Goal: Transaction & Acquisition: Purchase product/service

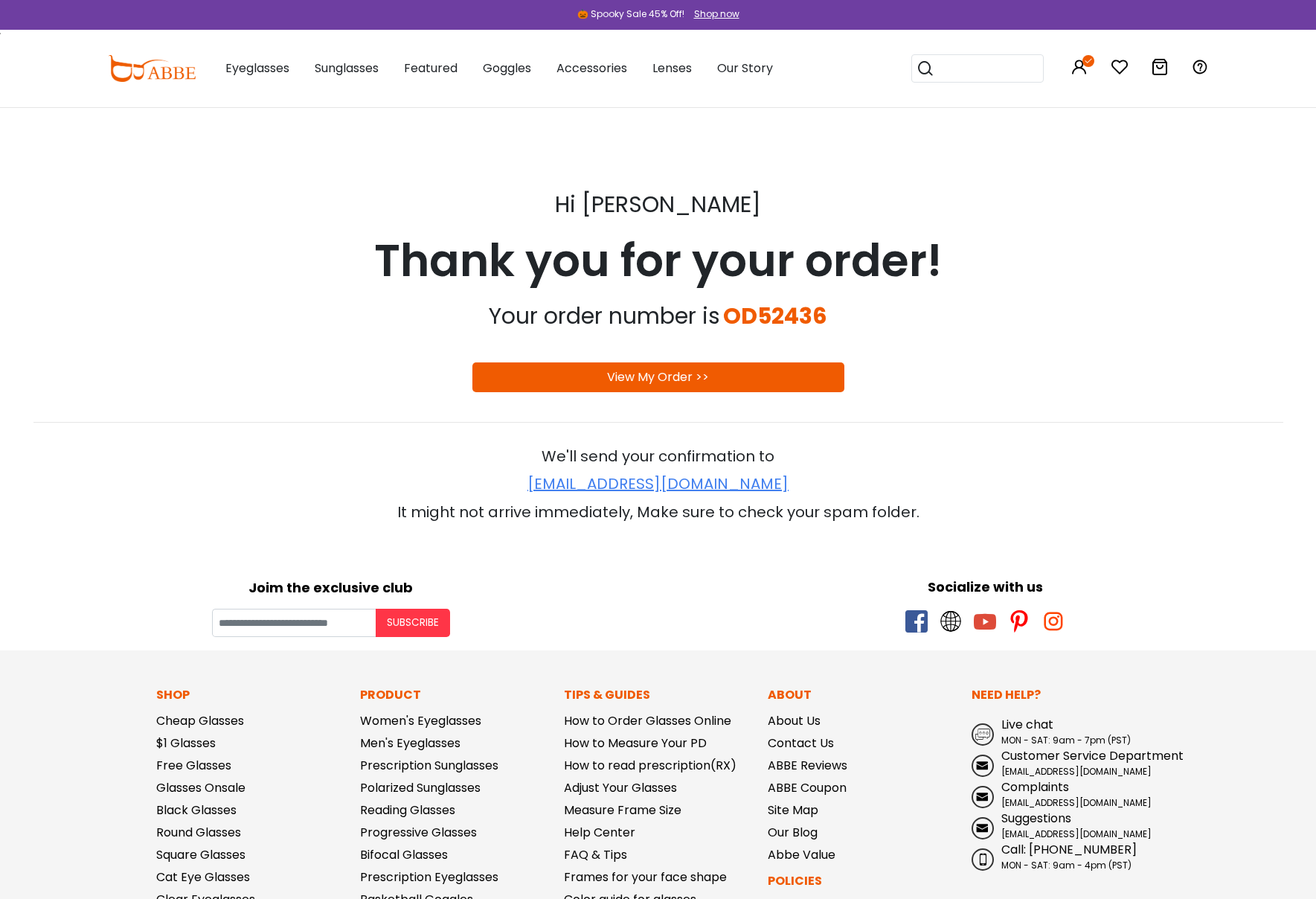
click at [692, 371] on link "View My Order >>" at bounding box center [658, 377] width 102 height 17
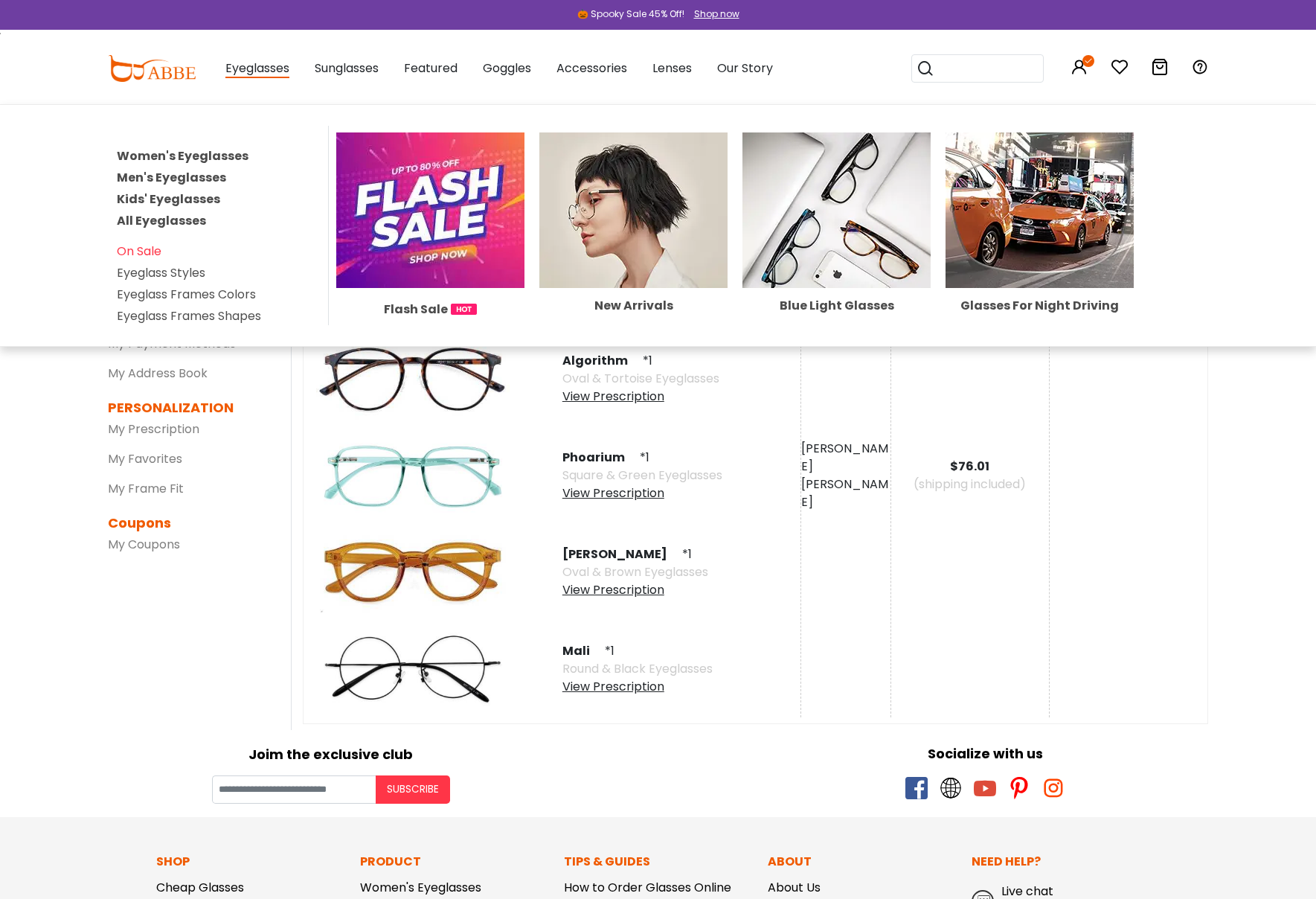
click at [165, 197] on link "Kids' Eyeglasses" at bounding box center [168, 199] width 104 height 17
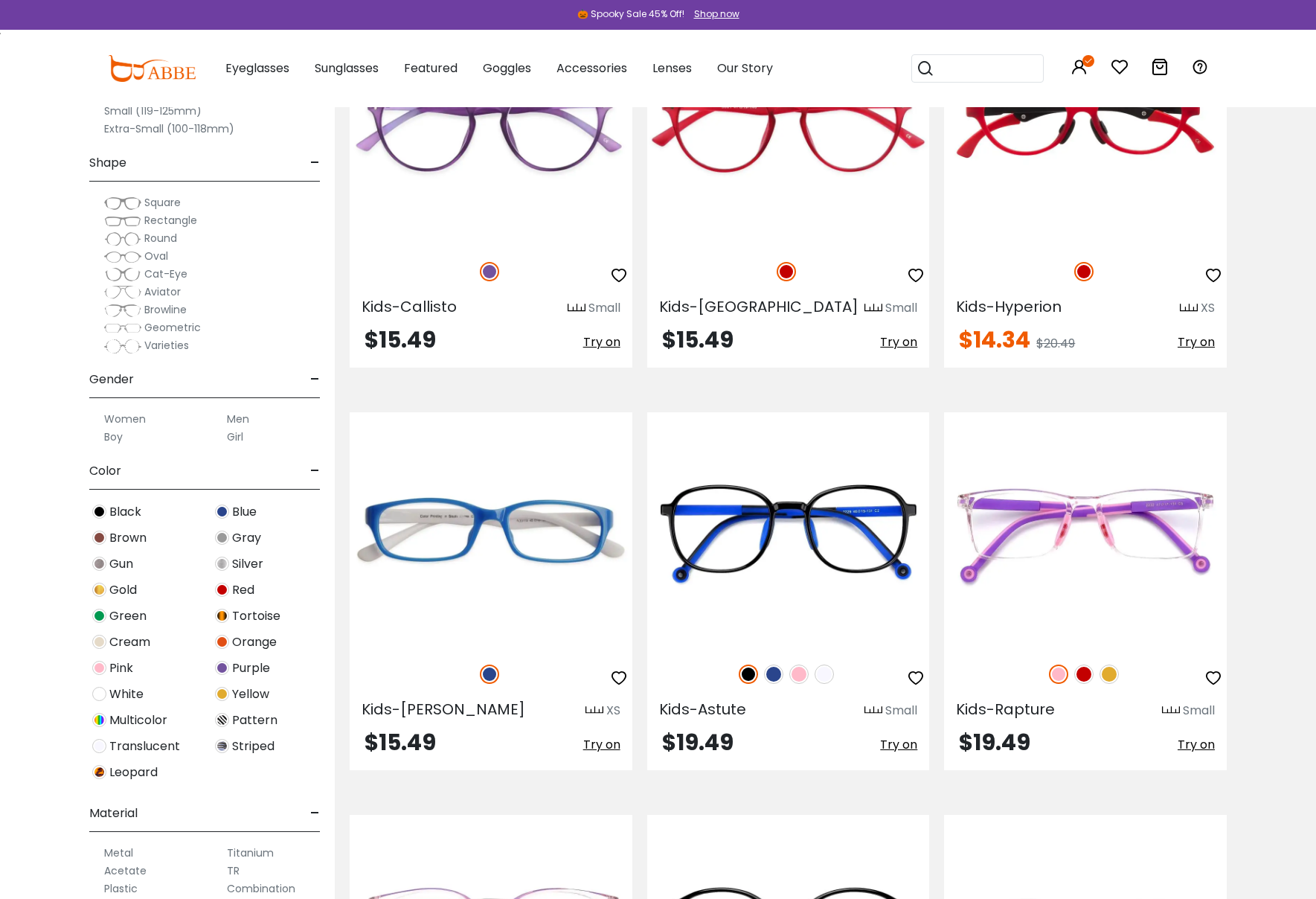
scroll to position [2297, 0]
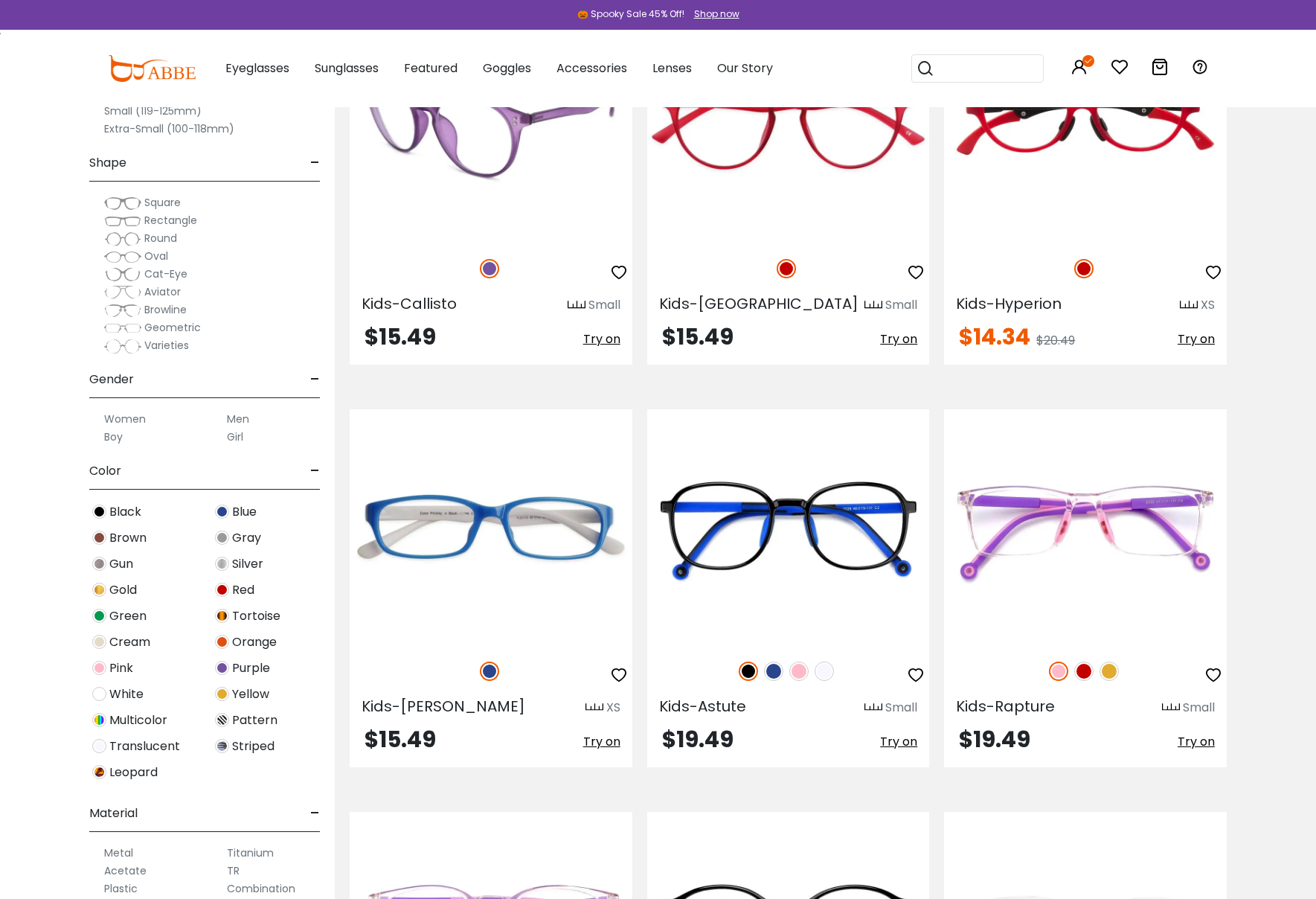
click at [578, 303] on img at bounding box center [577, 306] width 18 height 11
click at [596, 305] on div "Small" at bounding box center [604, 305] width 32 height 18
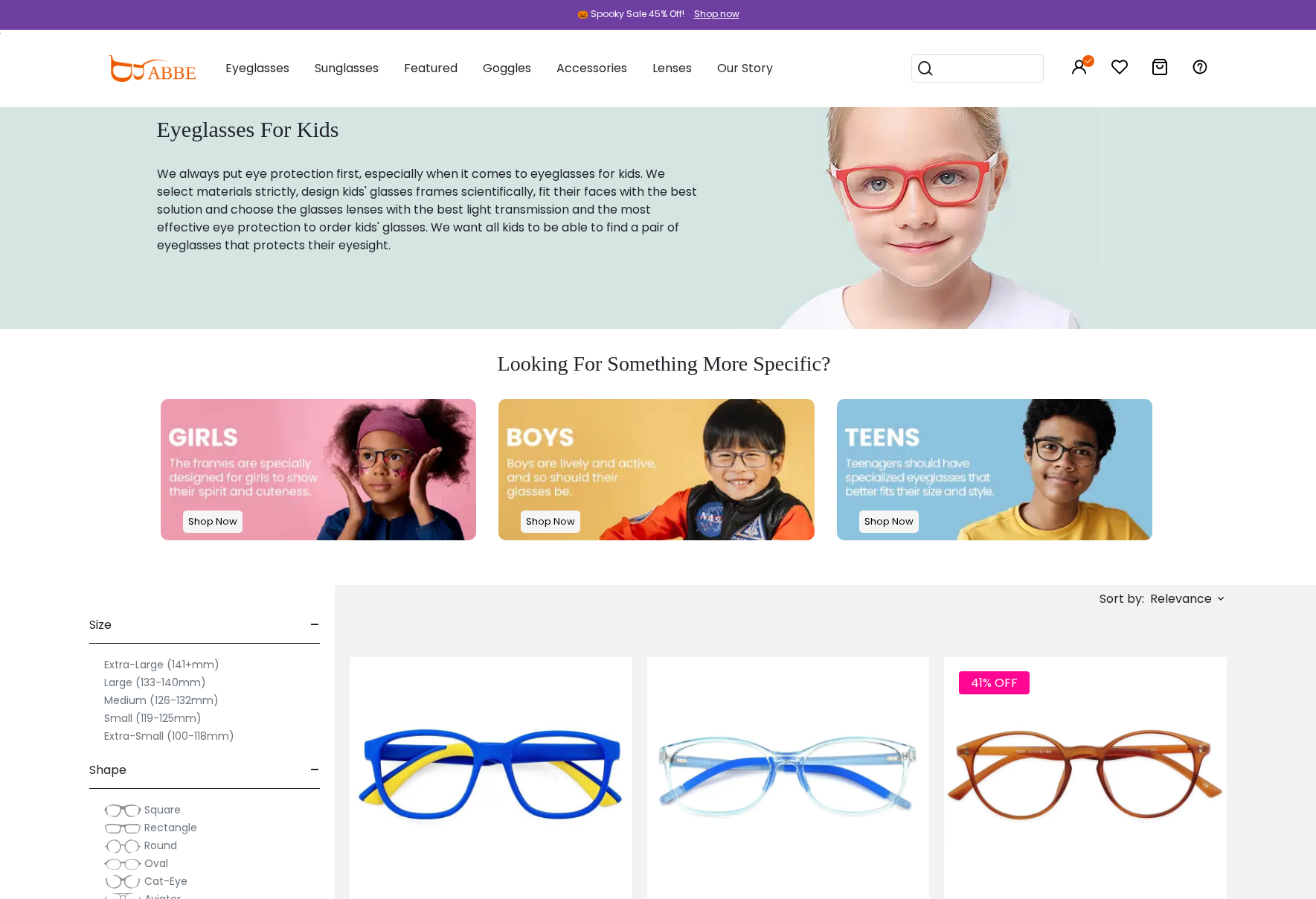
scroll to position [44, 0]
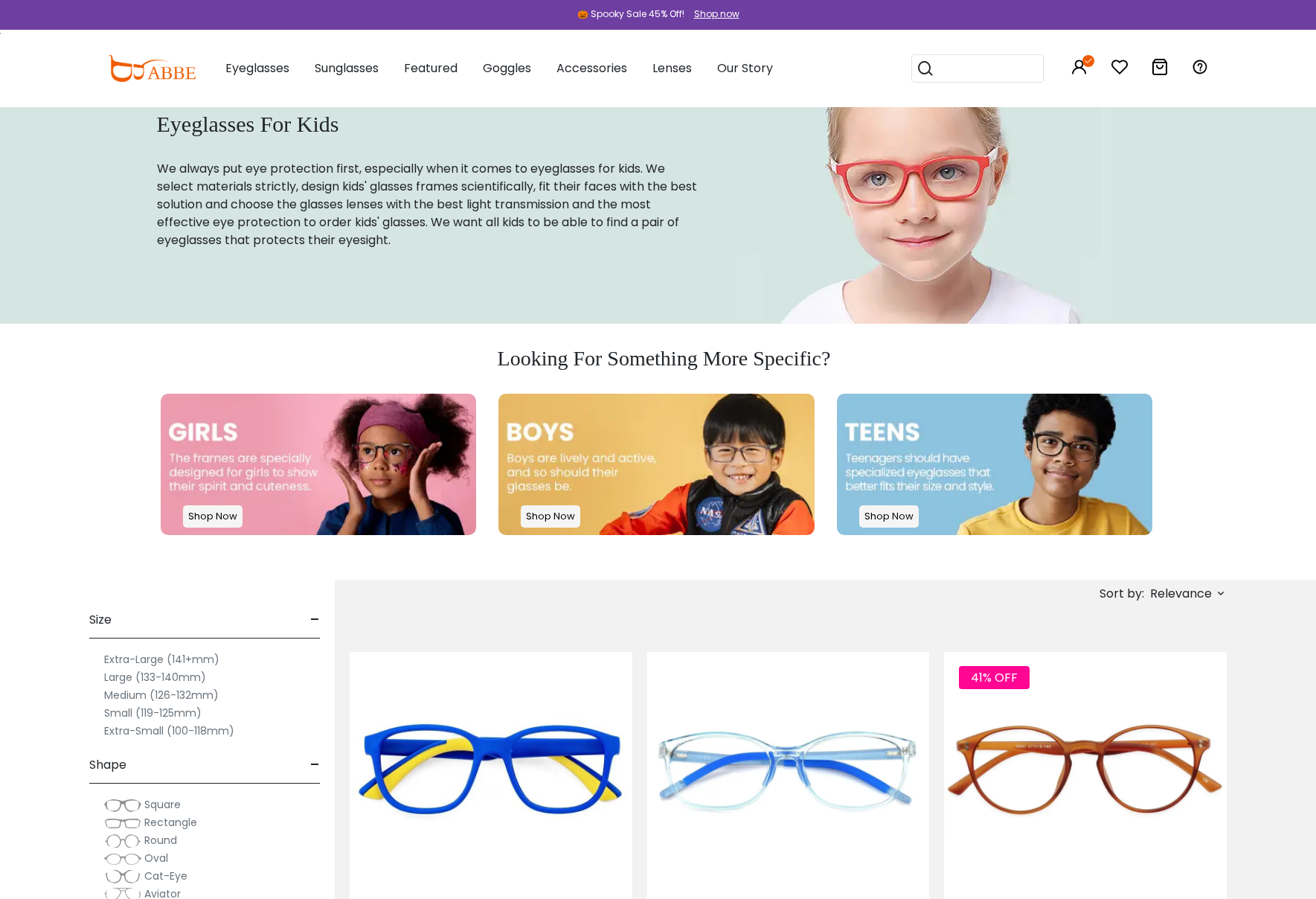
click at [131, 658] on label "Extra-Large (141+mm)" at bounding box center [161, 660] width 115 height 18
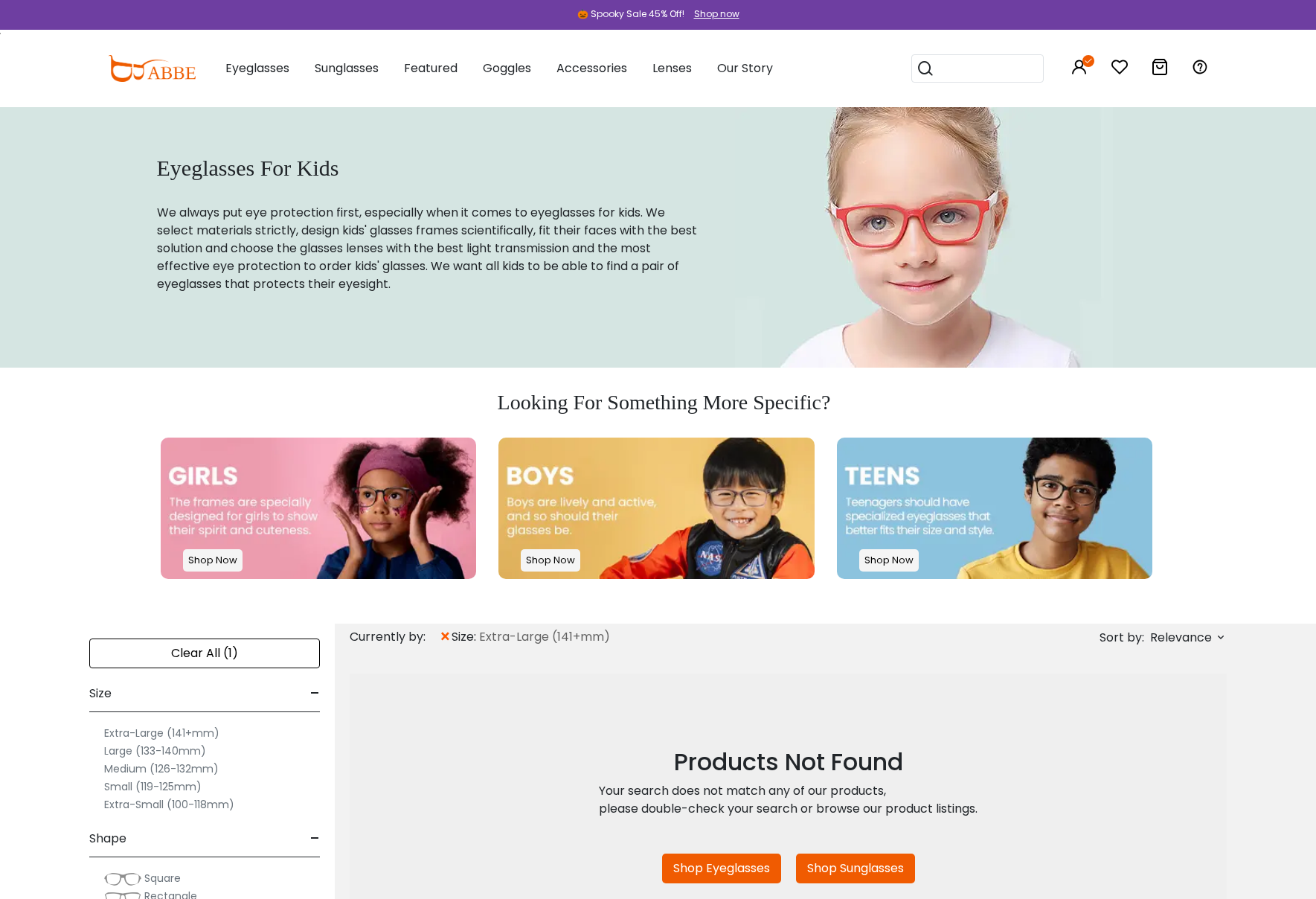
click at [156, 749] on label "Large (133-140mm)" at bounding box center [154, 751] width 102 height 18
click at [121, 753] on label "Large (133-140mm)" at bounding box center [154, 751] width 102 height 18
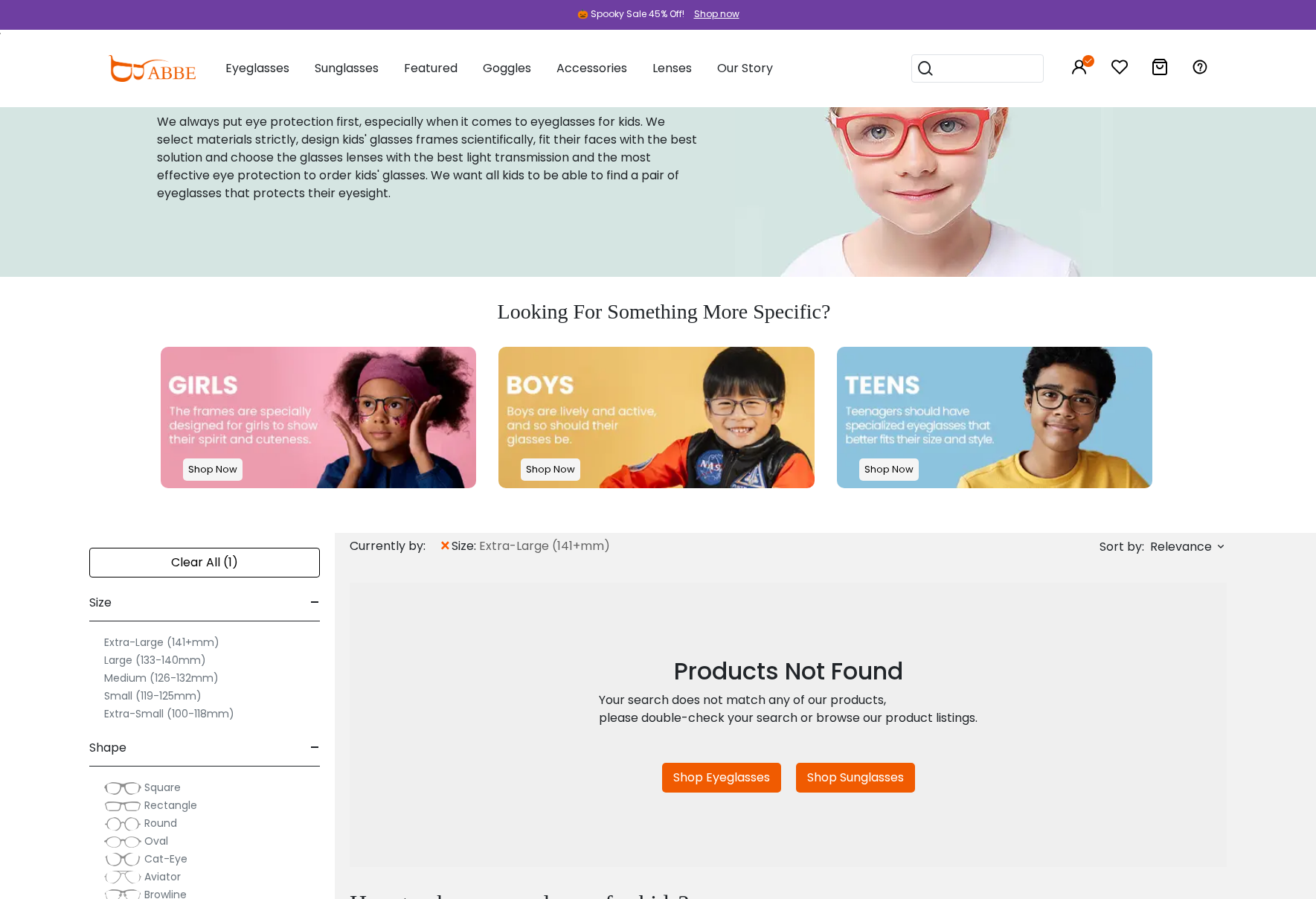
scroll to position [93, 0]
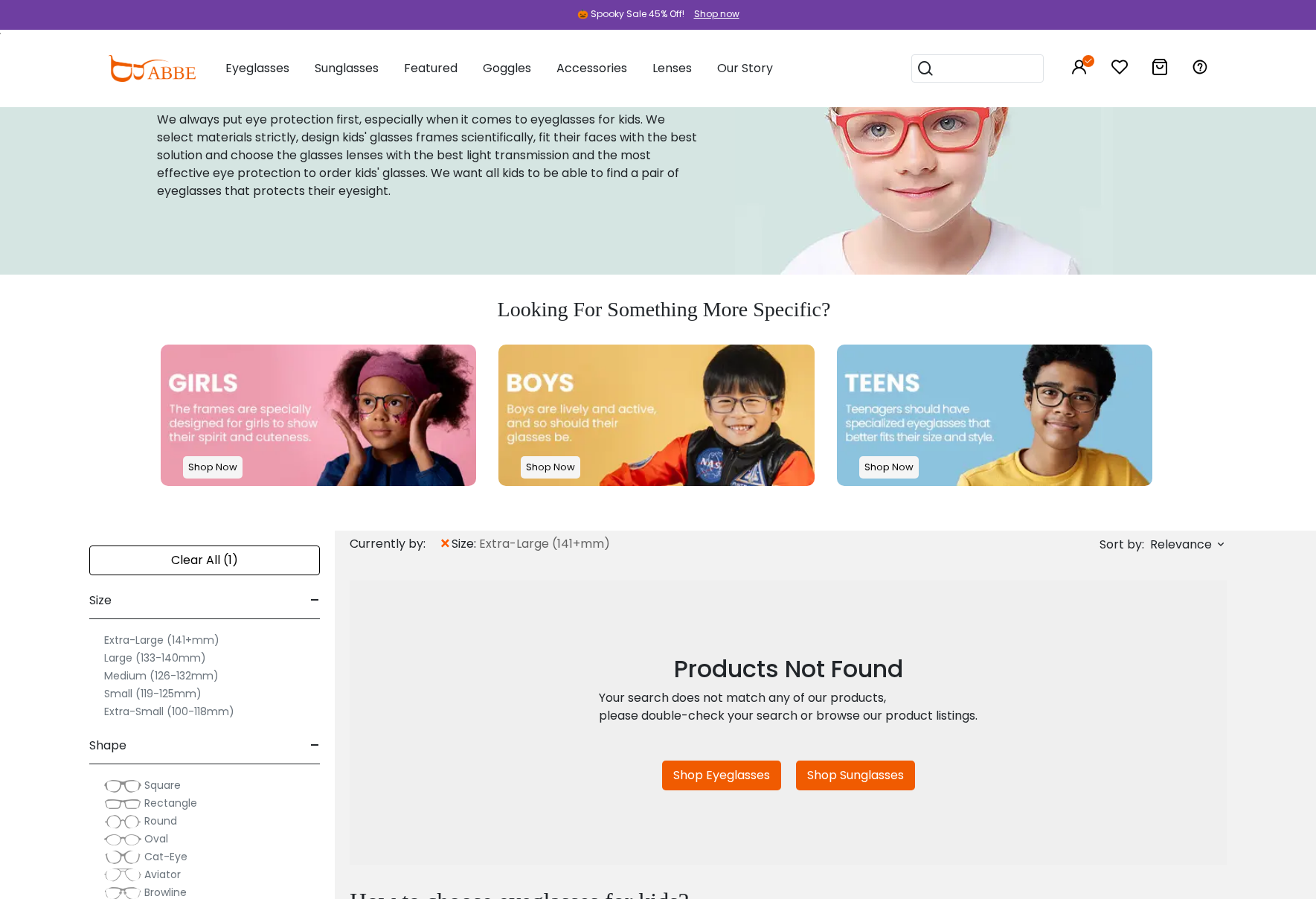
click at [452, 542] on span "size:" at bounding box center [466, 544] width 28 height 18
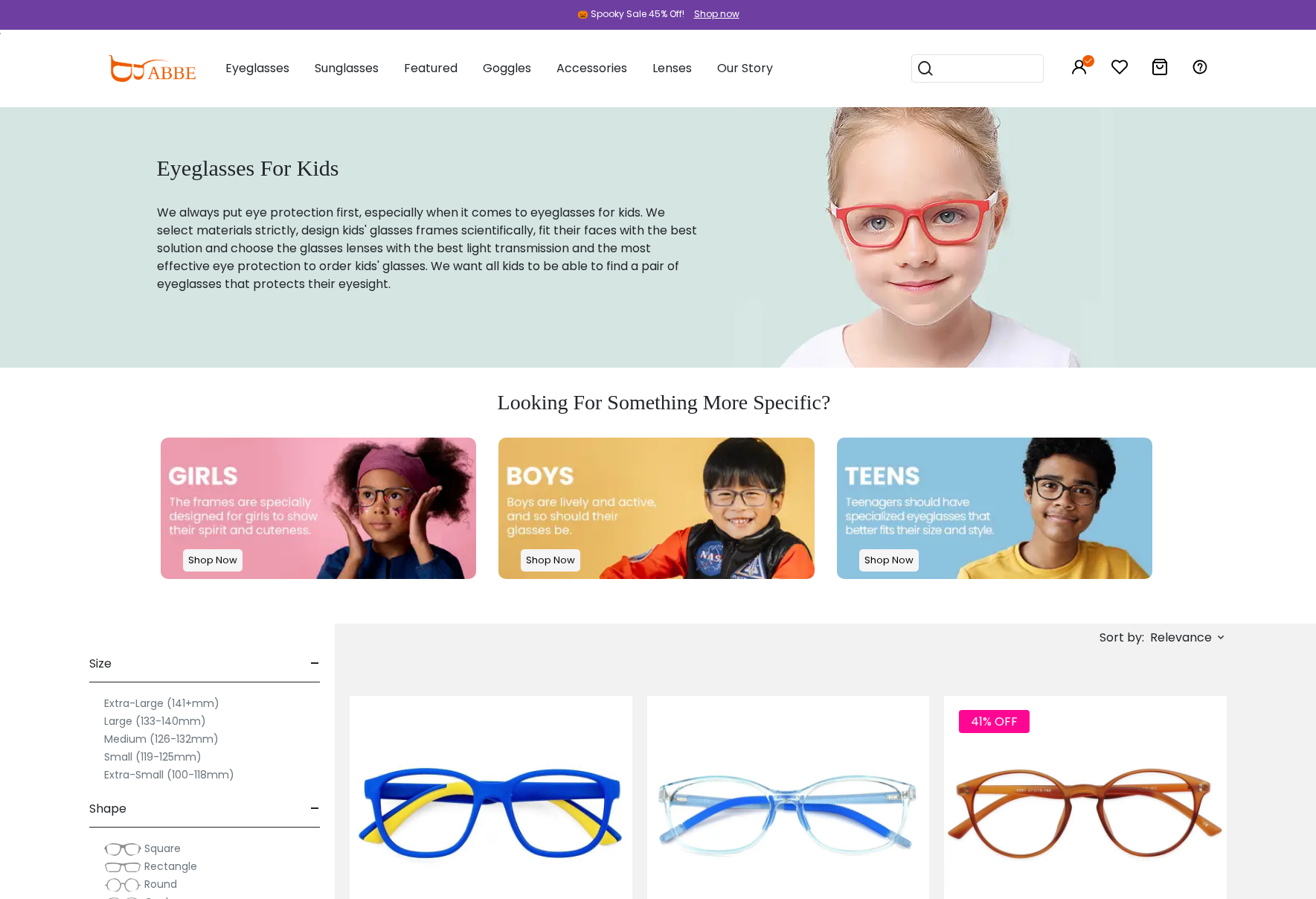
click at [157, 722] on label "Large (133-140mm)" at bounding box center [154, 722] width 102 height 18
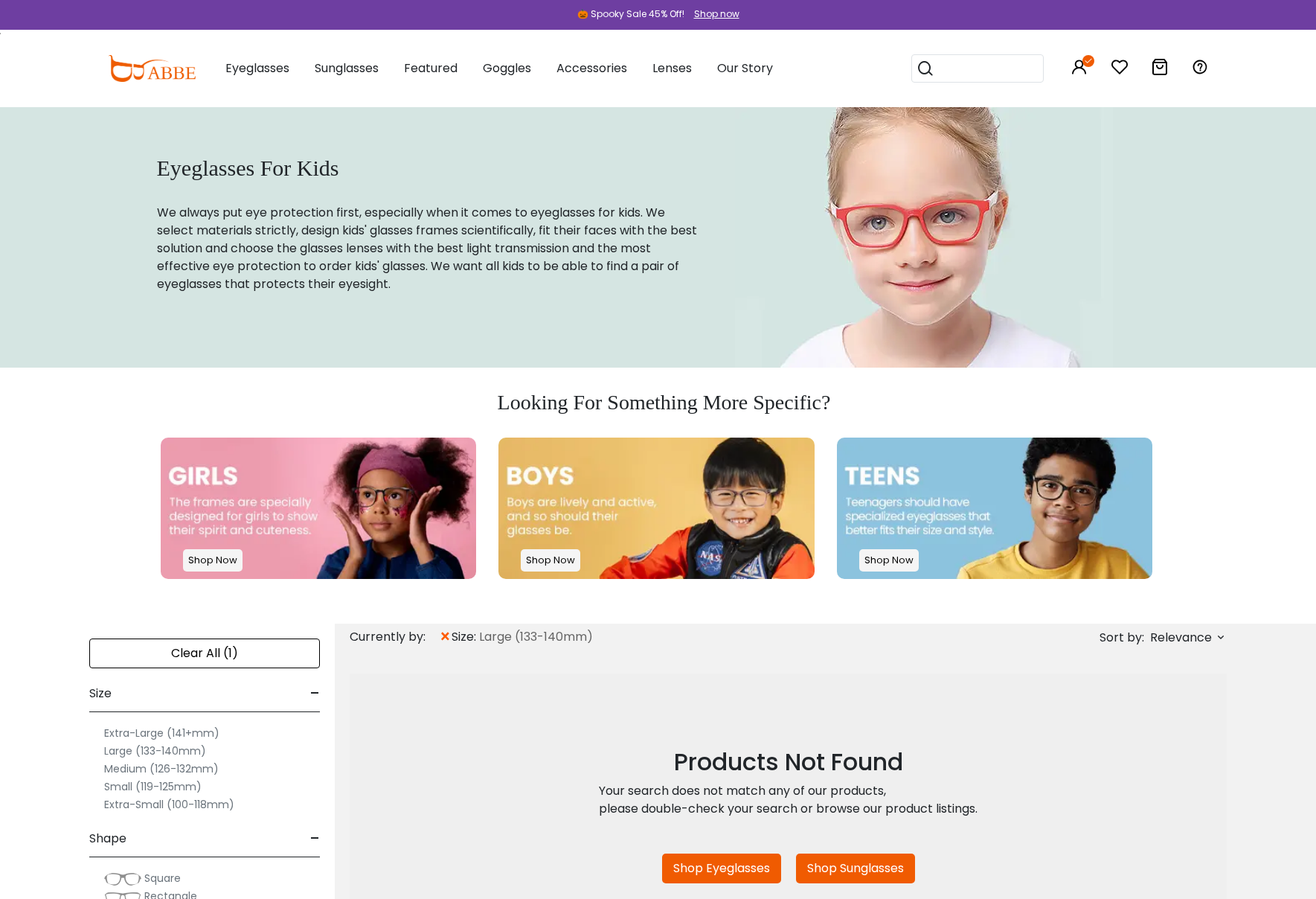
scroll to position [2, 0]
click at [442, 638] on span "×" at bounding box center [444, 637] width 12 height 27
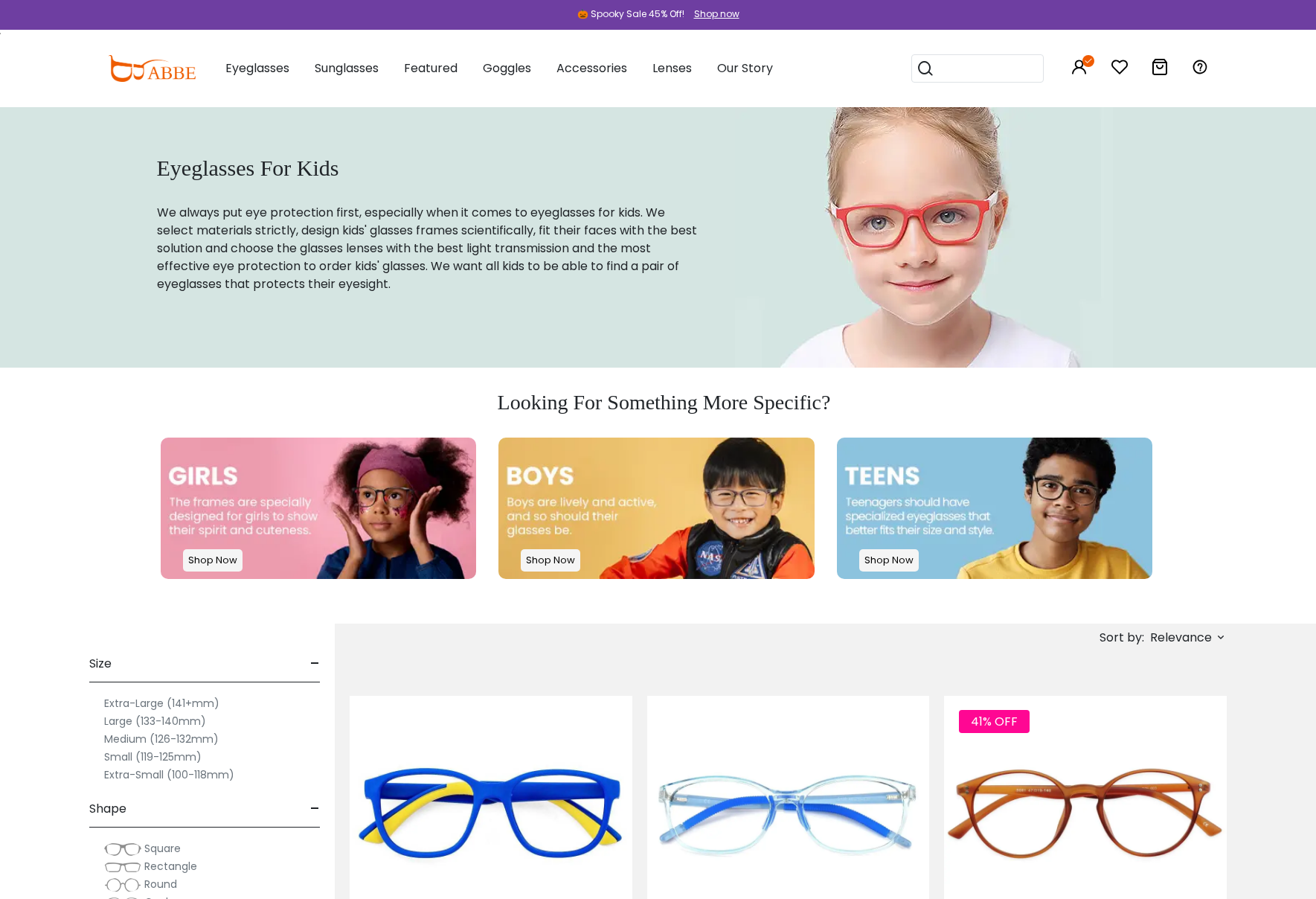
click at [111, 722] on label "Large (133-140mm)" at bounding box center [154, 722] width 102 height 18
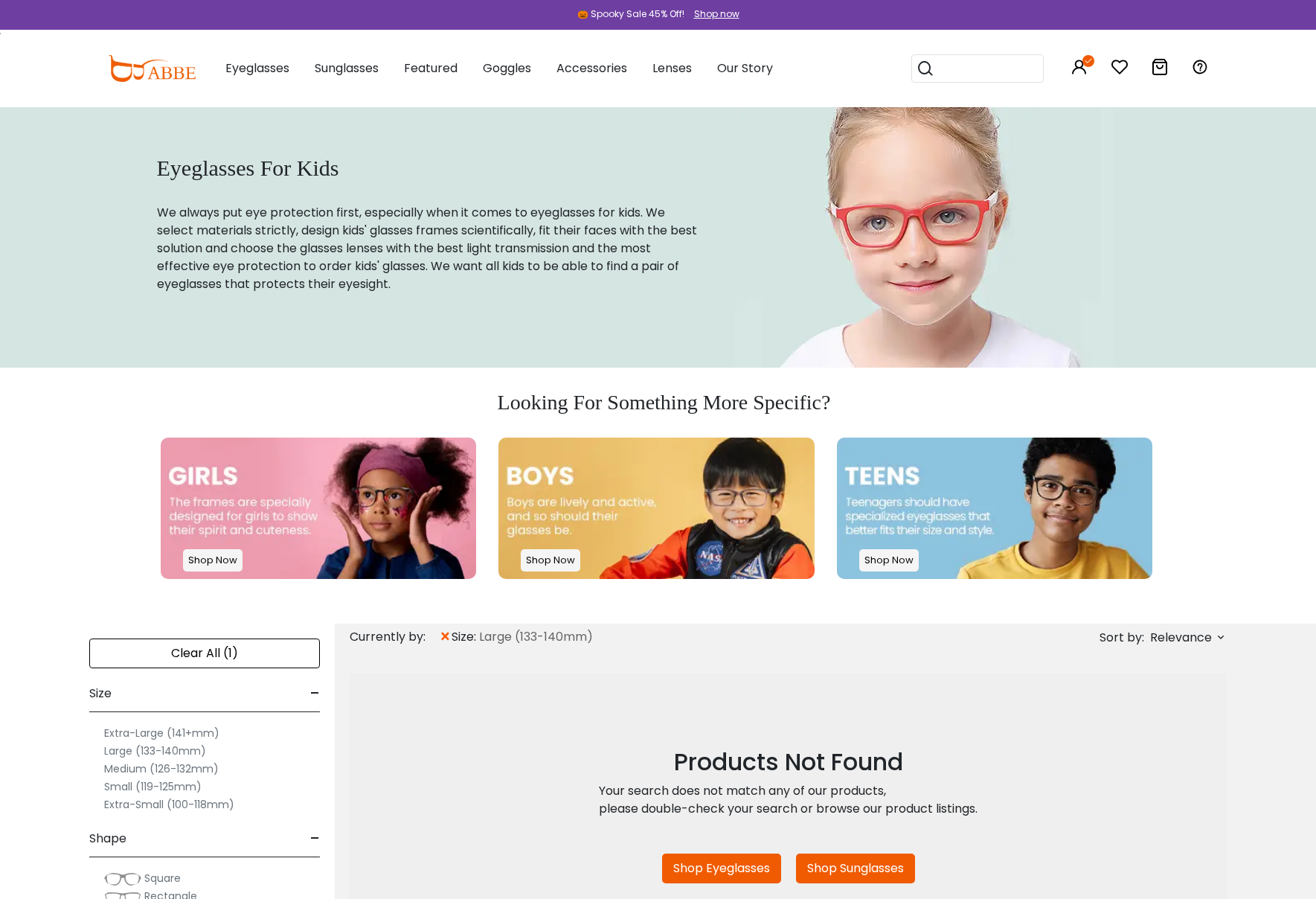
click at [439, 635] on span "×" at bounding box center [444, 637] width 12 height 27
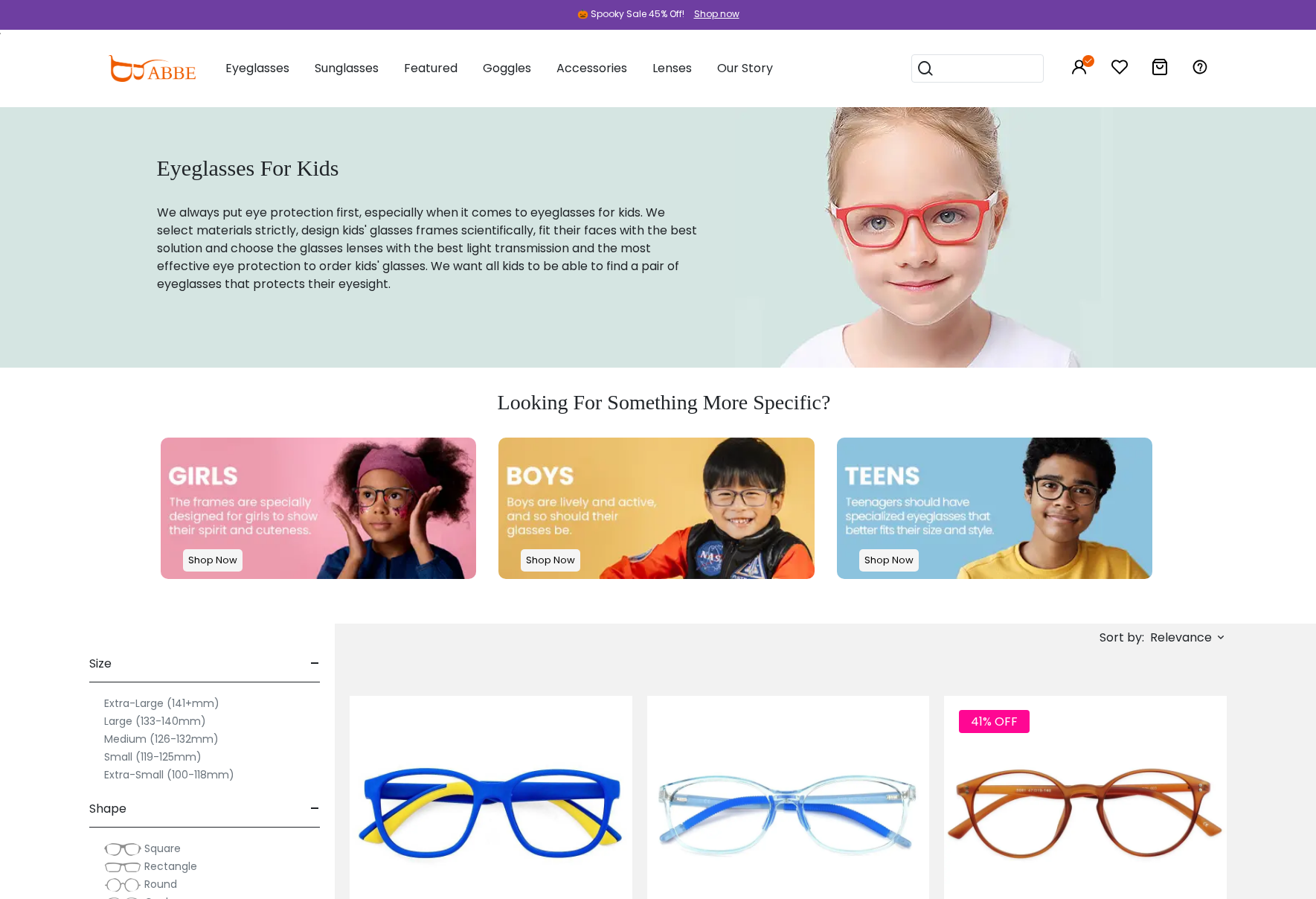
click at [124, 738] on label "Medium (126-132mm)" at bounding box center [161, 739] width 114 height 18
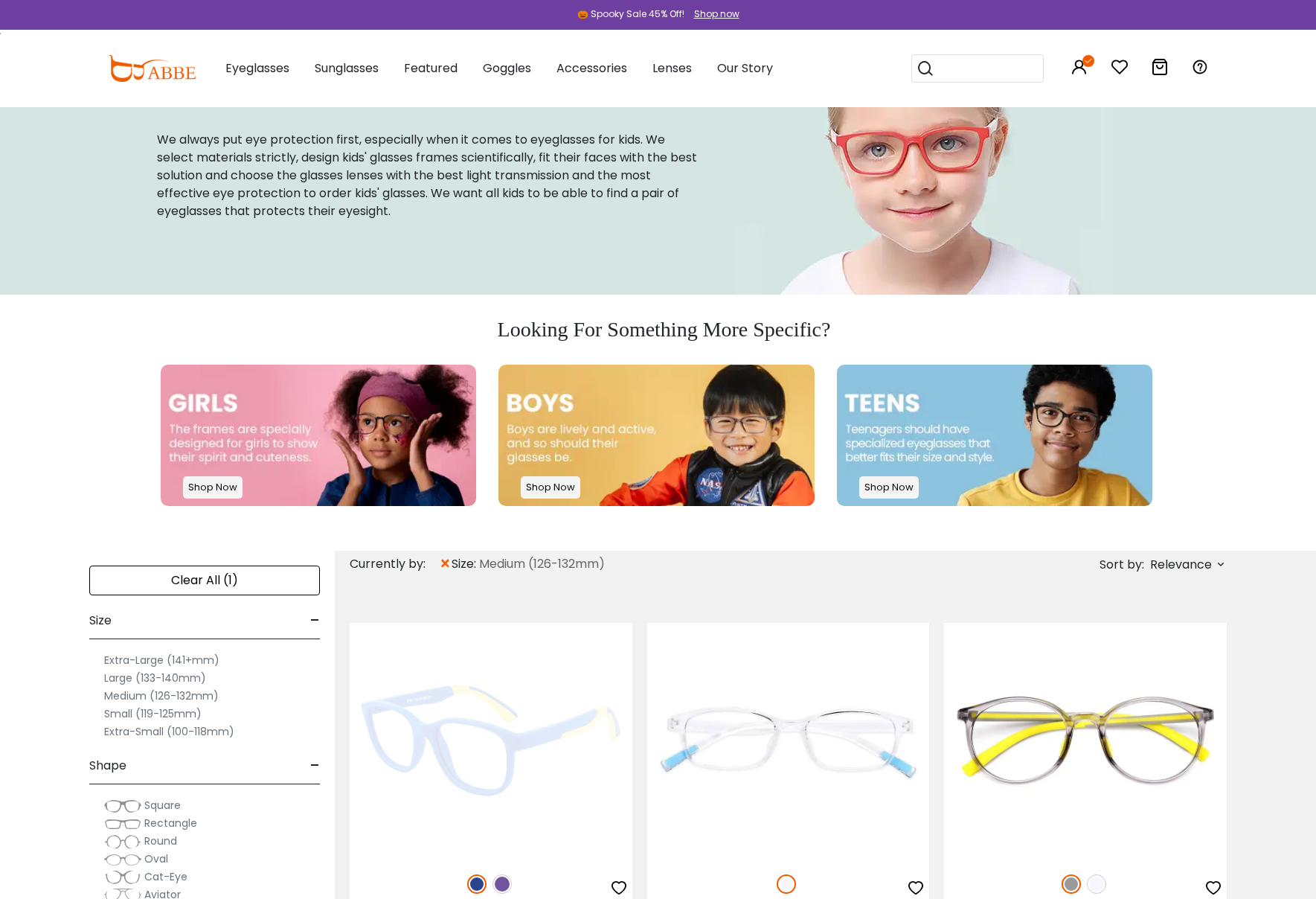
scroll to position [87, 0]
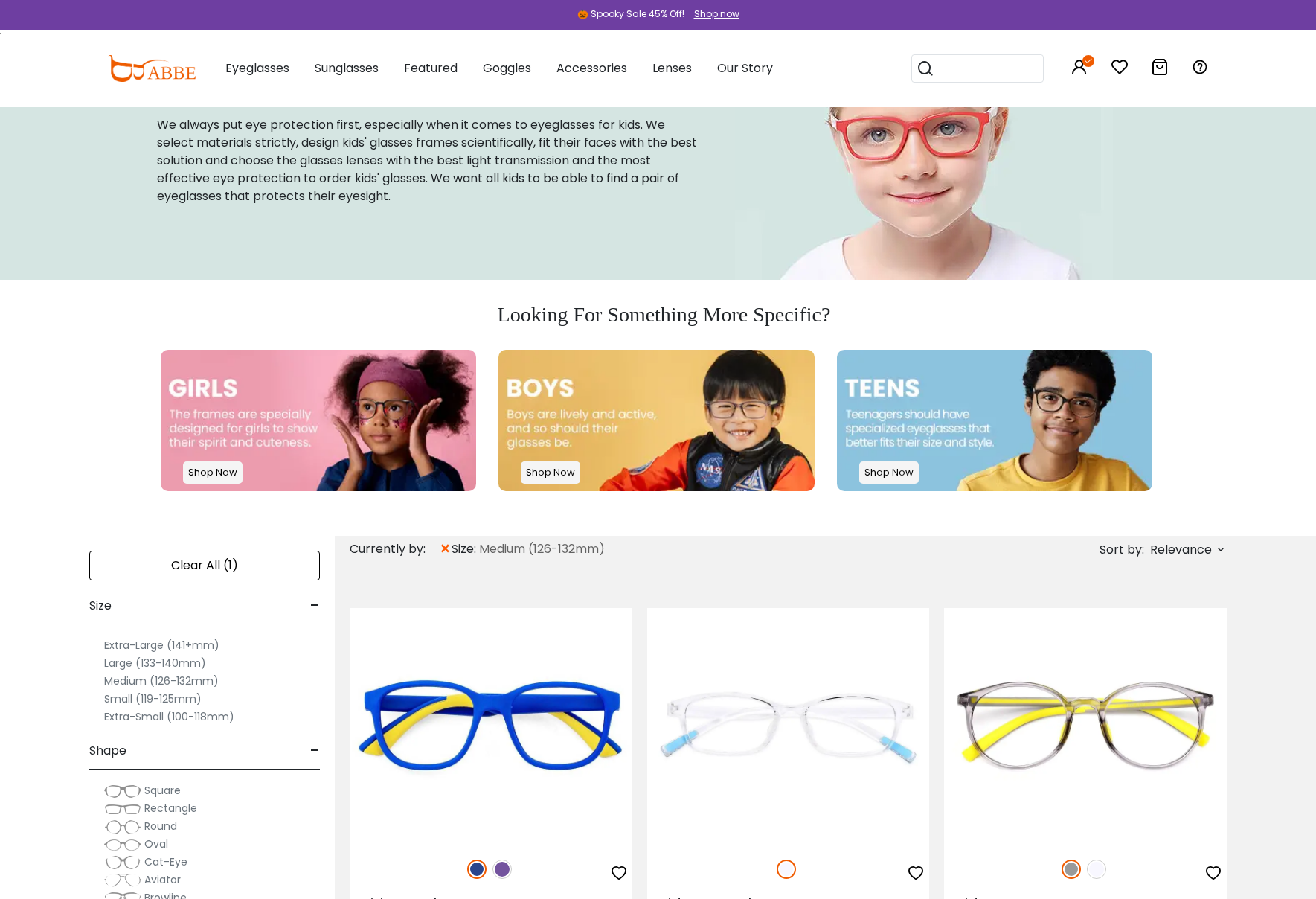
click at [441, 549] on span "×" at bounding box center [444, 549] width 12 height 27
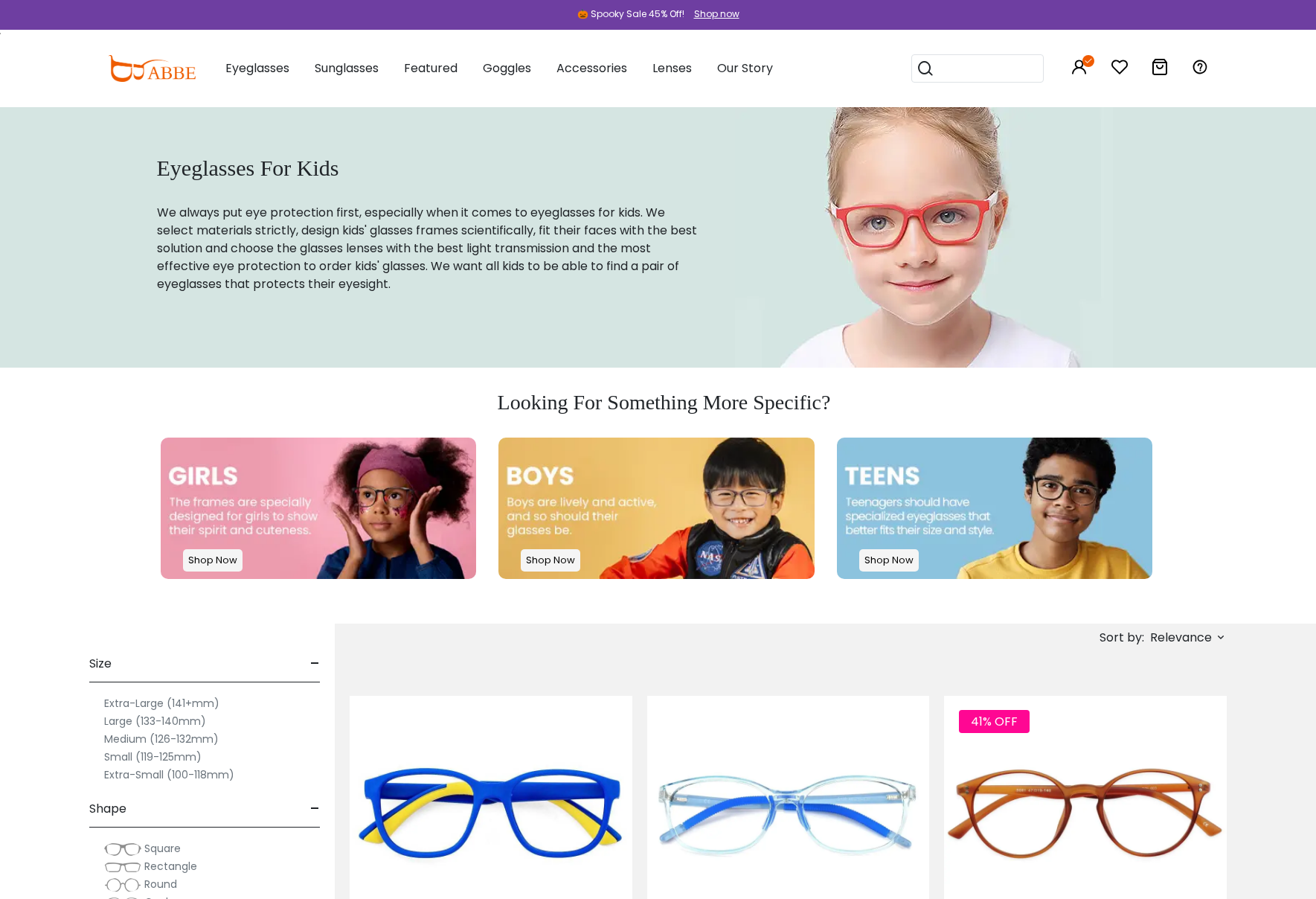
click at [172, 724] on label "Large (133-140mm)" at bounding box center [154, 722] width 102 height 18
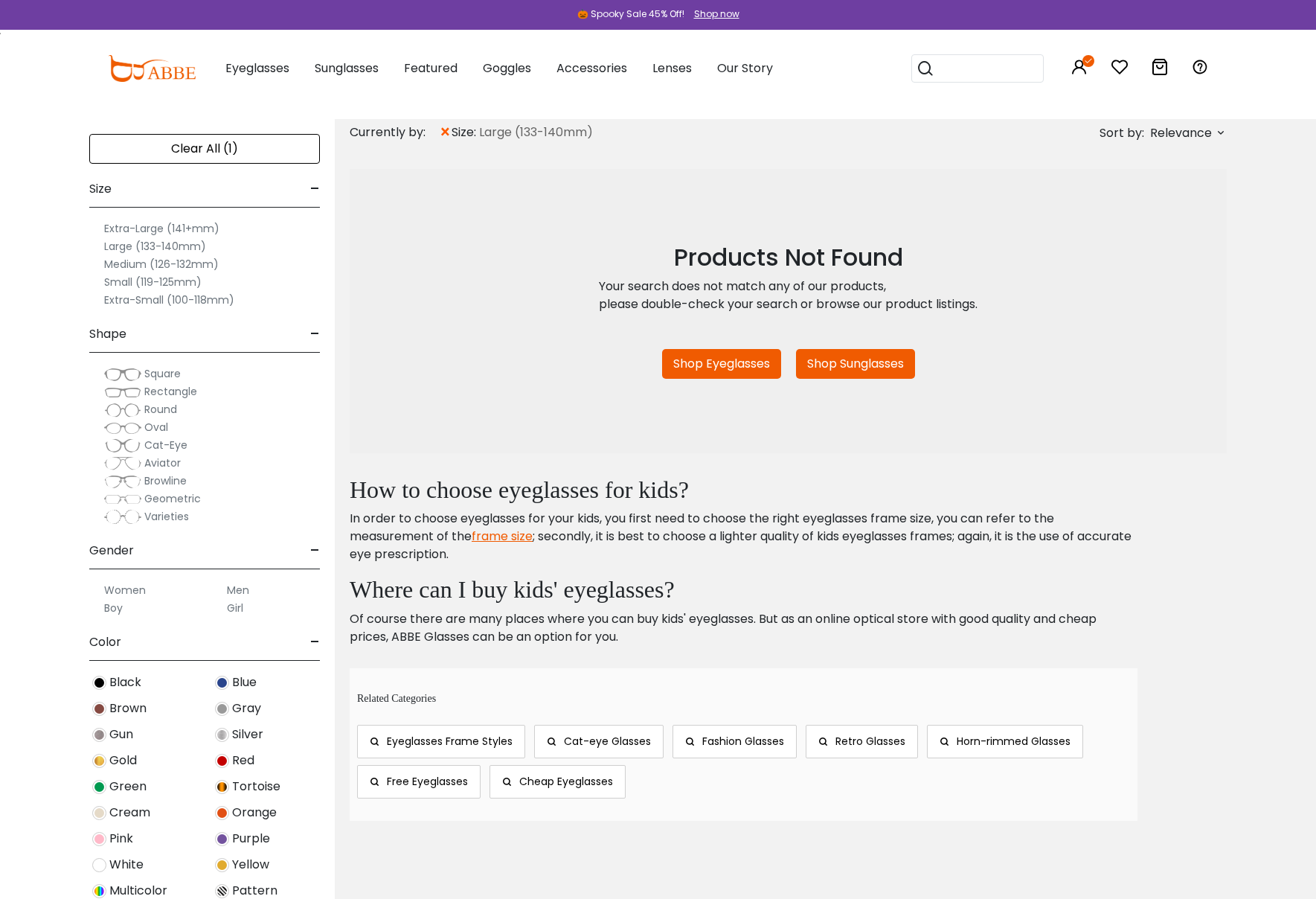
scroll to position [531, 0]
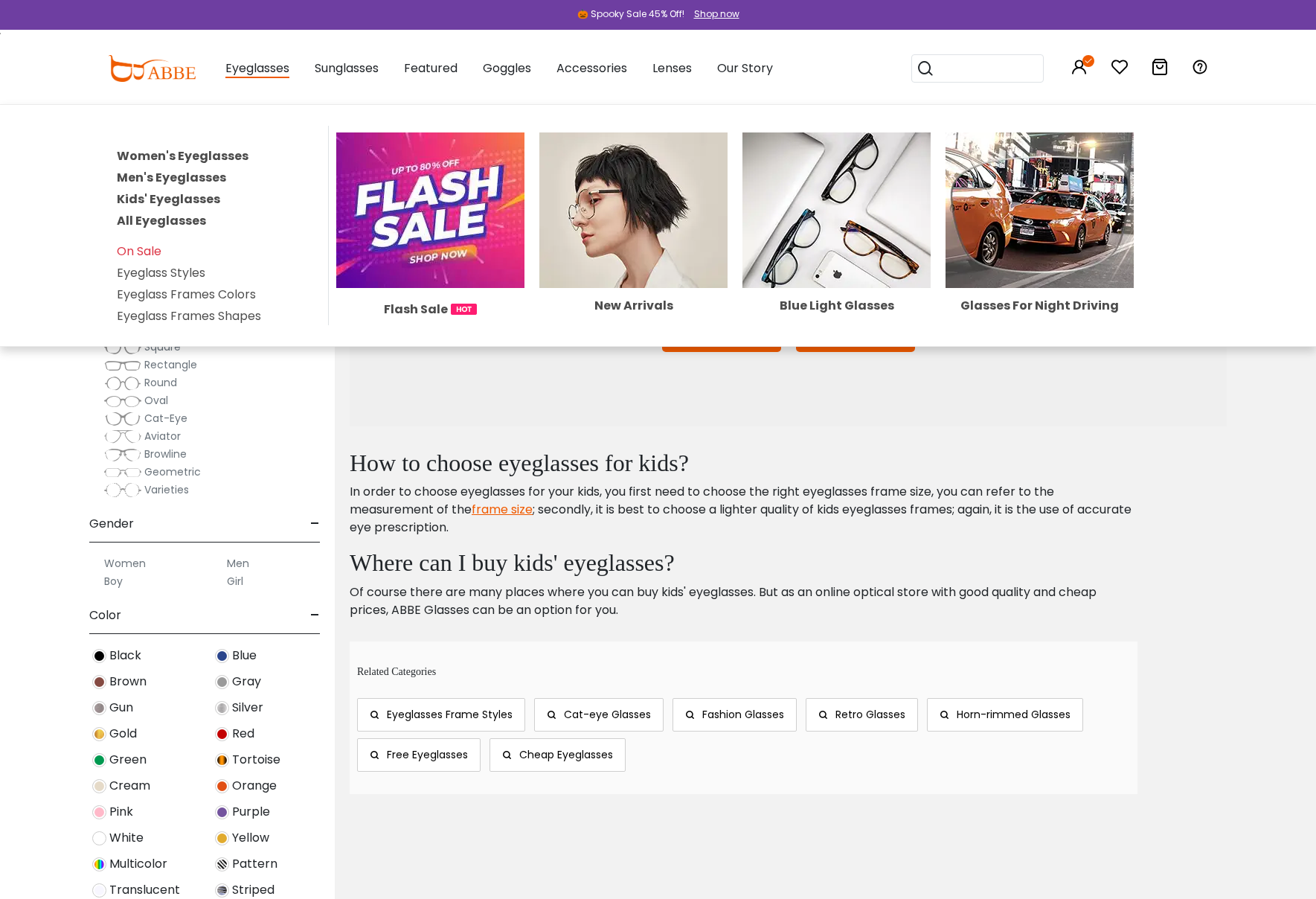
click at [154, 179] on link "Men's Eyeglasses" at bounding box center [172, 177] width 109 height 17
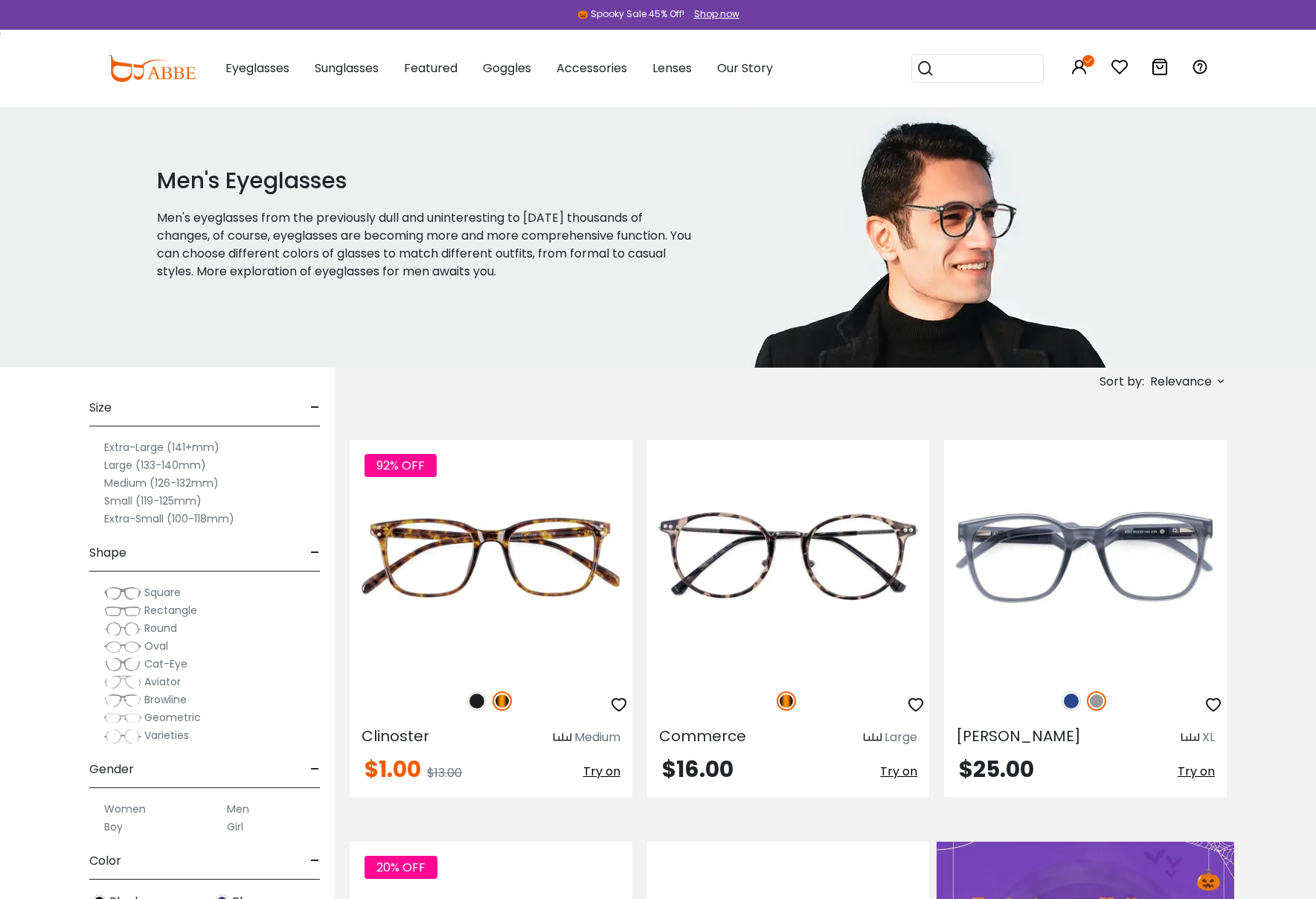
click at [119, 465] on label "Large (133-140mm)" at bounding box center [154, 465] width 102 height 18
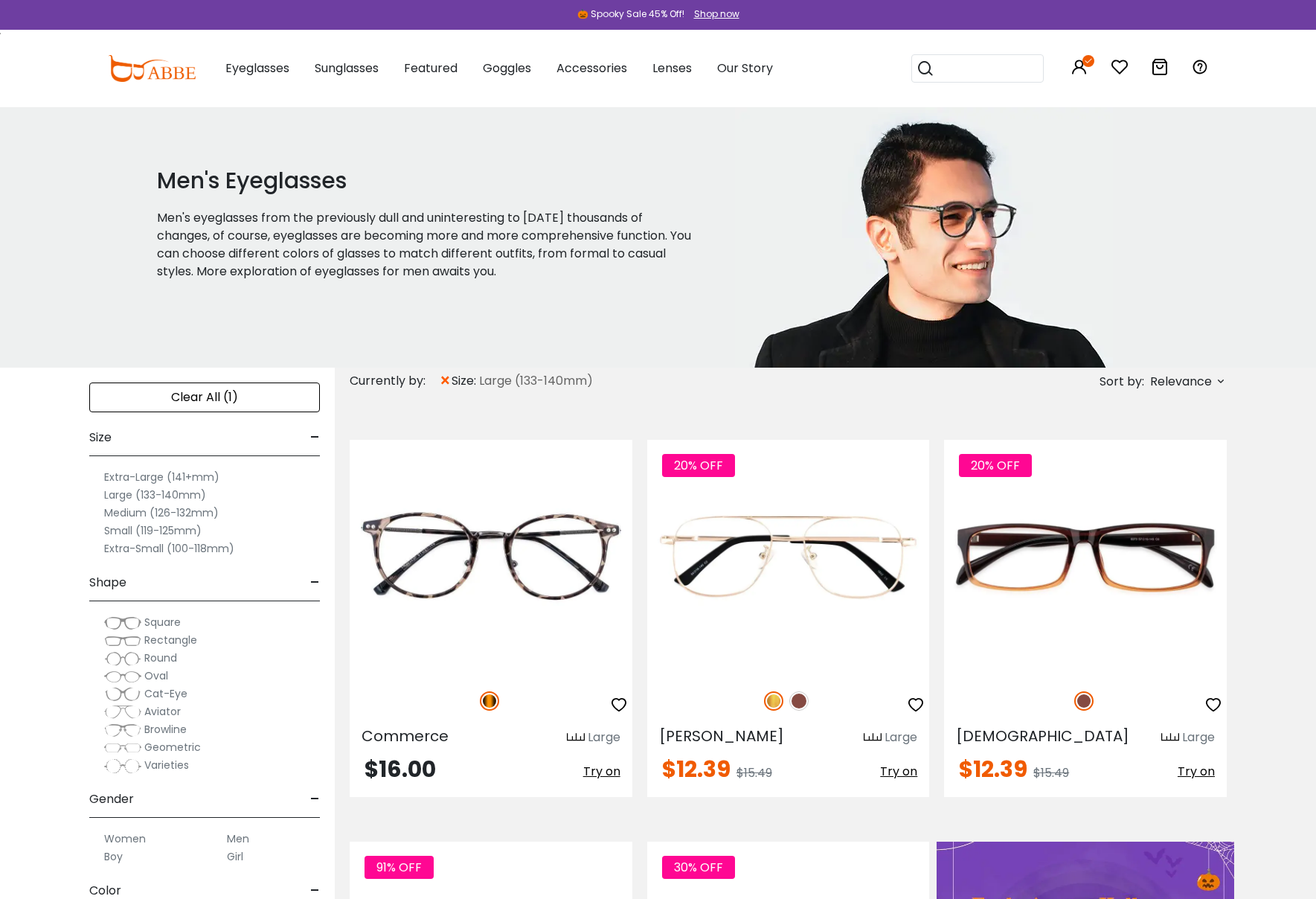
click at [145, 637] on span "Rectangle" at bounding box center [171, 640] width 53 height 15
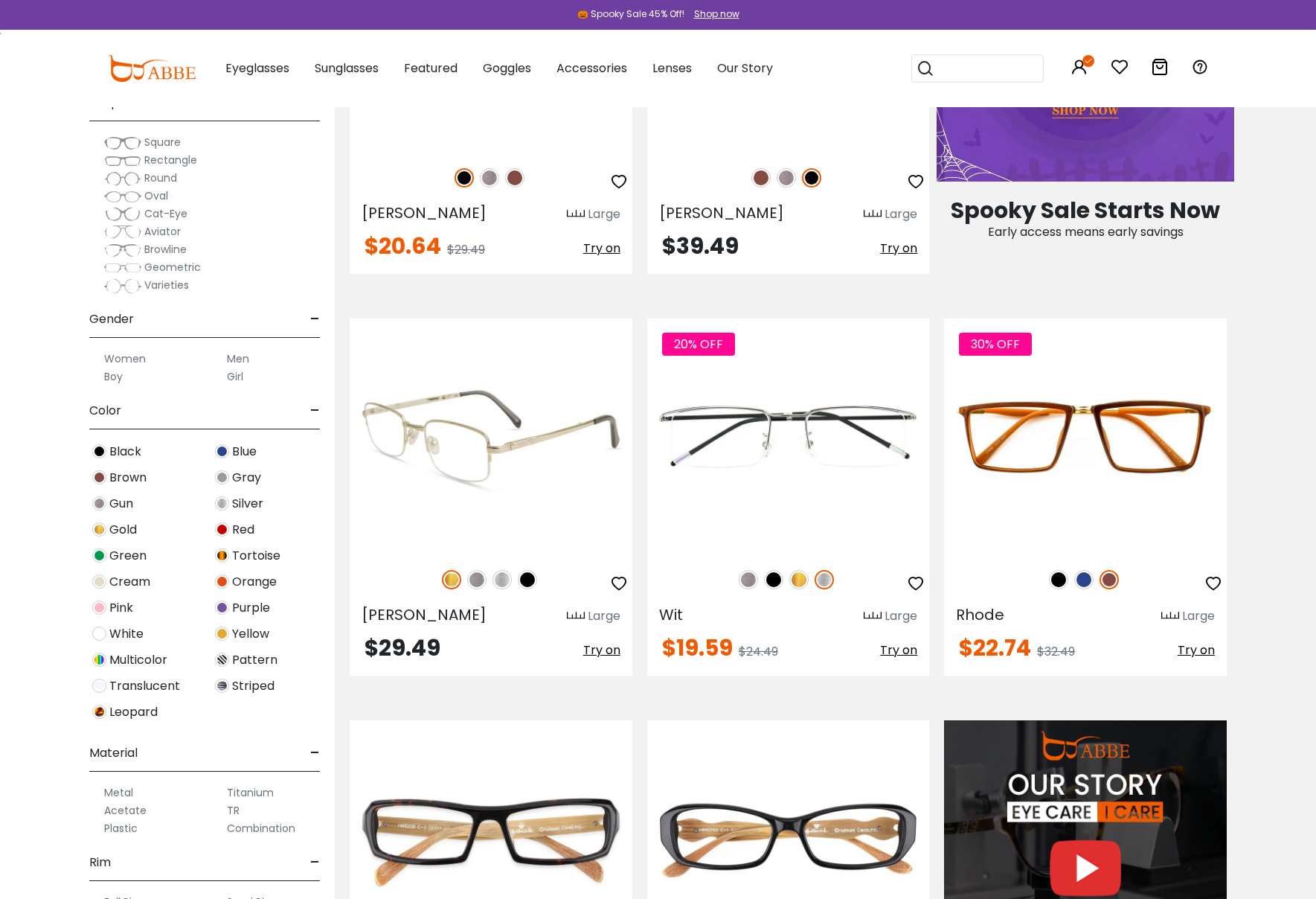
scroll to position [947, 0]
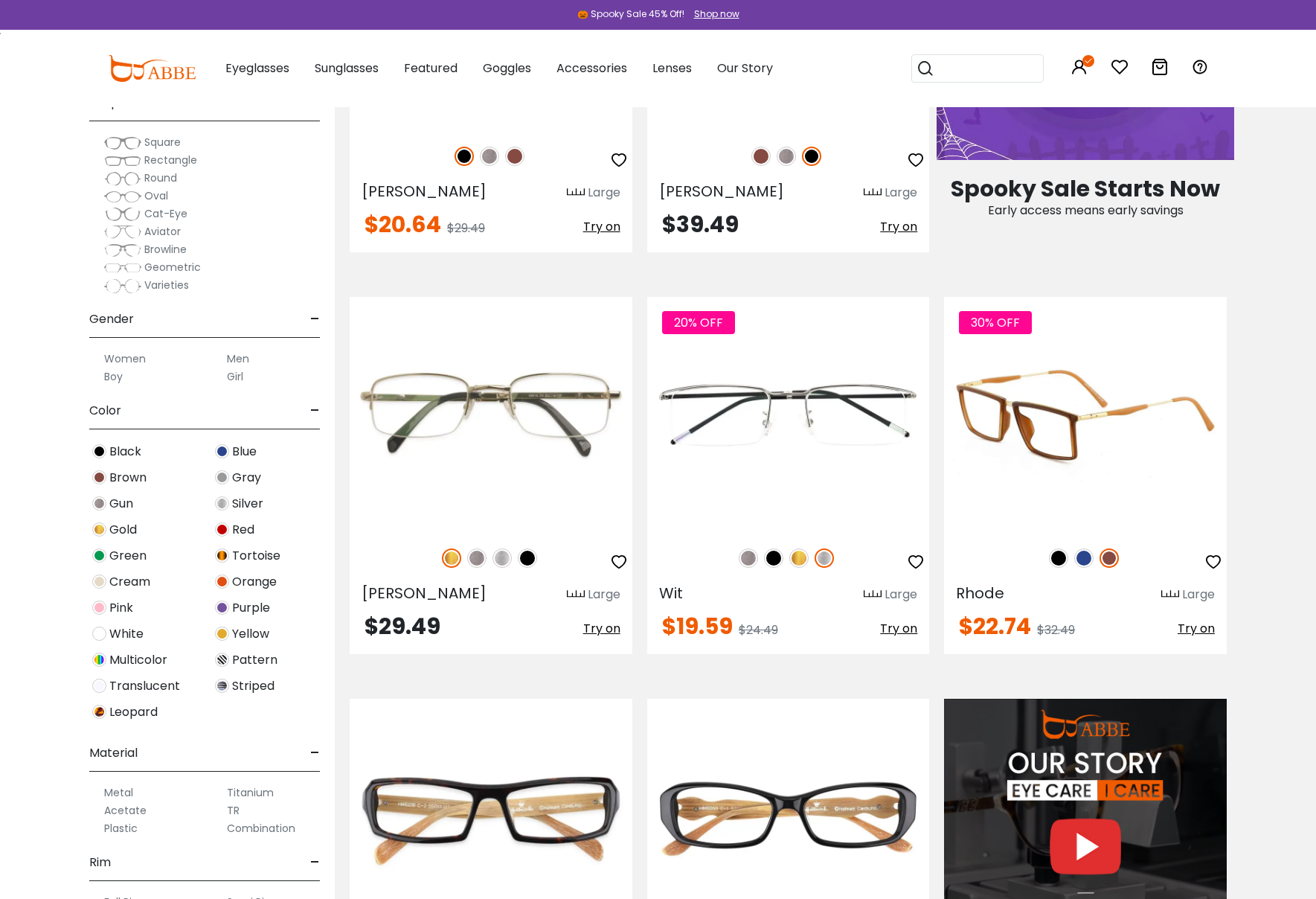
click at [1082, 560] on img at bounding box center [1084, 558] width 20 height 20
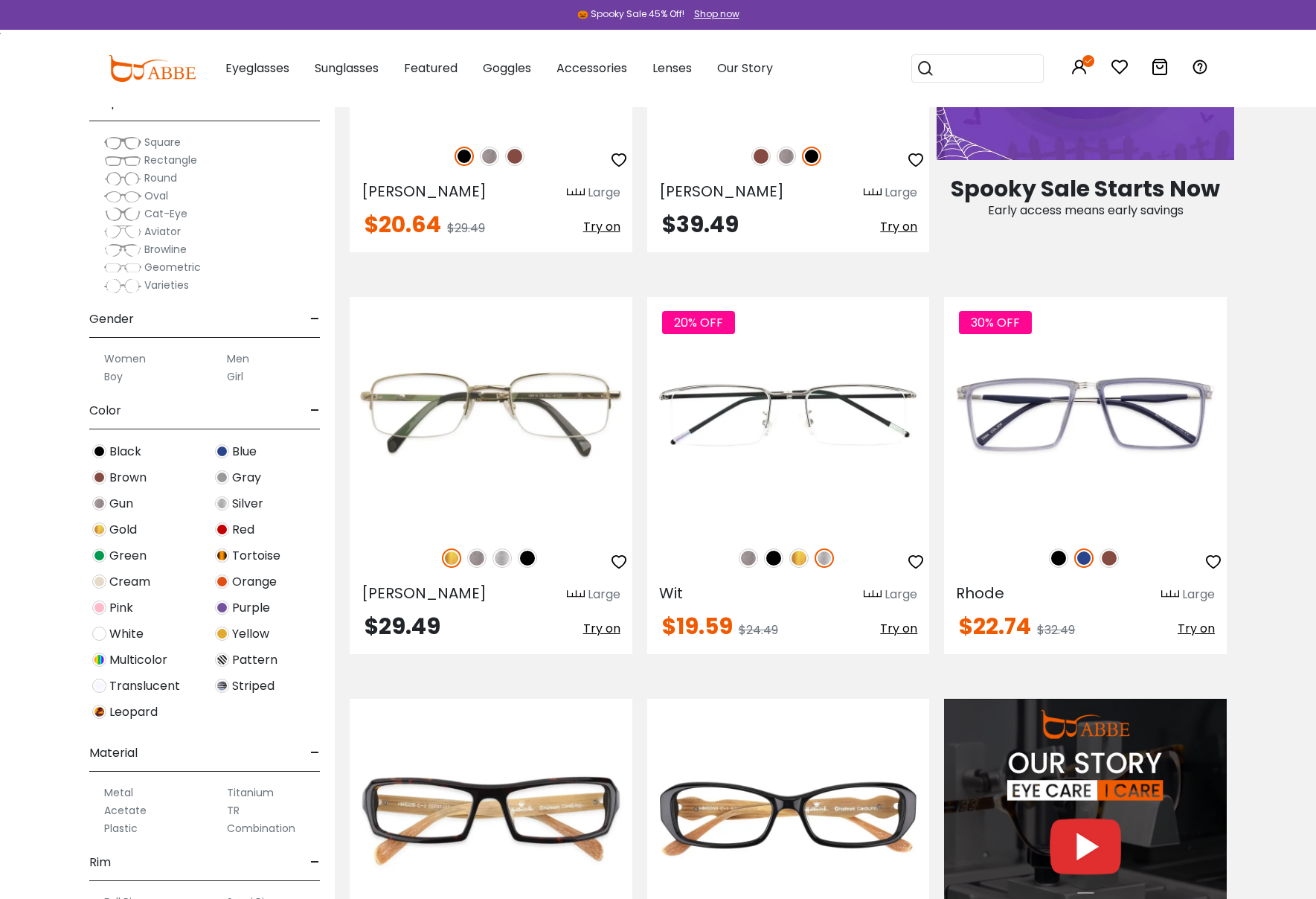
click at [236, 454] on span "Blue" at bounding box center [244, 452] width 25 height 18
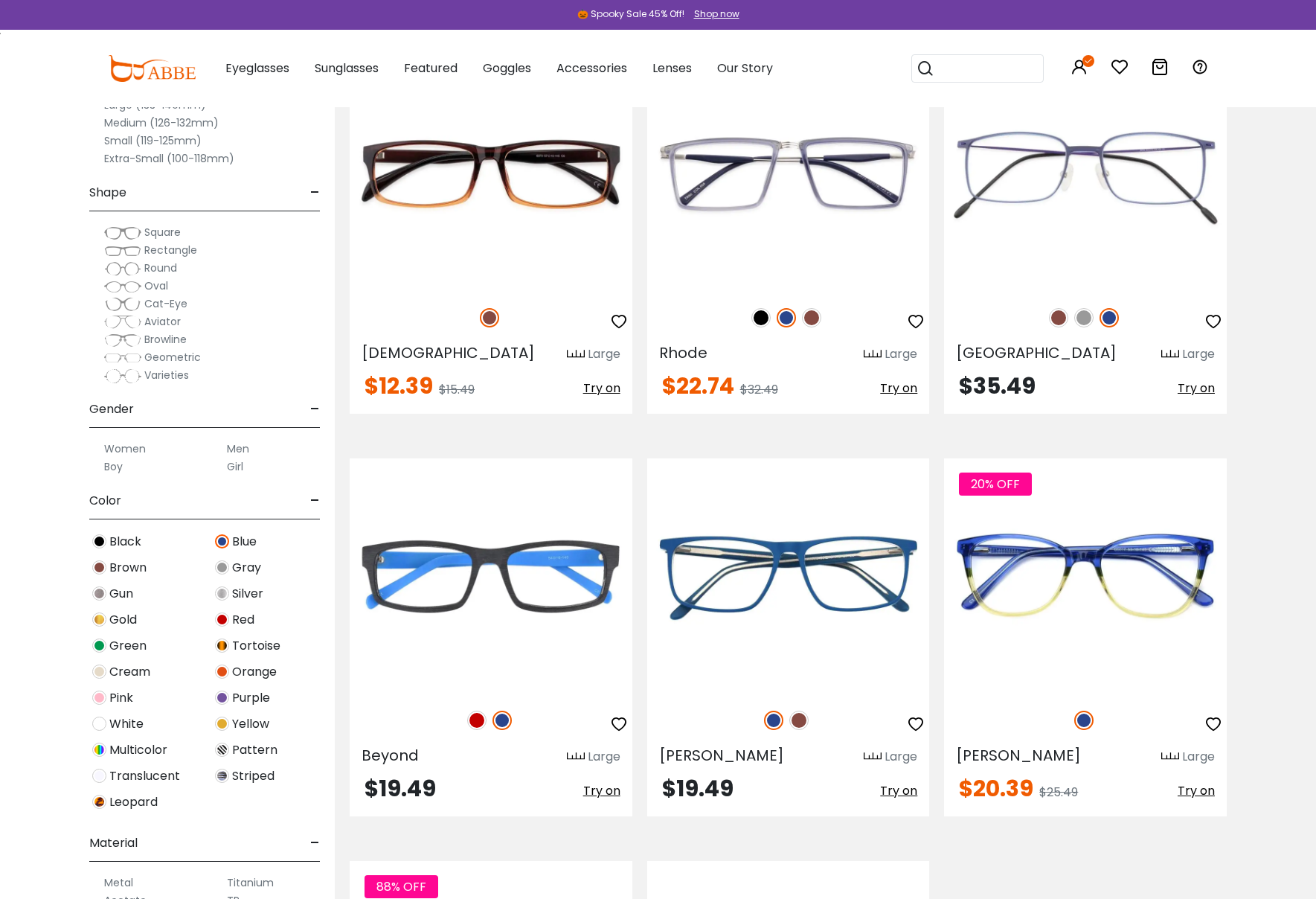
scroll to position [355, 0]
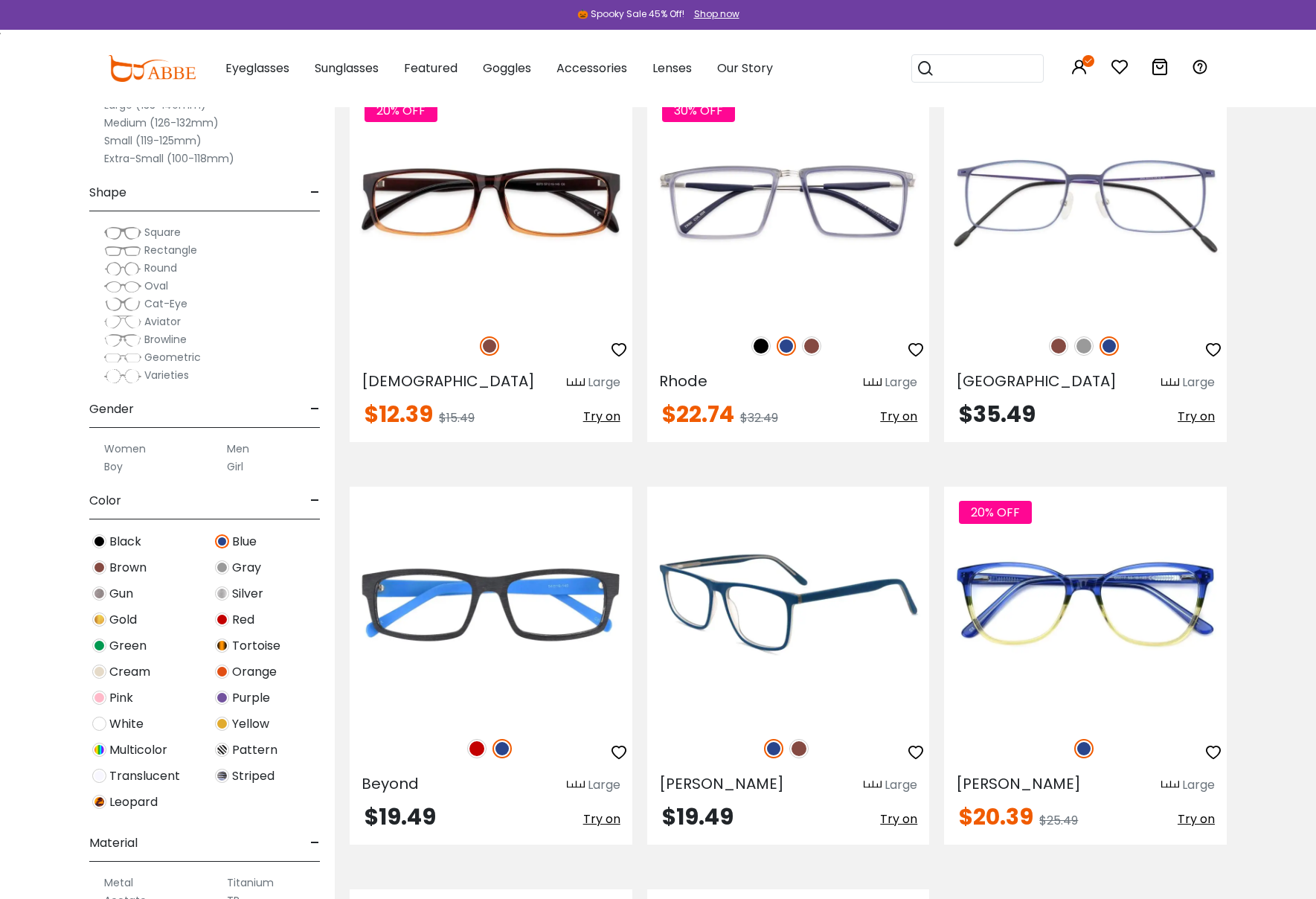
click at [734, 588] on img at bounding box center [788, 605] width 283 height 235
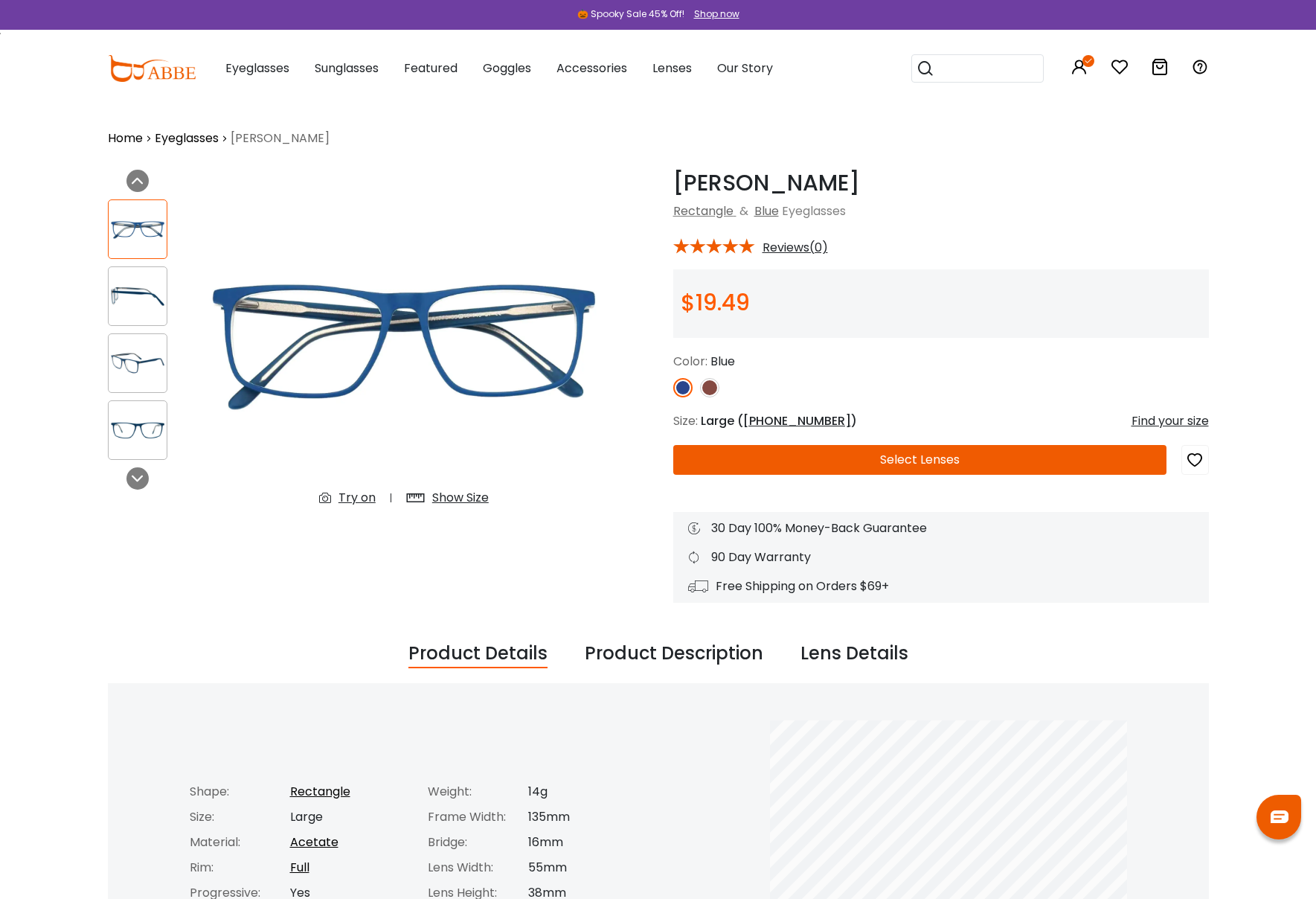
click at [130, 293] on img at bounding box center [137, 297] width 58 height 29
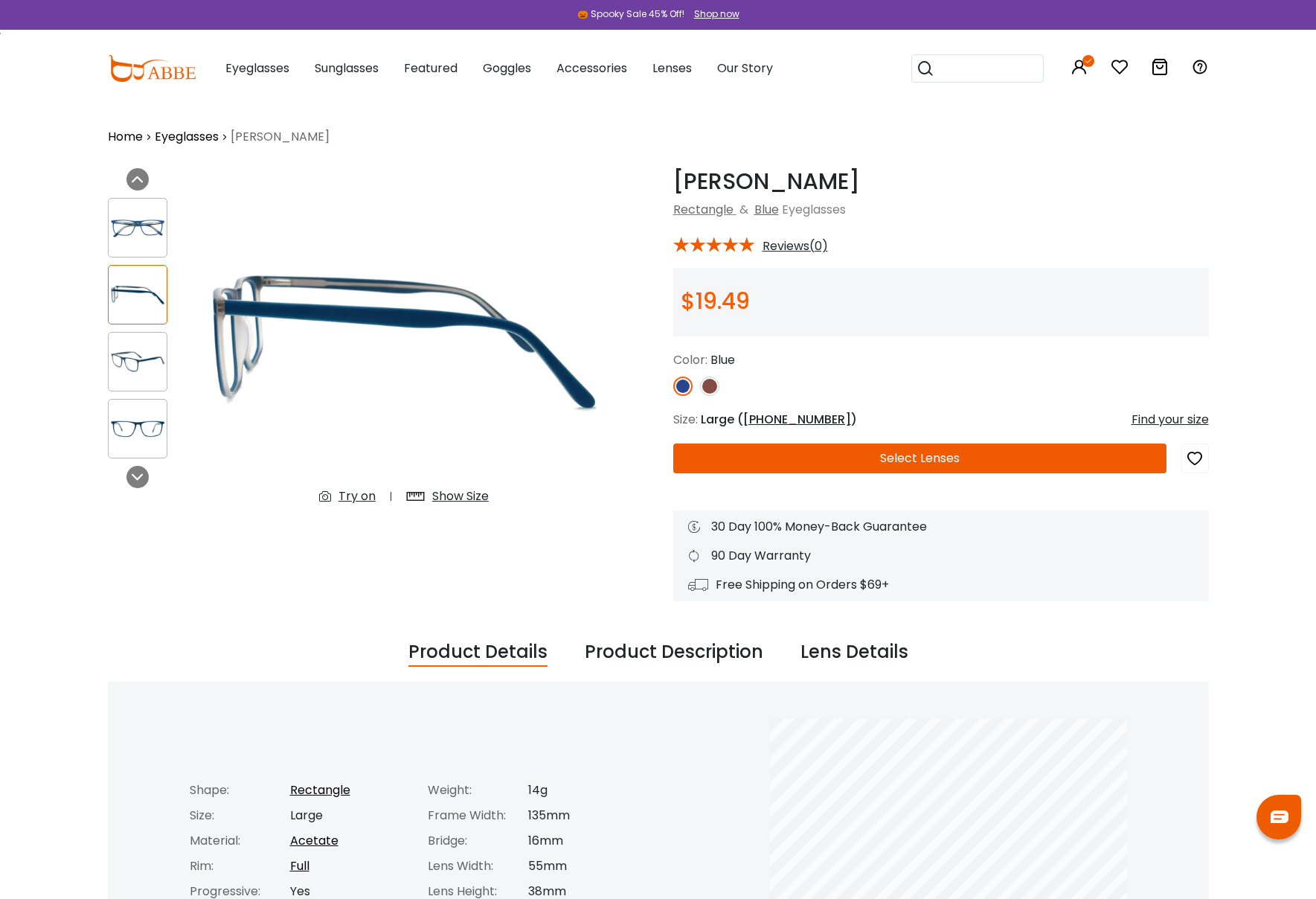
click at [135, 369] on img at bounding box center [137, 362] width 58 height 29
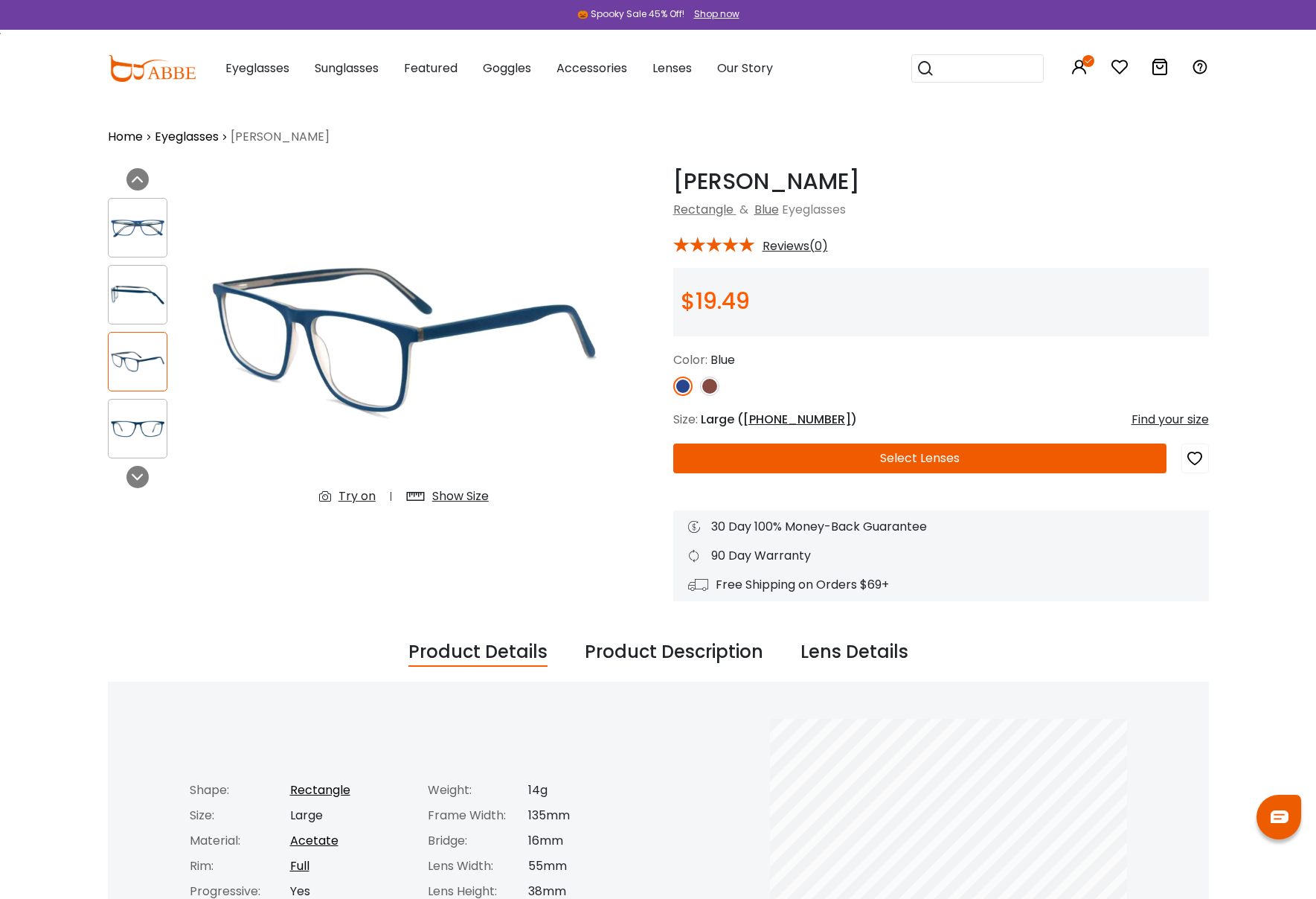
click at [136, 412] on div at bounding box center [137, 428] width 60 height 60
click at [138, 475] on icon at bounding box center [137, 476] width 12 height 12
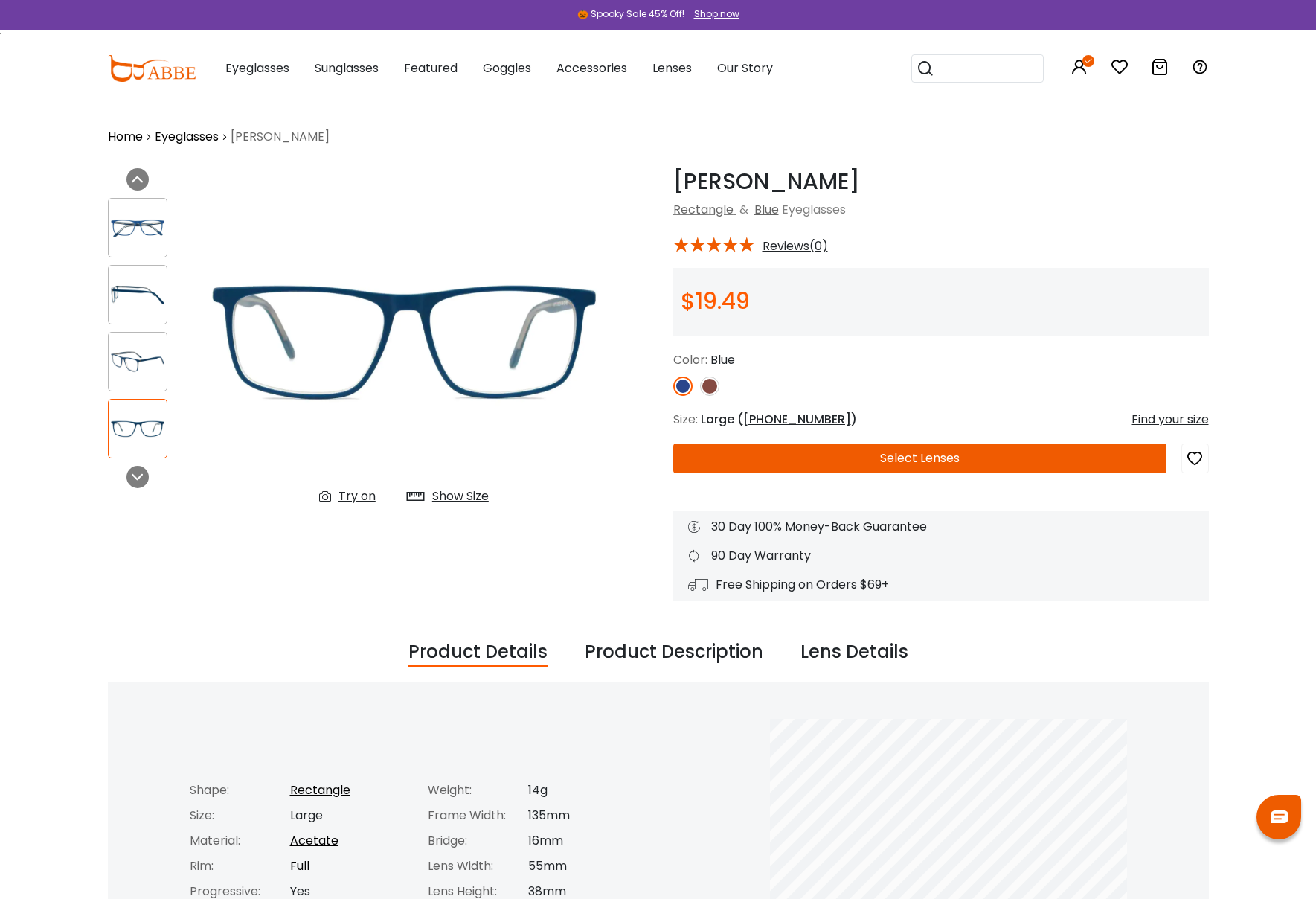
click at [137, 329] on div at bounding box center [144, 328] width 72 height 275
click at [132, 288] on img at bounding box center [137, 295] width 58 height 29
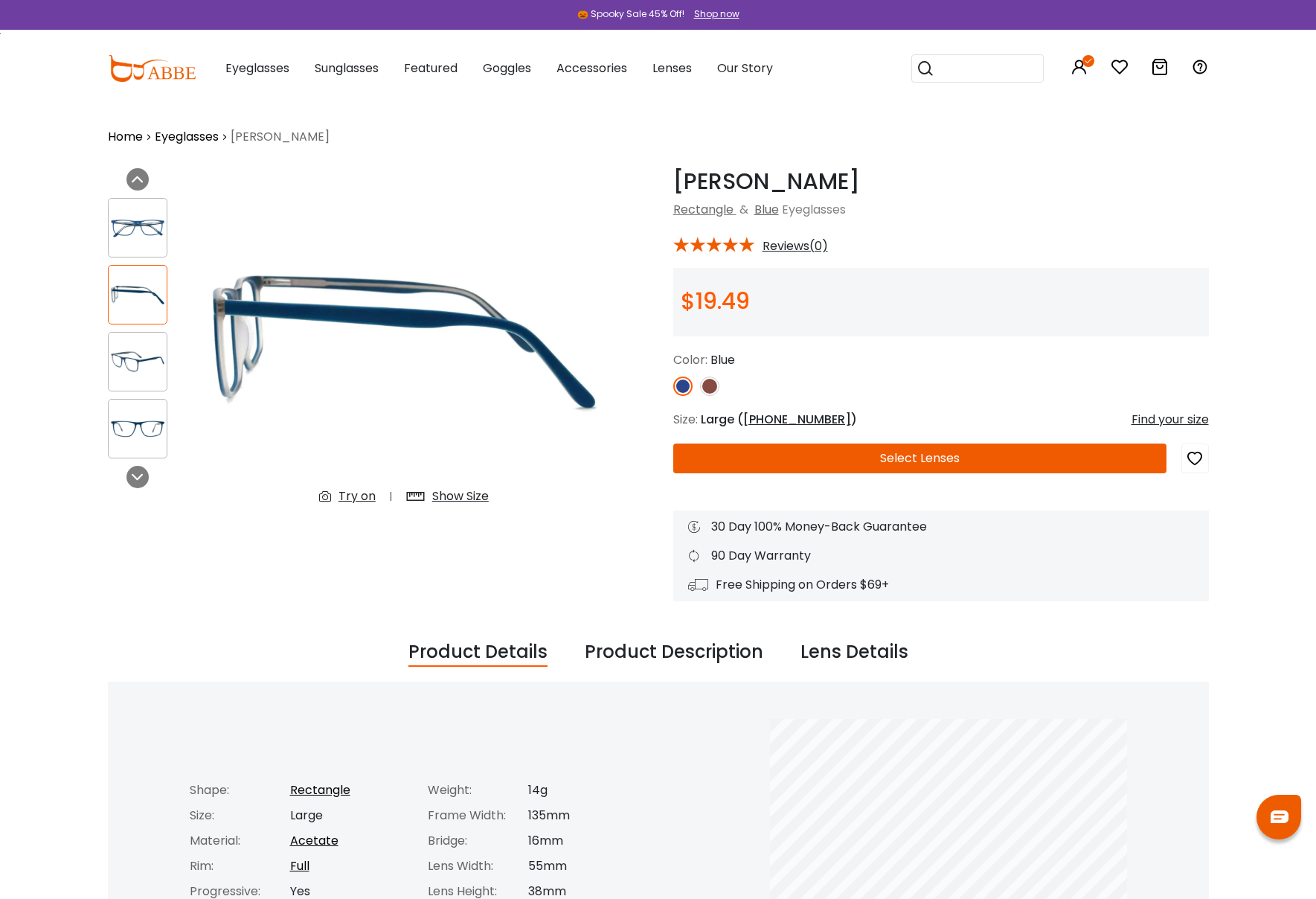
click at [355, 499] on div "Try on" at bounding box center [357, 497] width 38 height 18
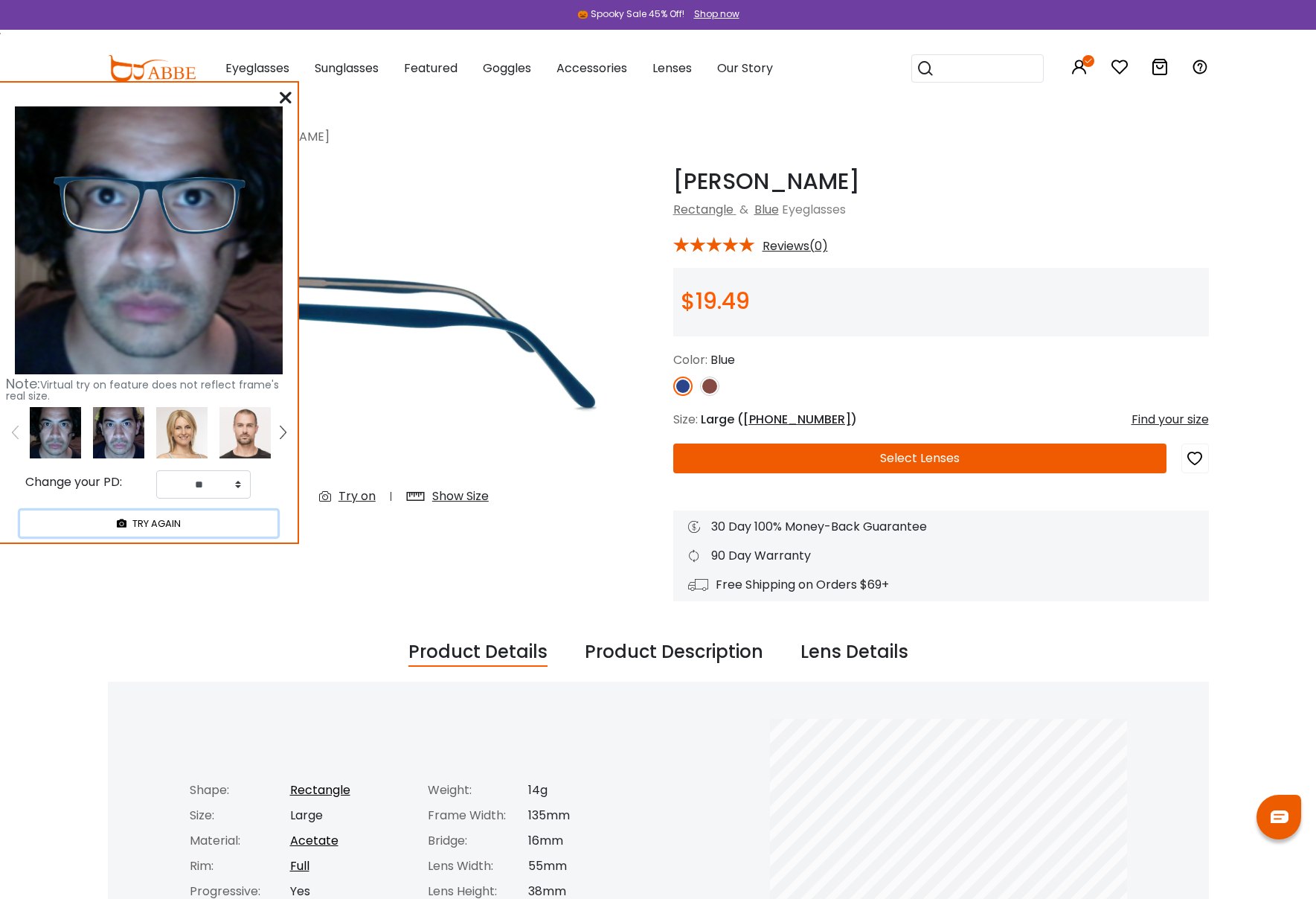
click at [118, 526] on icon at bounding box center [122, 525] width 10 height 10
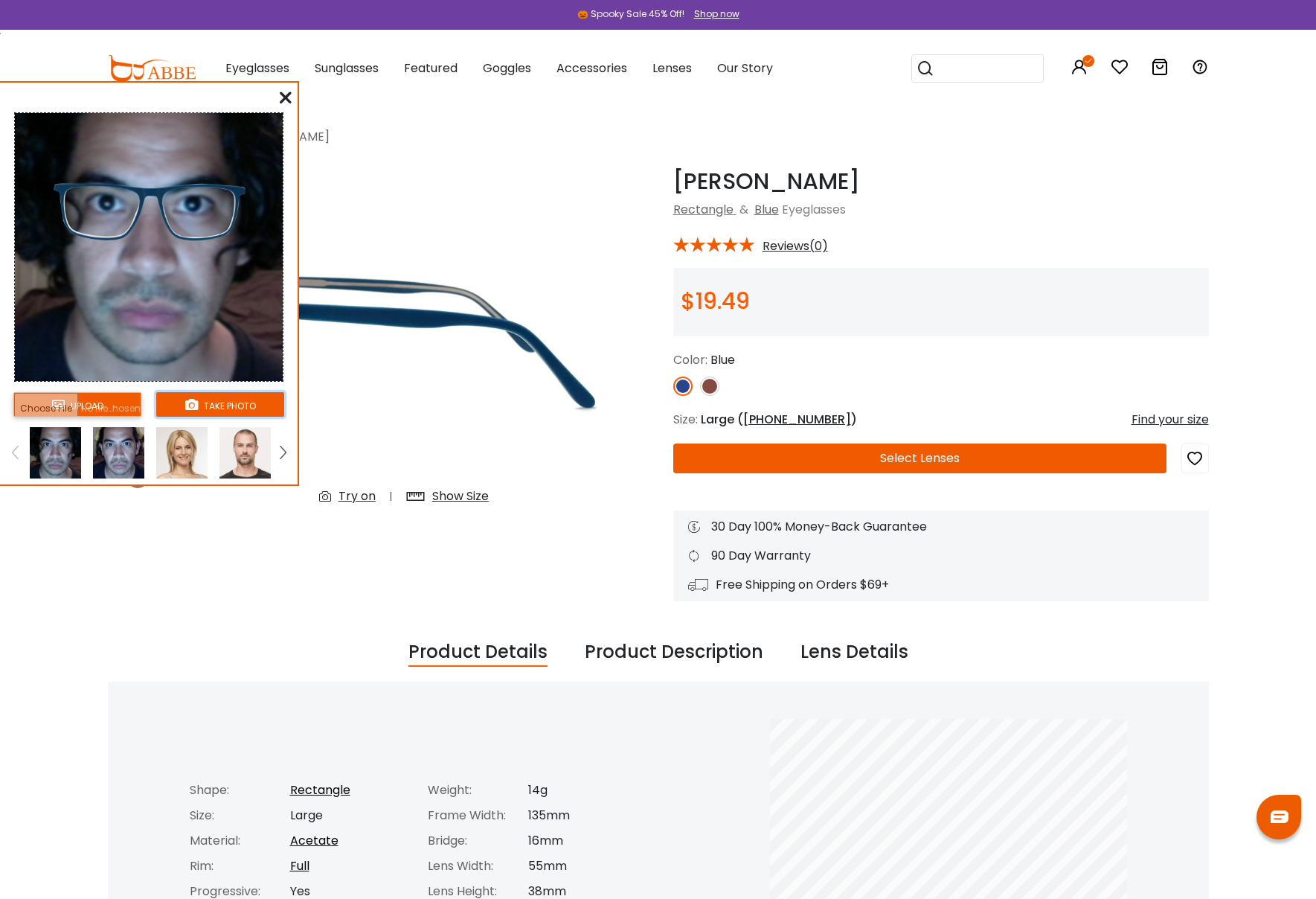
click at [212, 405] on button "take photo" at bounding box center [220, 405] width 128 height 25
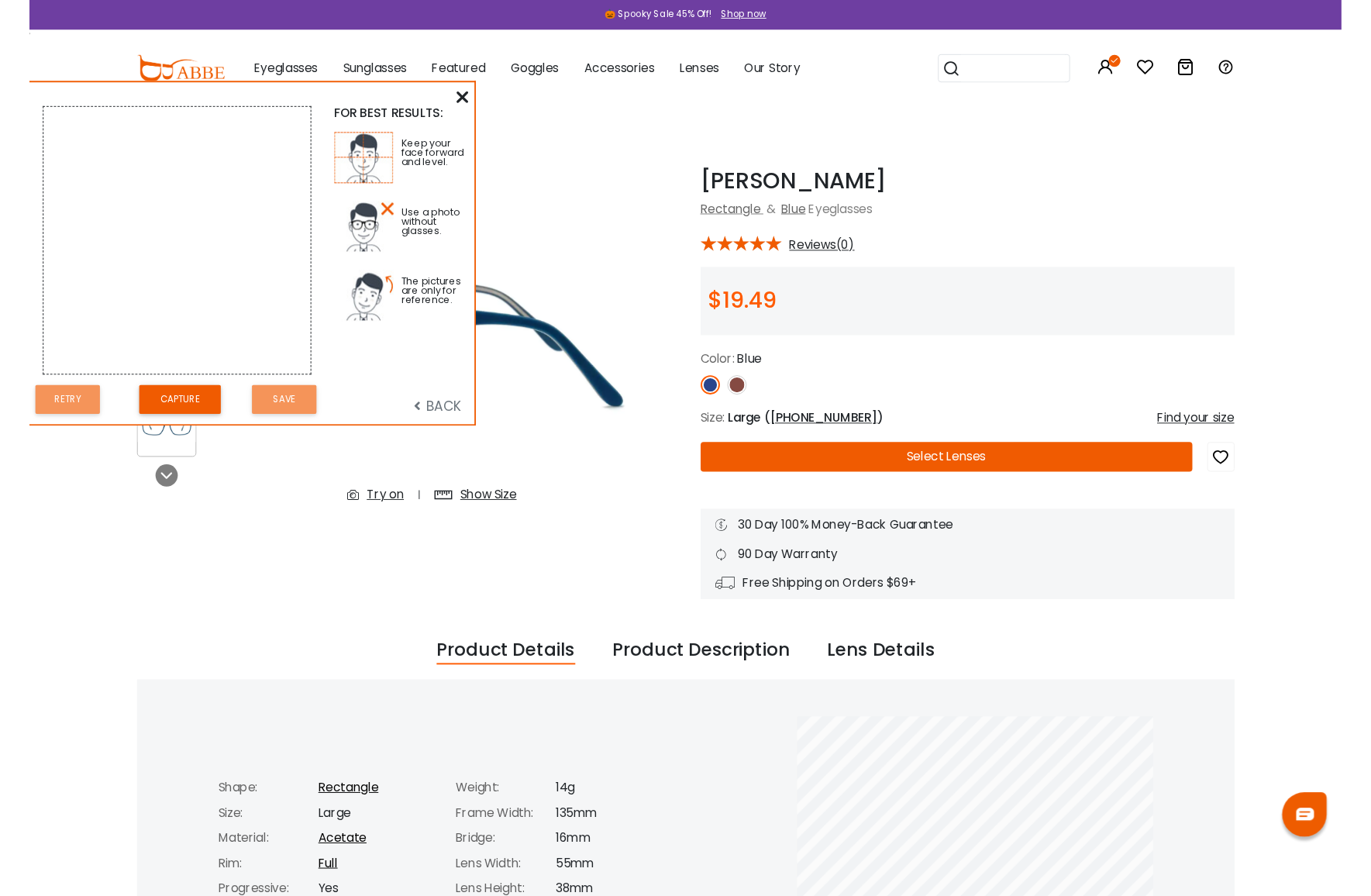
scroll to position [3, 0]
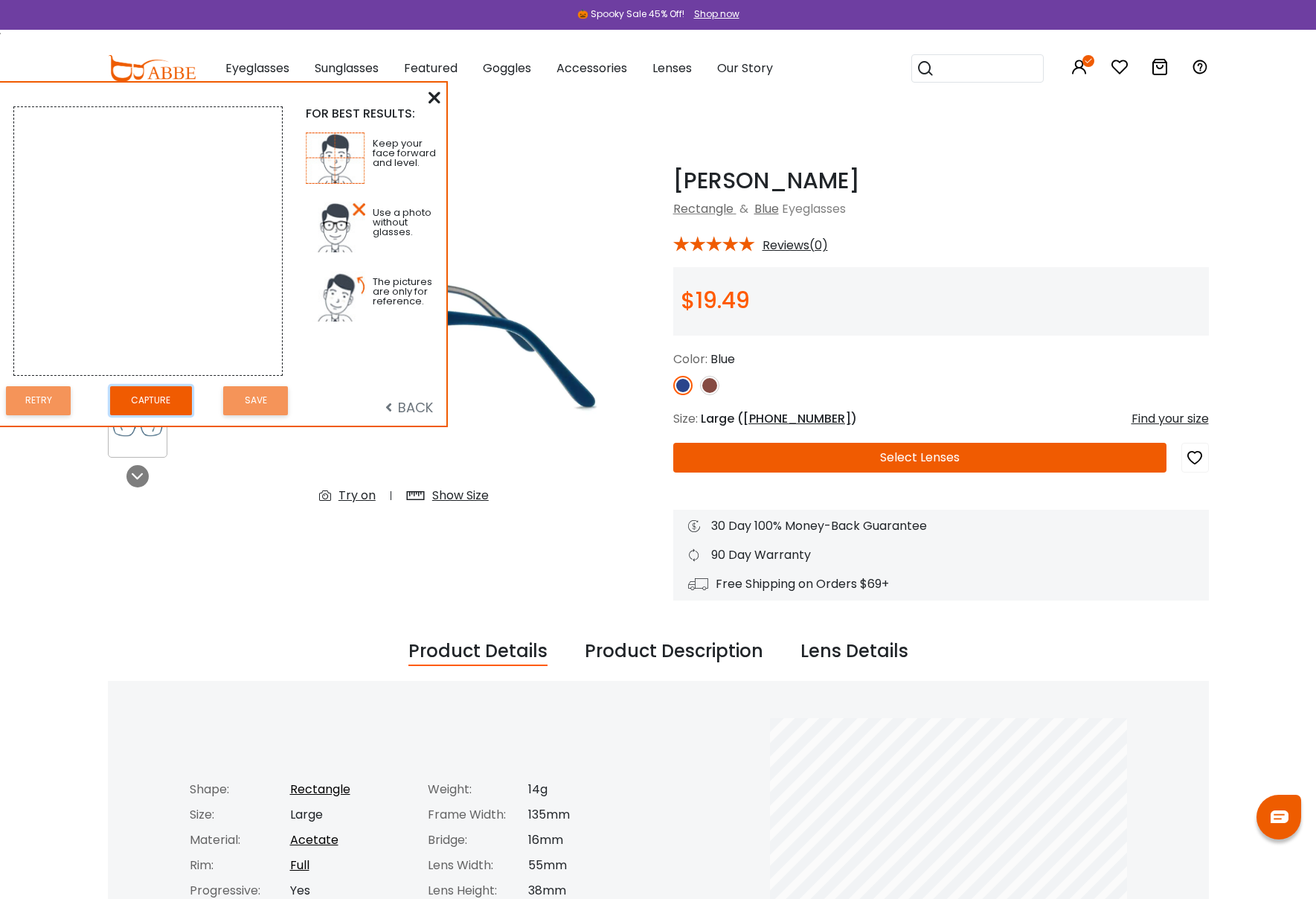
click at [140, 397] on button "Capture" at bounding box center [151, 401] width 82 height 29
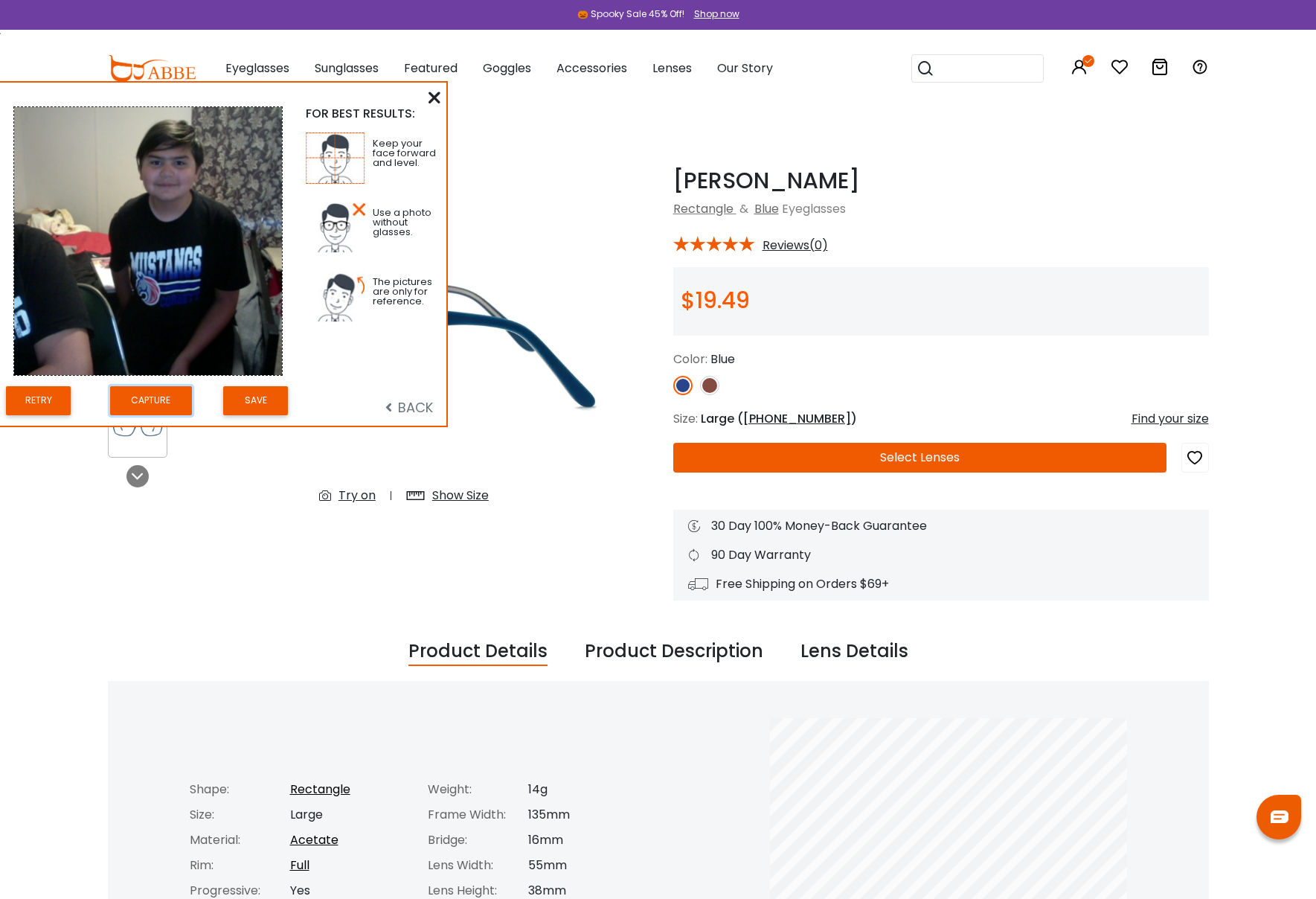
click at [178, 402] on button "Capture" at bounding box center [151, 401] width 82 height 29
click at [271, 401] on button "Save" at bounding box center [255, 401] width 65 height 29
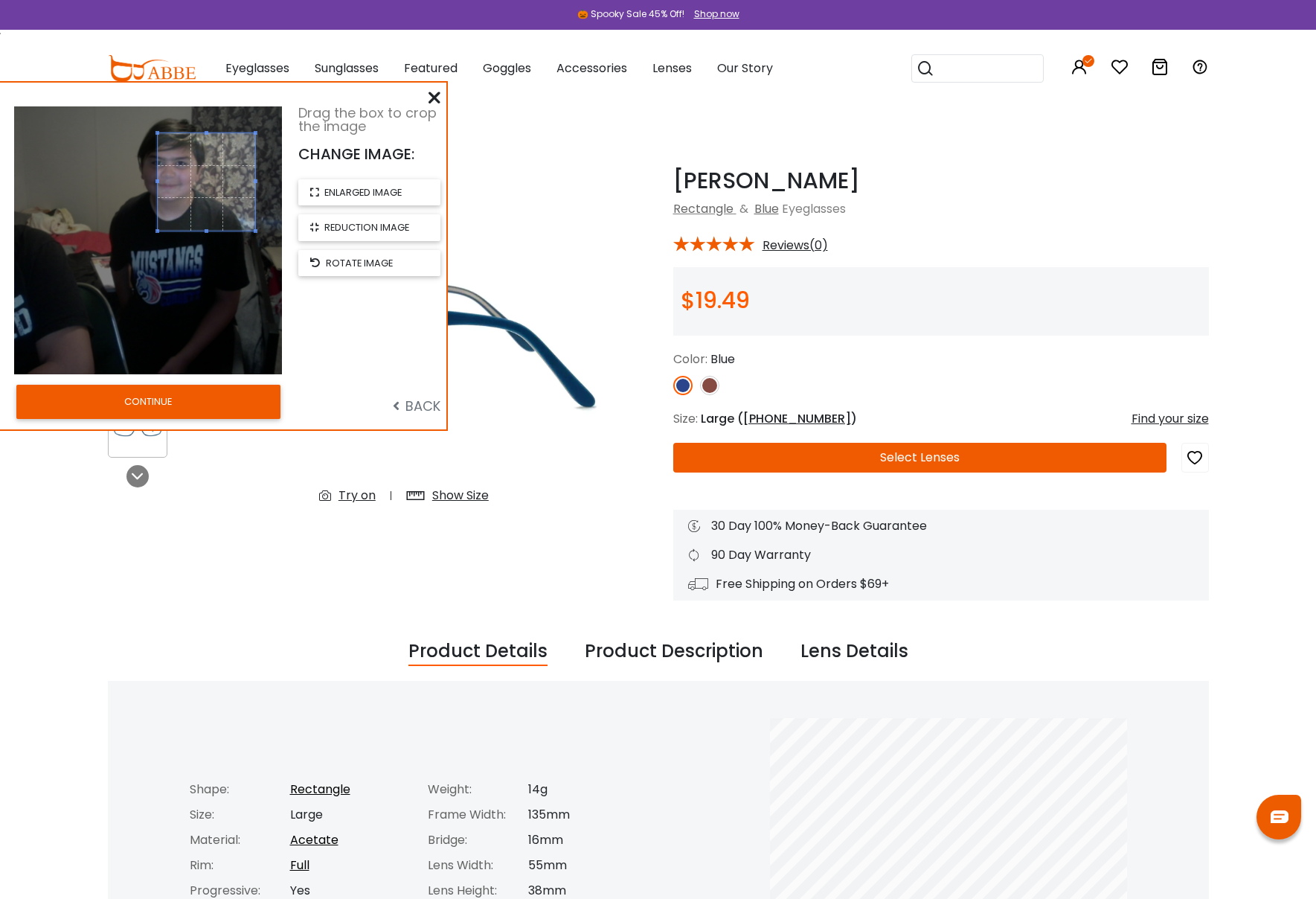
drag, startPoint x: 41, startPoint y: 347, endPoint x: 158, endPoint y: 205, distance: 184.0
click at [158, 205] on div at bounding box center [206, 181] width 97 height 97
drag, startPoint x: 216, startPoint y: 194, endPoint x: 181, endPoint y: 191, distance: 35.1
click at [181, 191] on span at bounding box center [171, 179] width 97 height 97
click at [192, 406] on button "CONTINUE" at bounding box center [148, 402] width 264 height 34
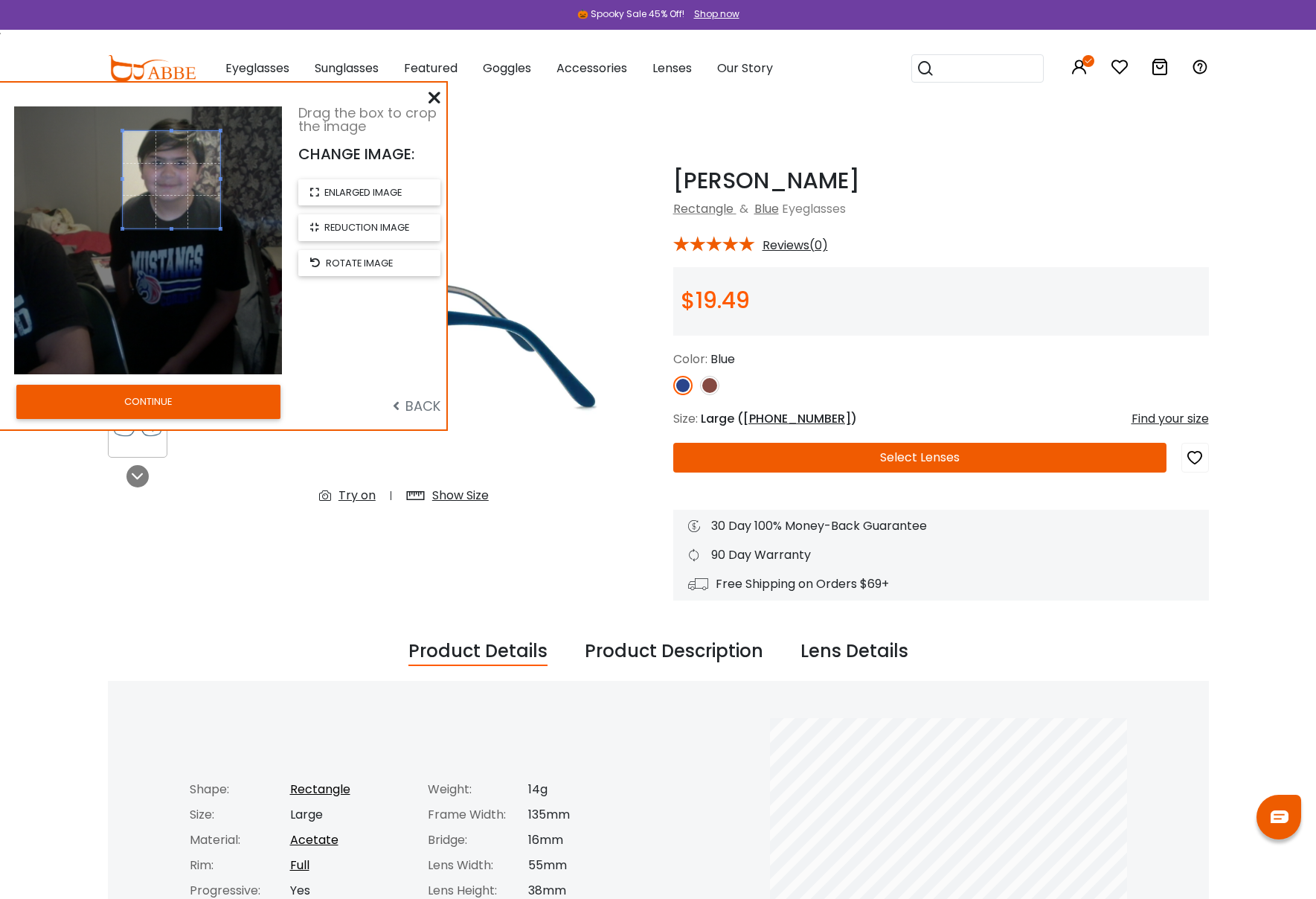
click at [0, 0] on img at bounding box center [0, 0] width 0 height 0
click at [0, 0] on button "CONTINUE" at bounding box center [0, 0] width 0 height 0
click at [0, 0] on div "Note: Virtual try on feature does not reflect frame's real size. Change your PD…" at bounding box center [0, 0] width 0 height 0
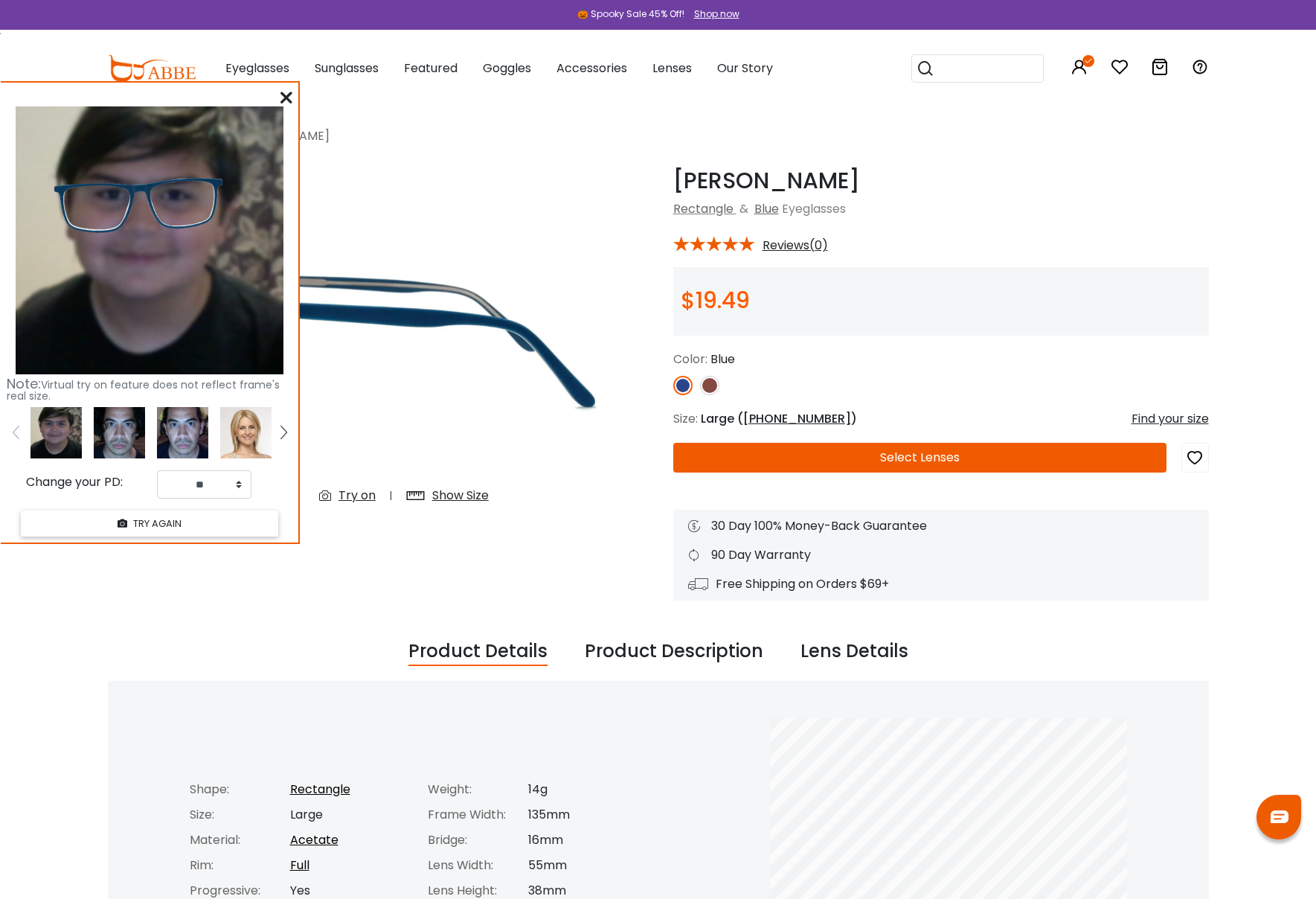
click at [165, 405] on div "Note: Virtual try on feature does not reflect frame's real size. Change your PD…" at bounding box center [149, 312] width 297 height 460
click at [285, 96] on icon at bounding box center [286, 97] width 12 height 12
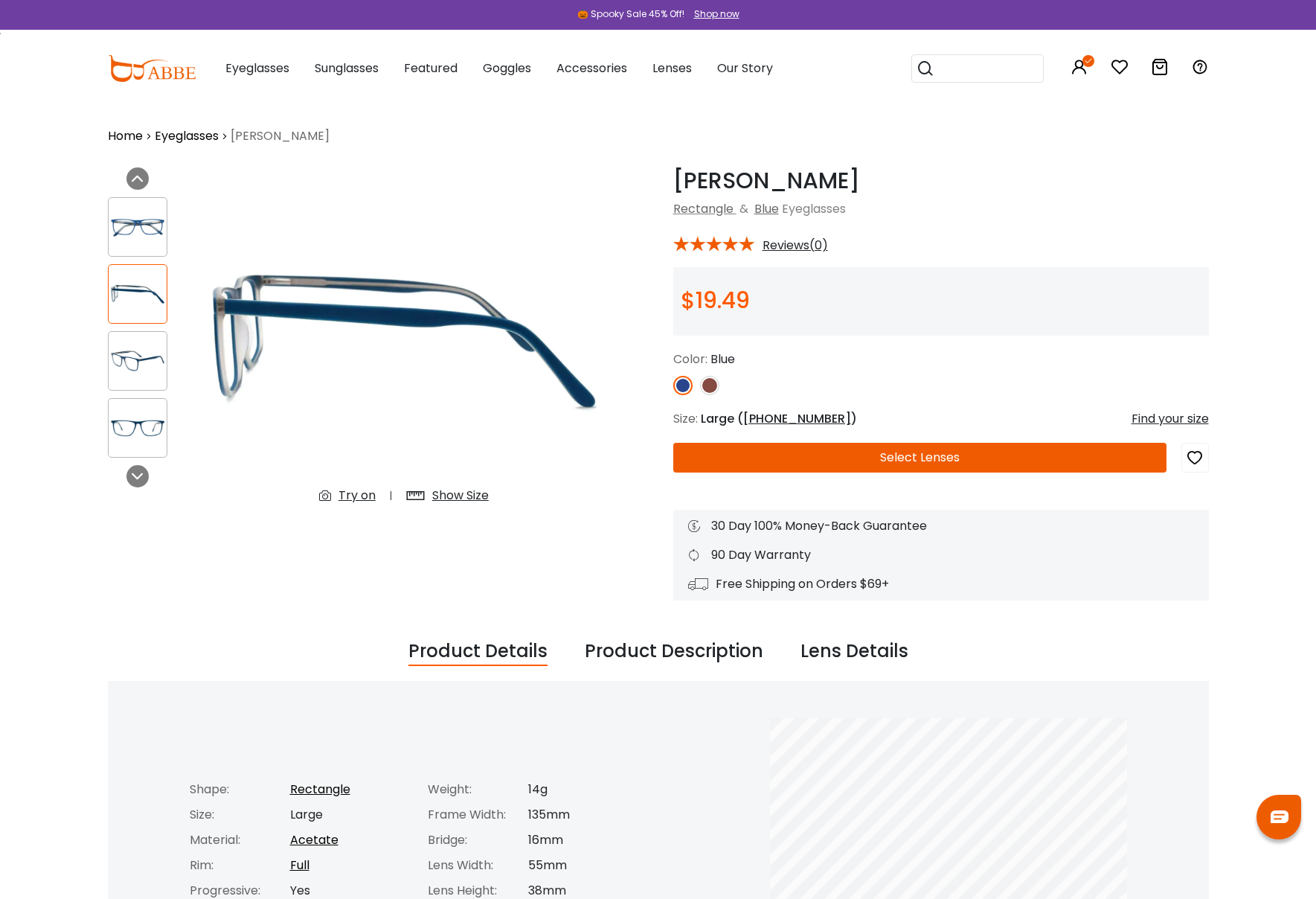
click at [452, 156] on div "********* Home Eyeglasses Doris ***** Previous Next Try on" at bounding box center [658, 848] width 1101 height 1487
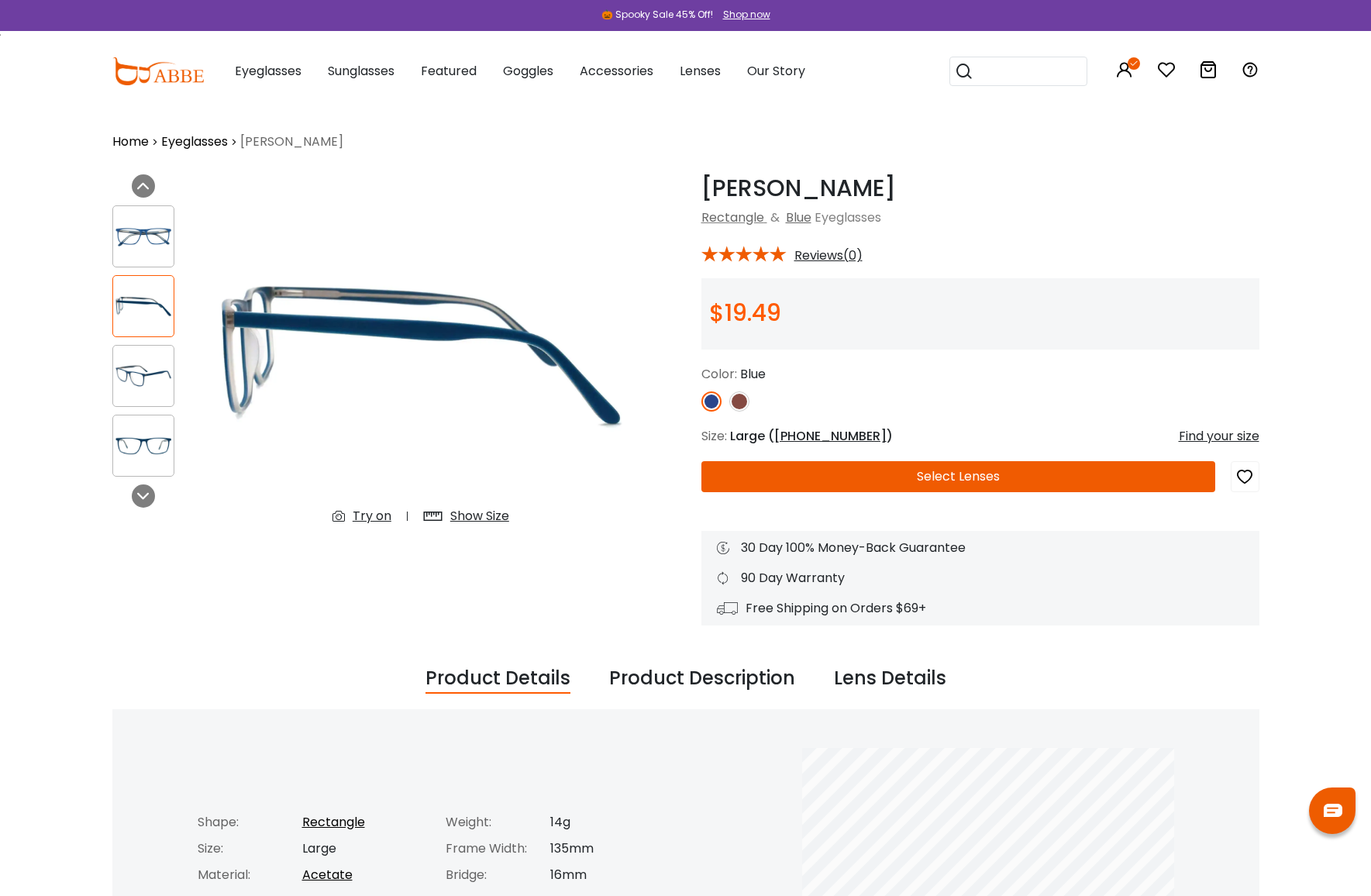
click at [142, 251] on div at bounding box center [143, 236] width 62 height 62
click at [141, 226] on img at bounding box center [143, 237] width 60 height 31
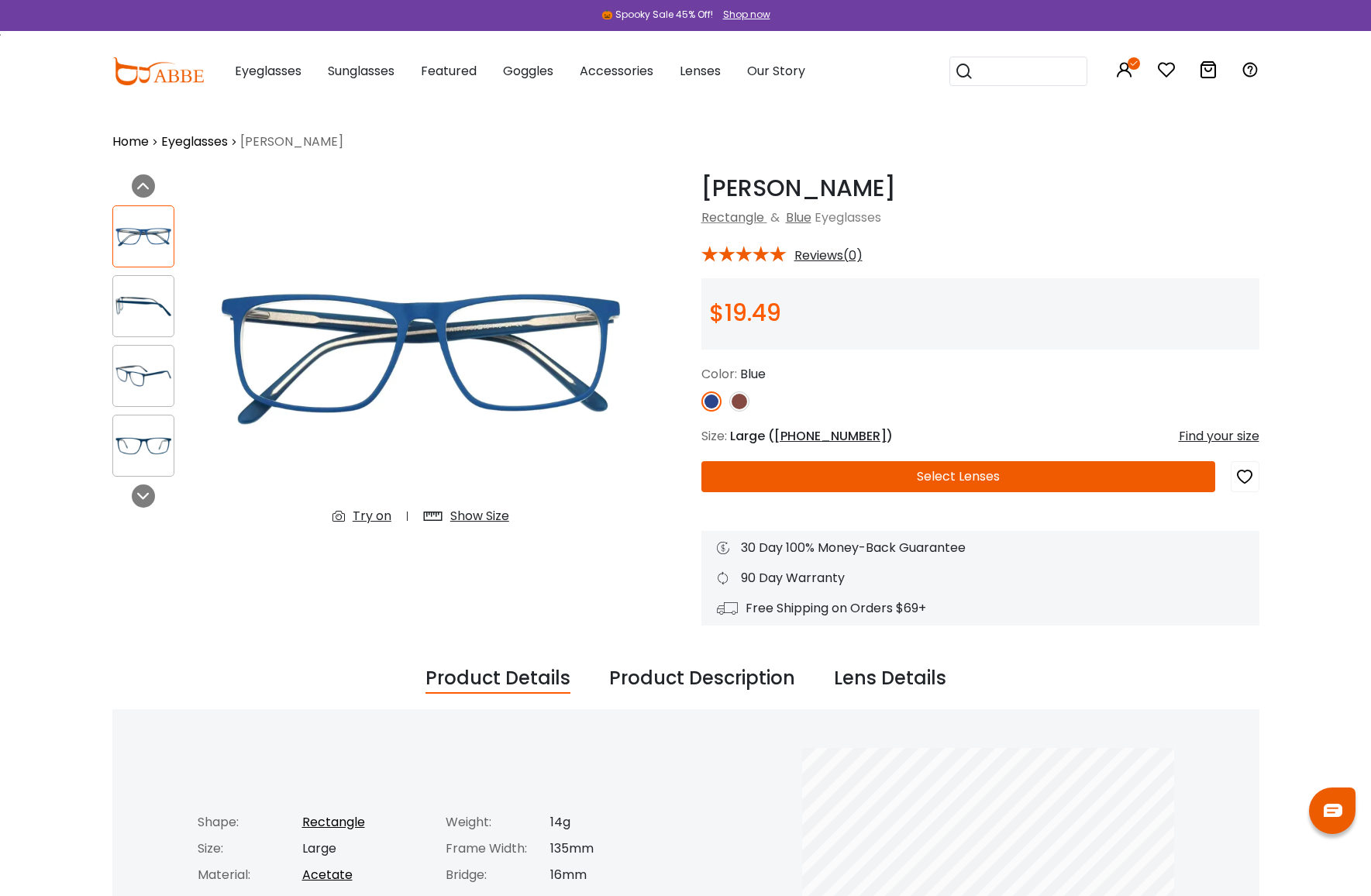
click at [143, 364] on img at bounding box center [143, 376] width 60 height 31
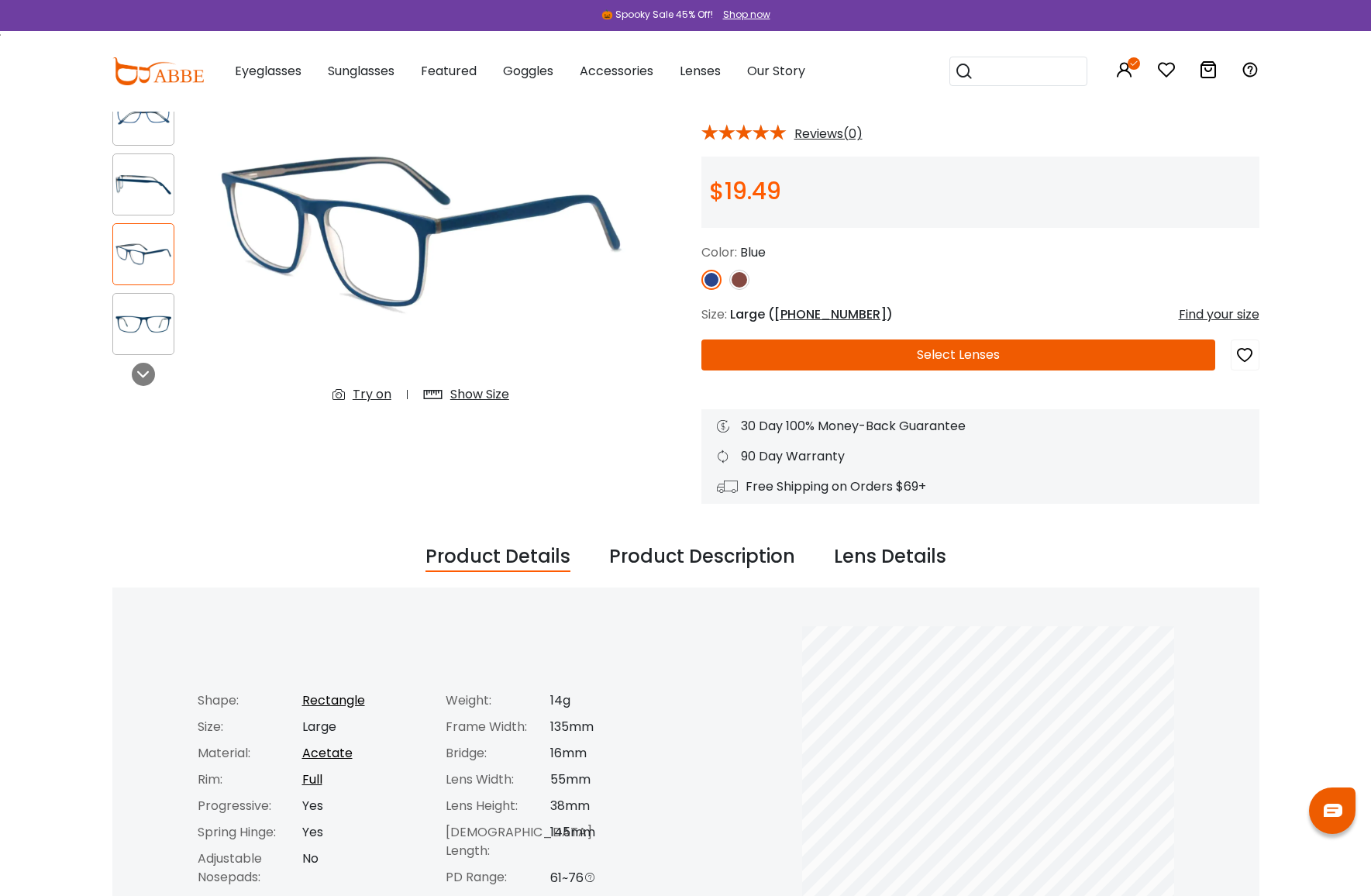
scroll to position [0, 0]
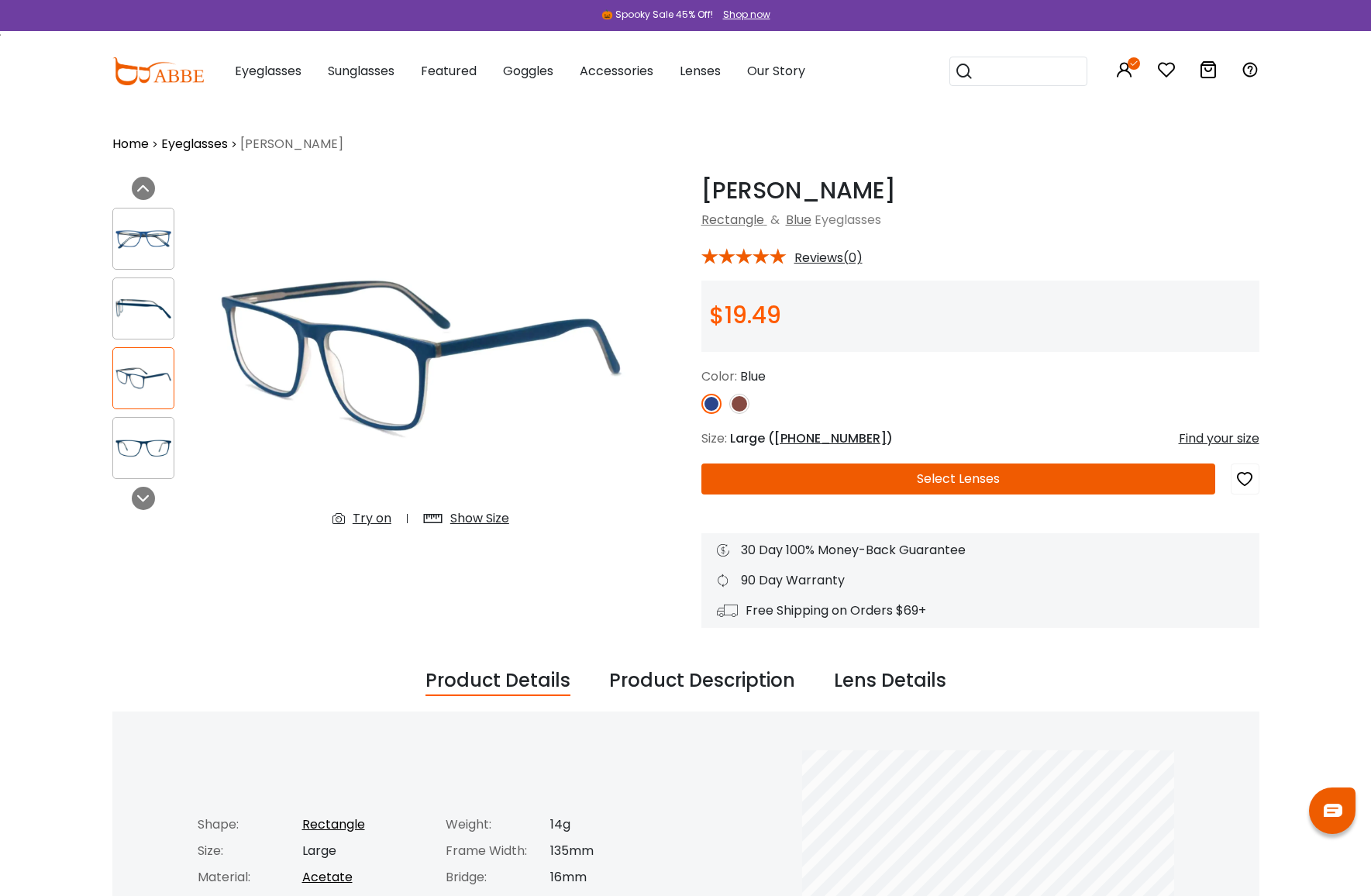
click at [876, 480] on button "Select Lenses" at bounding box center [958, 479] width 514 height 31
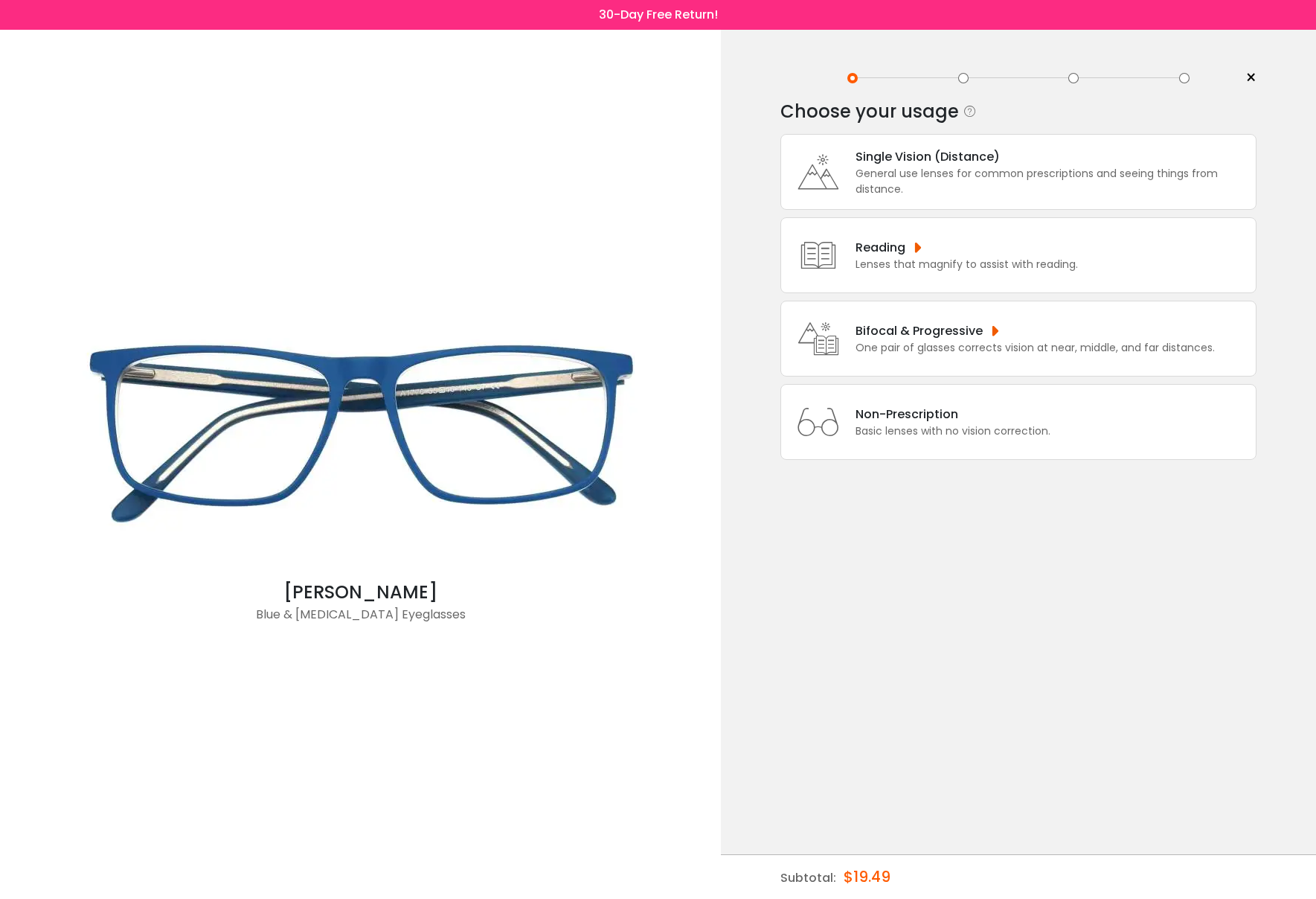
click at [1246, 77] on span "×" at bounding box center [1251, 78] width 11 height 22
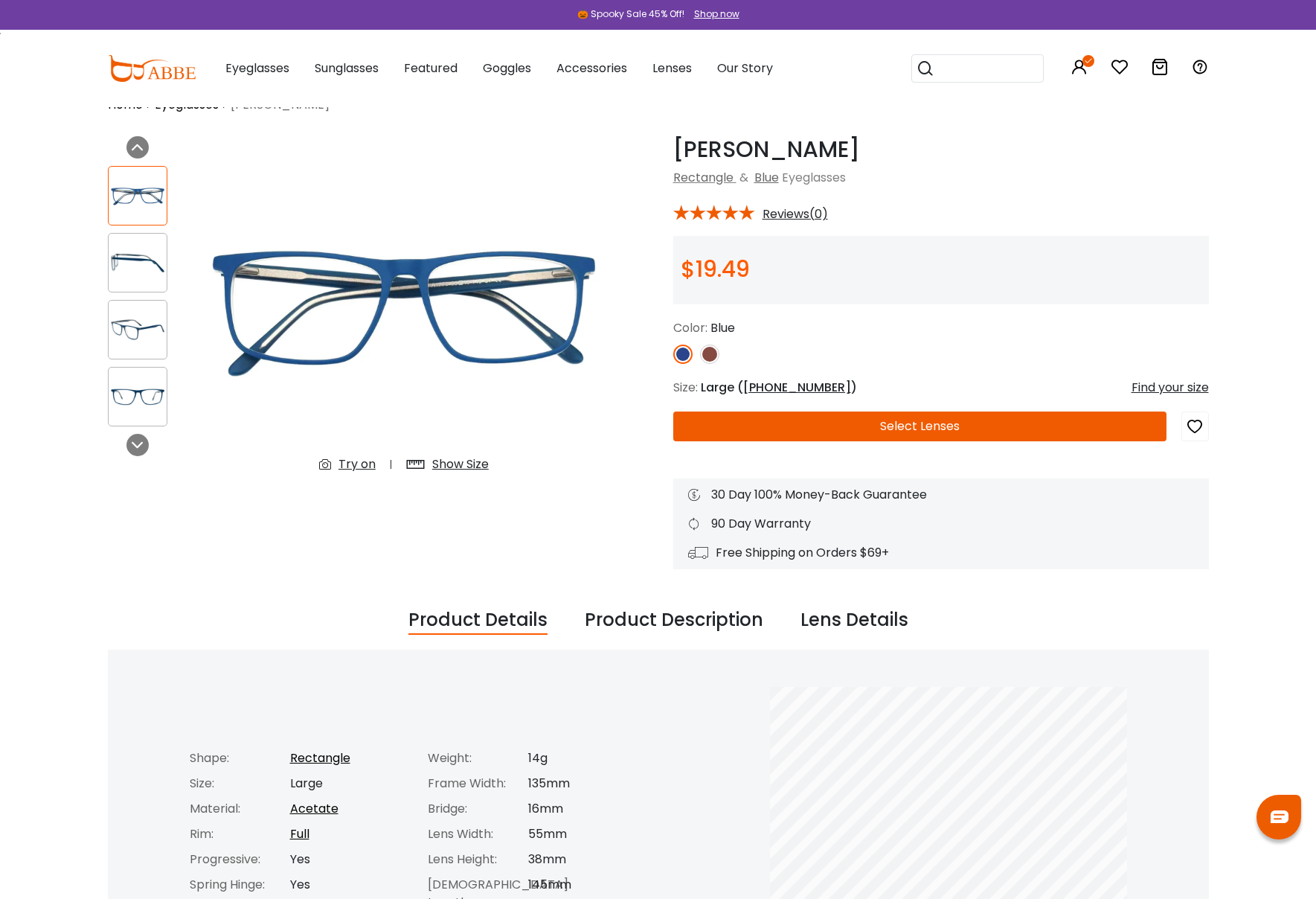
scroll to position [34, 0]
click at [819, 424] on button "Select Lenses" at bounding box center [920, 426] width 493 height 29
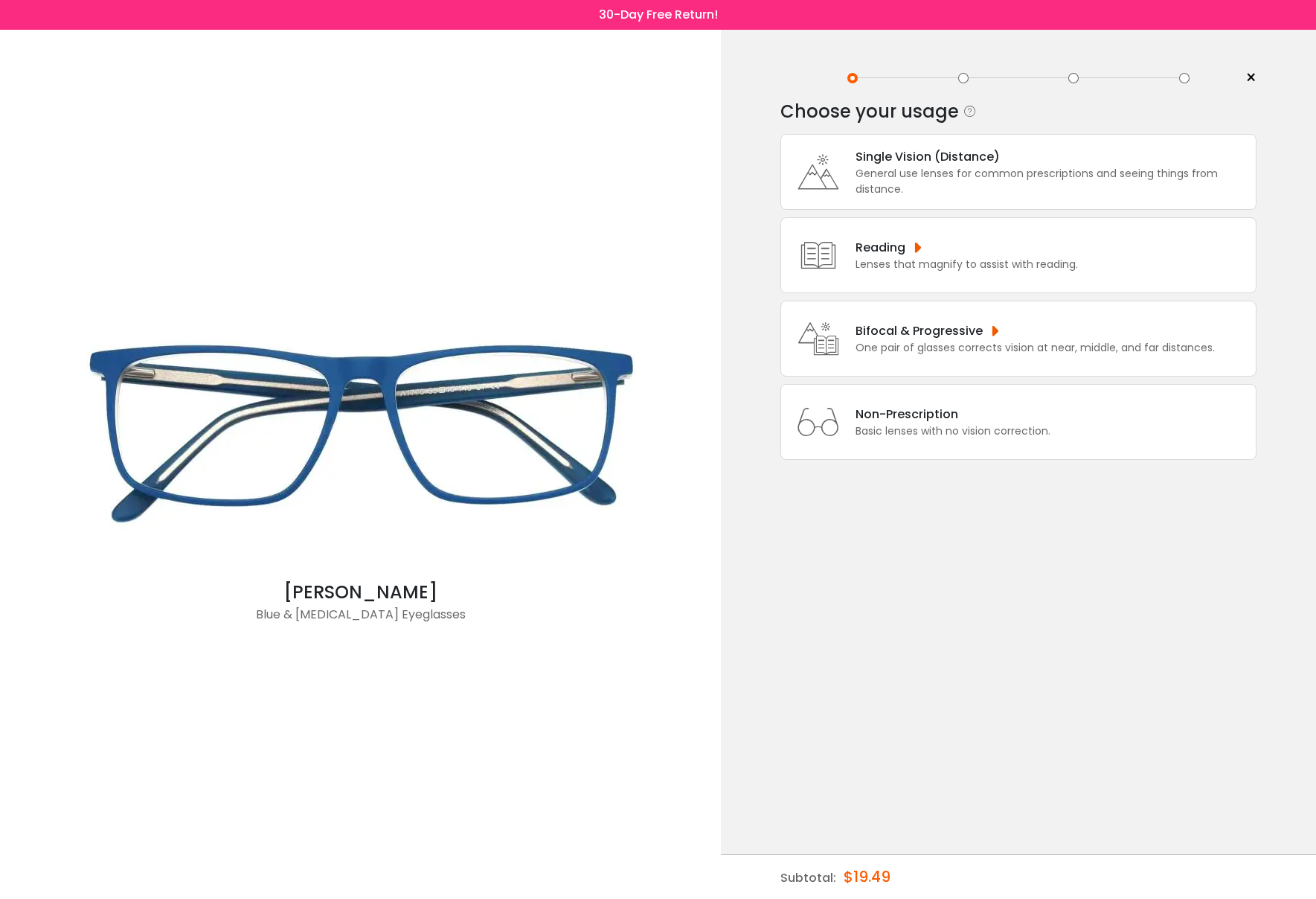
click at [939, 187] on div "General use lenses for common prescriptions and seeing things from distance." at bounding box center [1051, 181] width 393 height 31
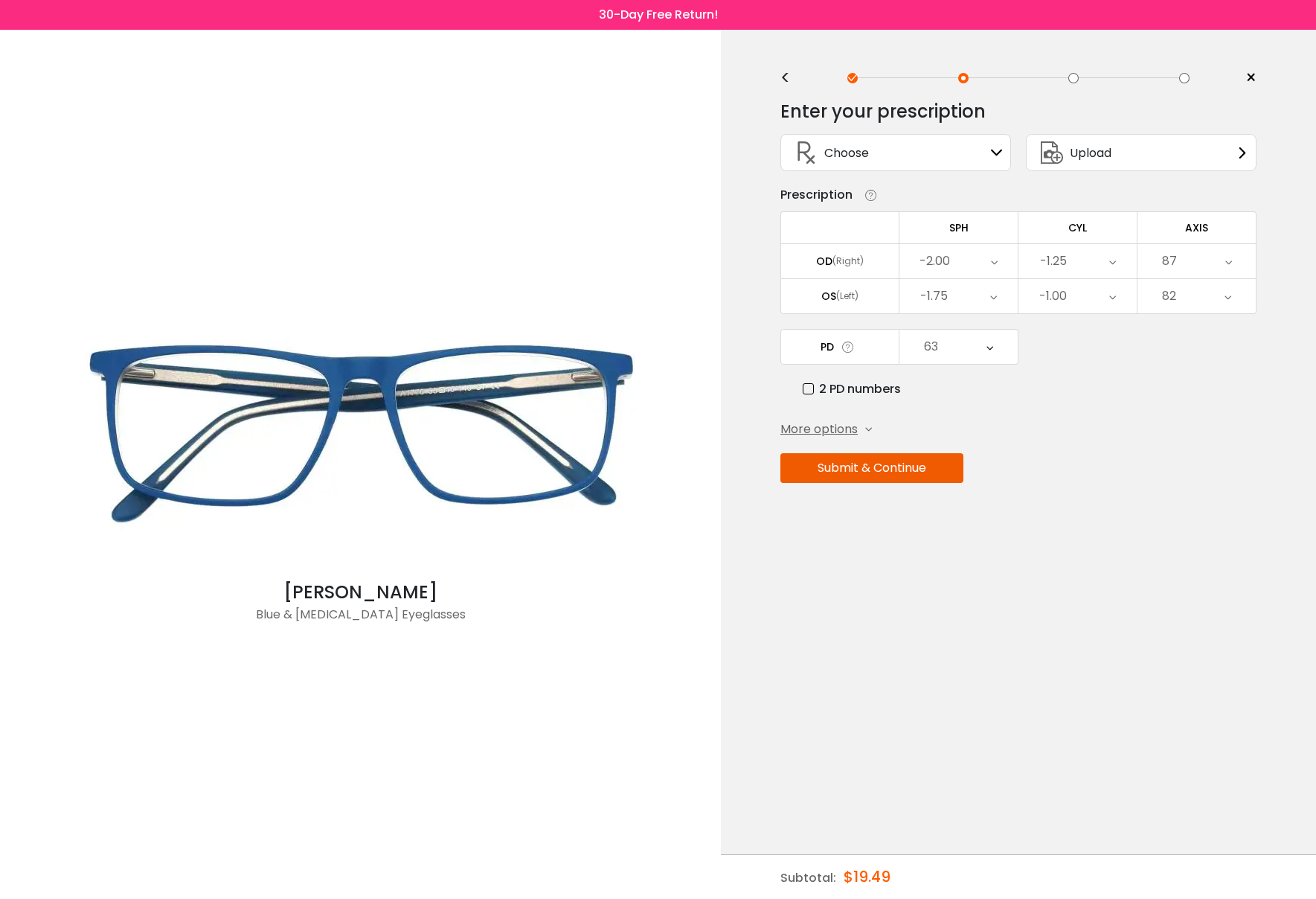
click at [789, 78] on div "<" at bounding box center [791, 78] width 22 height 12
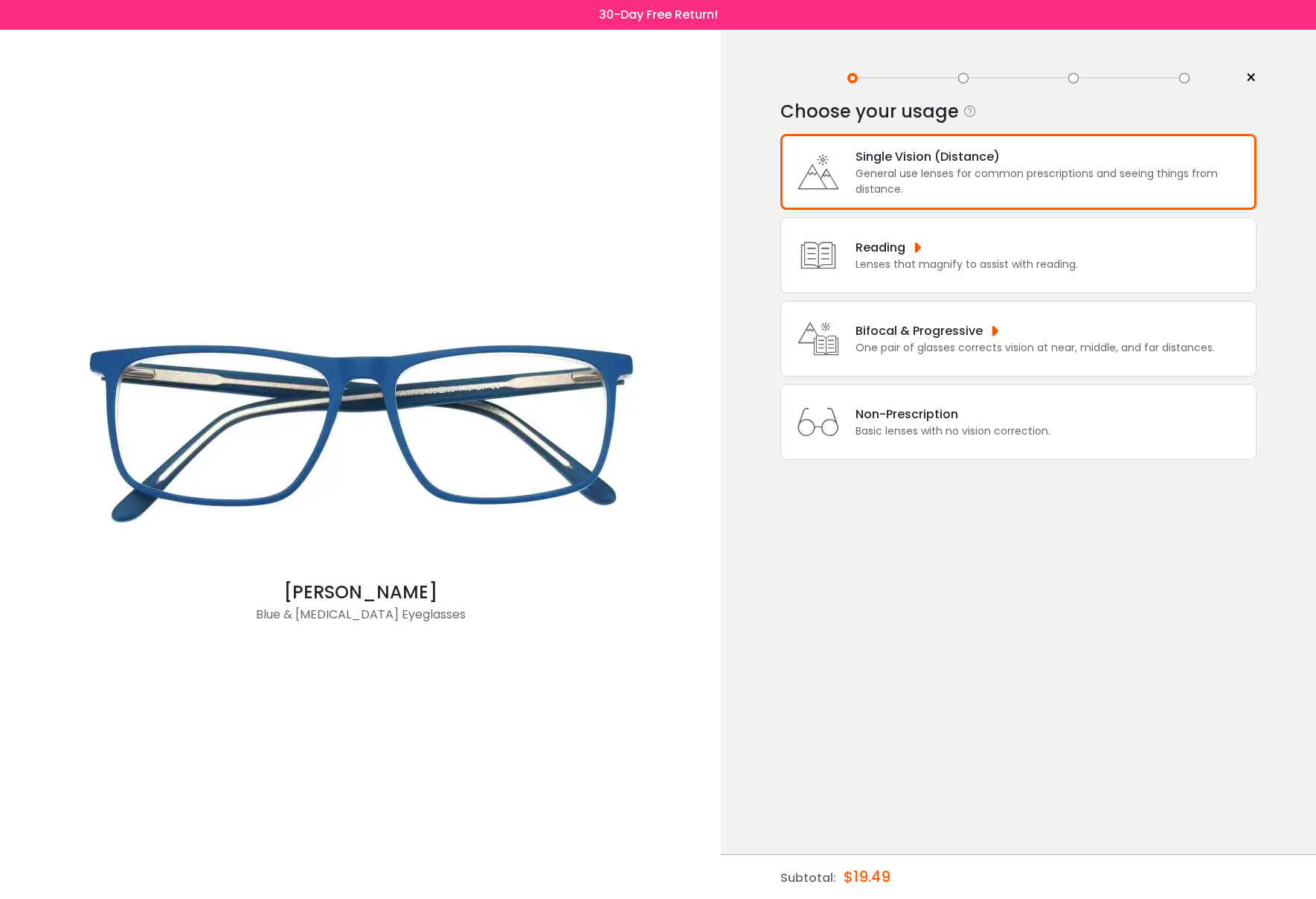
click at [912, 222] on div "Reading Lenses that magnify to assist with reading." at bounding box center [1018, 255] width 476 height 76
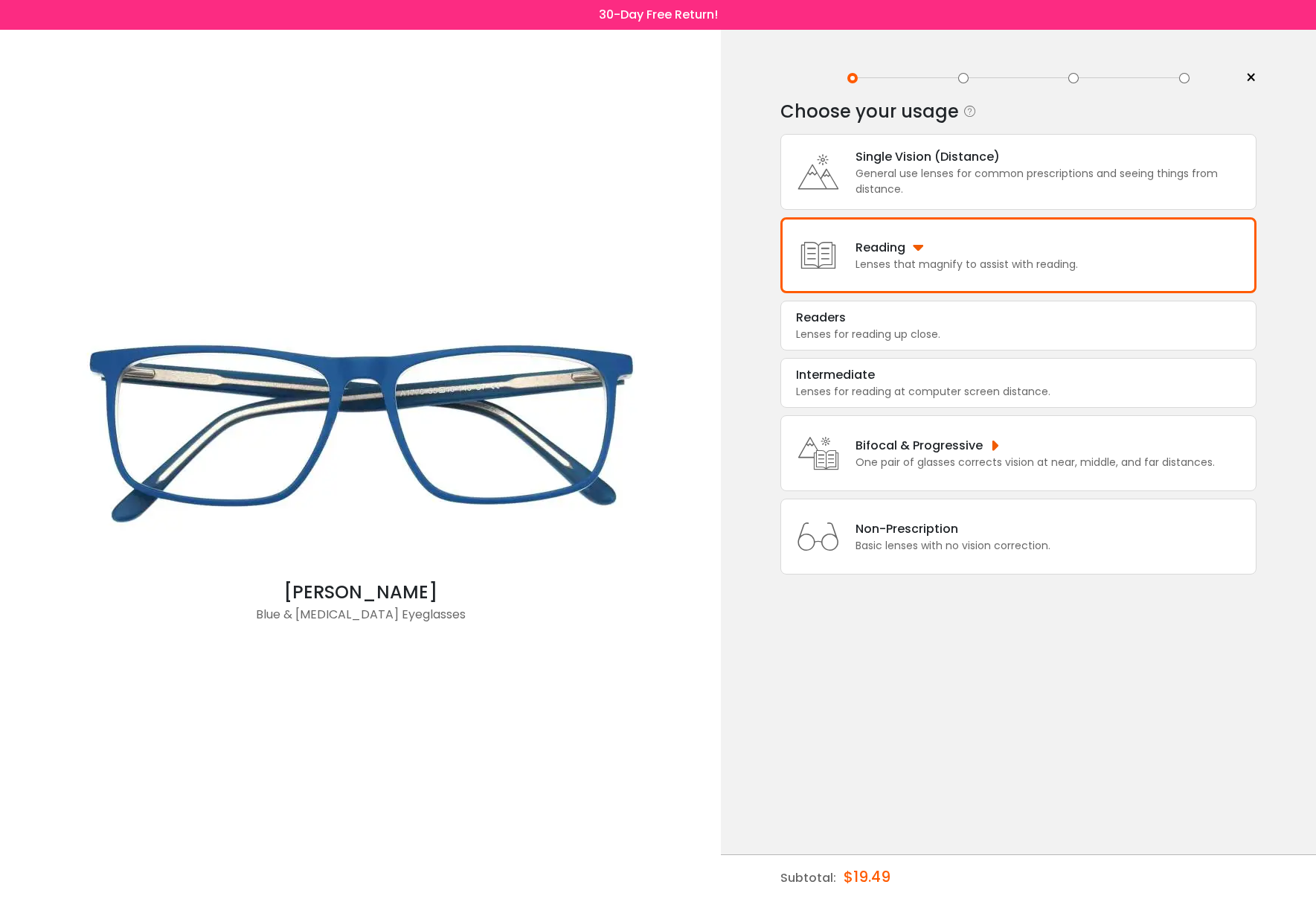
click at [900, 196] on div "General use lenses for common prescriptions and seeing things from distance." at bounding box center [1051, 181] width 393 height 31
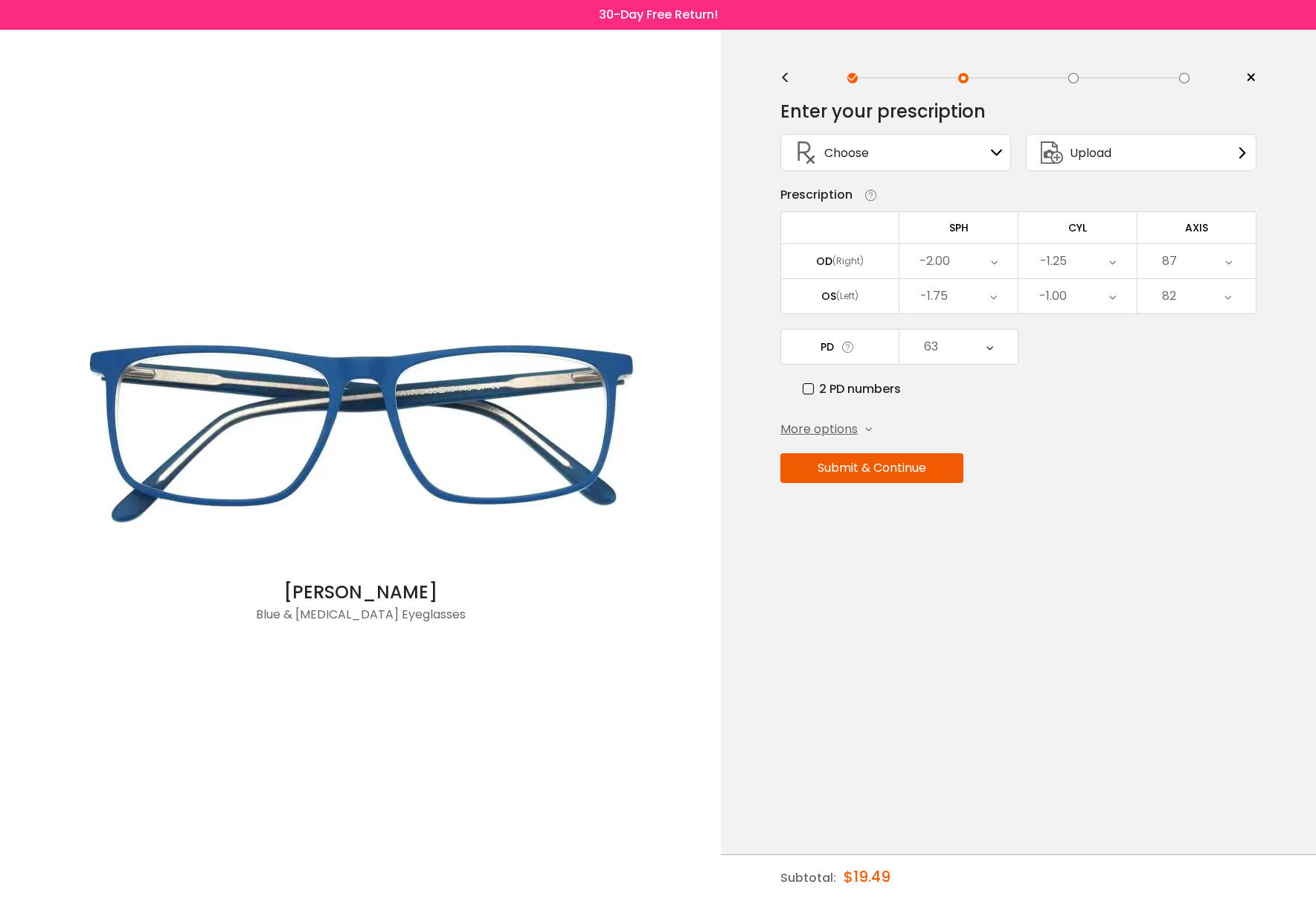
click at [997, 302] on div "-1.75" at bounding box center [958, 297] width 118 height 34
click at [977, 475] on li "-1.25" at bounding box center [958, 477] width 118 height 27
click at [1109, 265] on icon at bounding box center [1113, 262] width 7 height 34
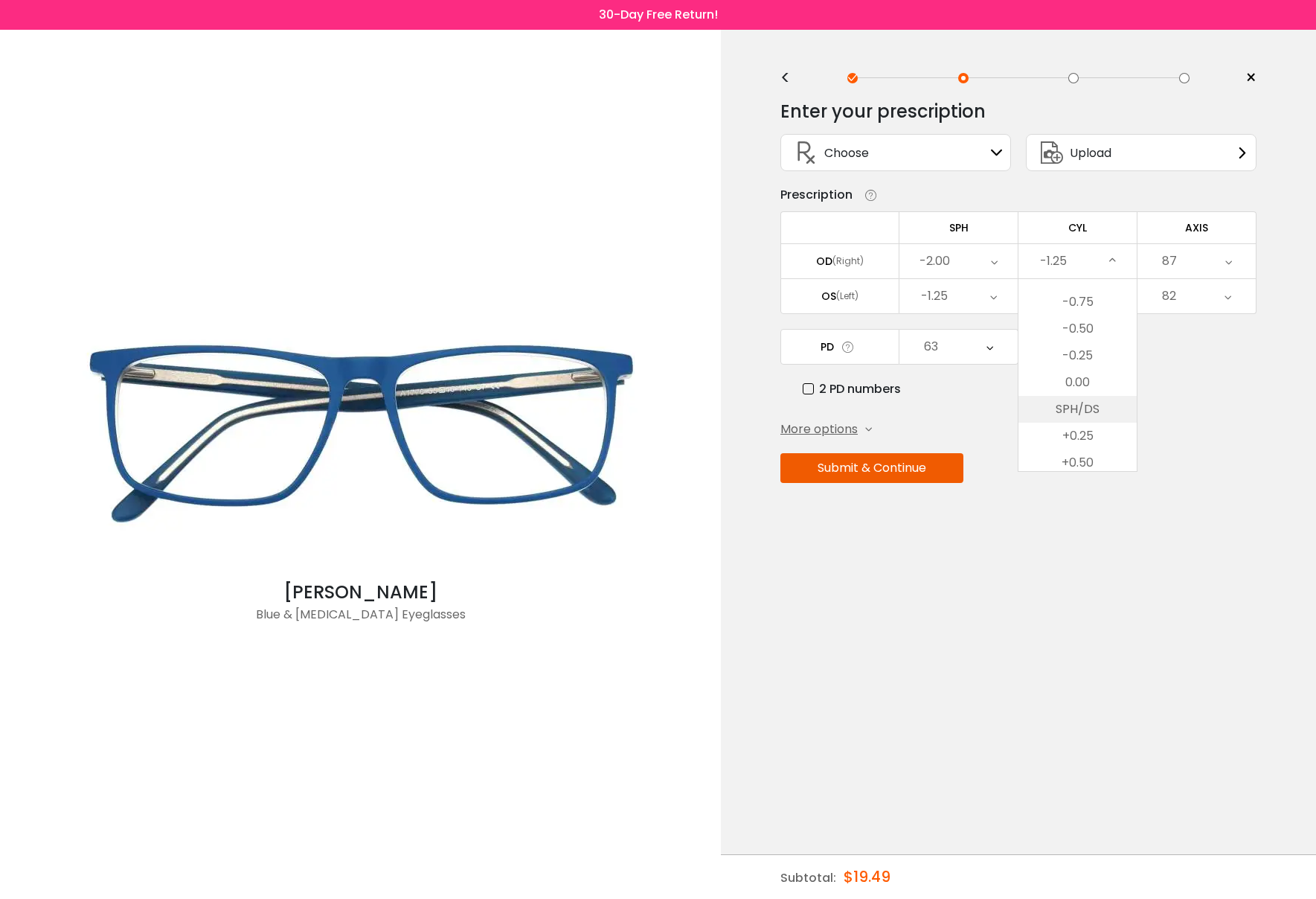
click at [1081, 410] on li "SPH/DS" at bounding box center [1077, 409] width 118 height 27
click at [1119, 288] on div "-1.00" at bounding box center [1077, 297] width 118 height 34
click at [1087, 391] on li "SPH/DS" at bounding box center [1077, 389] width 118 height 27
click at [1169, 393] on div "2 PD numbers" at bounding box center [1030, 388] width 454 height 19
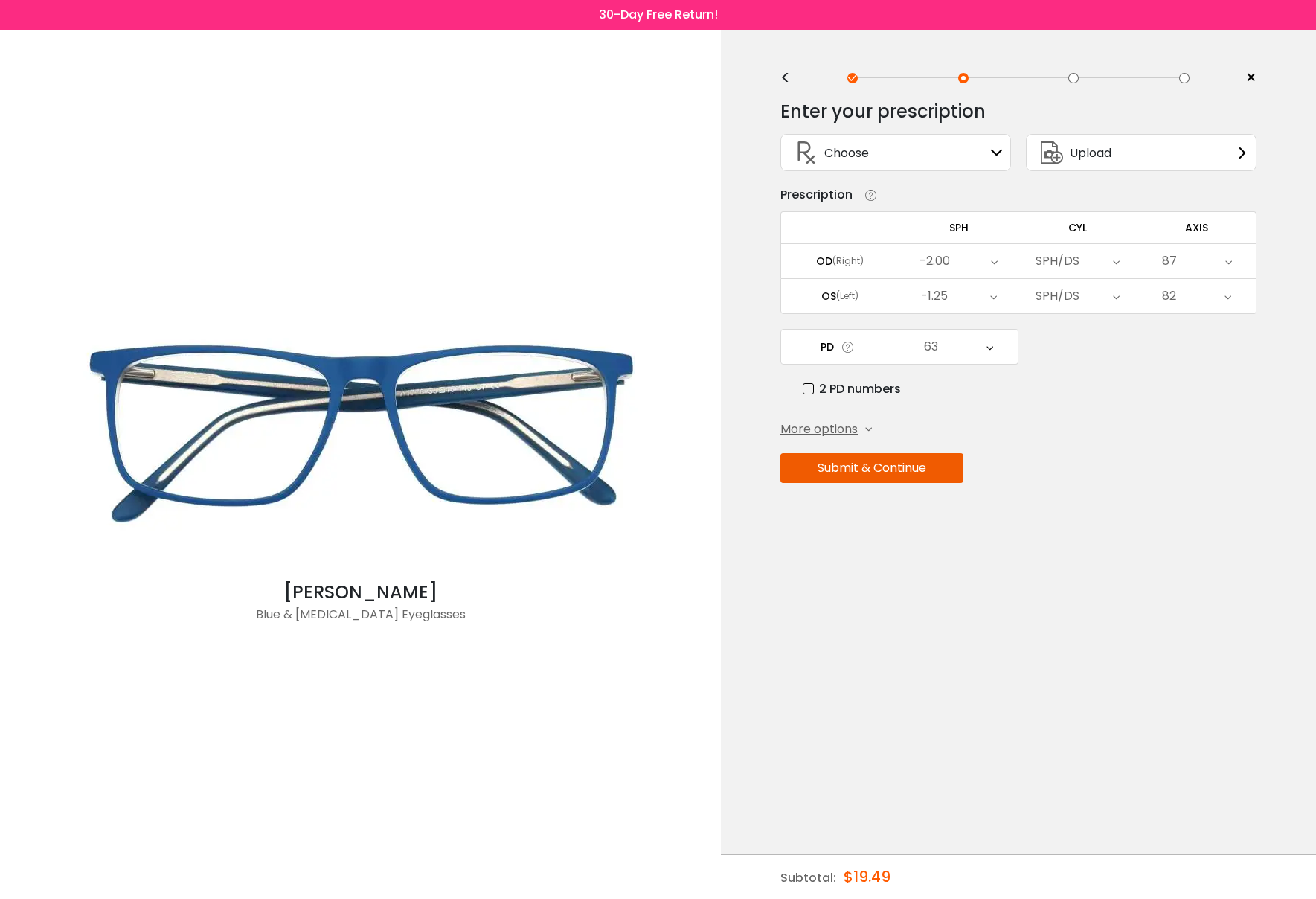
click at [1229, 257] on icon at bounding box center [1229, 262] width 7 height 34
click at [1193, 288] on li "None" at bounding box center [1196, 293] width 118 height 27
click at [1230, 298] on icon at bounding box center [1228, 297] width 7 height 34
click at [1204, 329] on li "None" at bounding box center [1196, 327] width 118 height 27
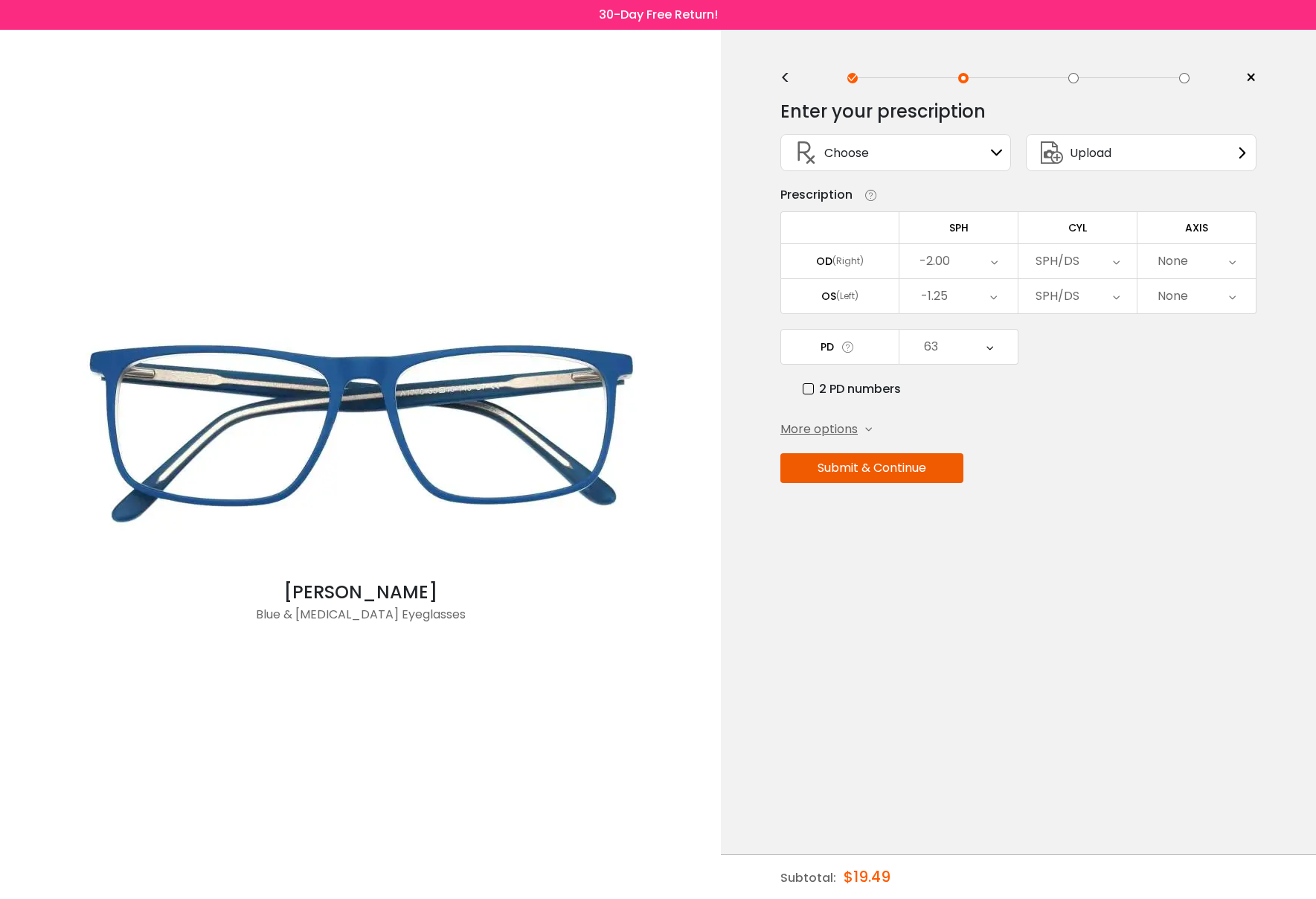
click at [1088, 369] on div "PD 63 Cancel PD Save 46 47 48 49 50 51 52 53 54 55 56 57 58 59 60 61 62 63 64 6…" at bounding box center [1018, 364] width 476 height 69
click at [845, 429] on span "More options" at bounding box center [819, 430] width 78 height 18
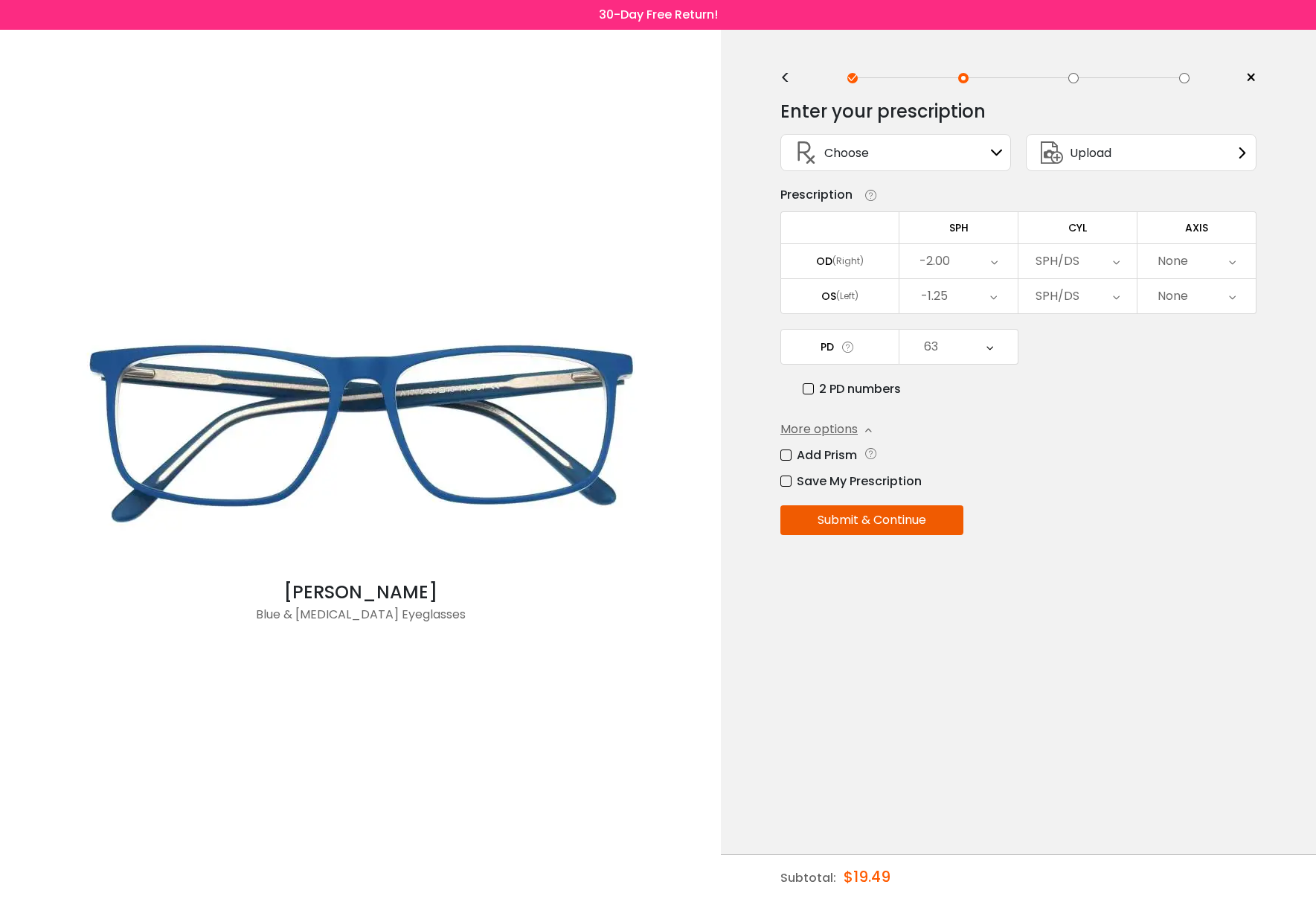
click at [982, 356] on div "63" at bounding box center [958, 347] width 118 height 34
click at [970, 391] on li "60" at bounding box center [958, 387] width 118 height 27
click at [859, 526] on button "Submit & Continue" at bounding box center [872, 520] width 183 height 29
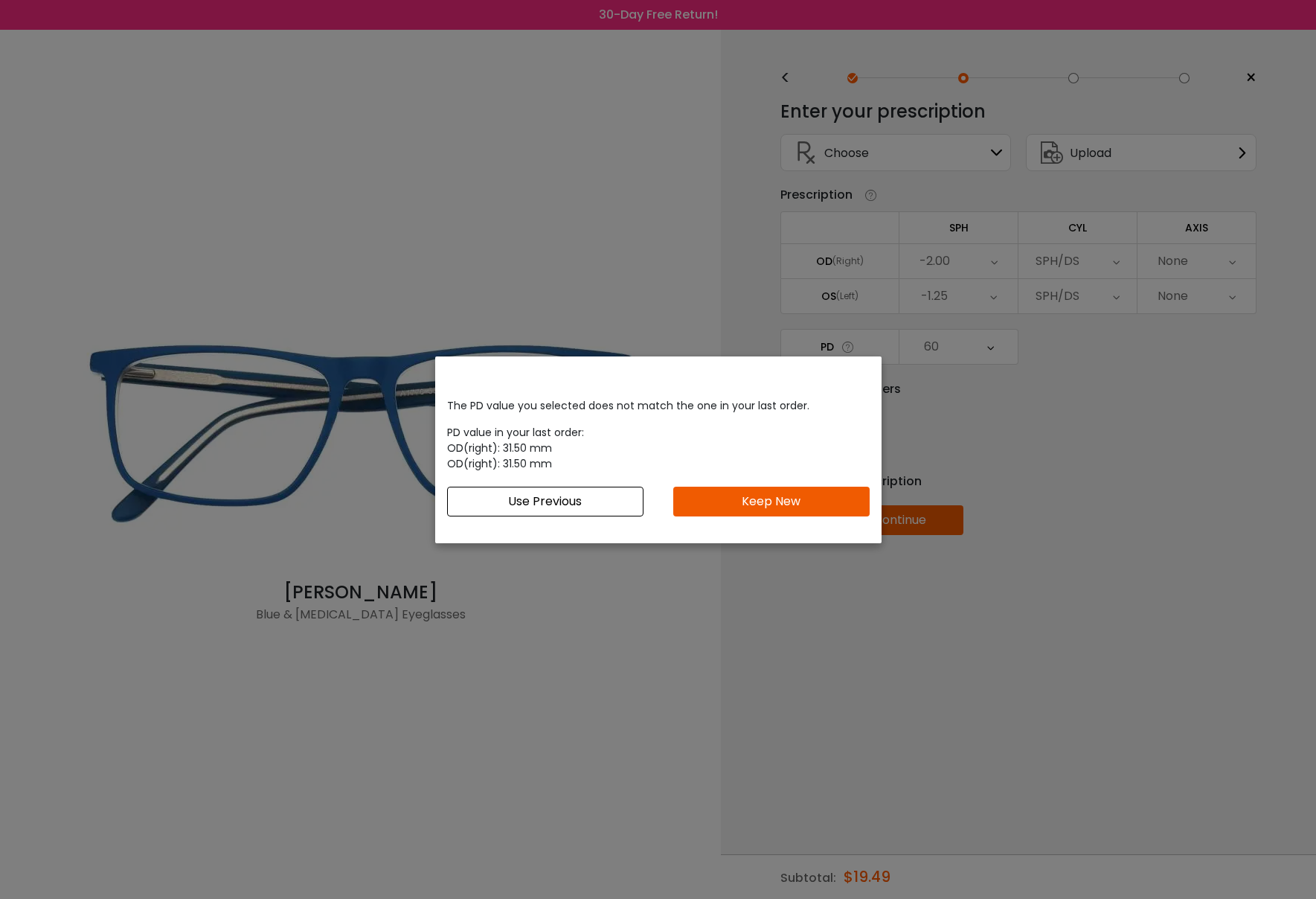
click at [720, 503] on button "Keep New" at bounding box center [771, 502] width 196 height 29
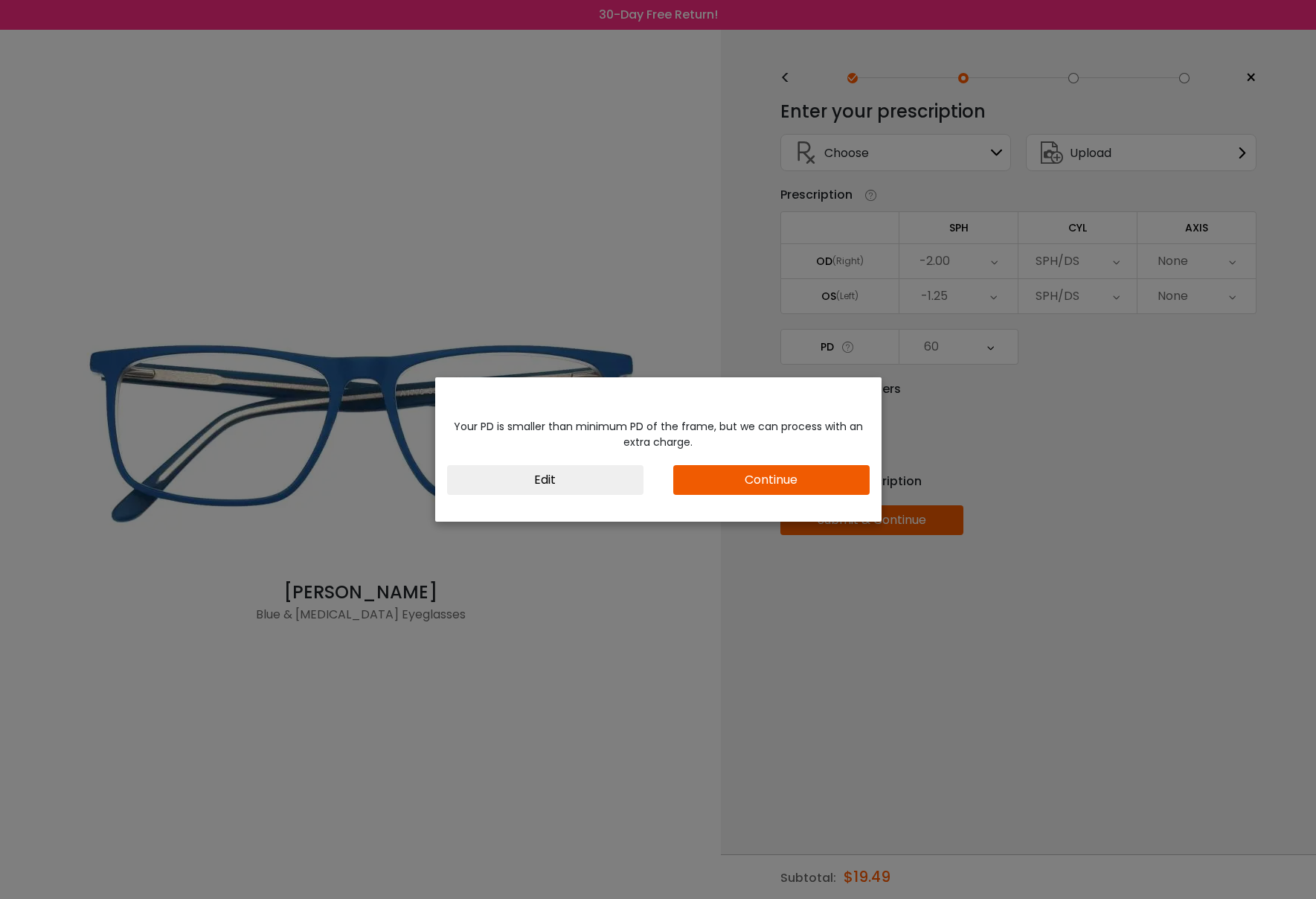
click at [584, 475] on button "Edit" at bounding box center [545, 480] width 196 height 29
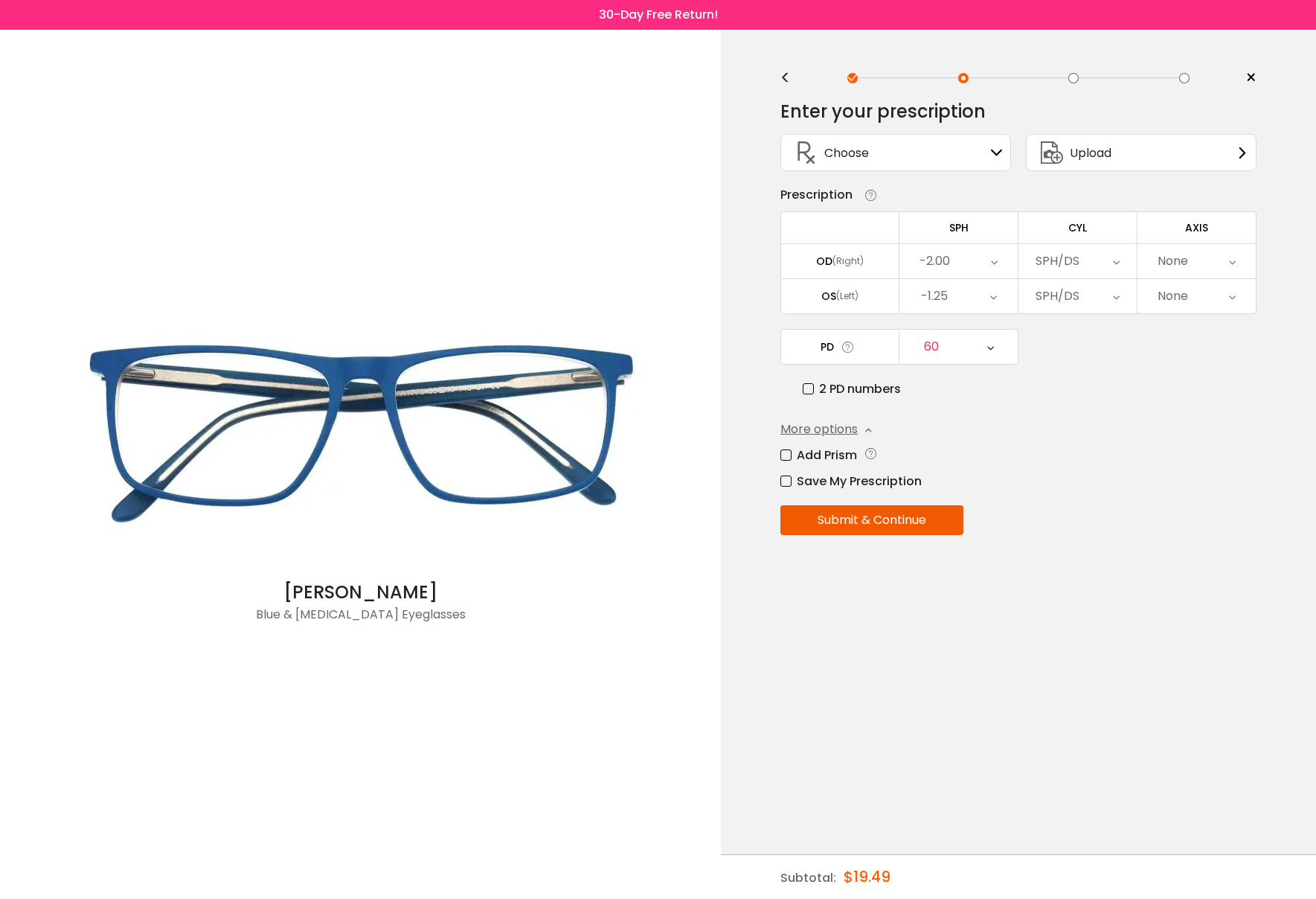
click at [1001, 354] on div "60" at bounding box center [958, 347] width 118 height 34
click at [966, 501] on li "61" at bounding box center [958, 501] width 118 height 27
click at [887, 519] on button "Submit & Continue" at bounding box center [872, 520] width 183 height 29
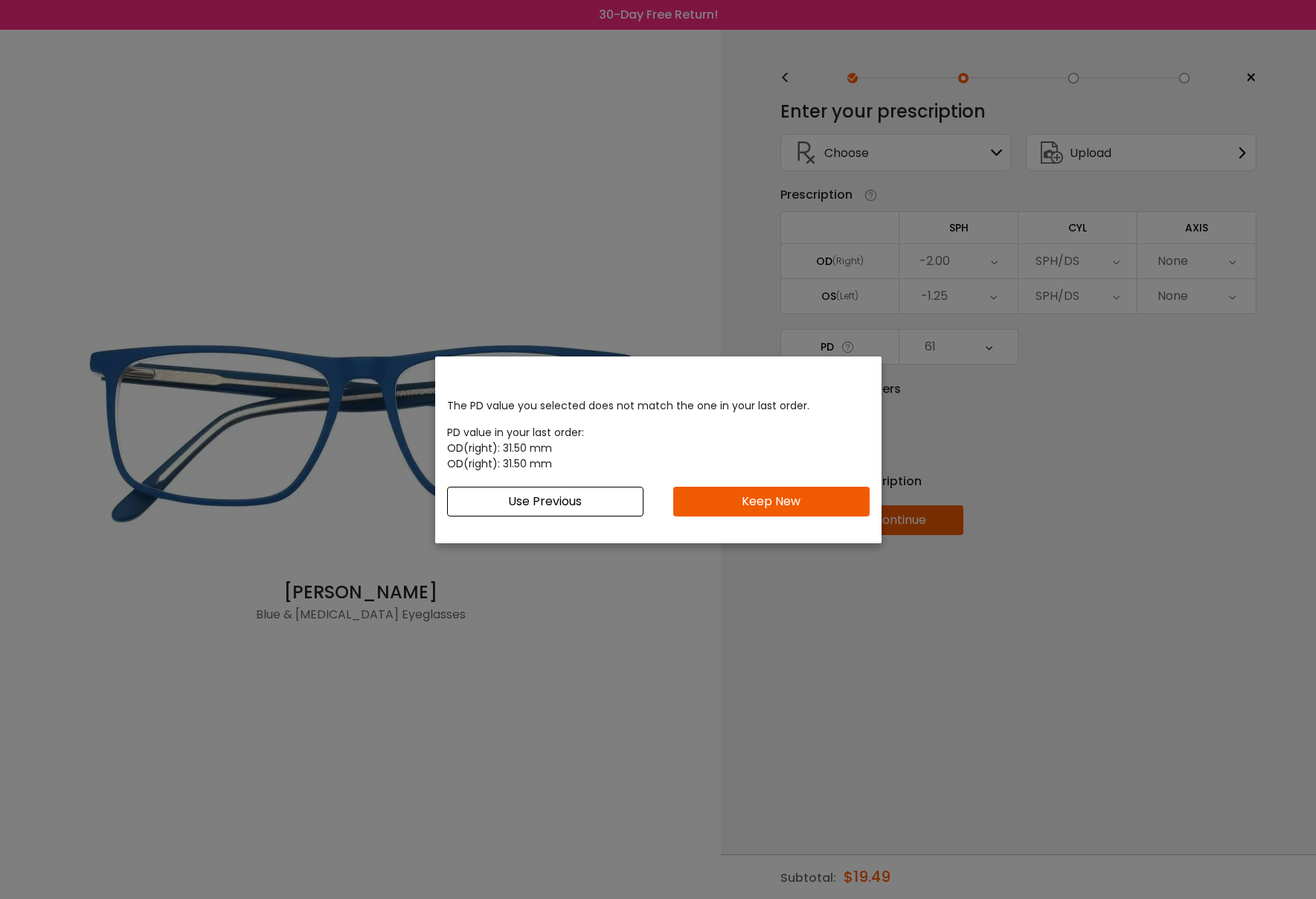
click at [743, 488] on button "Keep New" at bounding box center [771, 502] width 196 height 29
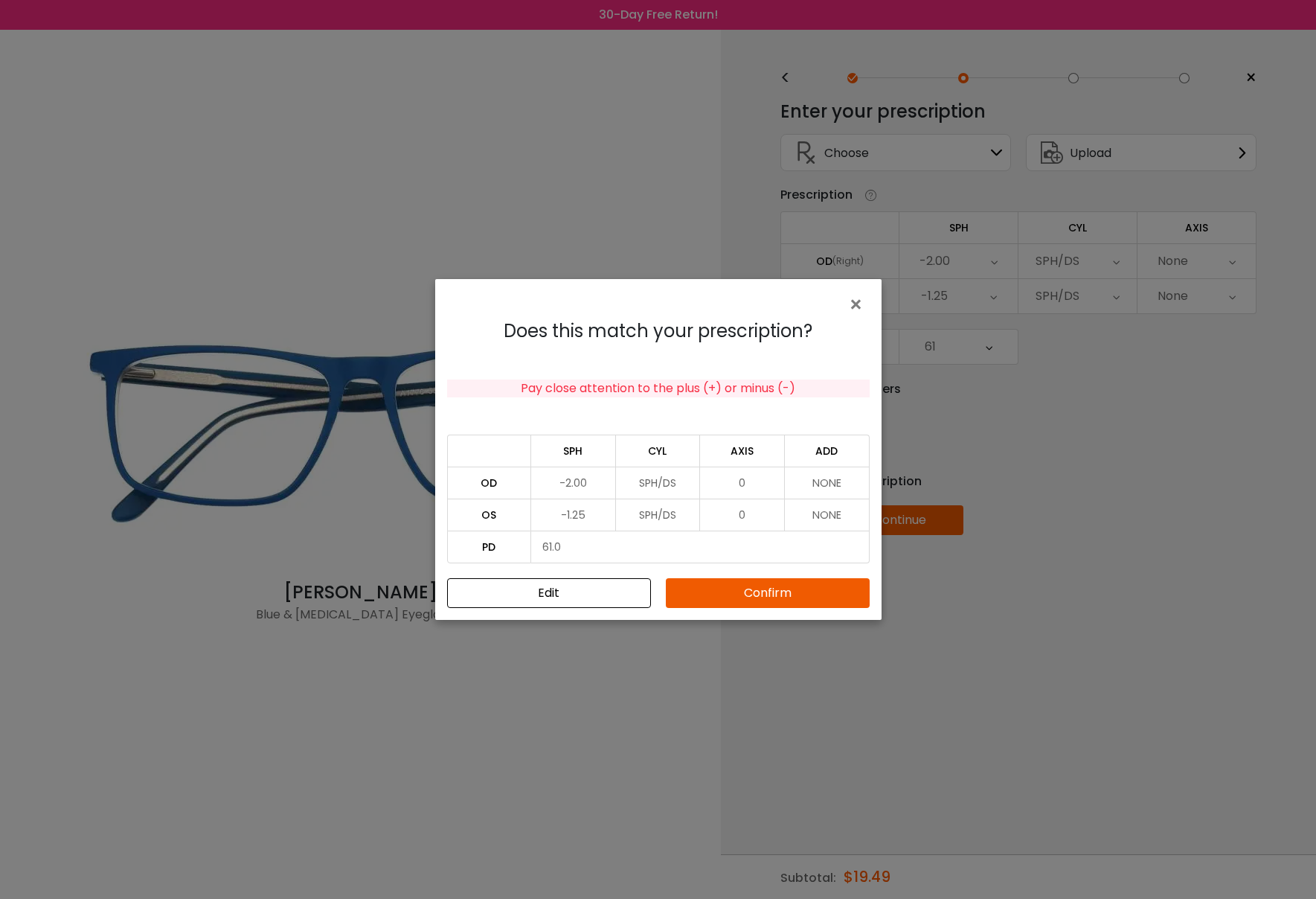
click at [734, 589] on button "Confirm" at bounding box center [768, 593] width 204 height 29
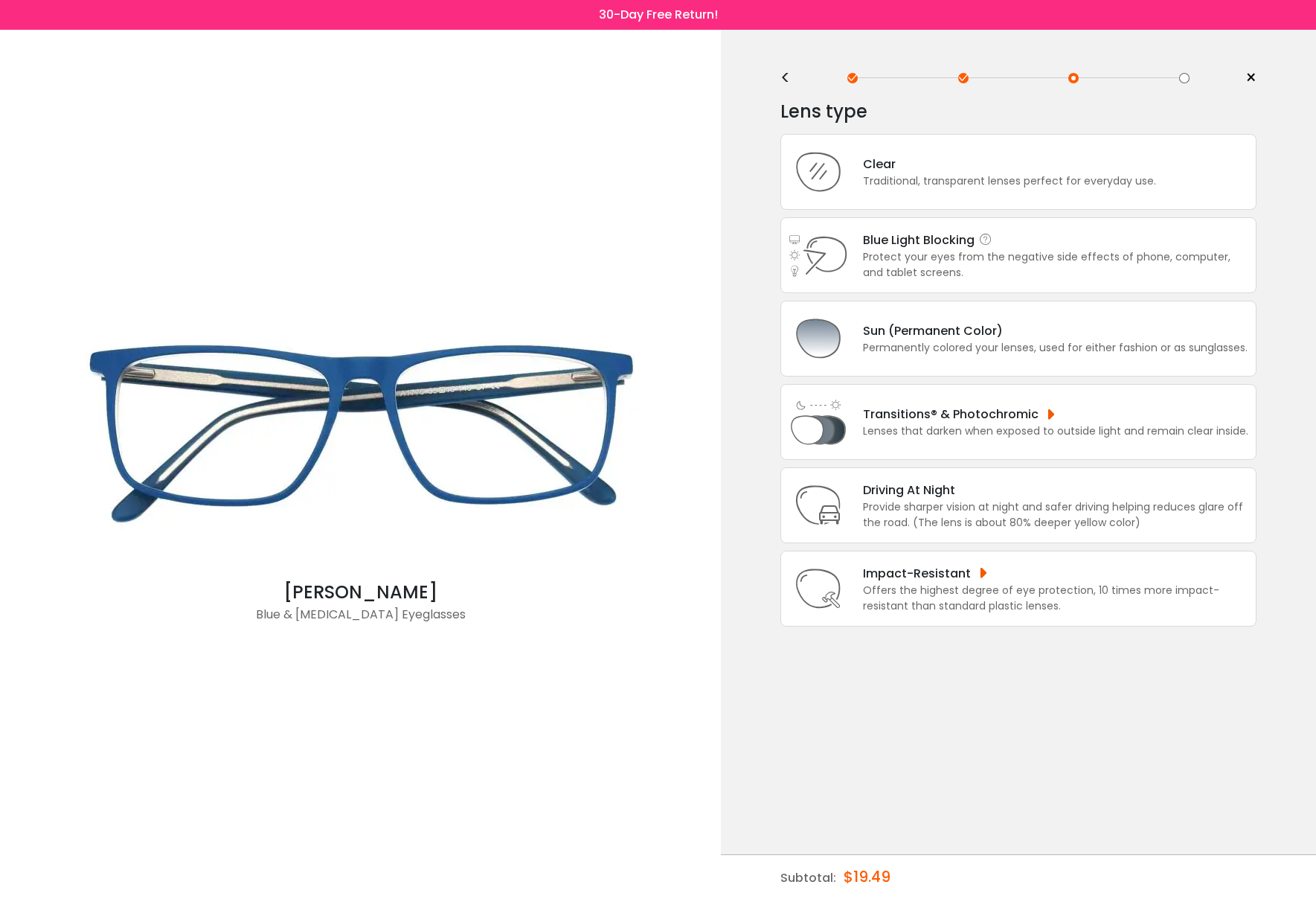
click at [910, 248] on div "Blue Light Blocking Blue Light Blocking Blue Light blocking lenses offer the be…" at bounding box center [1055, 239] width 386 height 19
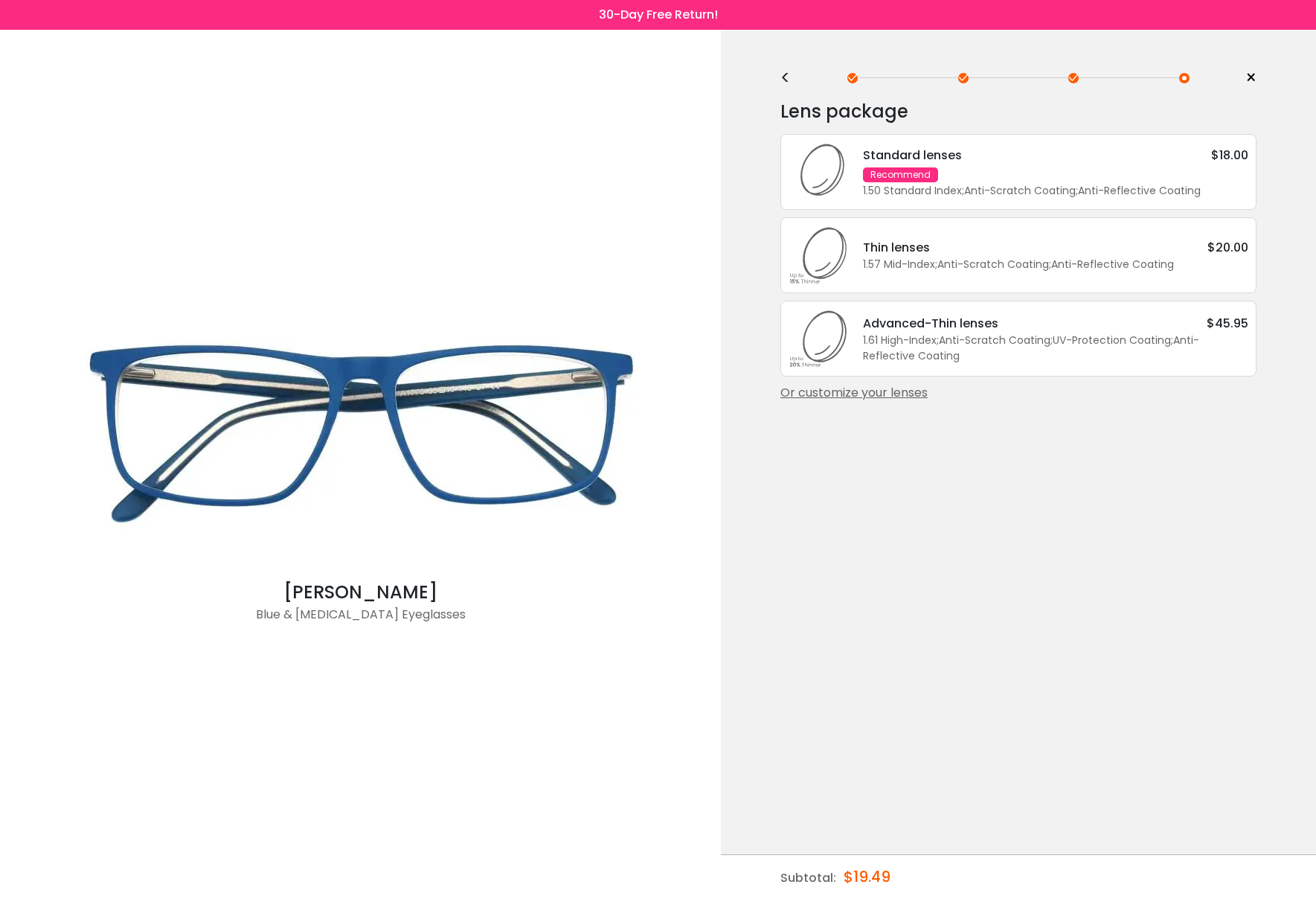
click at [1024, 157] on div "Standard lenses $18.00" at bounding box center [1055, 154] width 386 height 19
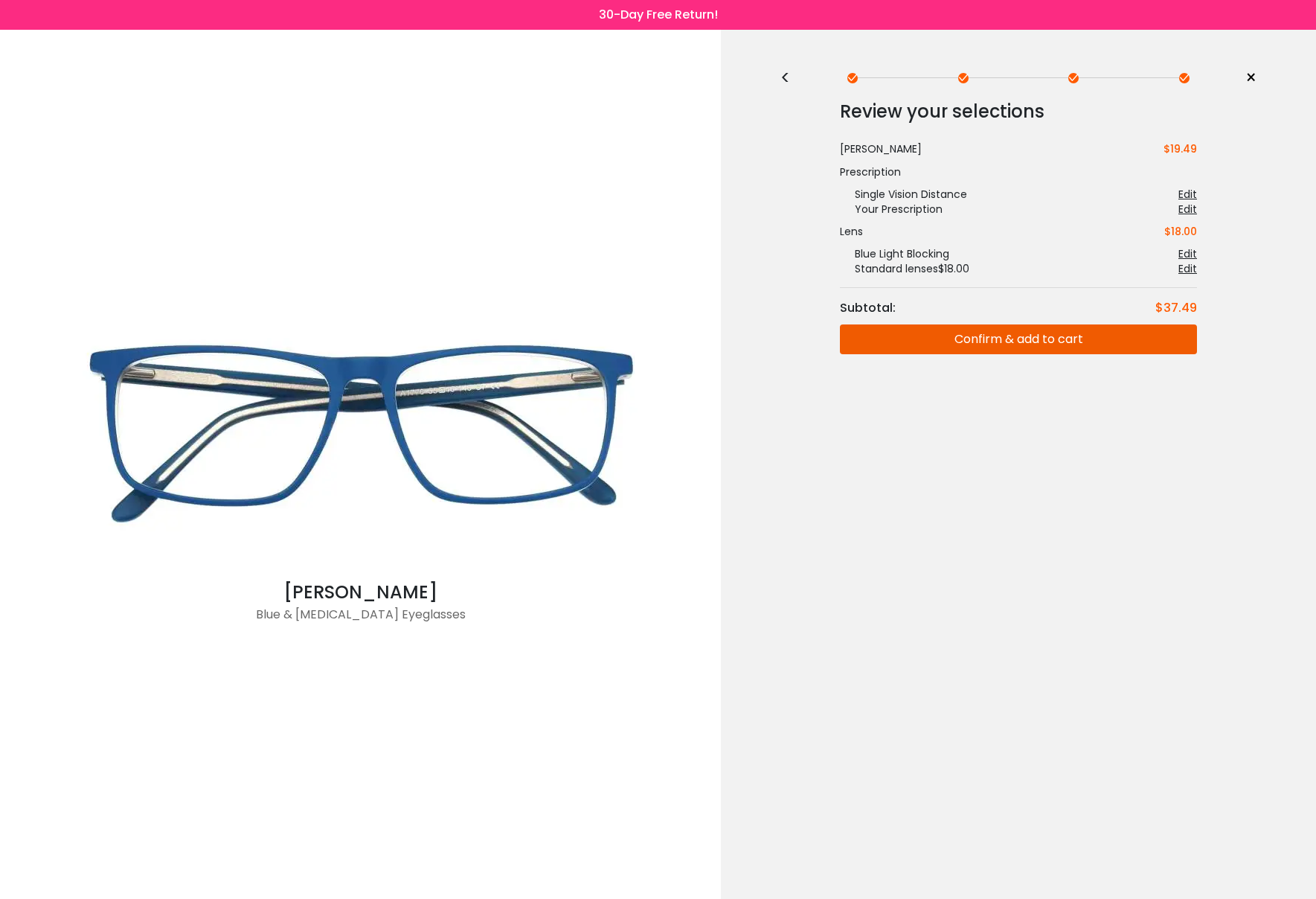
click at [976, 337] on button "Confirm & add to cart" at bounding box center [1018, 339] width 357 height 29
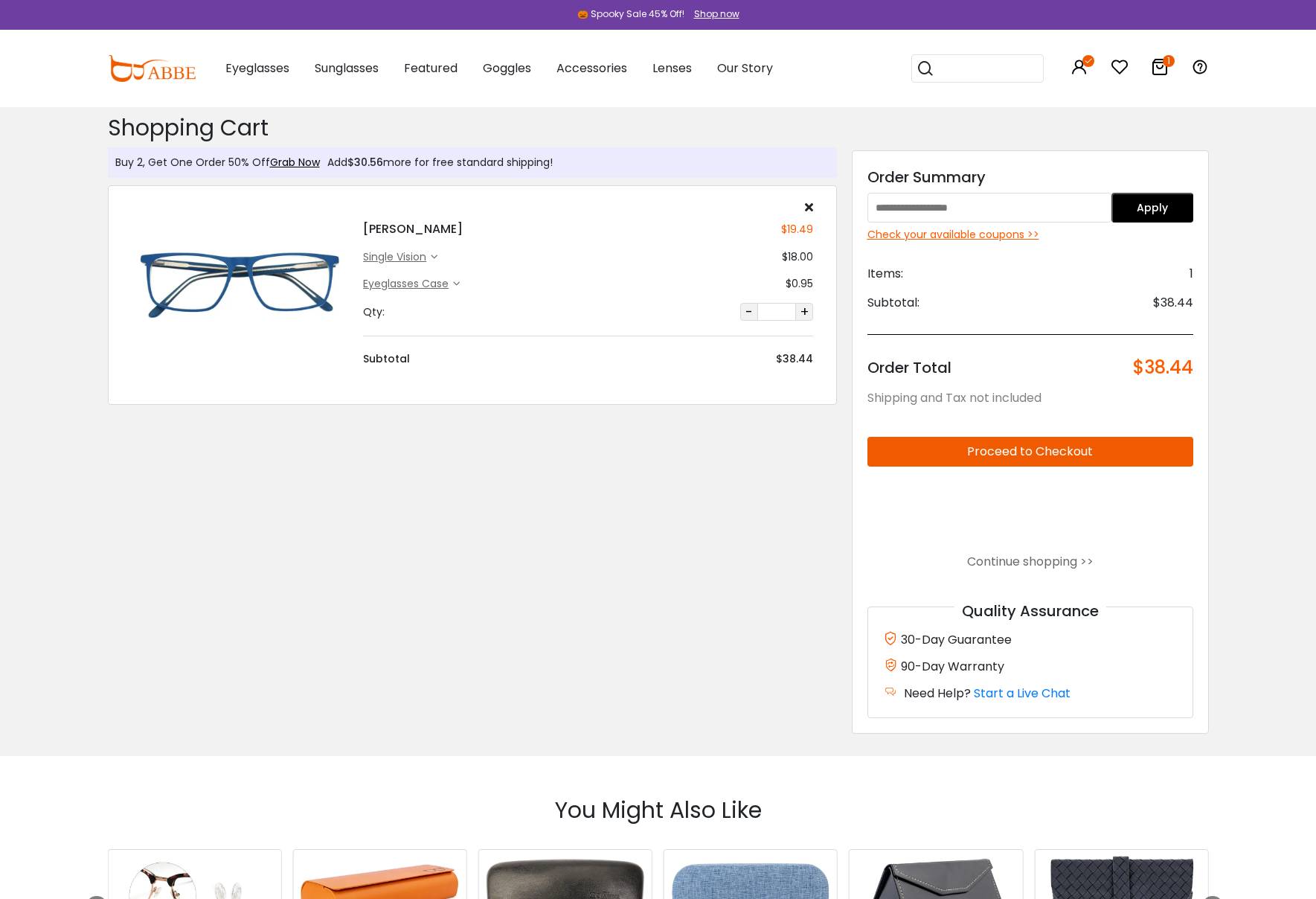
click at [647, 13] on div "🎃 Spooky Sale 45% Off!" at bounding box center [631, 14] width 107 height 13
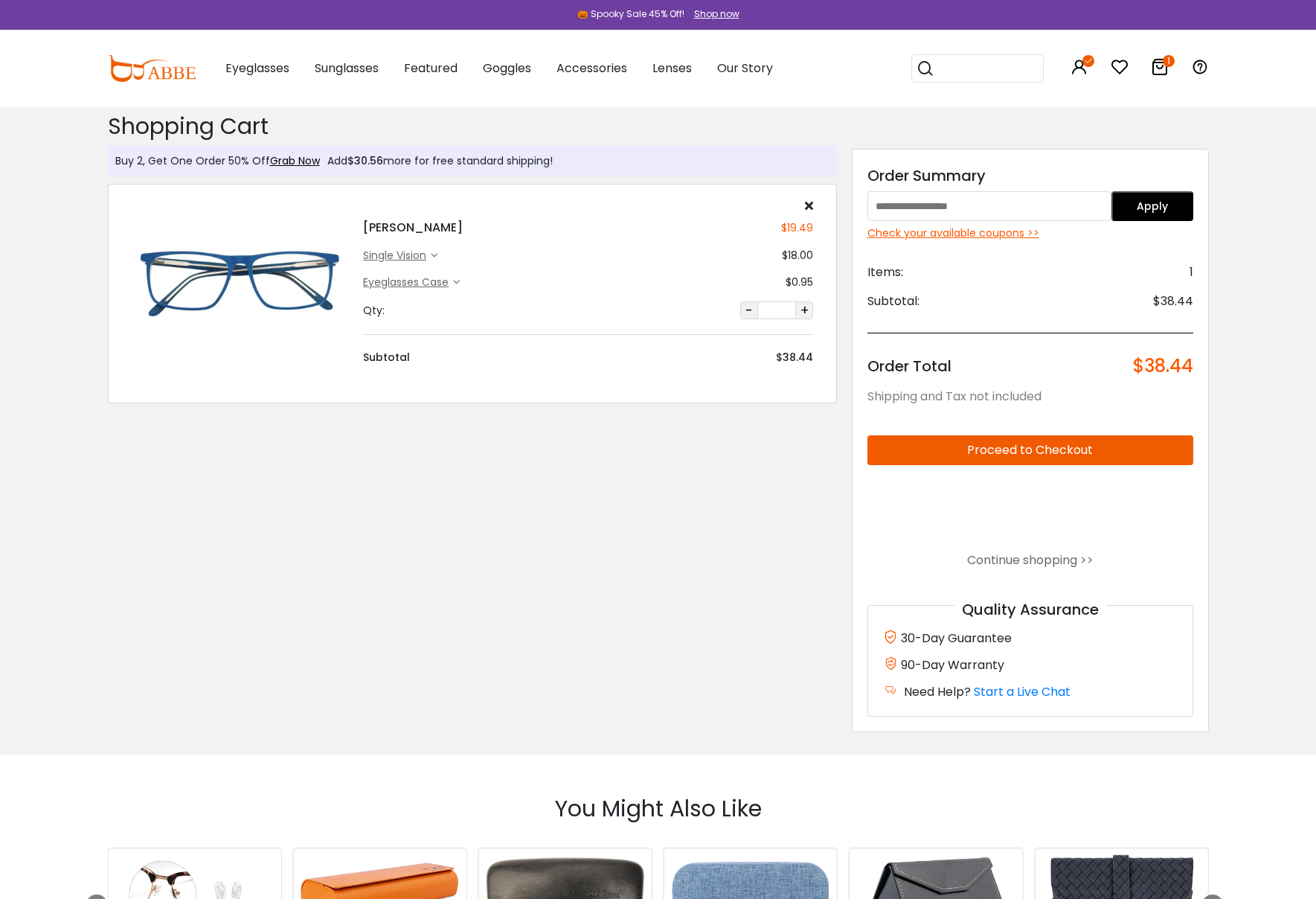
click at [701, 17] on div "Shop now" at bounding box center [717, 14] width 46 height 13
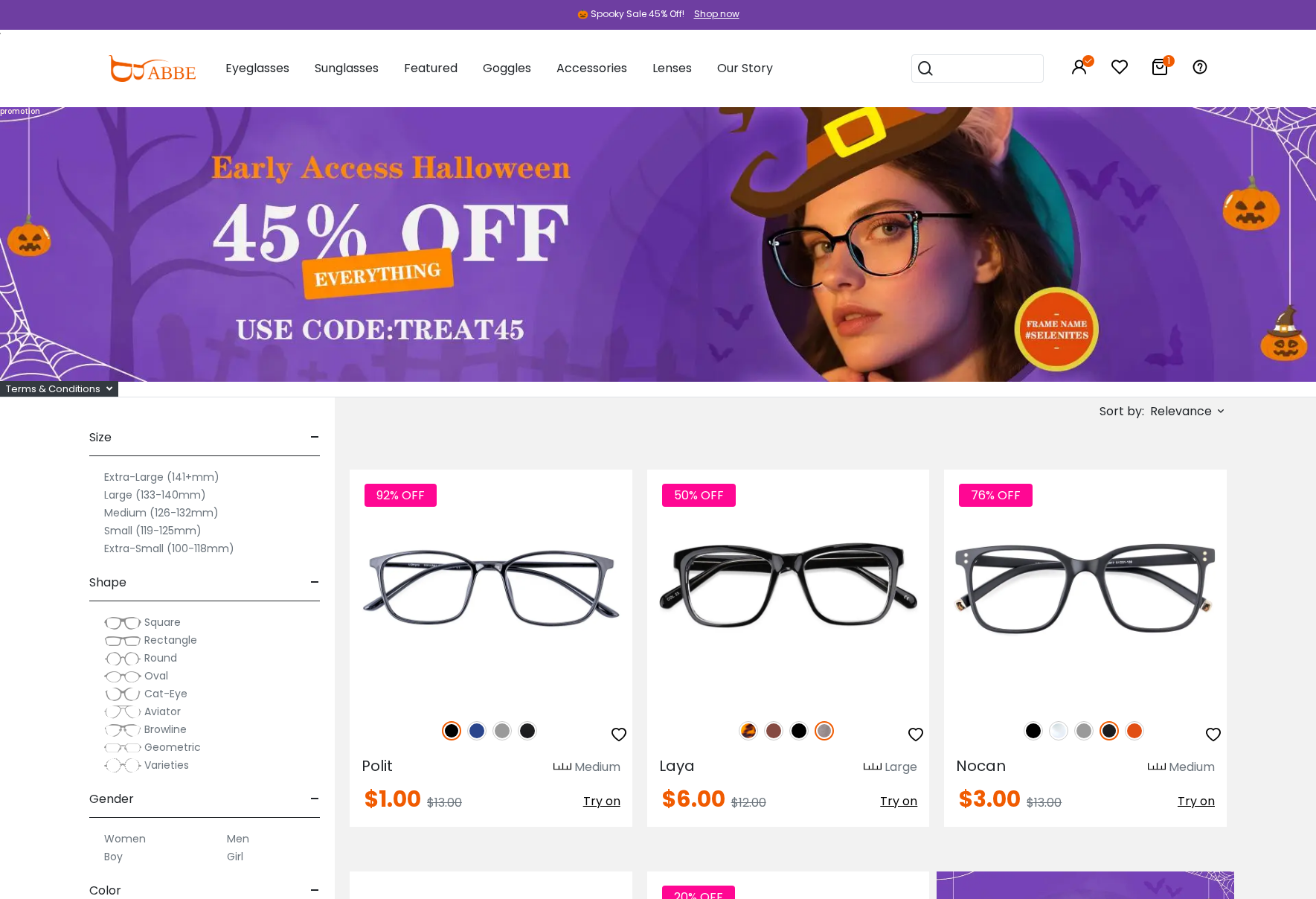
click at [1162, 70] on icon at bounding box center [1160, 67] width 18 height 18
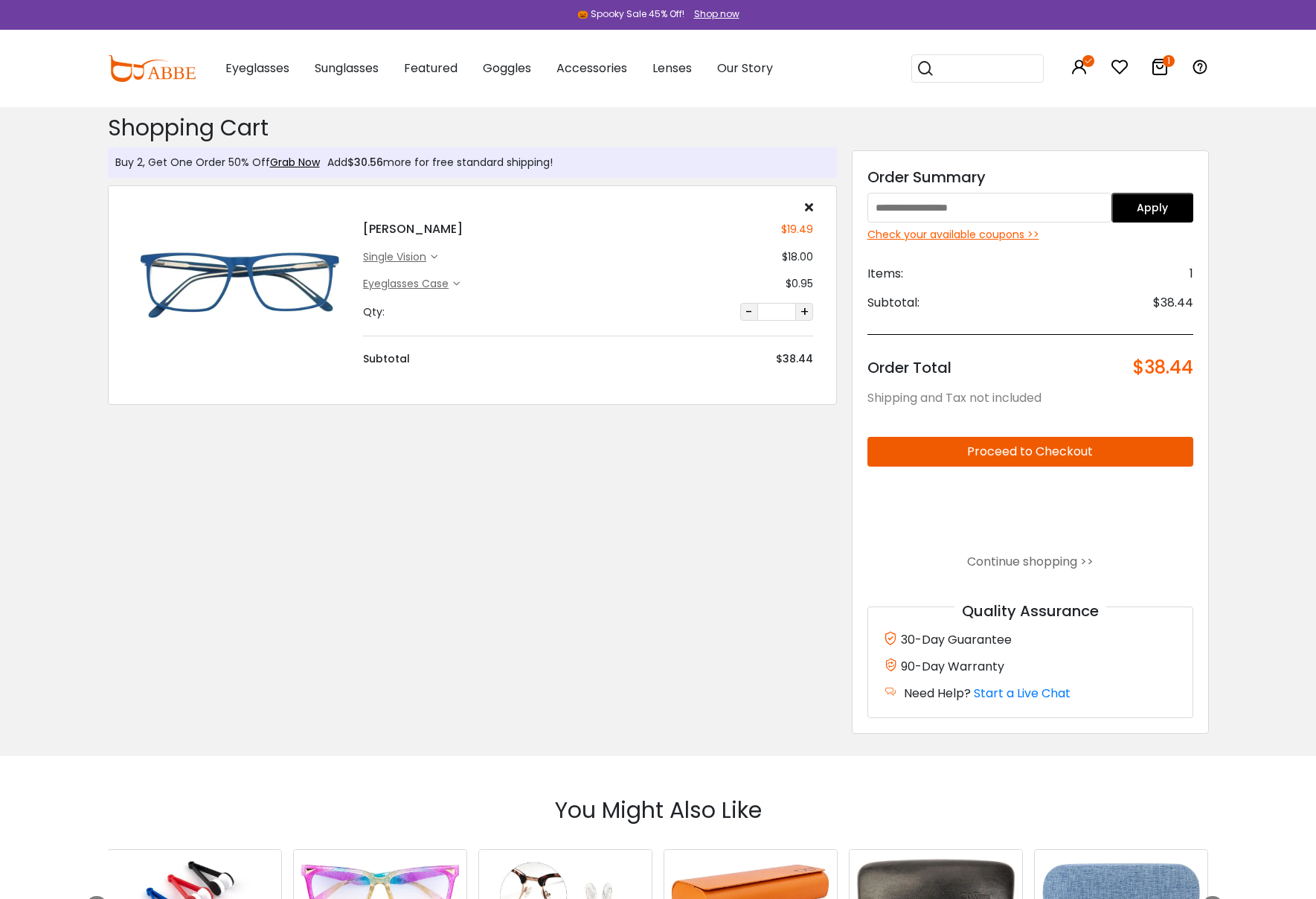
click at [988, 207] on input "text" at bounding box center [990, 208] width 245 height 29
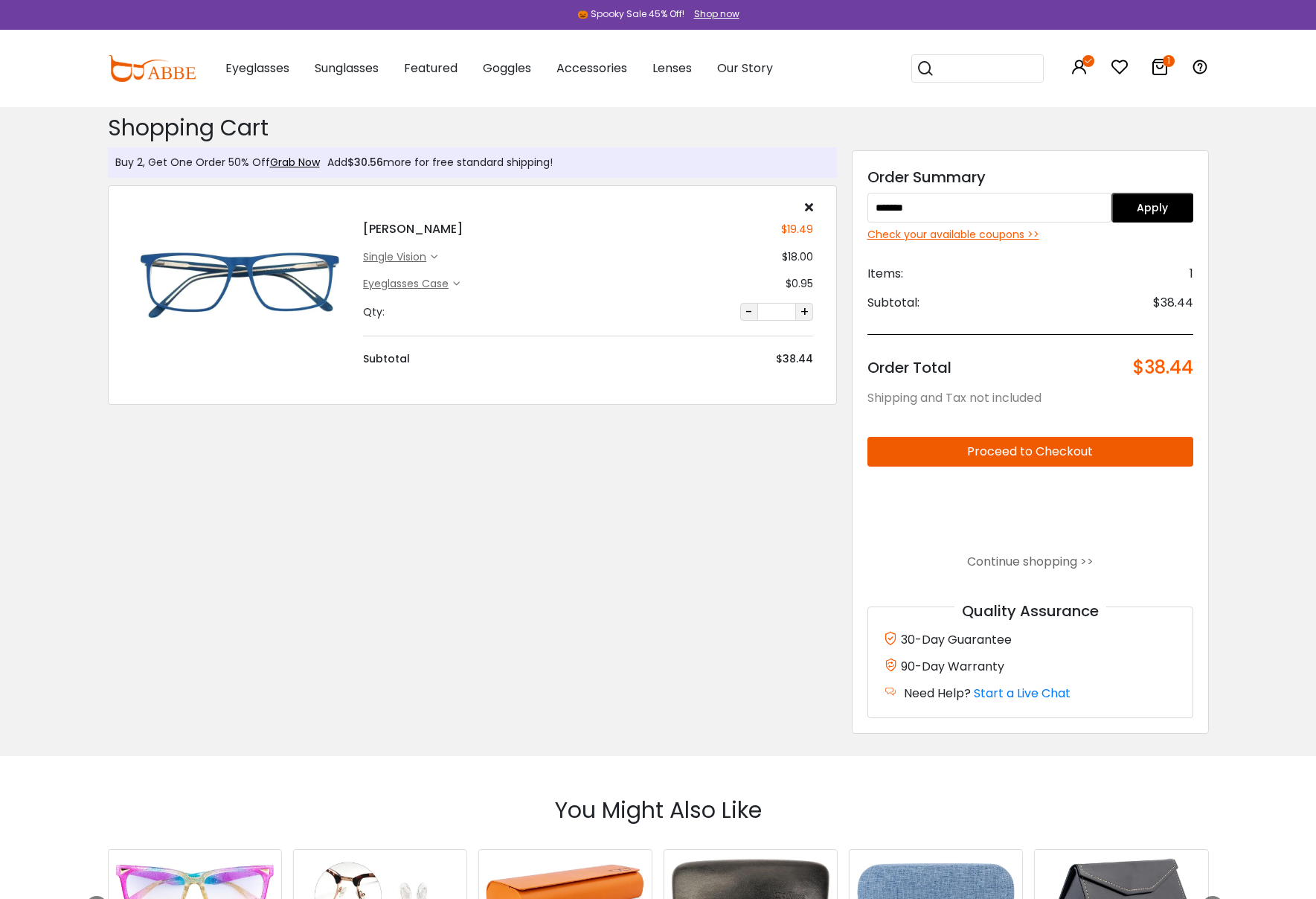
type input "*******"
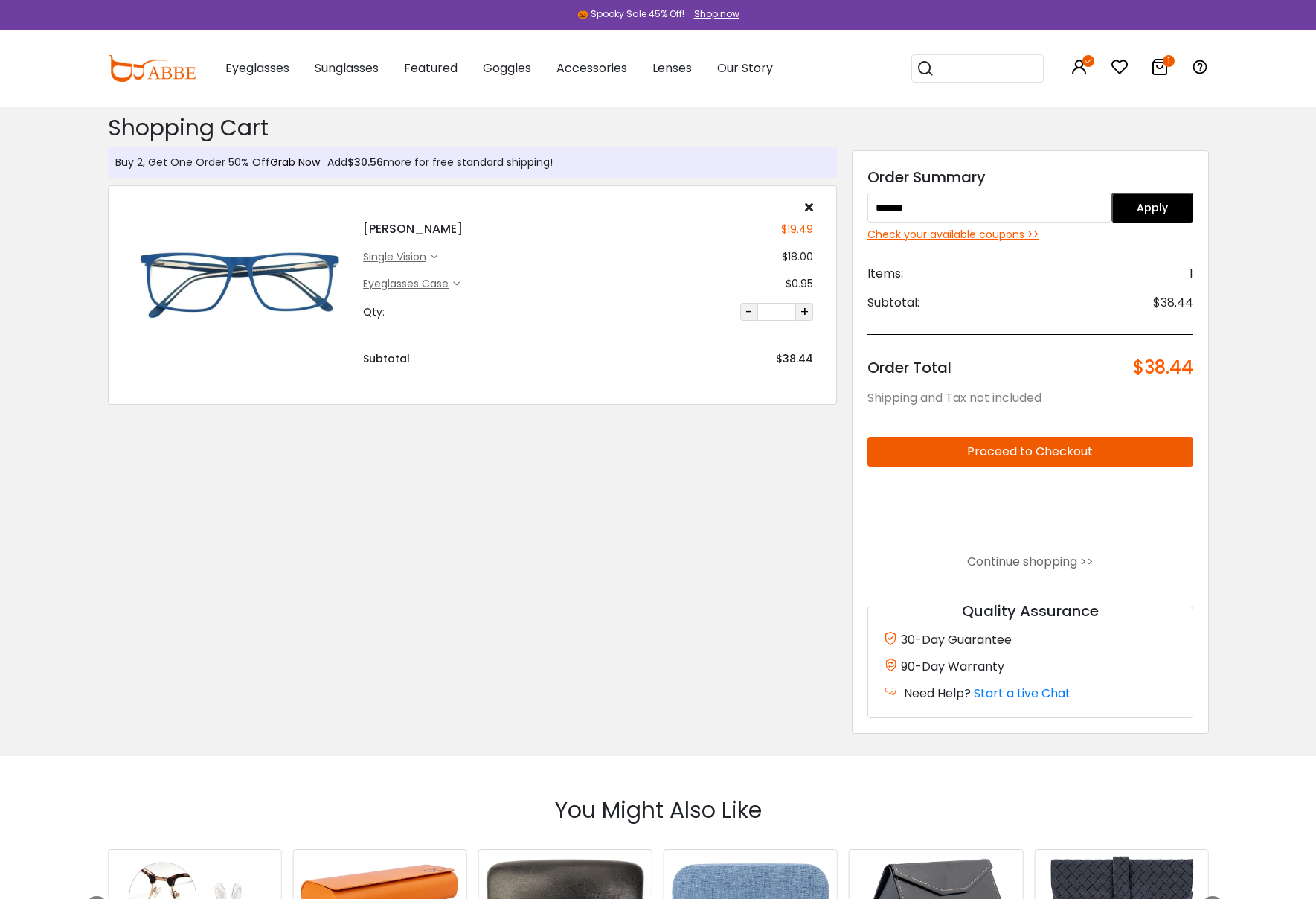
click at [1147, 216] on button "Apply" at bounding box center [1153, 208] width 82 height 29
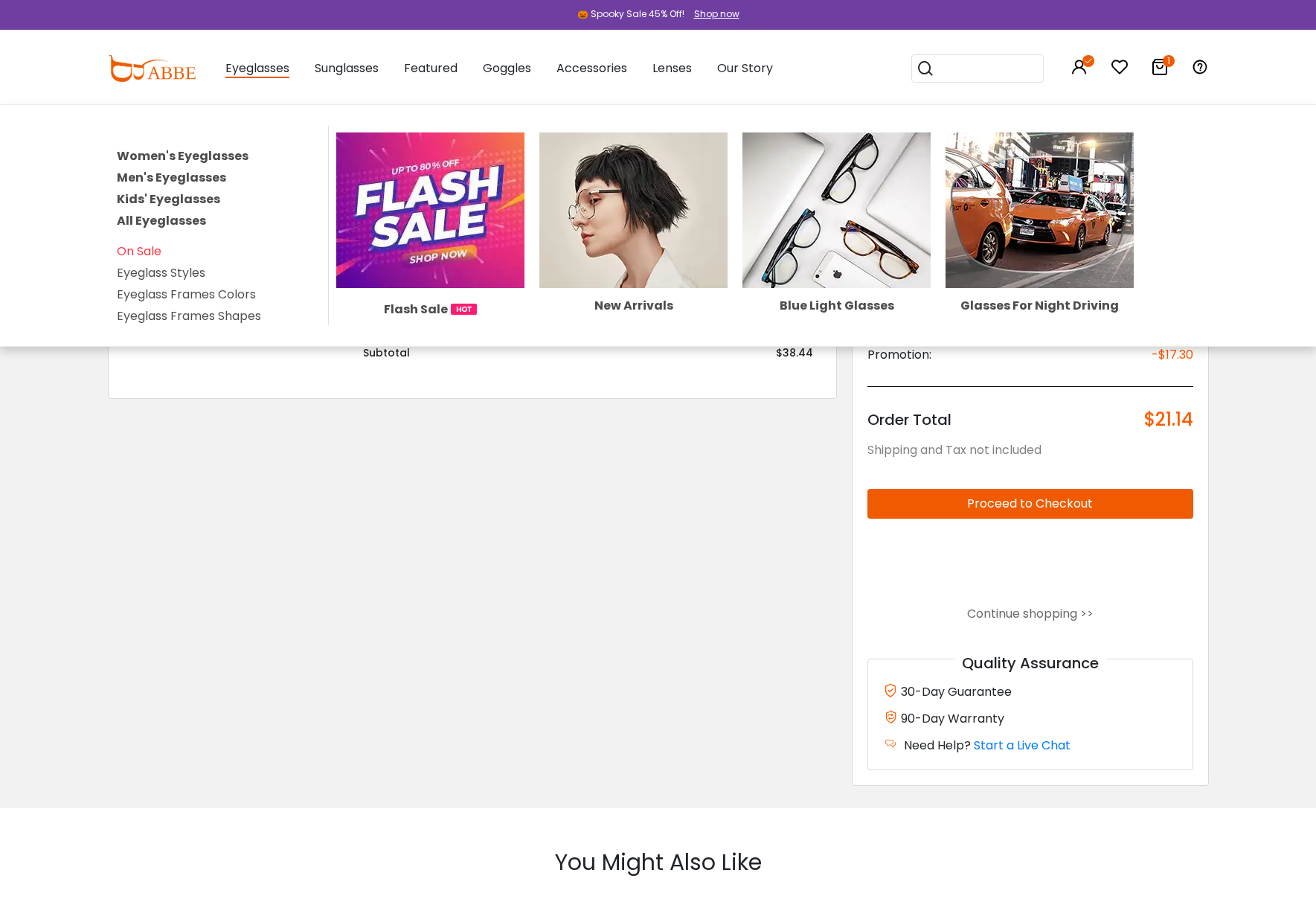
click at [193, 173] on link "Men's Eyeglasses" at bounding box center [172, 177] width 109 height 17
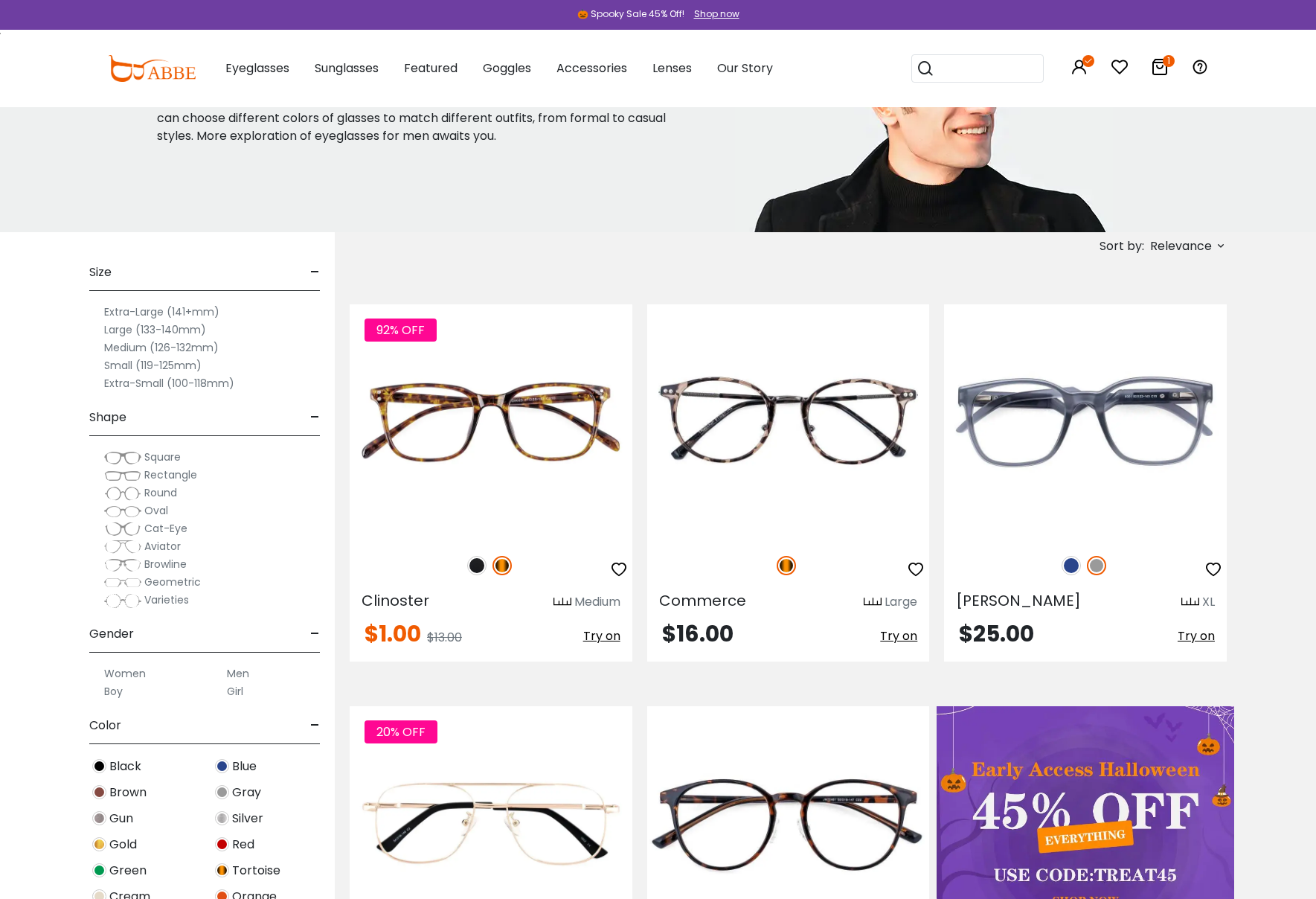
scroll to position [143, 0]
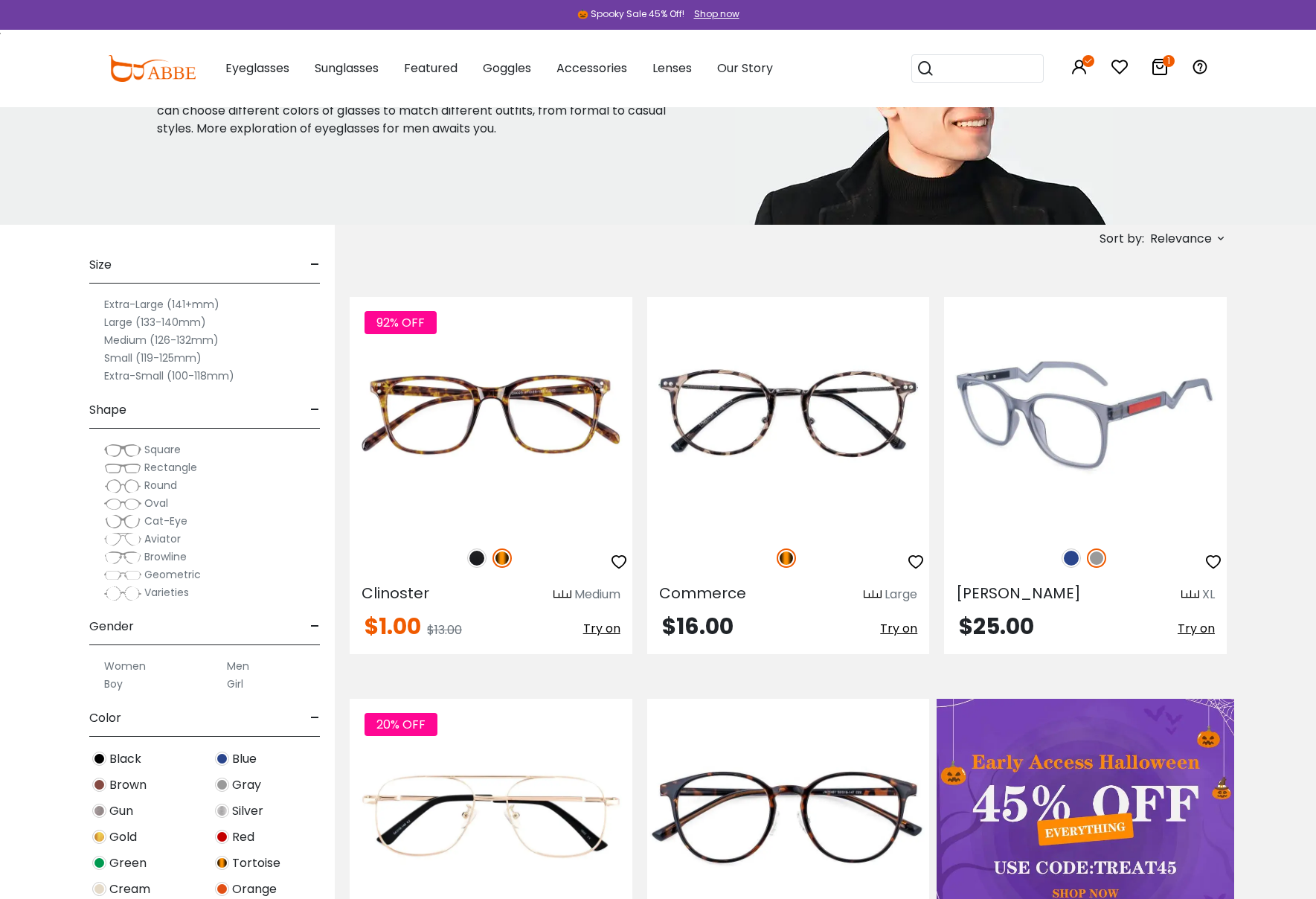
click at [1072, 559] on img at bounding box center [1072, 558] width 20 height 20
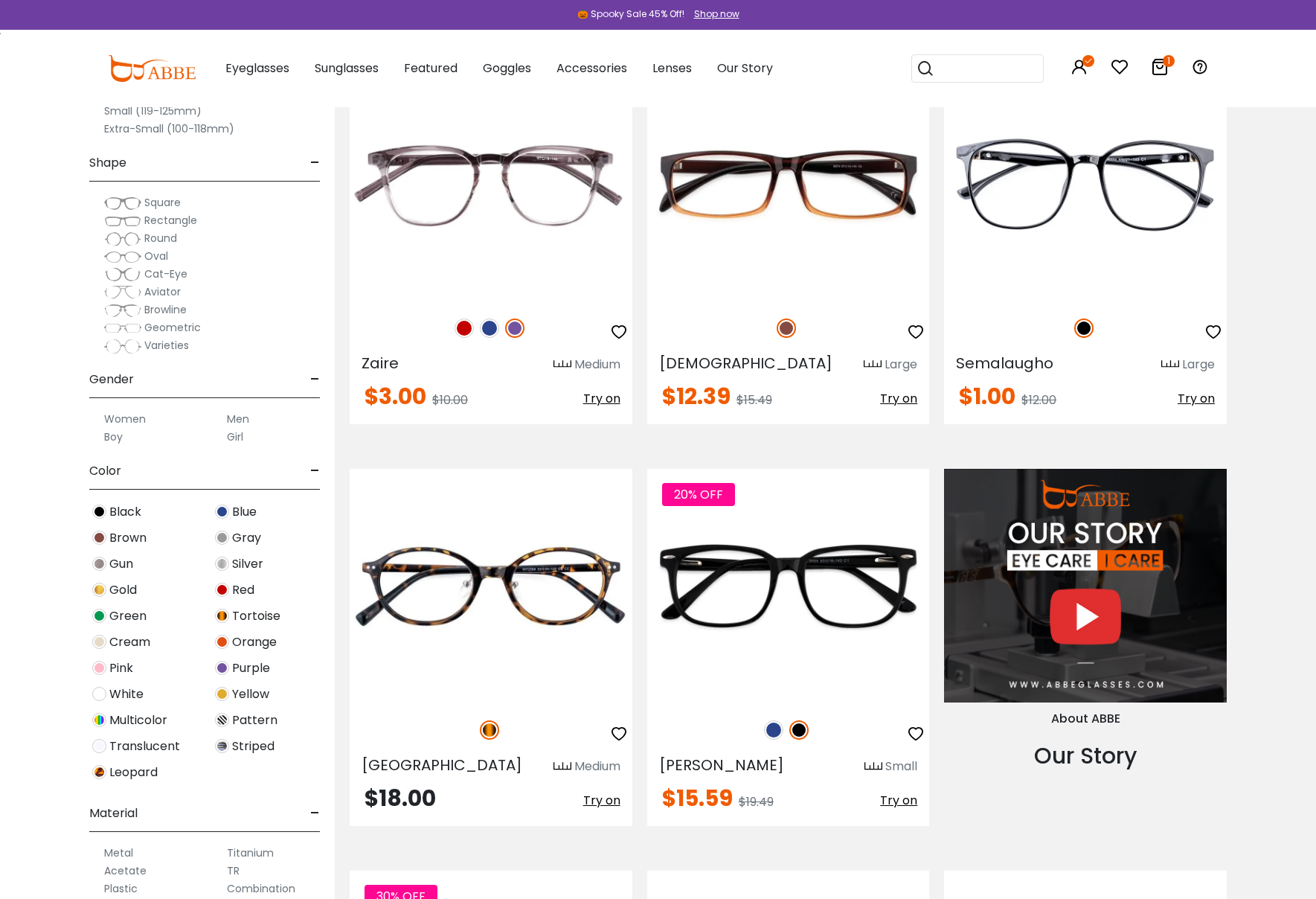
scroll to position [1179, 0]
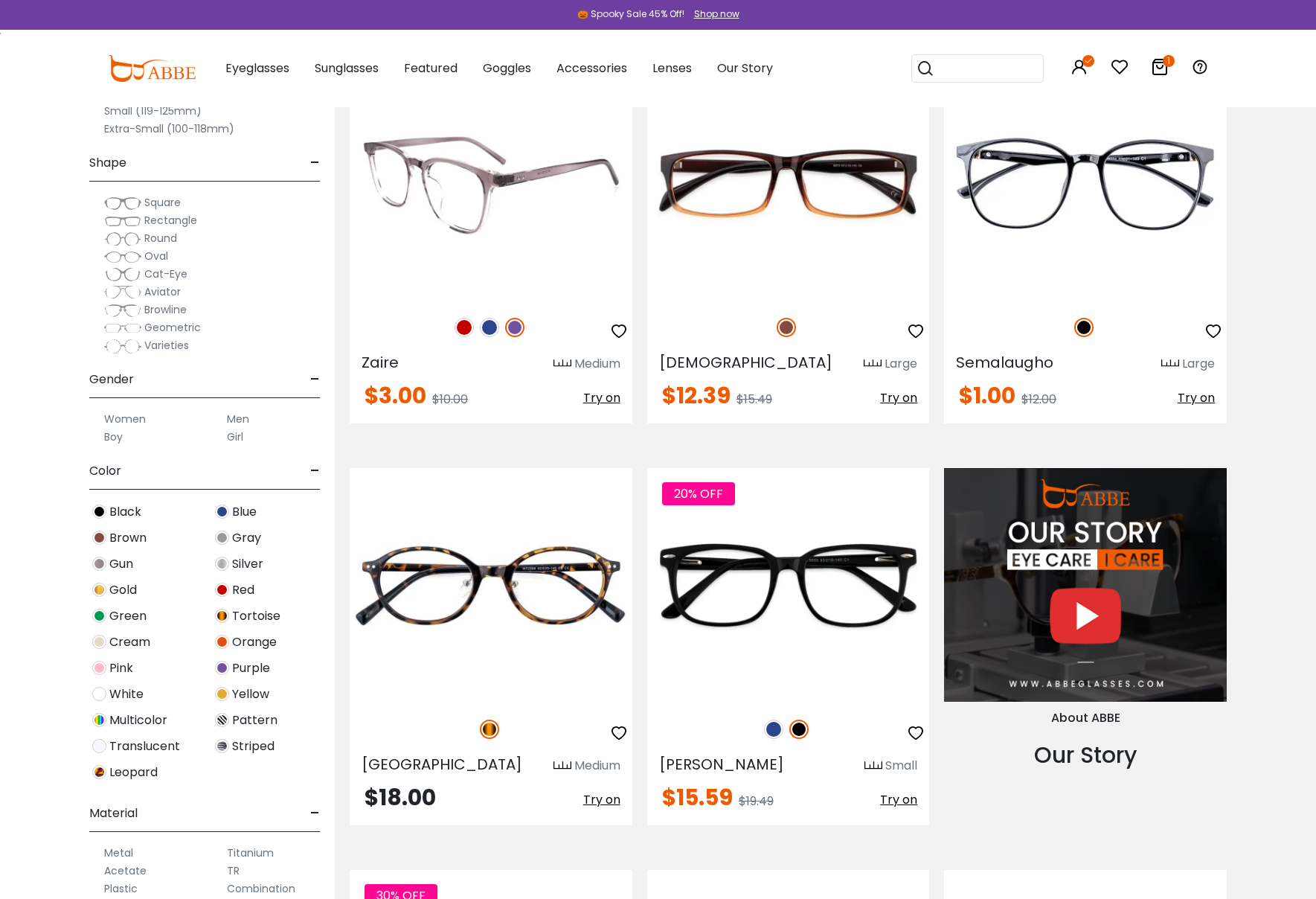
click at [488, 324] on img at bounding box center [489, 328] width 20 height 20
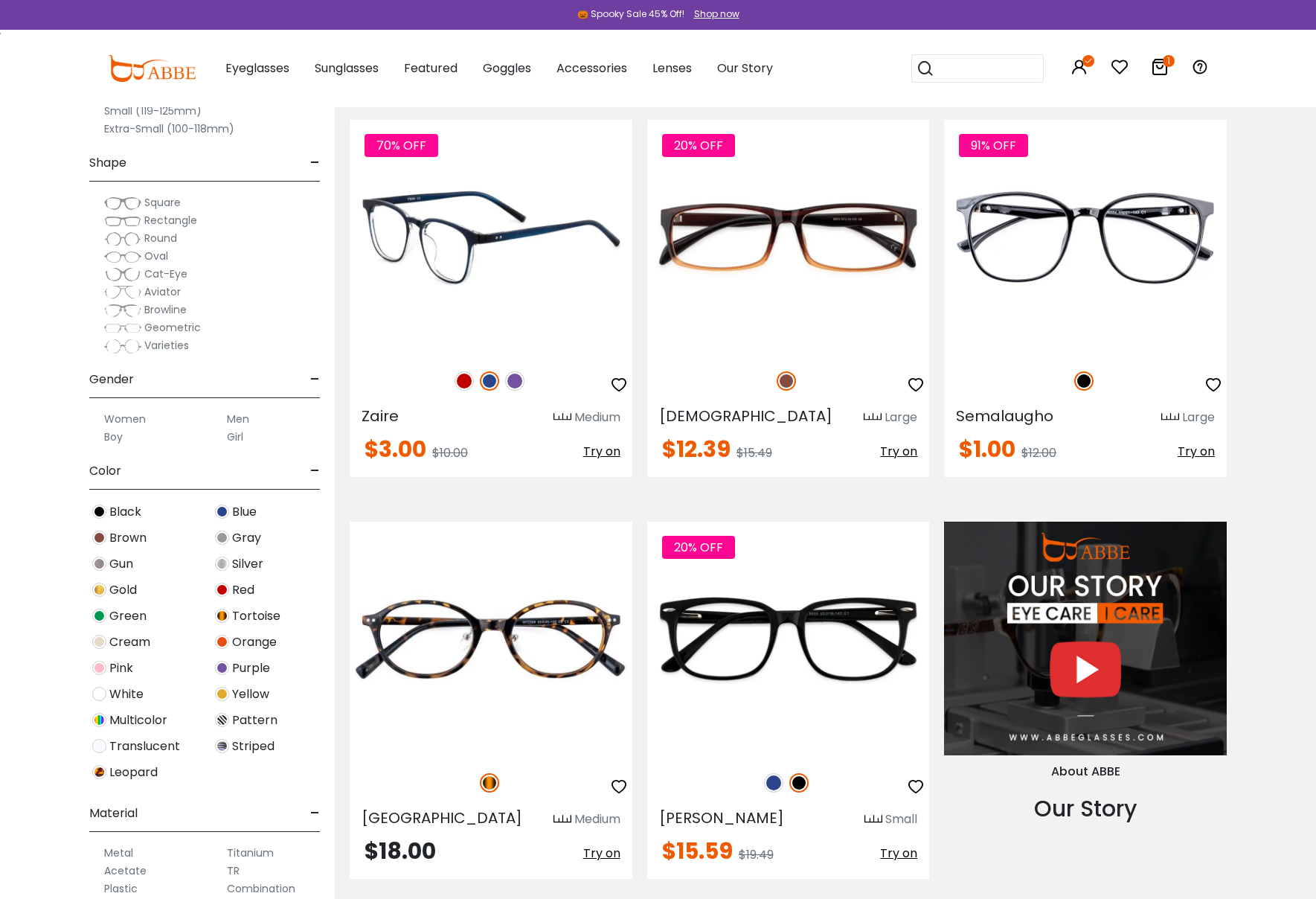
scroll to position [1125, 0]
click at [460, 235] on img at bounding box center [491, 237] width 283 height 235
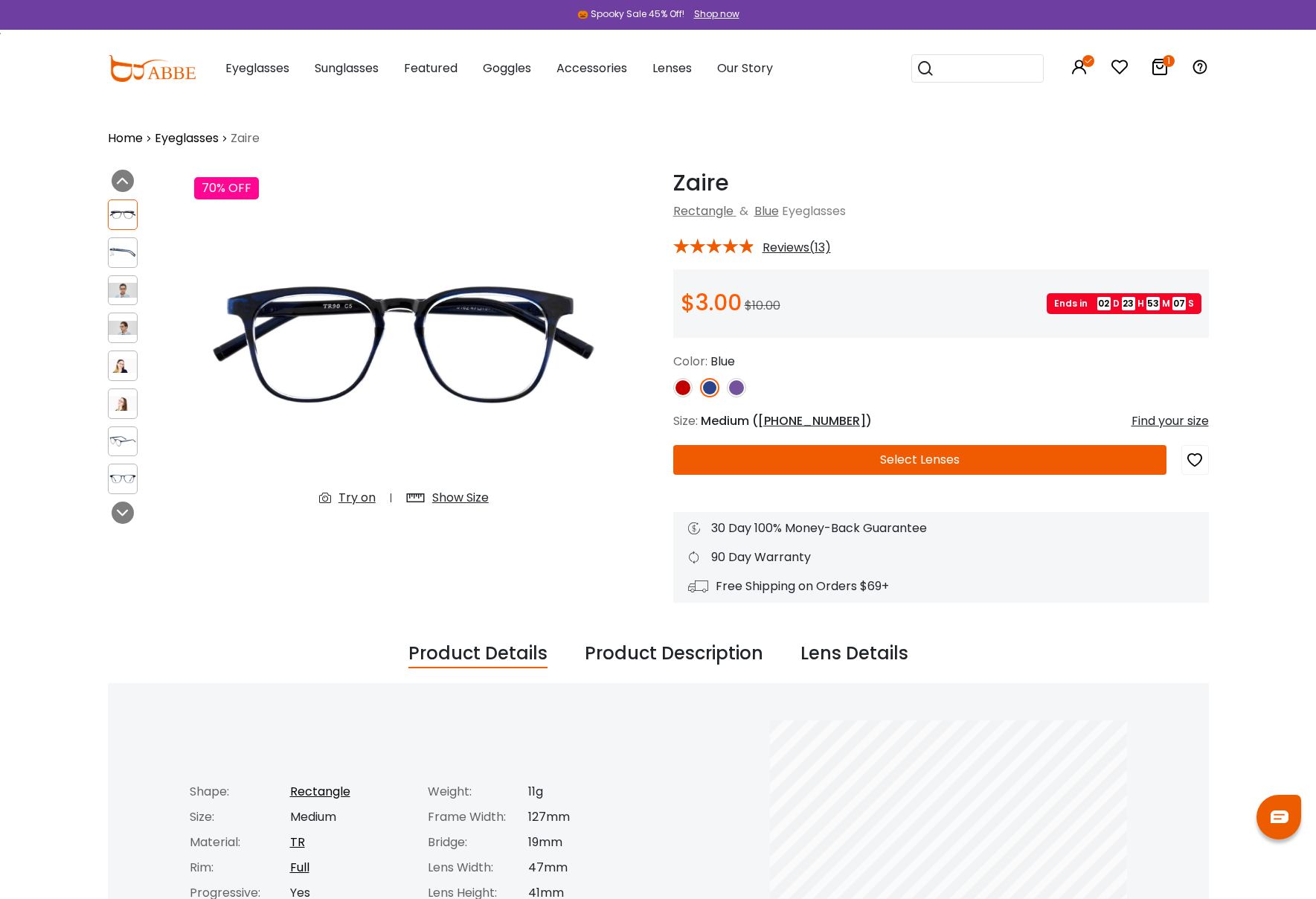
click at [130, 249] on img at bounding box center [123, 252] width 29 height 14
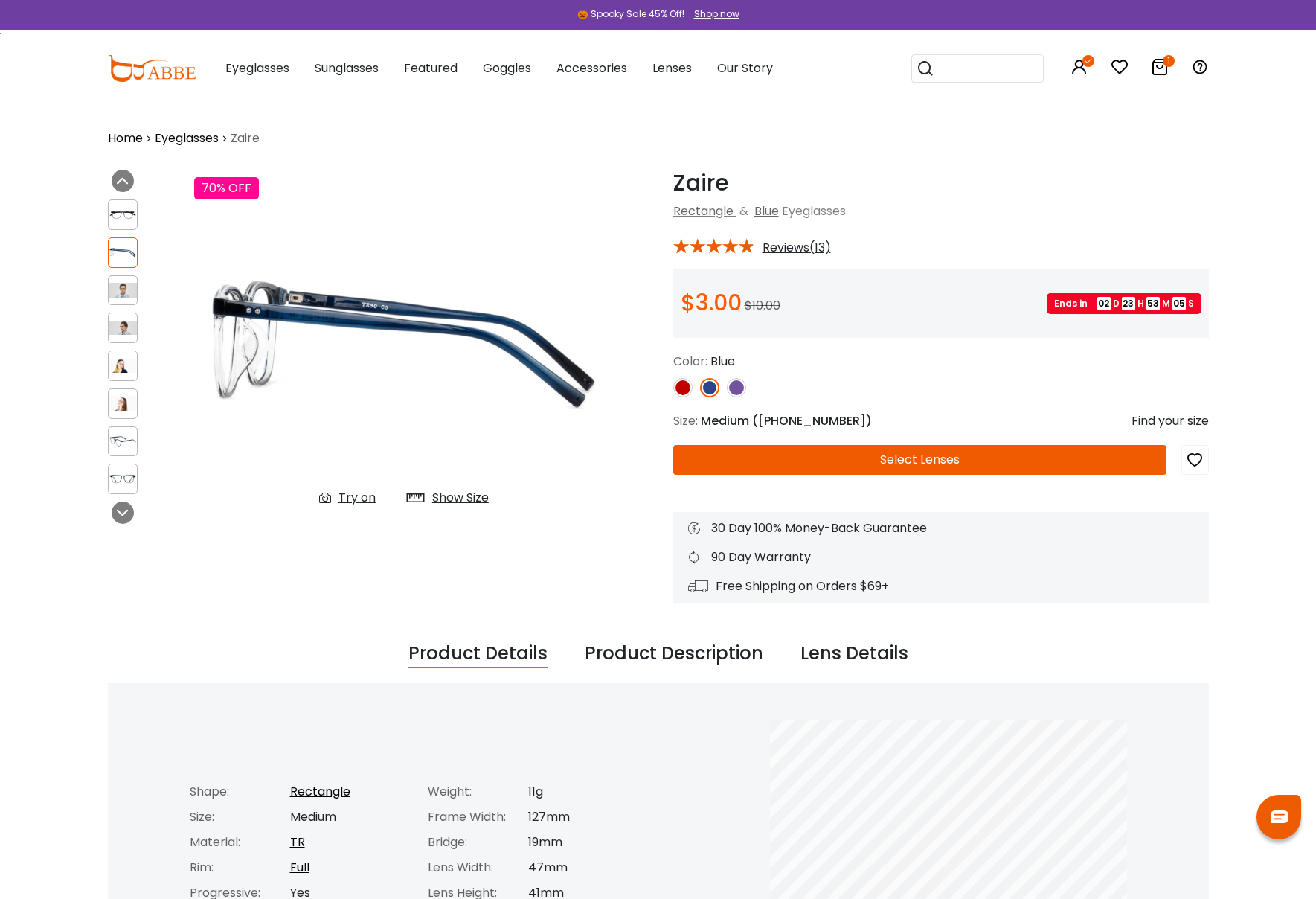
click at [121, 294] on img at bounding box center [123, 289] width 29 height 14
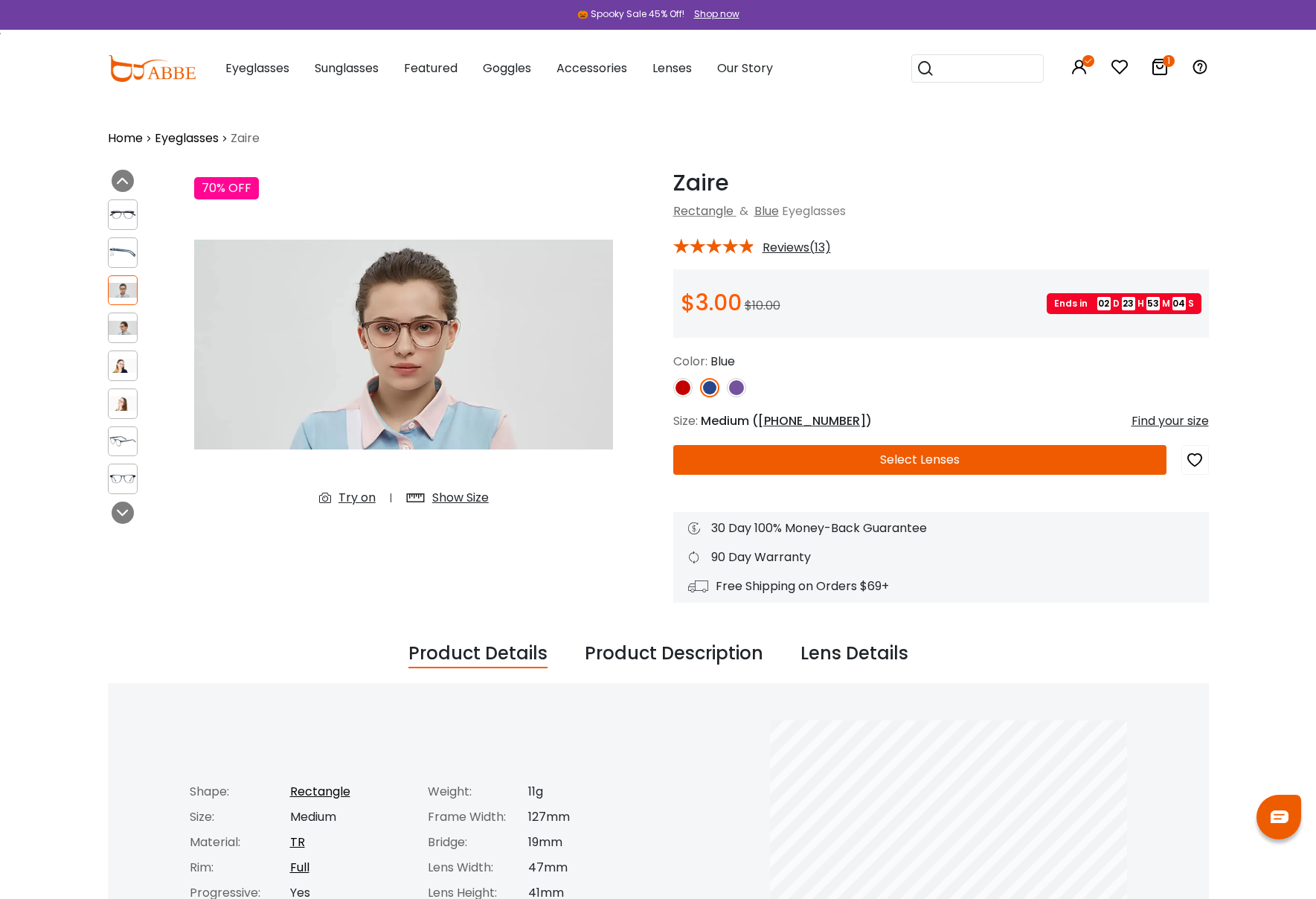
click at [123, 330] on img at bounding box center [123, 328] width 29 height 14
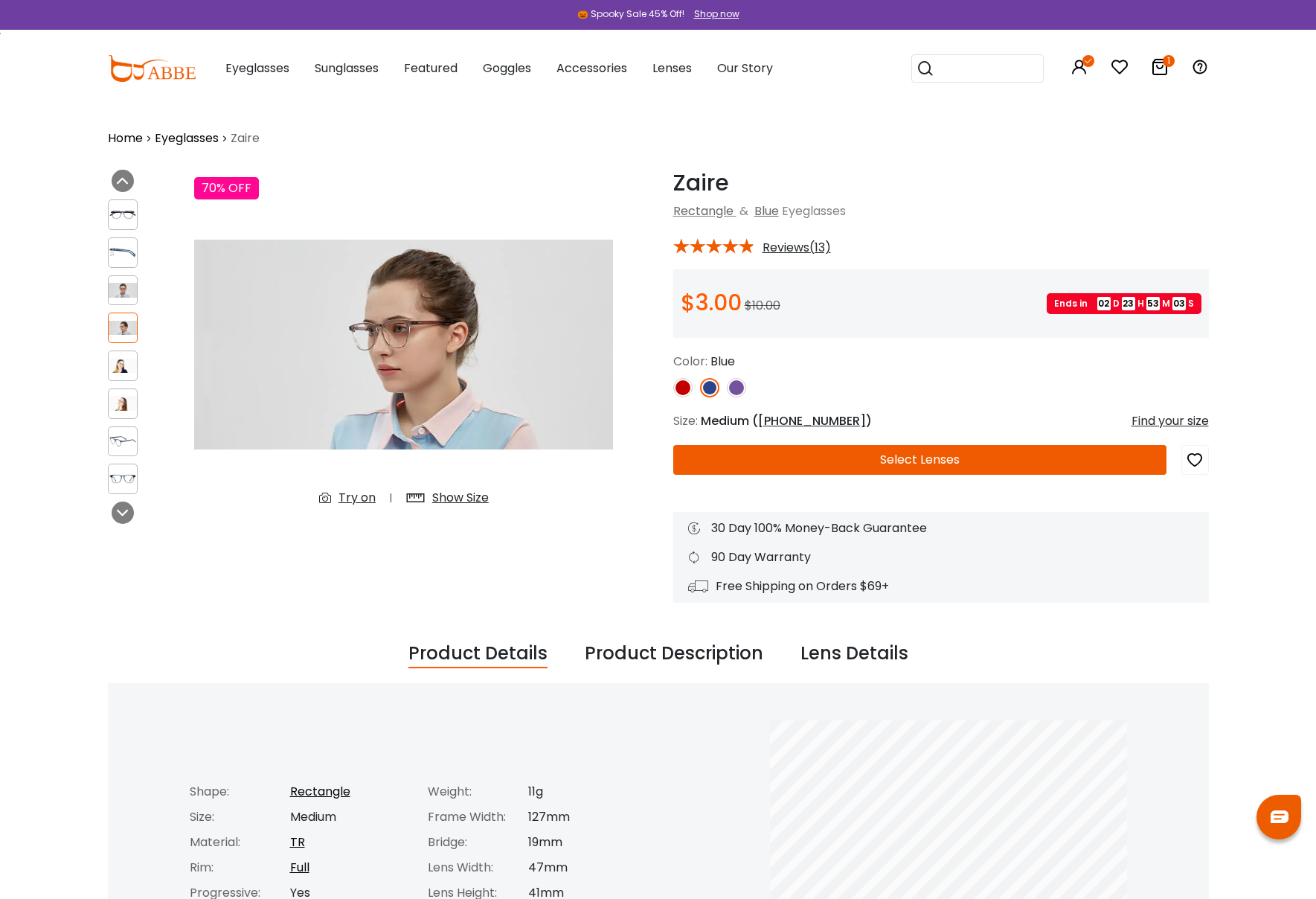
click at [121, 371] on div at bounding box center [123, 365] width 30 height 30
click at [127, 432] on div at bounding box center [123, 441] width 30 height 30
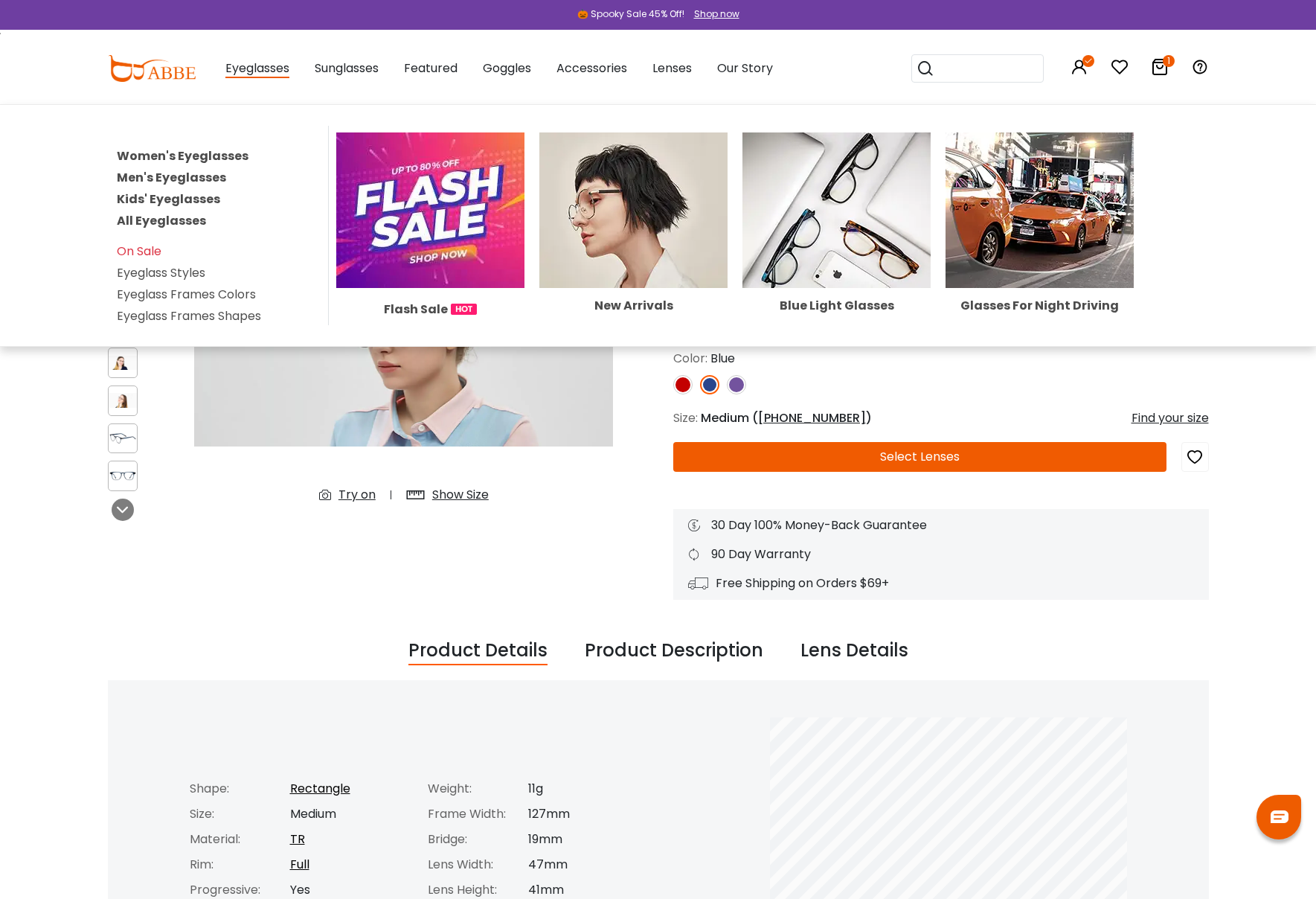
scroll to position [9, 0]
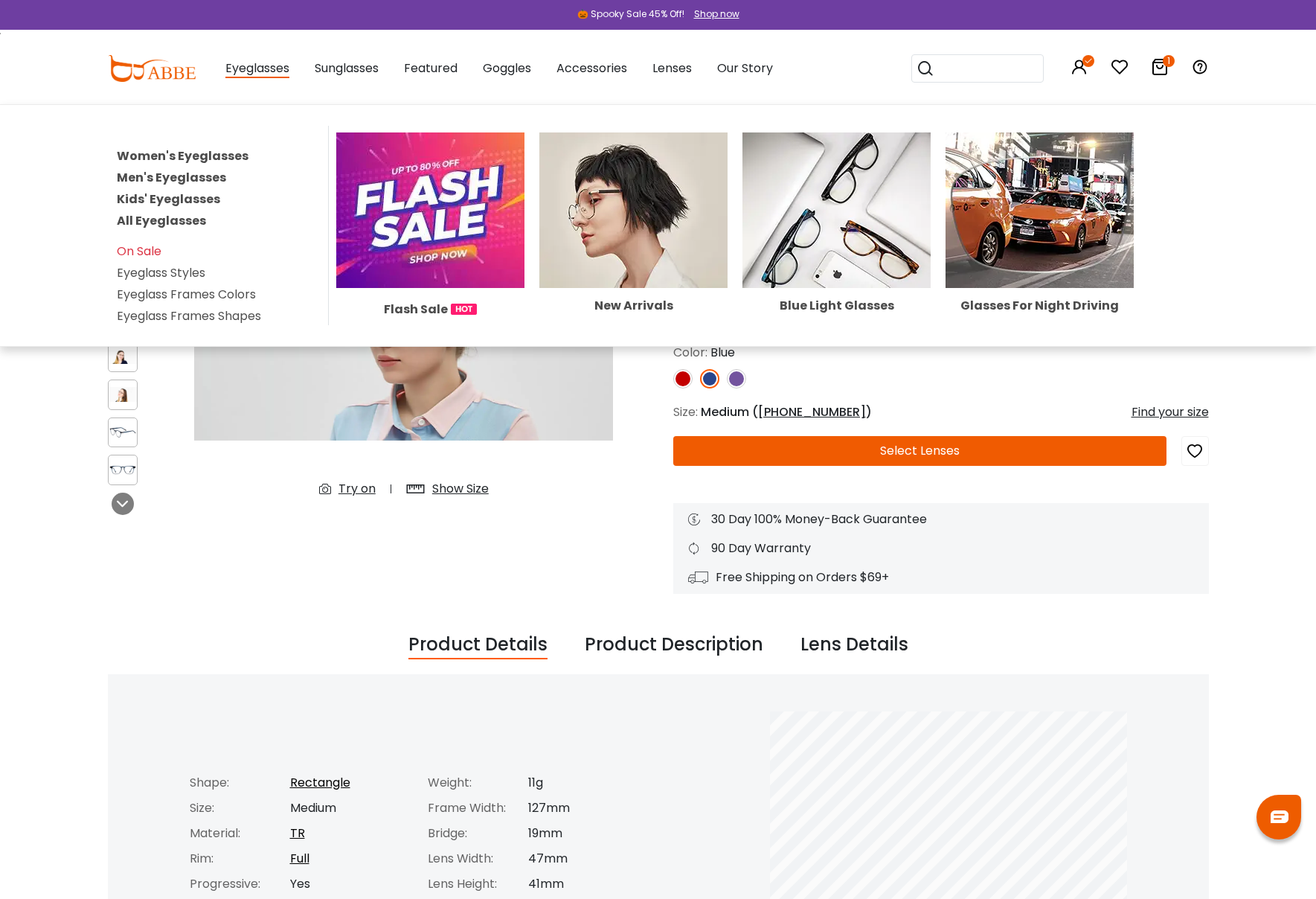
click at [179, 177] on link "Men's Eyeglasses" at bounding box center [172, 177] width 109 height 17
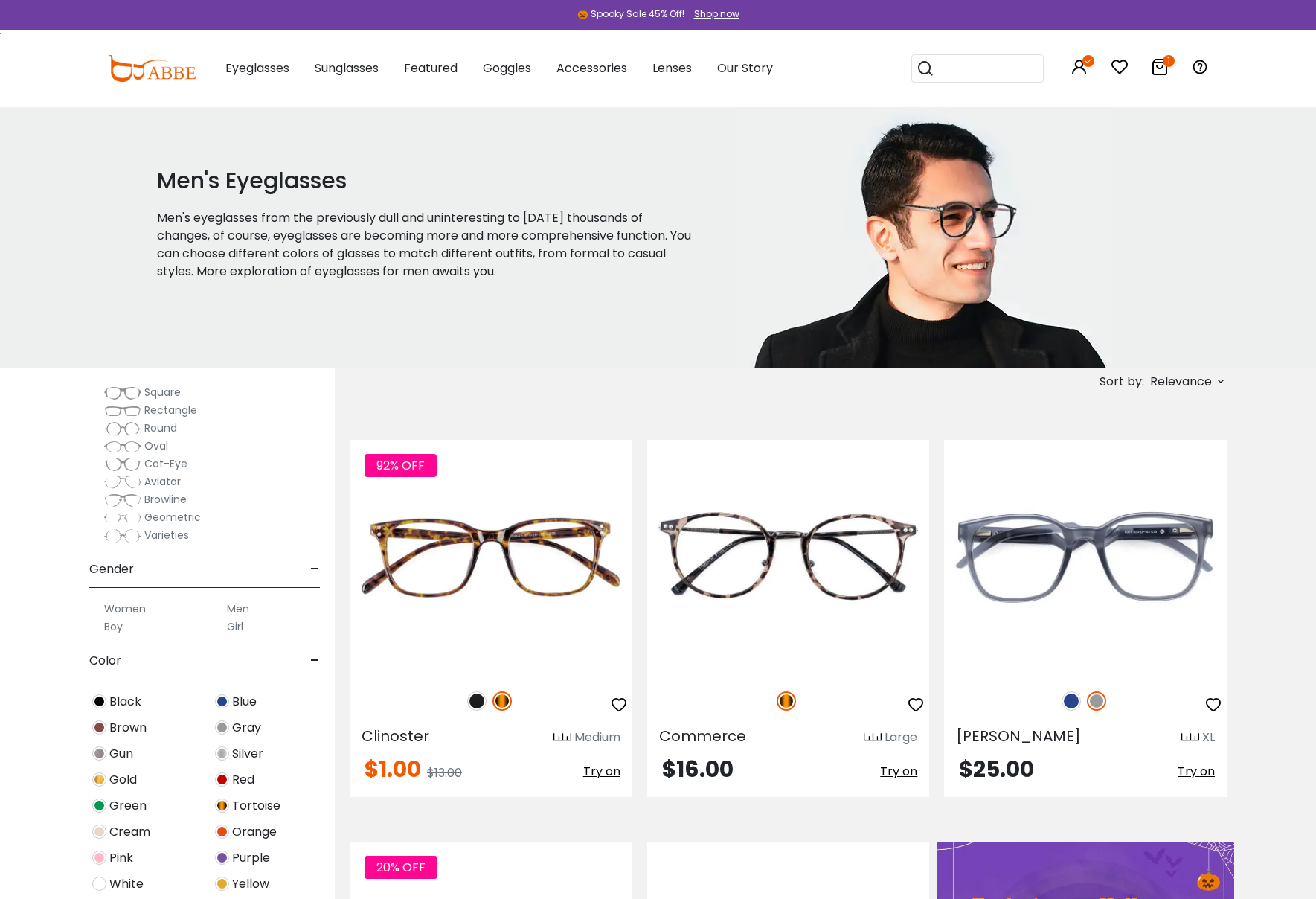
scroll to position [225, 0]
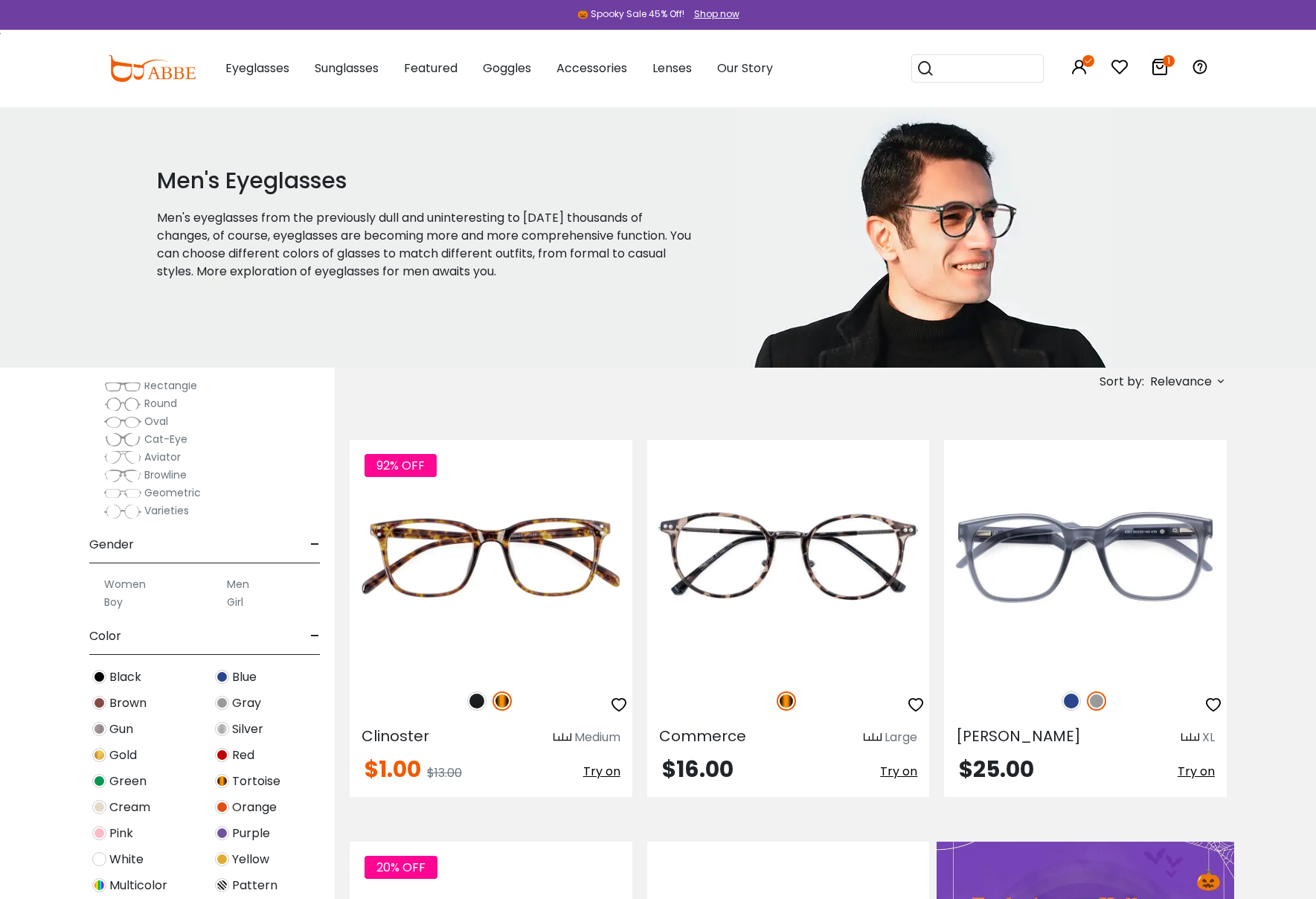
click at [240, 678] on span "Blue" at bounding box center [244, 678] width 25 height 18
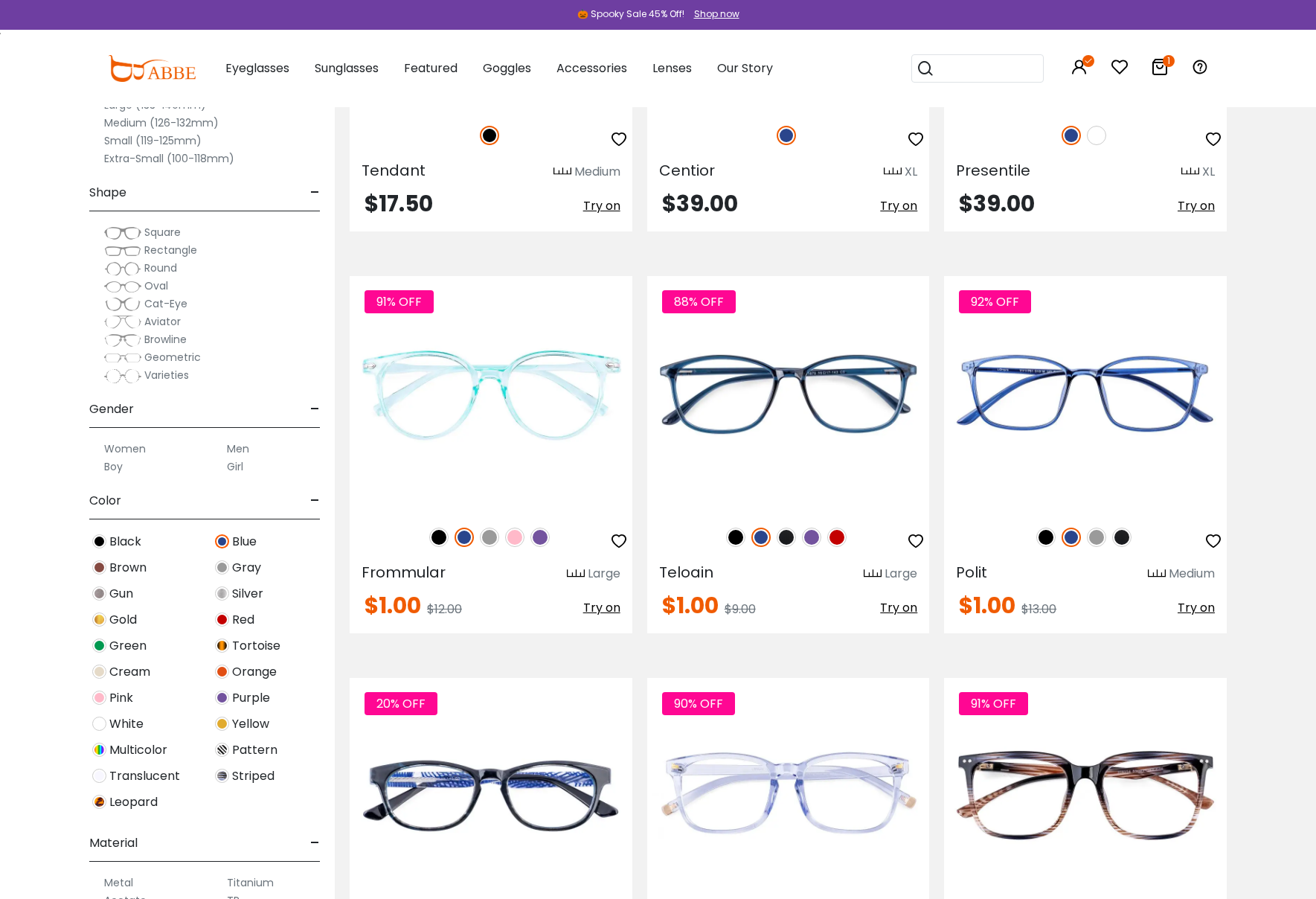
scroll to position [4596, 0]
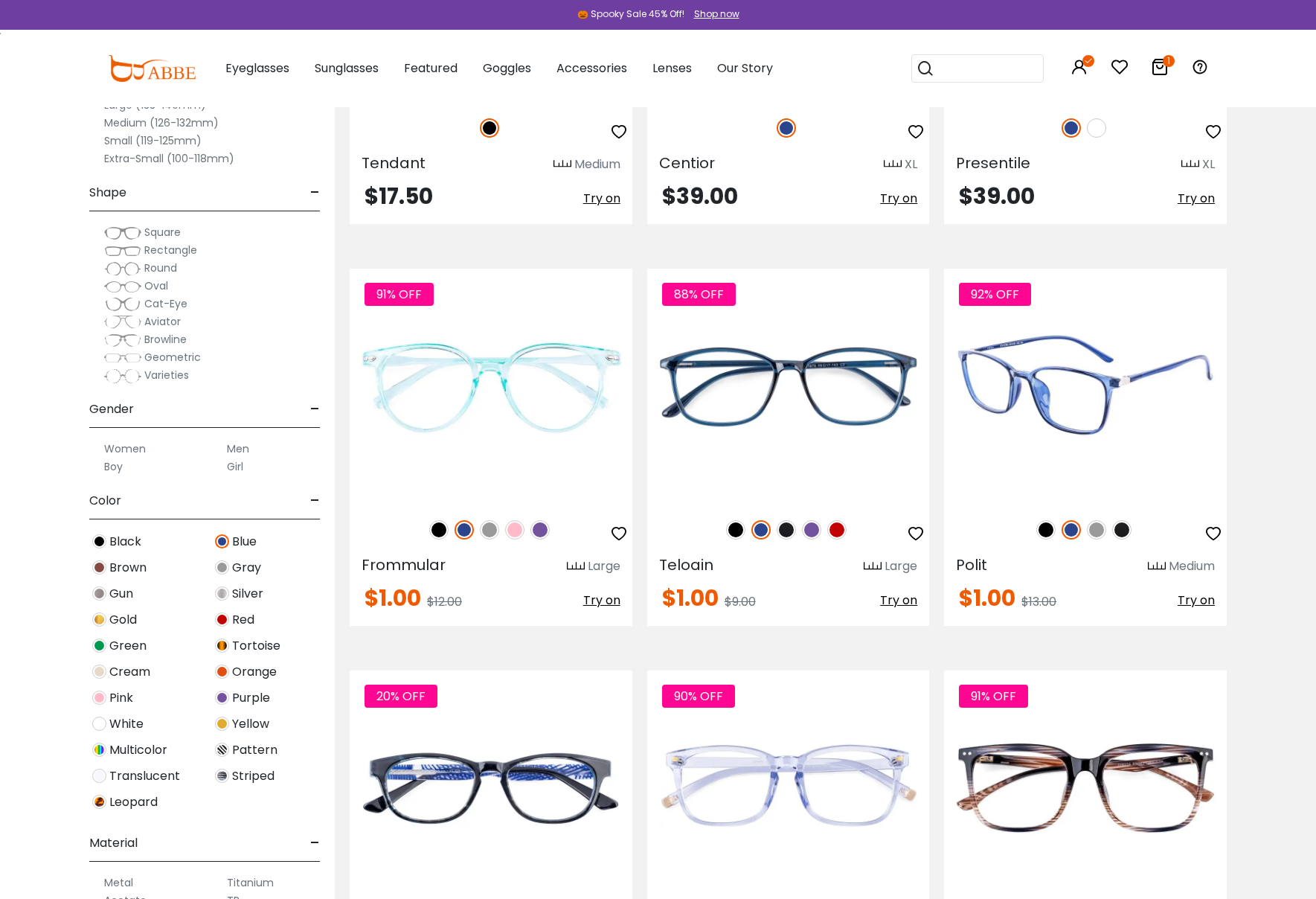
click at [1134, 360] on img at bounding box center [1086, 387] width 283 height 235
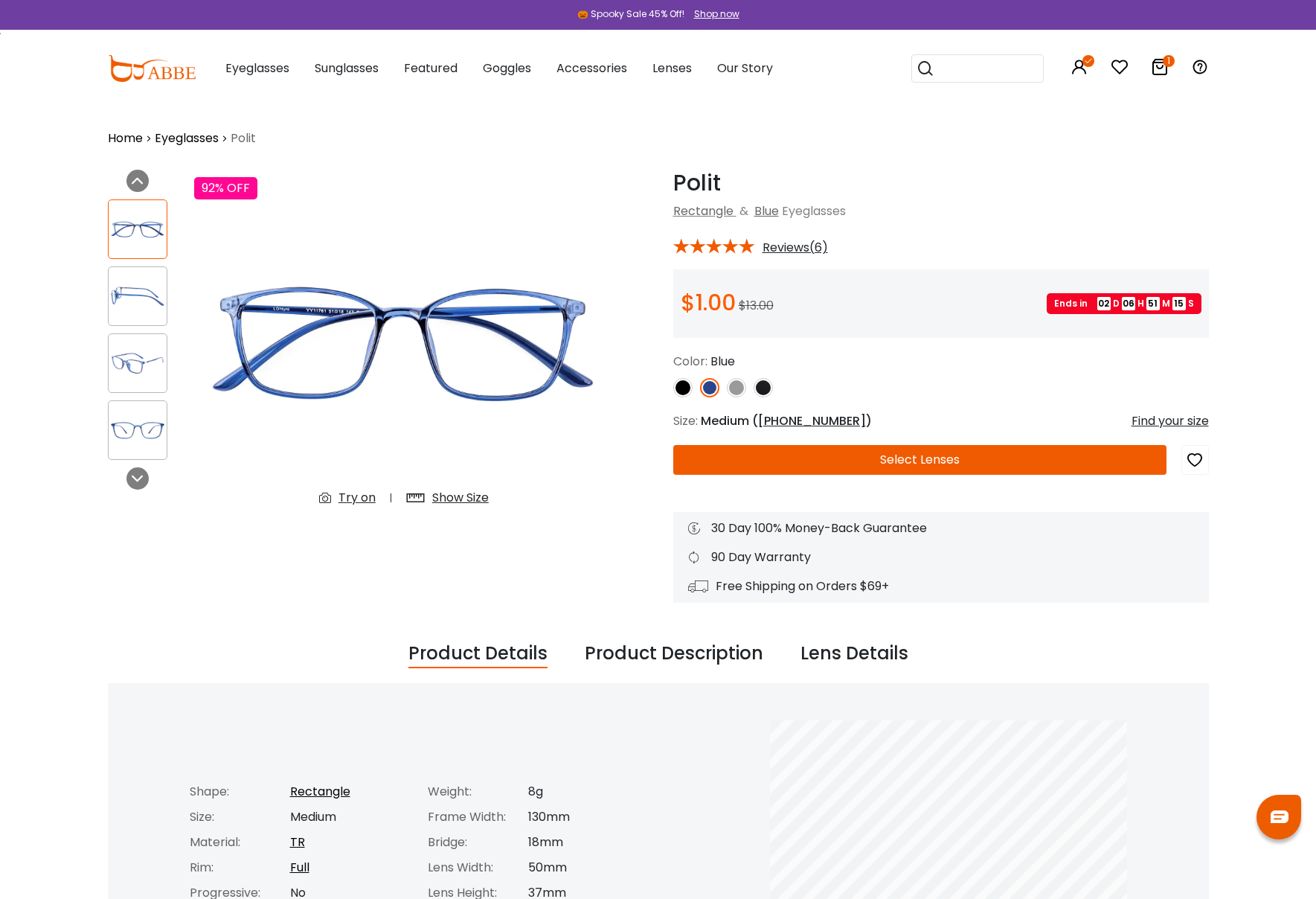
click at [353, 498] on div "Try on" at bounding box center [357, 498] width 38 height 18
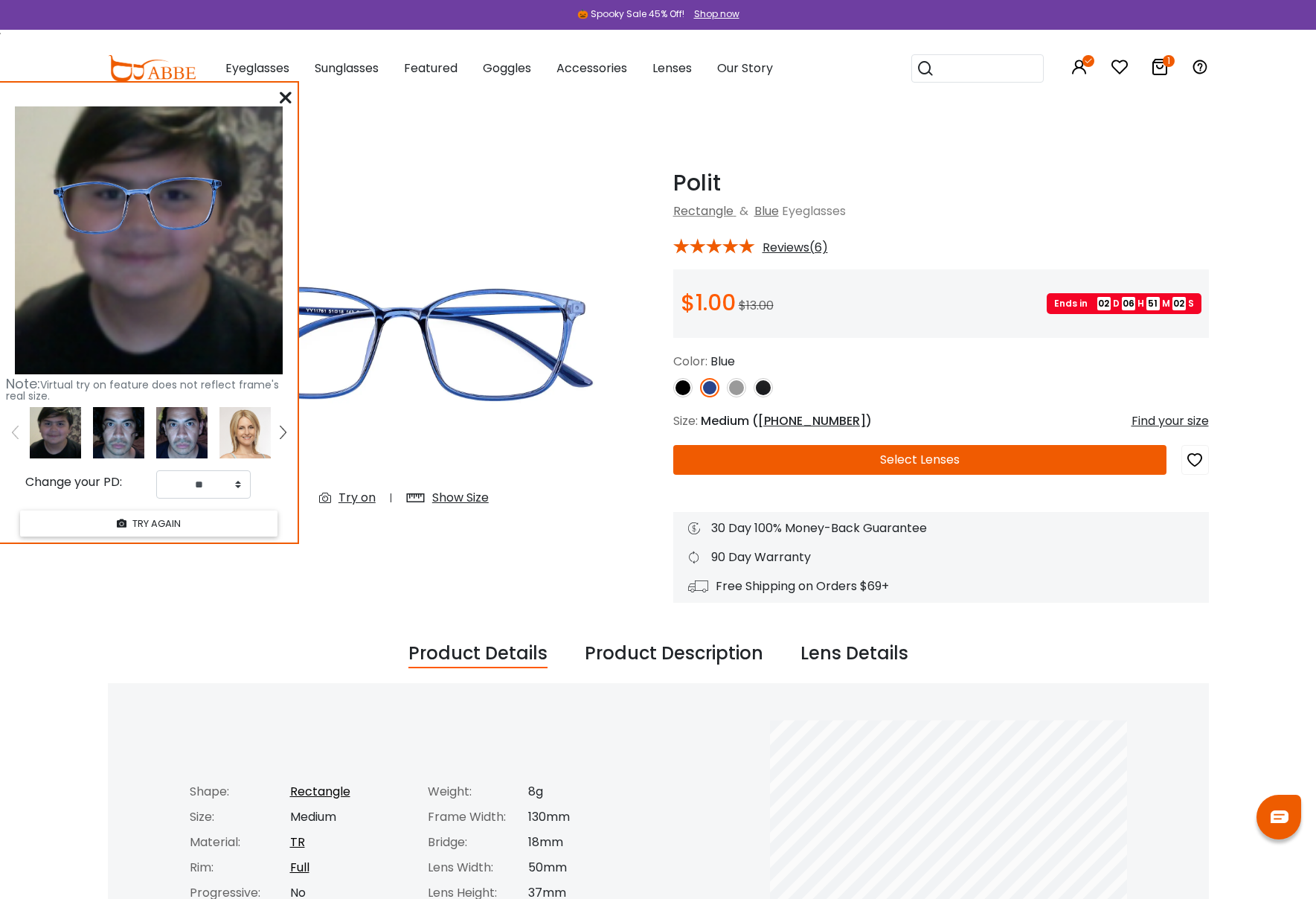
click at [289, 94] on icon at bounding box center [285, 97] width 12 height 12
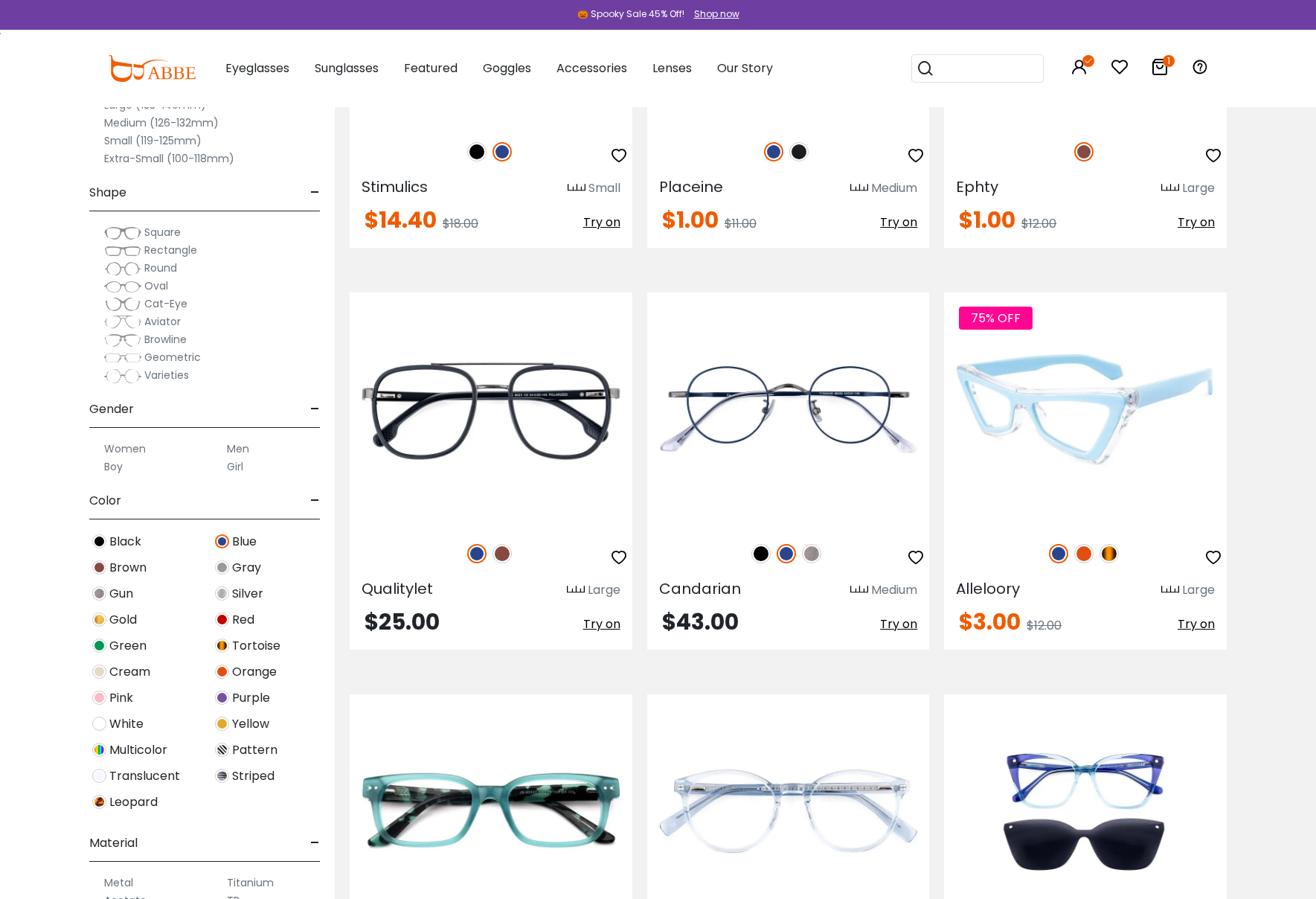
scroll to position [5378, 0]
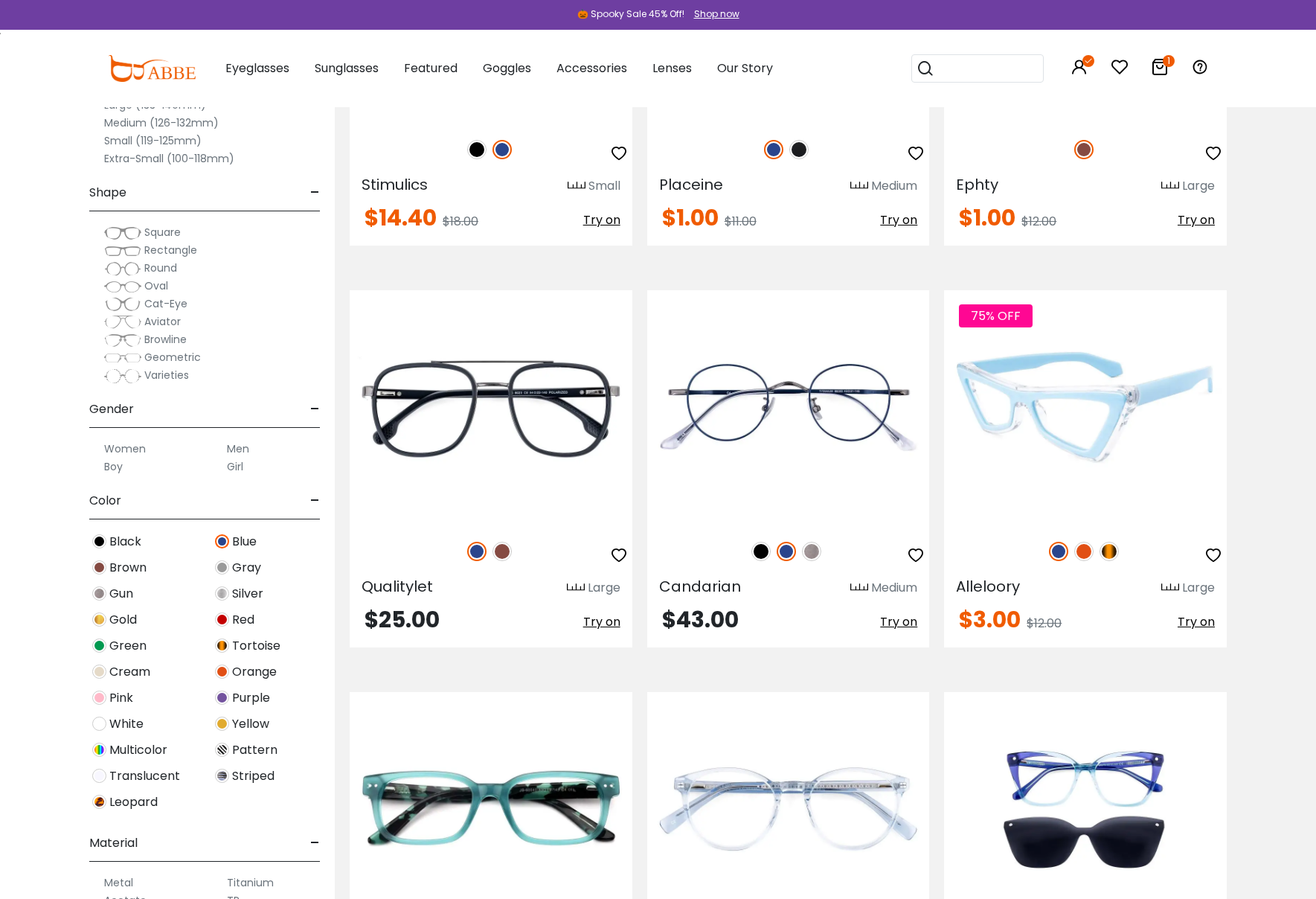
click at [1102, 438] on img at bounding box center [1086, 408] width 283 height 235
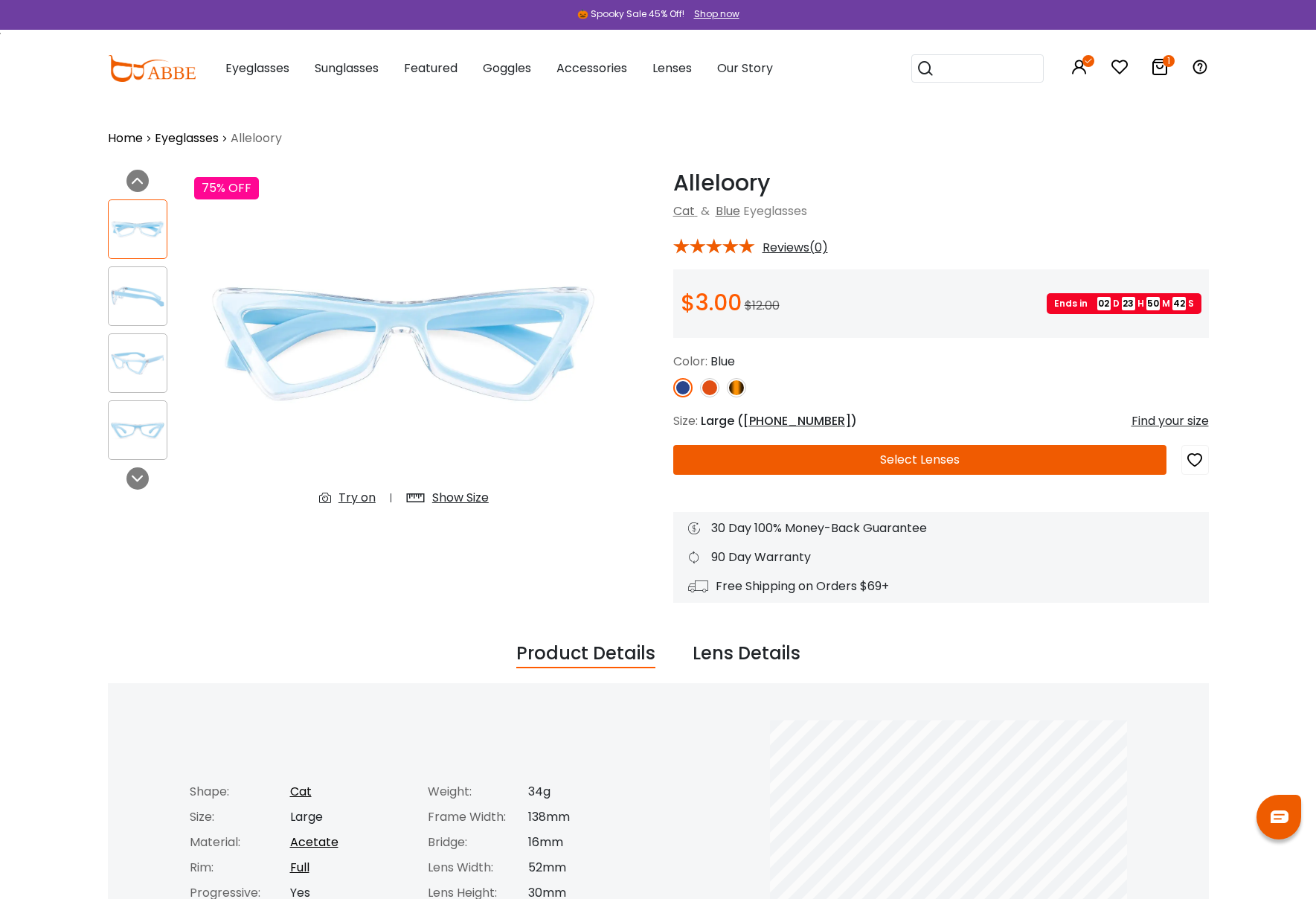
click at [357, 497] on div "Try on" at bounding box center [357, 498] width 38 height 18
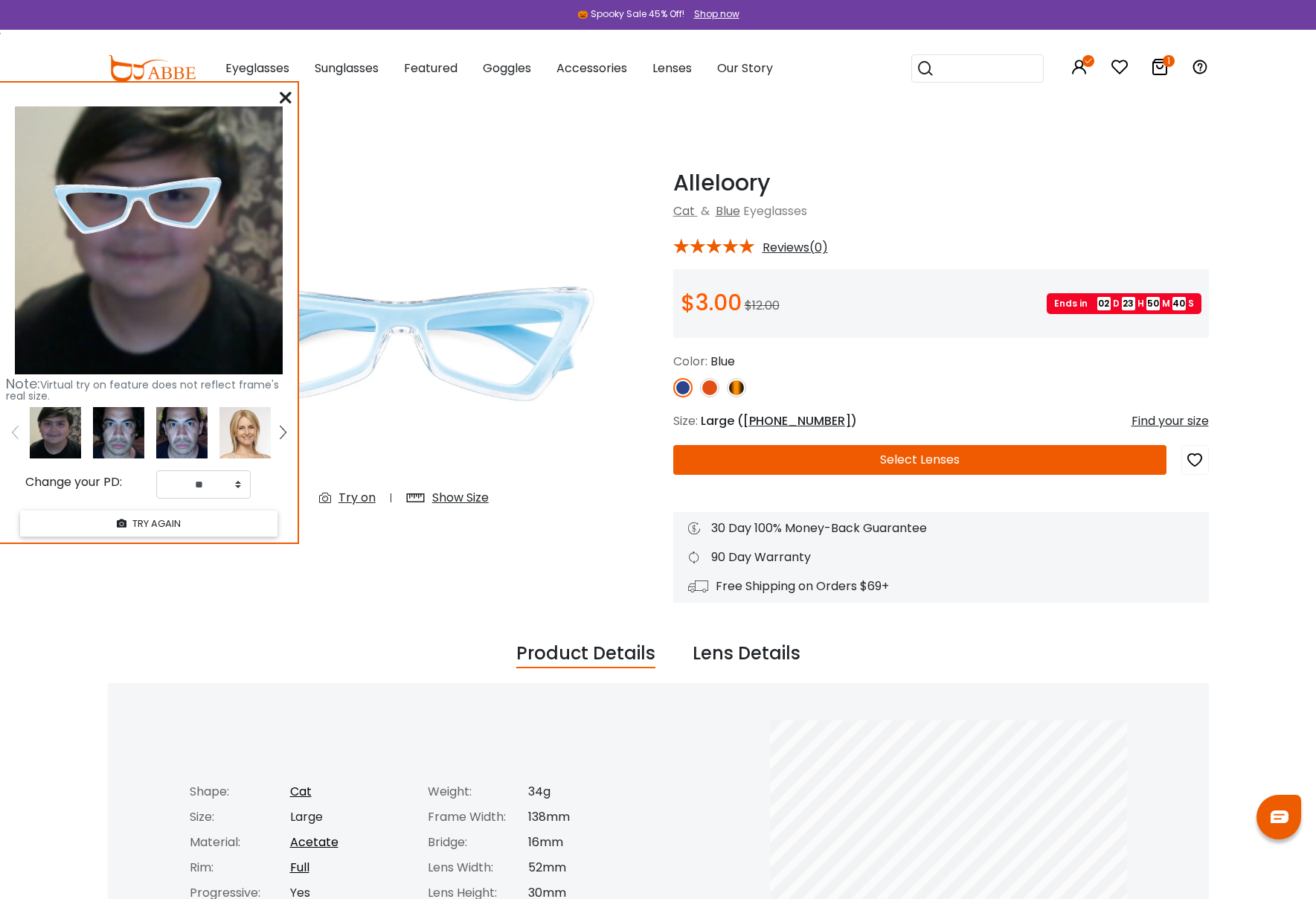
click at [283, 96] on icon at bounding box center [285, 97] width 12 height 12
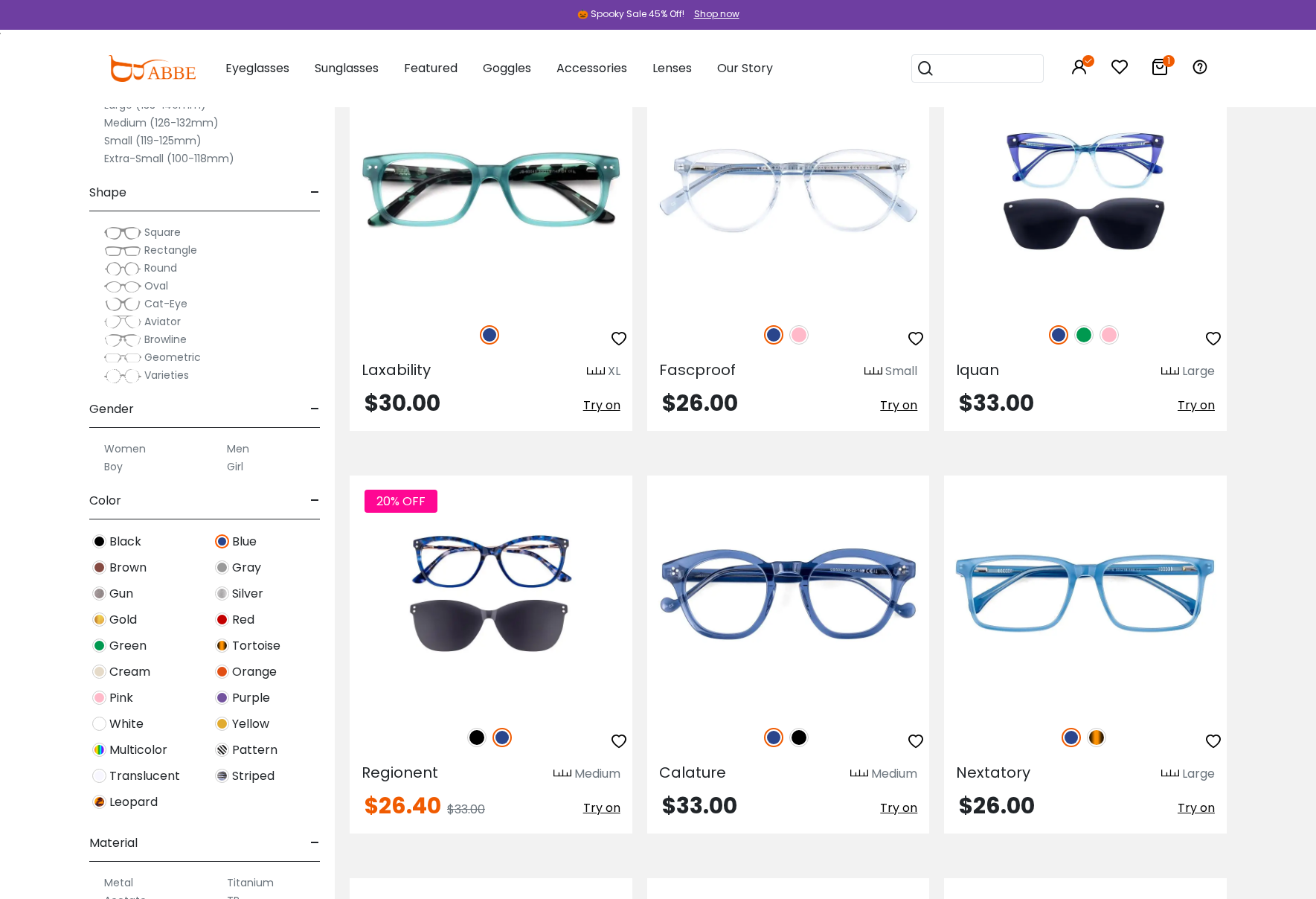
scroll to position [6009, 0]
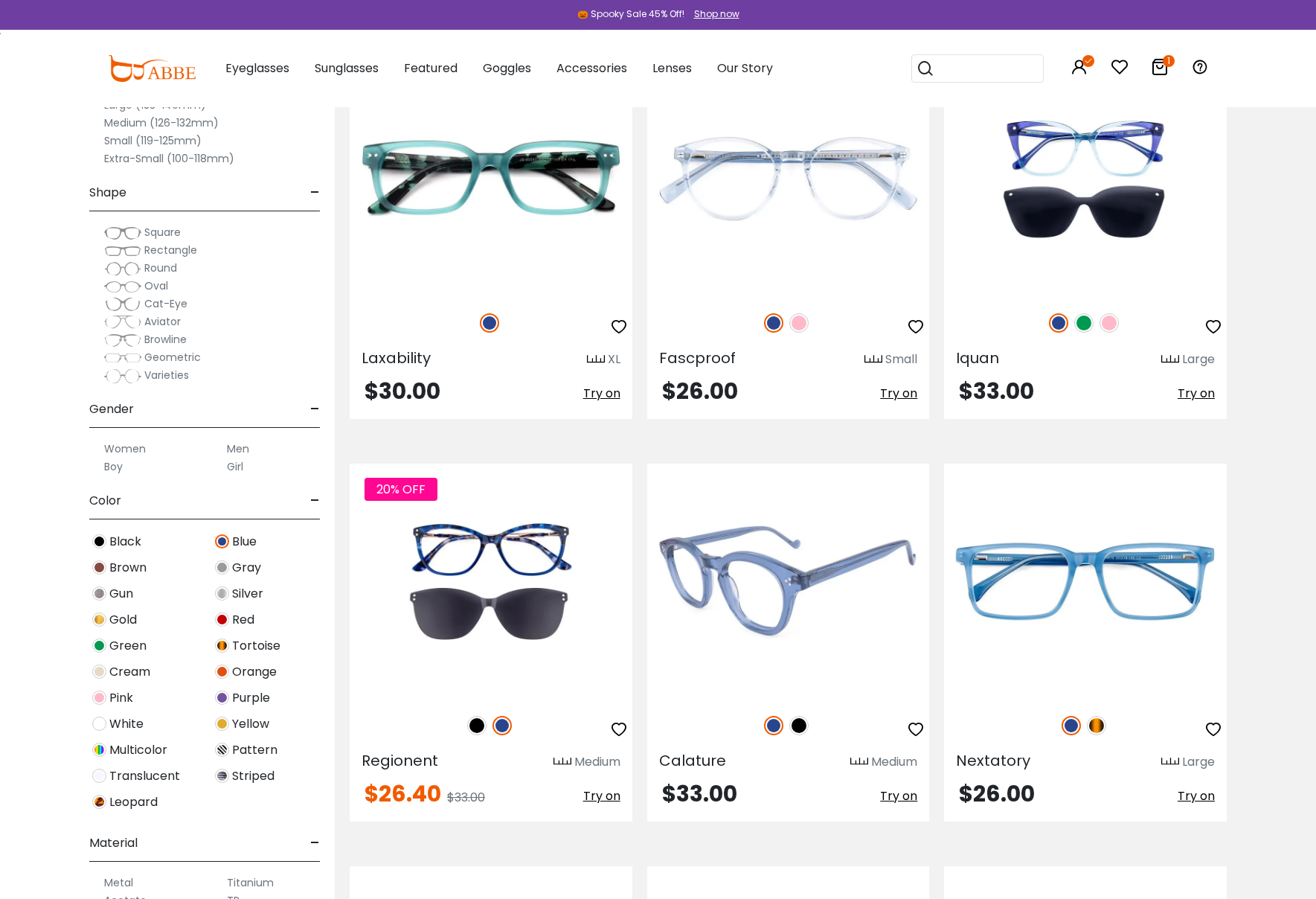
click at [812, 592] on img at bounding box center [788, 581] width 283 height 235
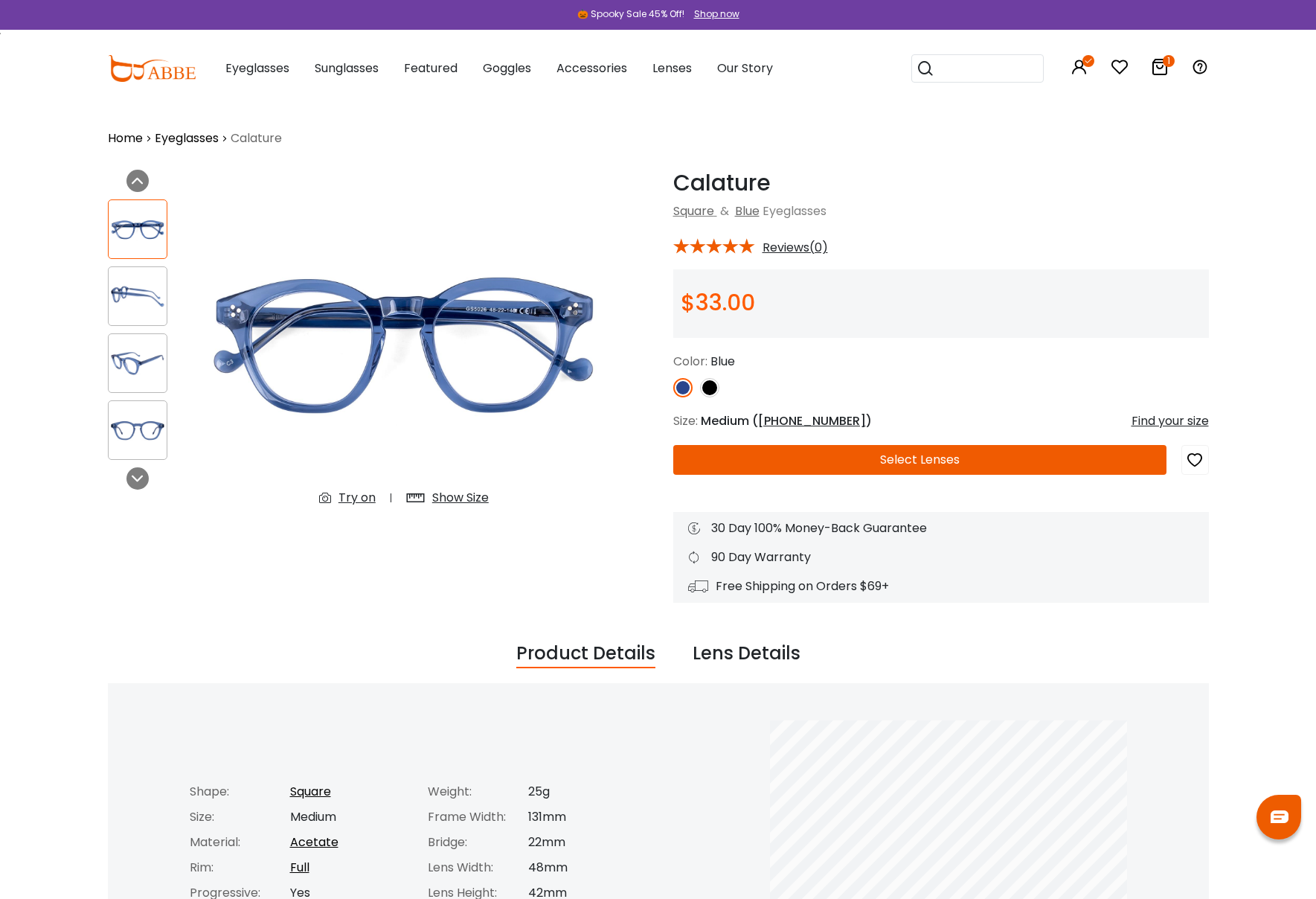
click at [349, 496] on div "Try on" at bounding box center [357, 498] width 38 height 18
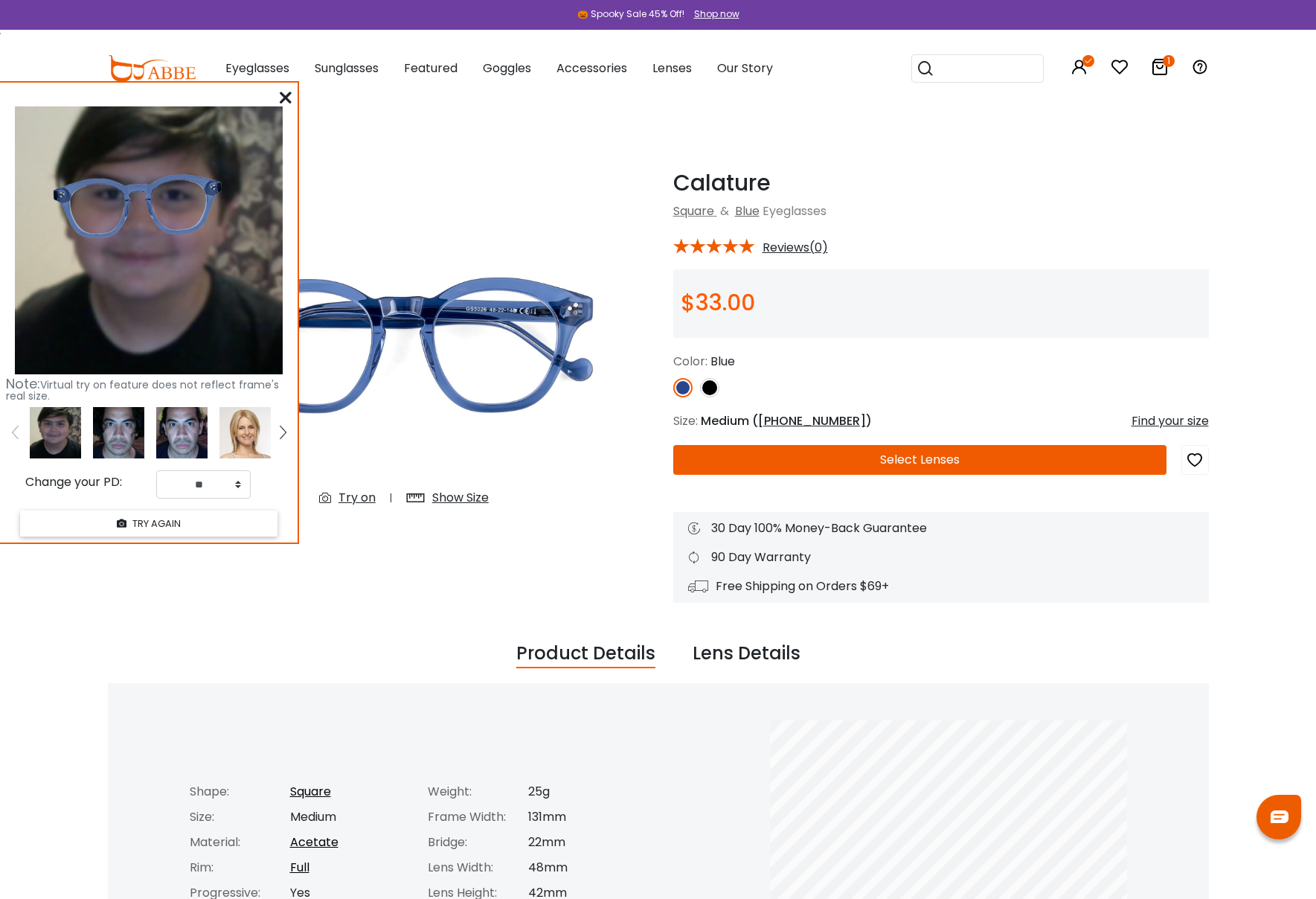
click at [288, 94] on icon at bounding box center [285, 97] width 12 height 12
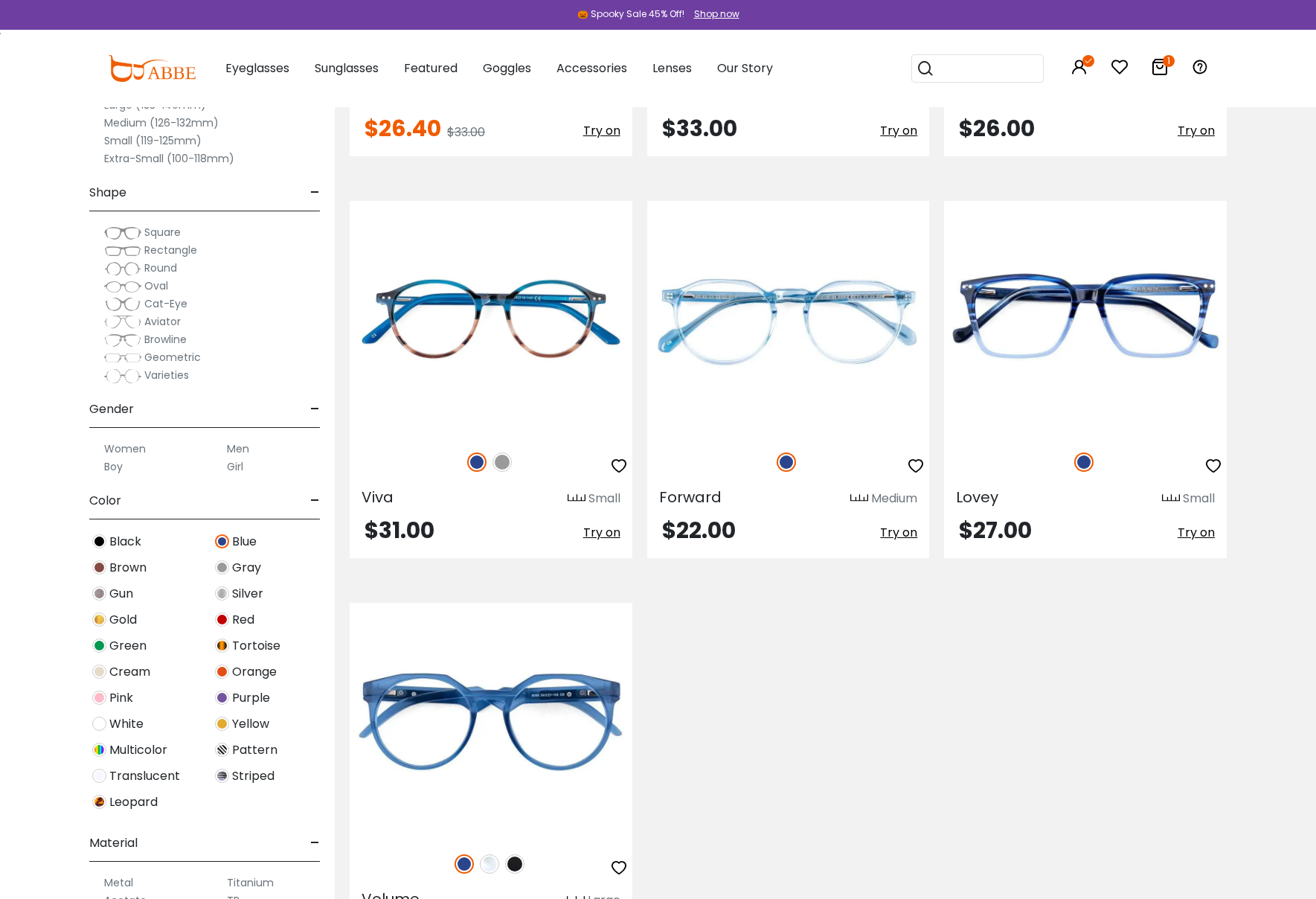
scroll to position [6756, 0]
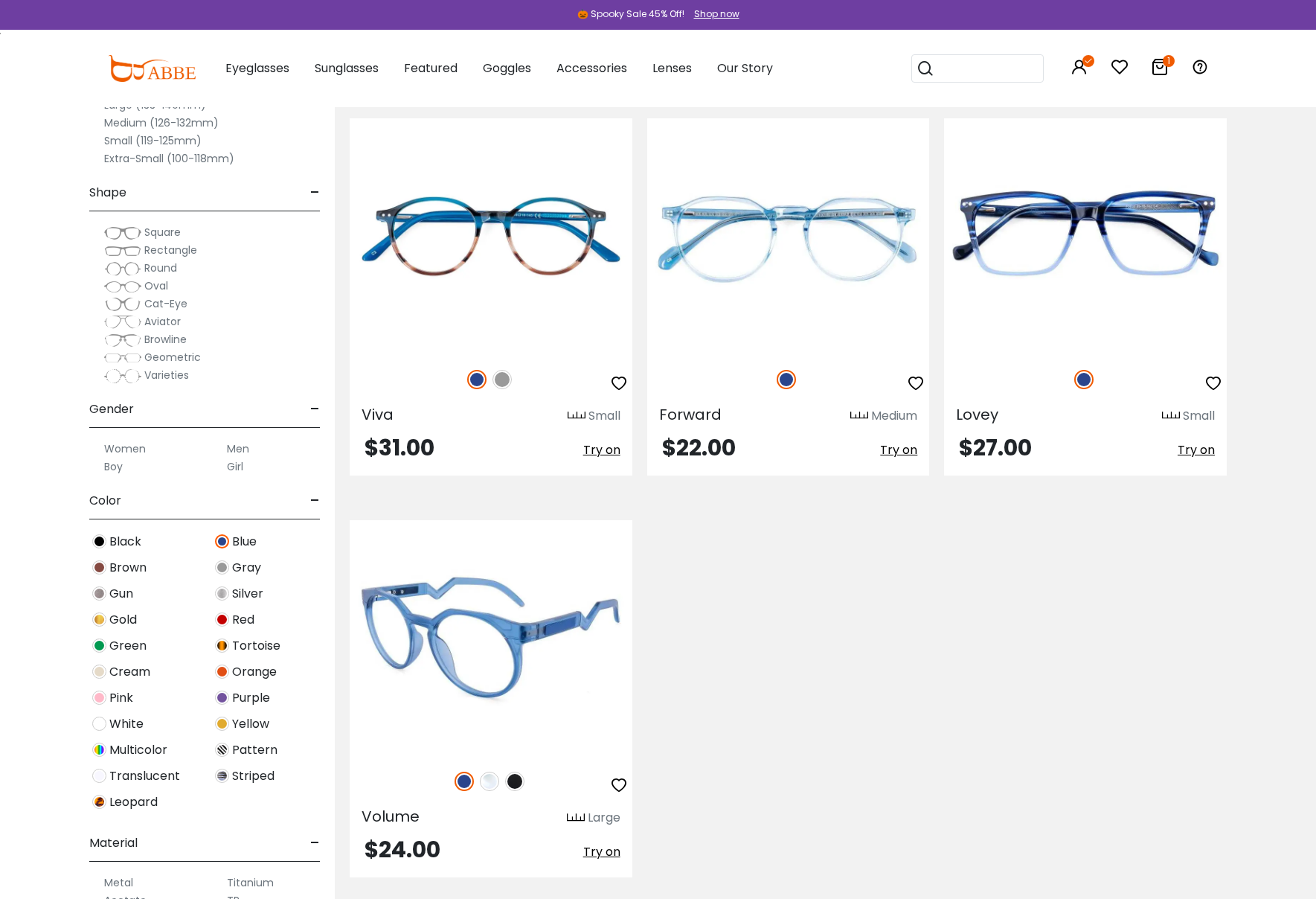
click at [417, 673] on img at bounding box center [491, 638] width 283 height 235
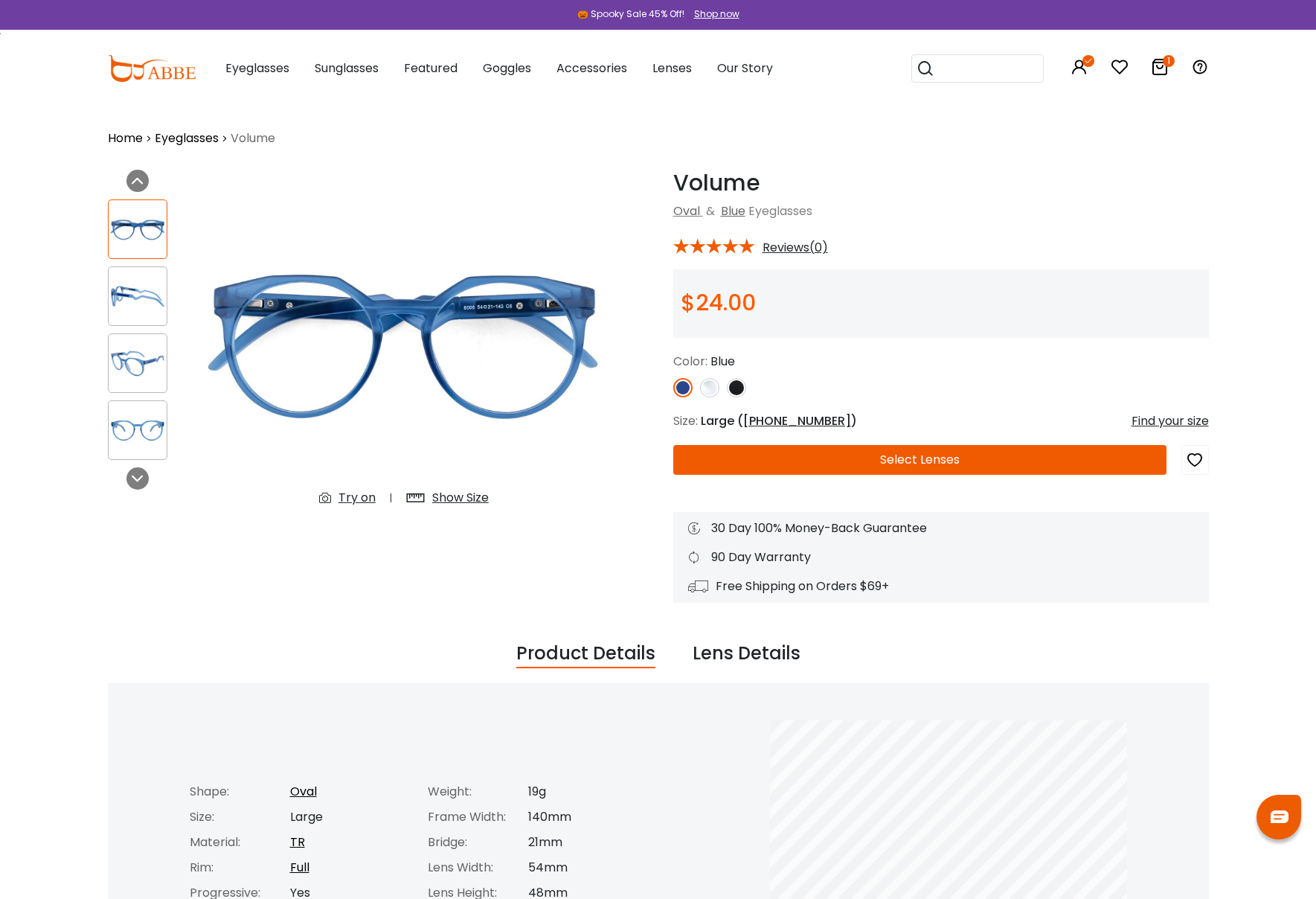
click at [353, 503] on div "Try on" at bounding box center [357, 498] width 38 height 18
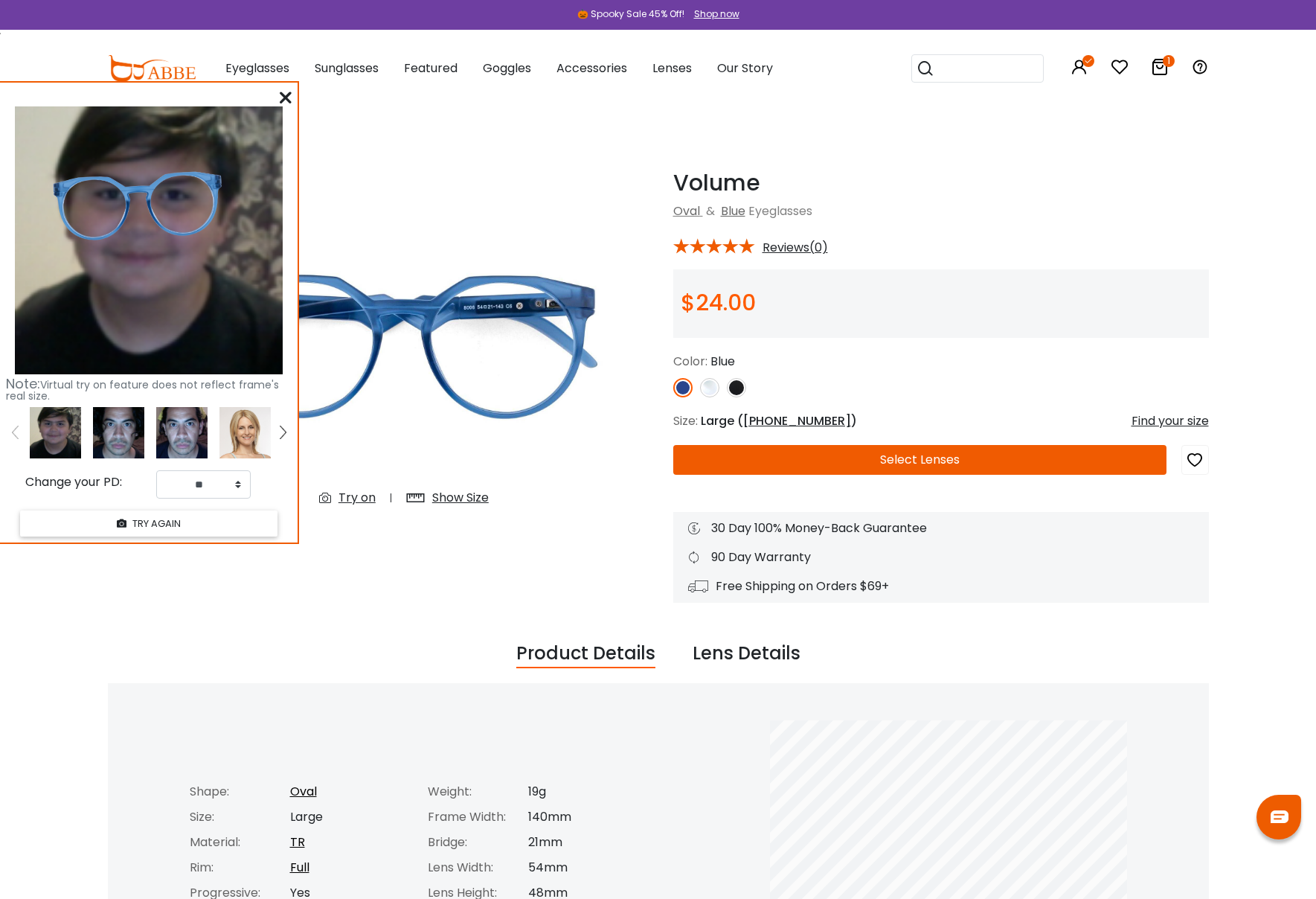
click at [281, 94] on icon at bounding box center [285, 97] width 12 height 12
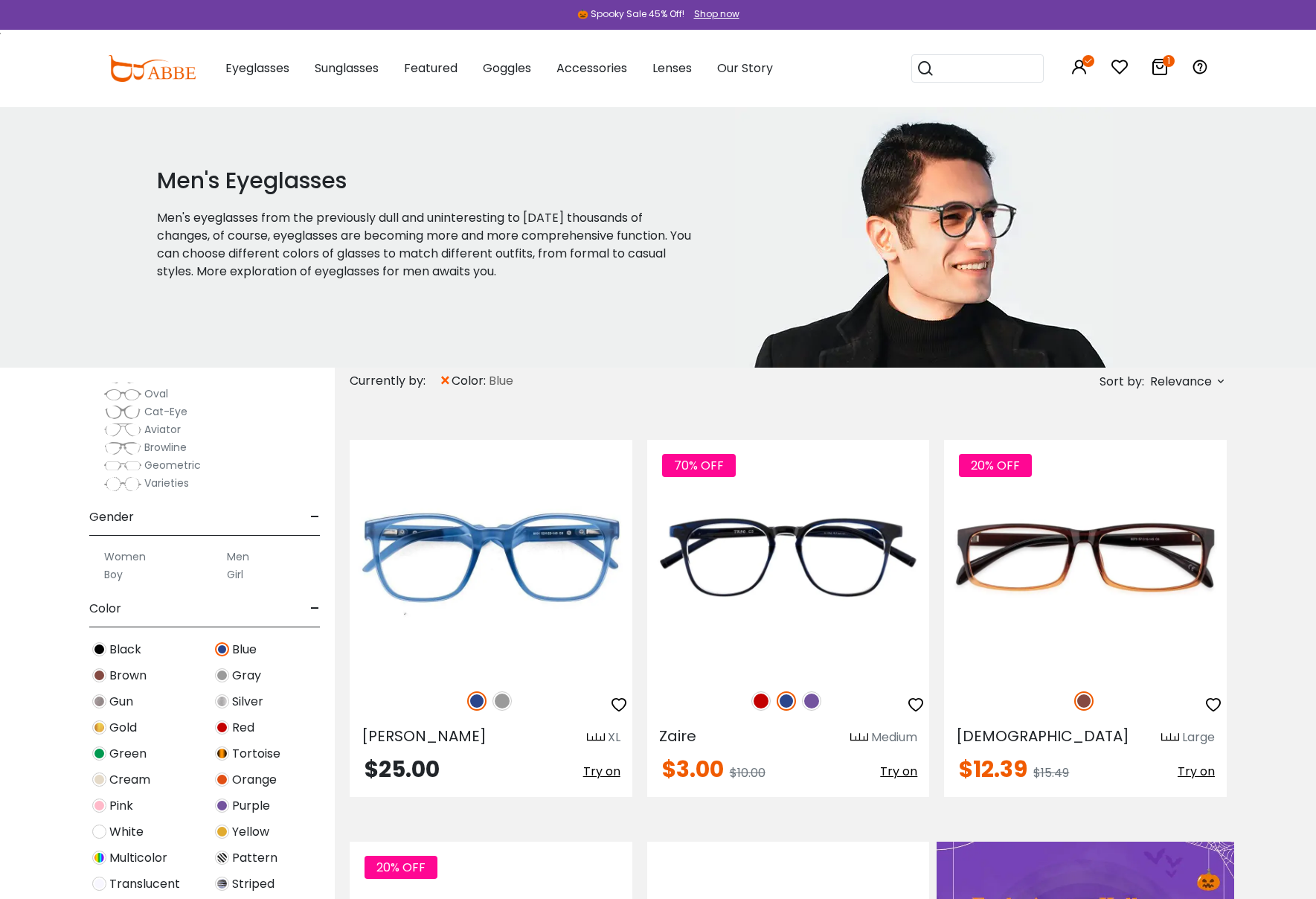
scroll to position [288, 0]
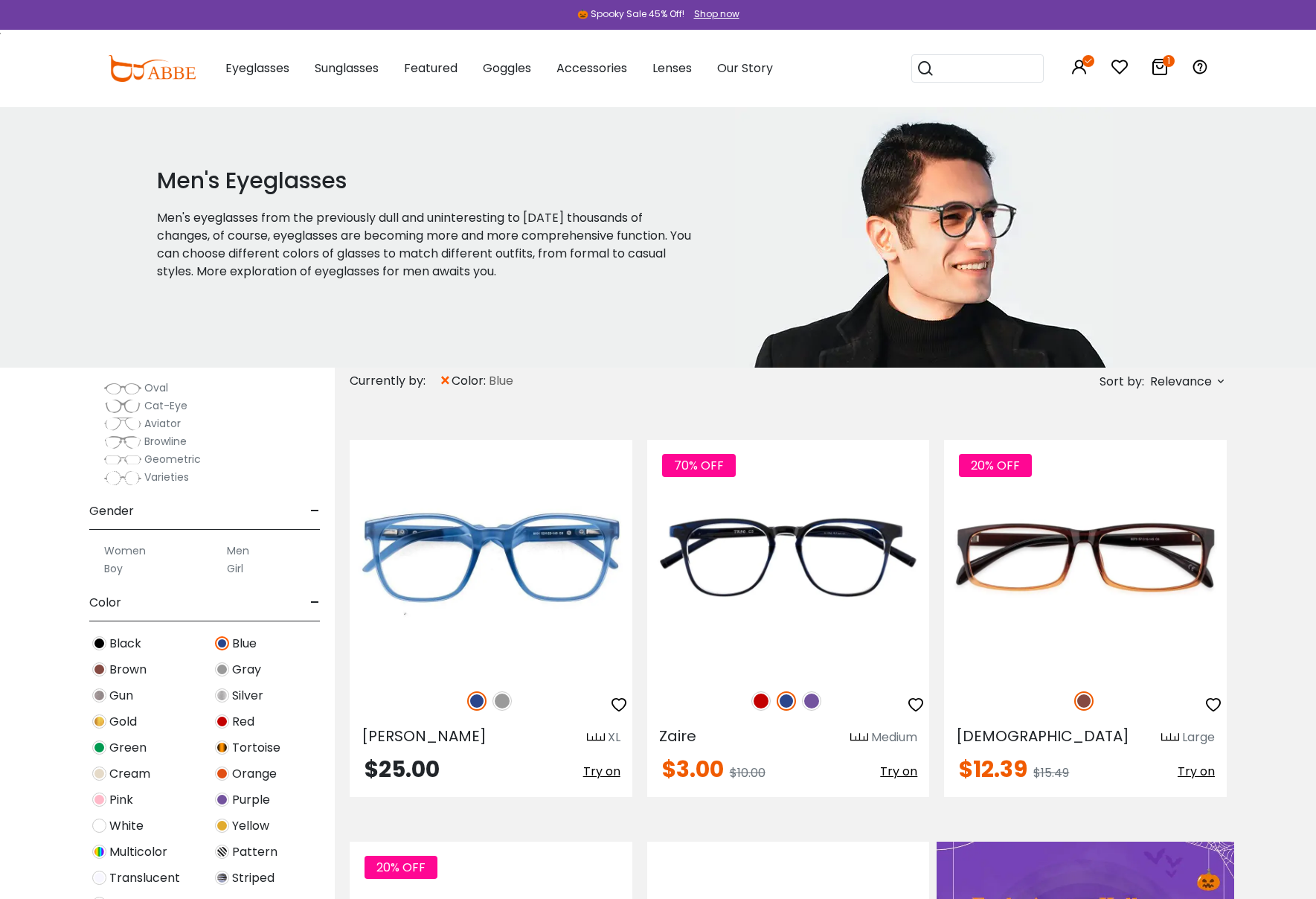
click at [238, 644] on span "Blue" at bounding box center [244, 644] width 25 height 18
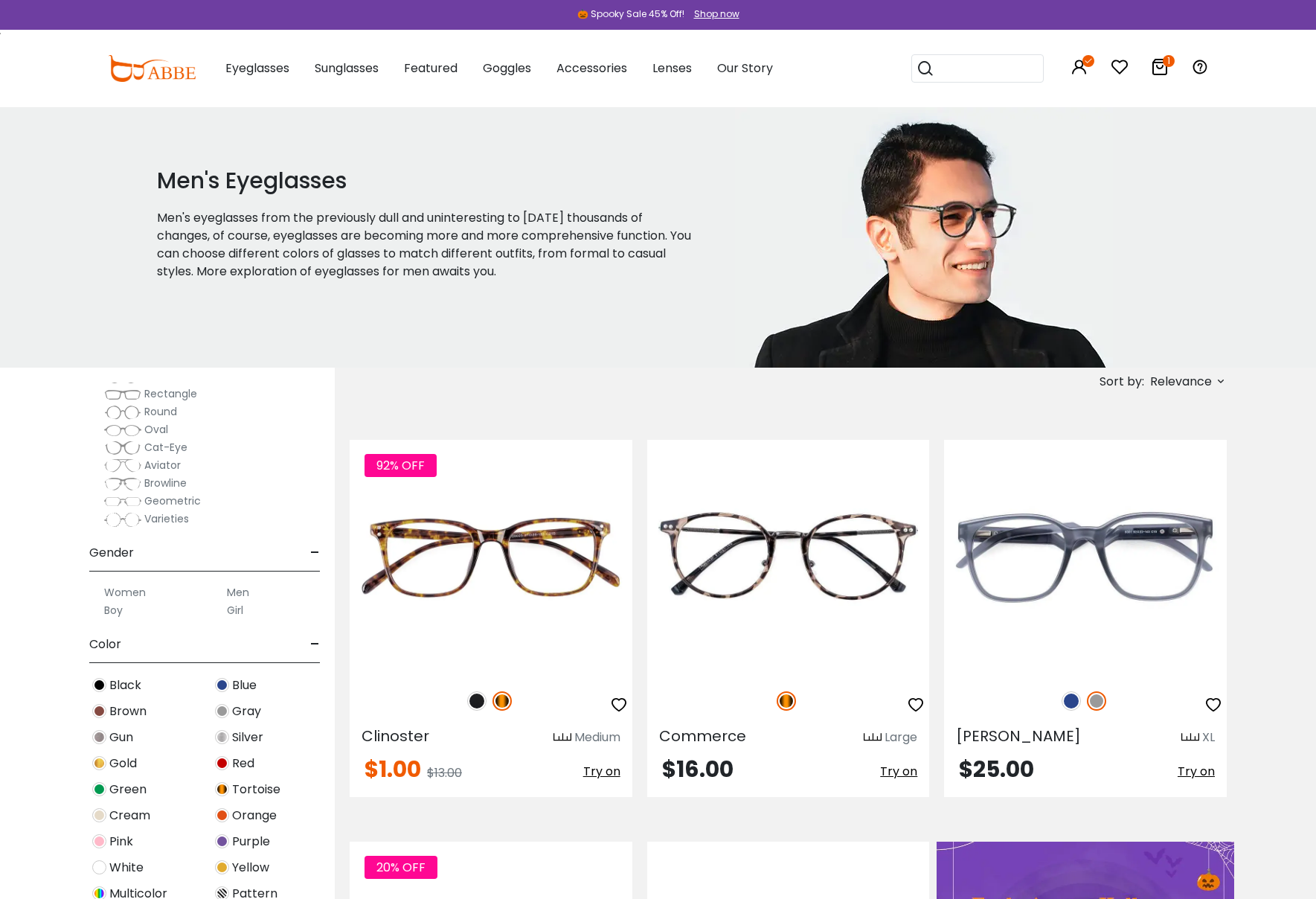
scroll to position [315, 0]
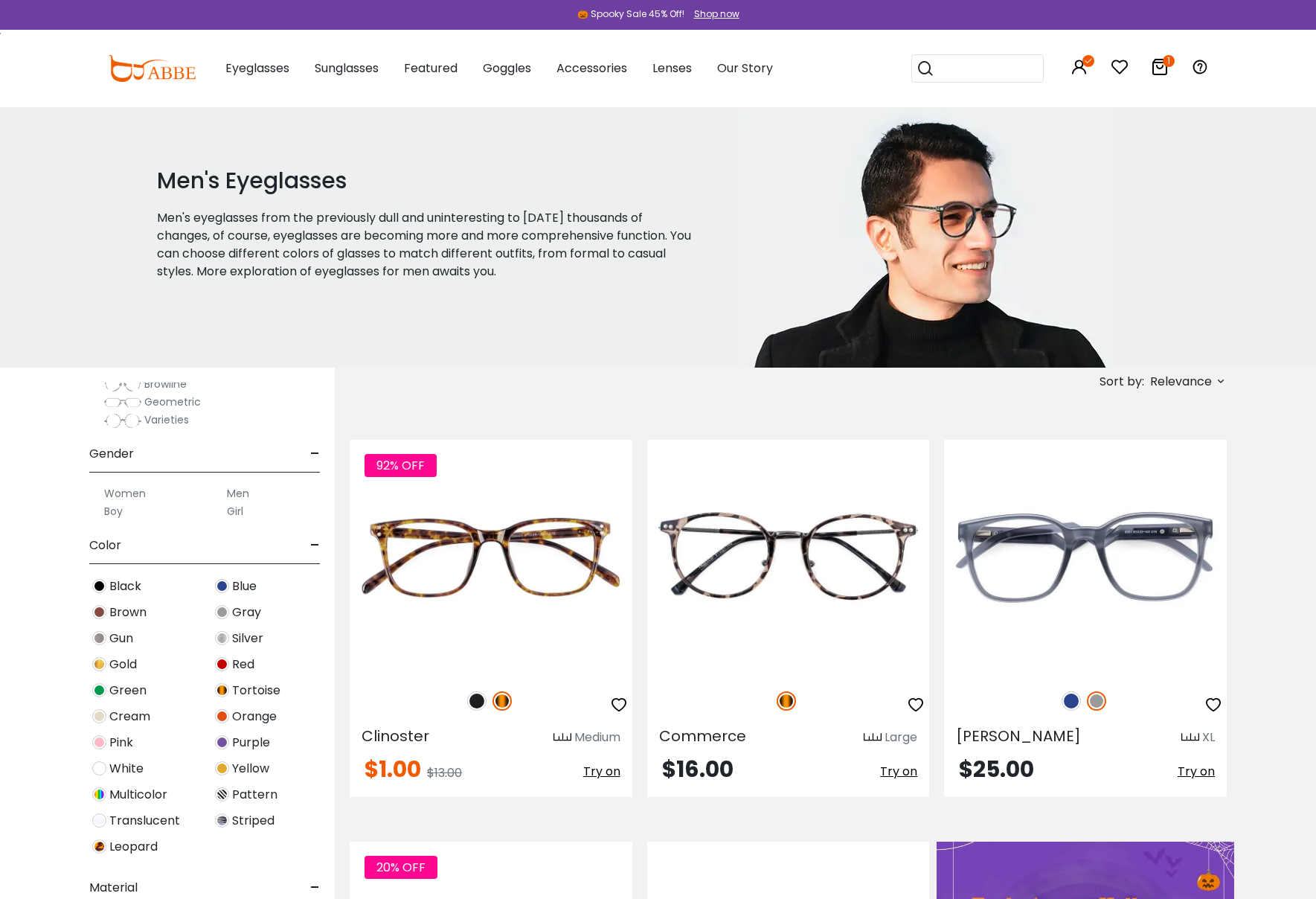
click at [100, 818] on img at bounding box center [99, 820] width 14 height 14
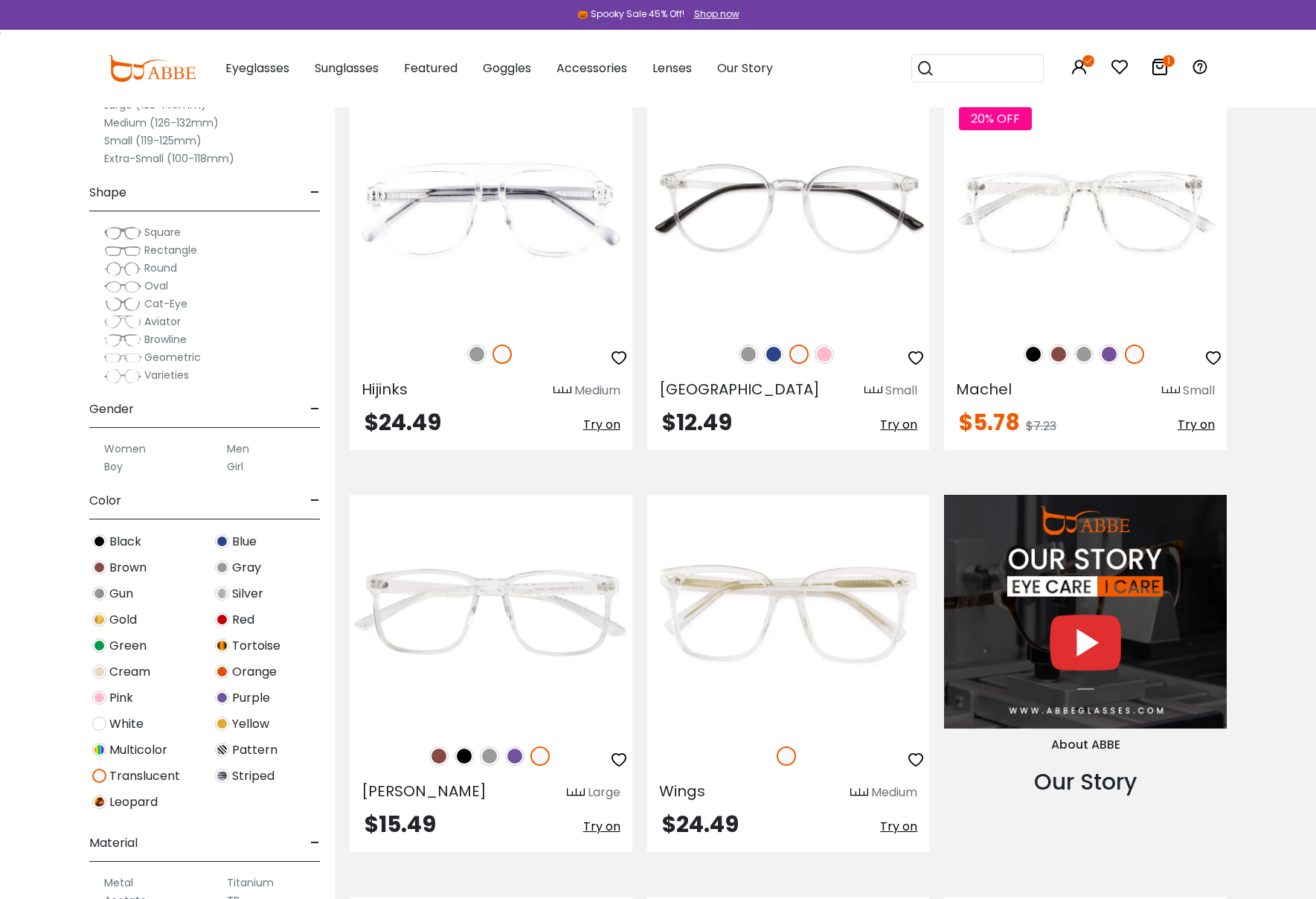
scroll to position [1155, 0]
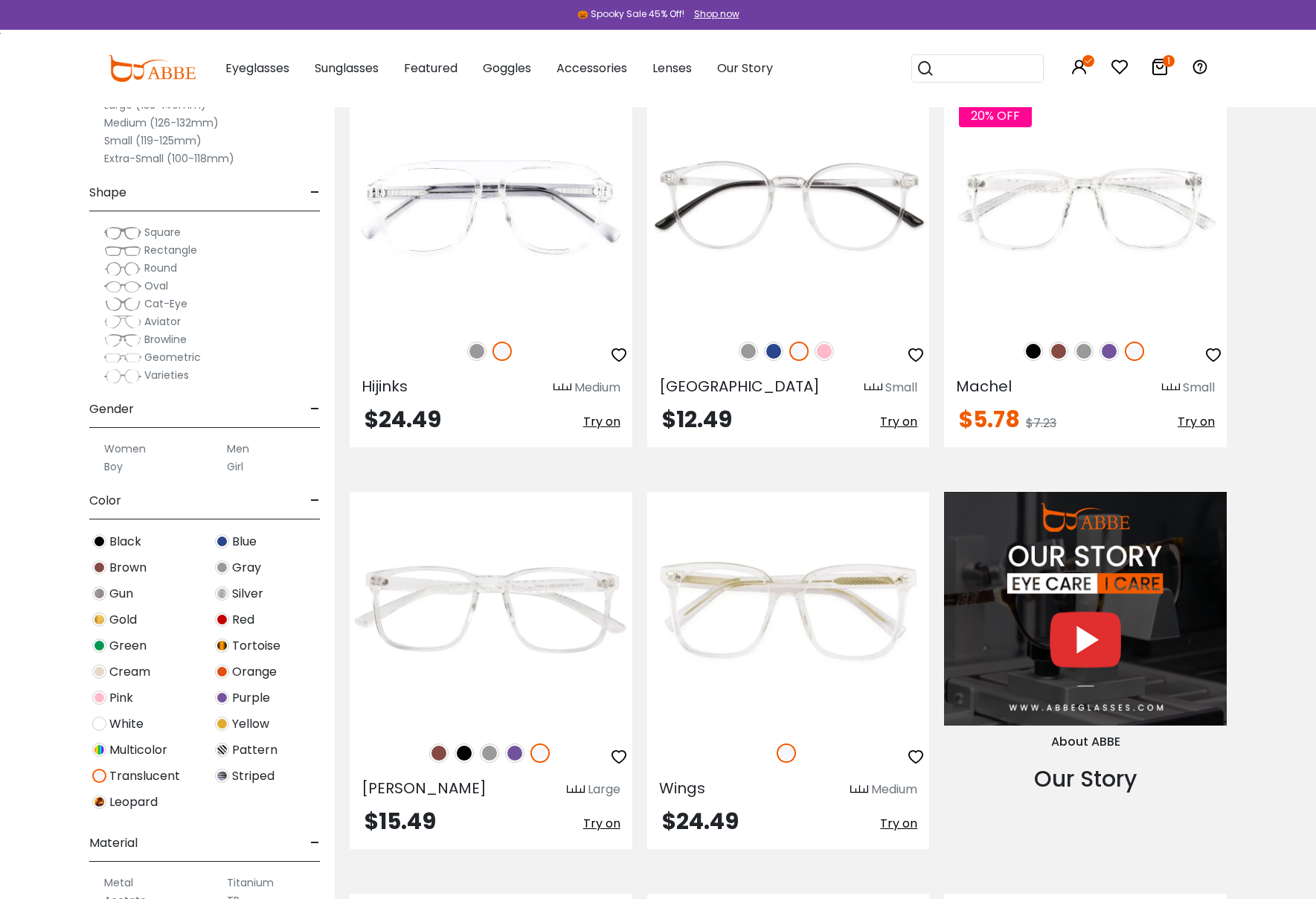
click at [225, 595] on img at bounding box center [221, 593] width 14 height 14
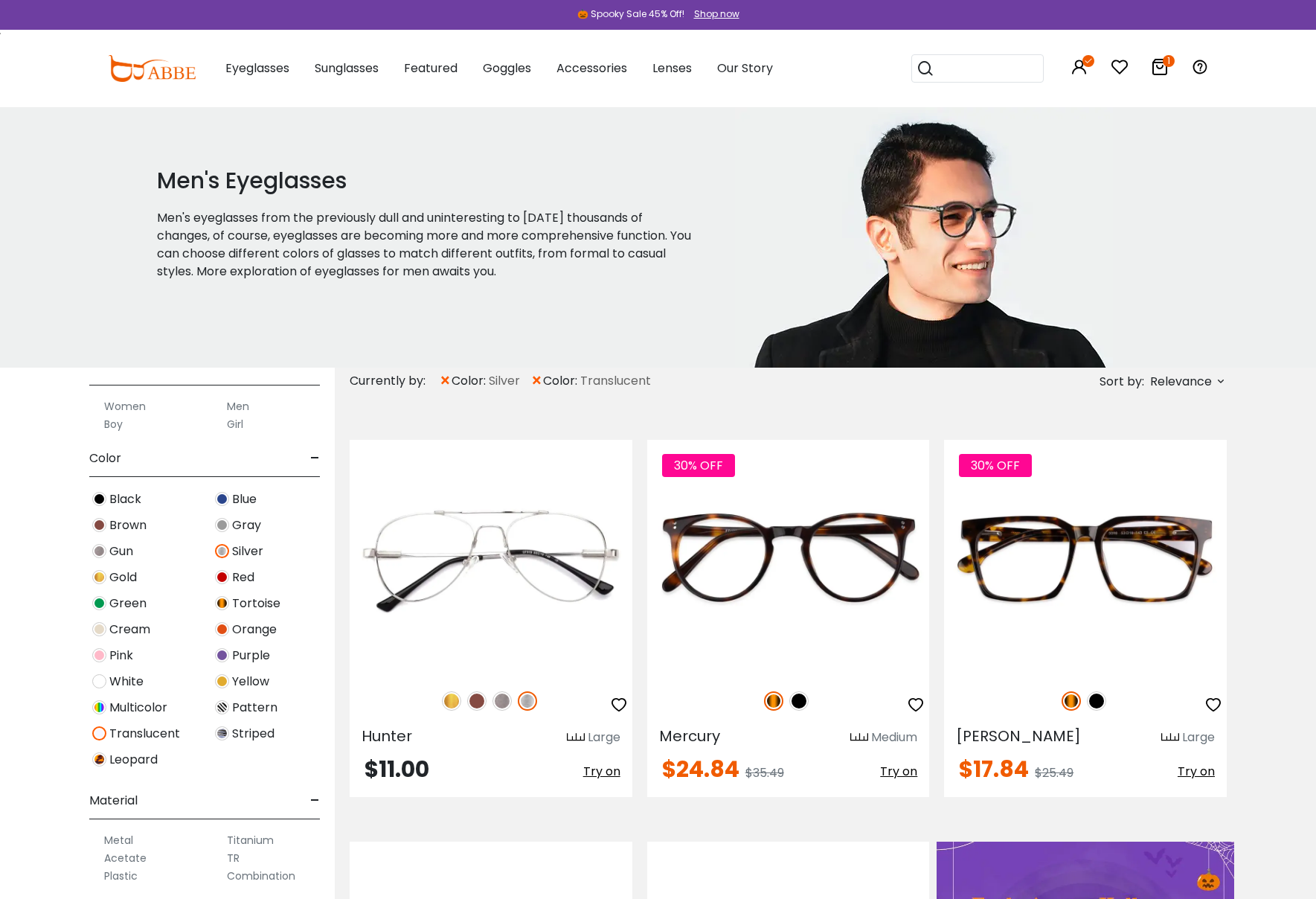
scroll to position [3, 0]
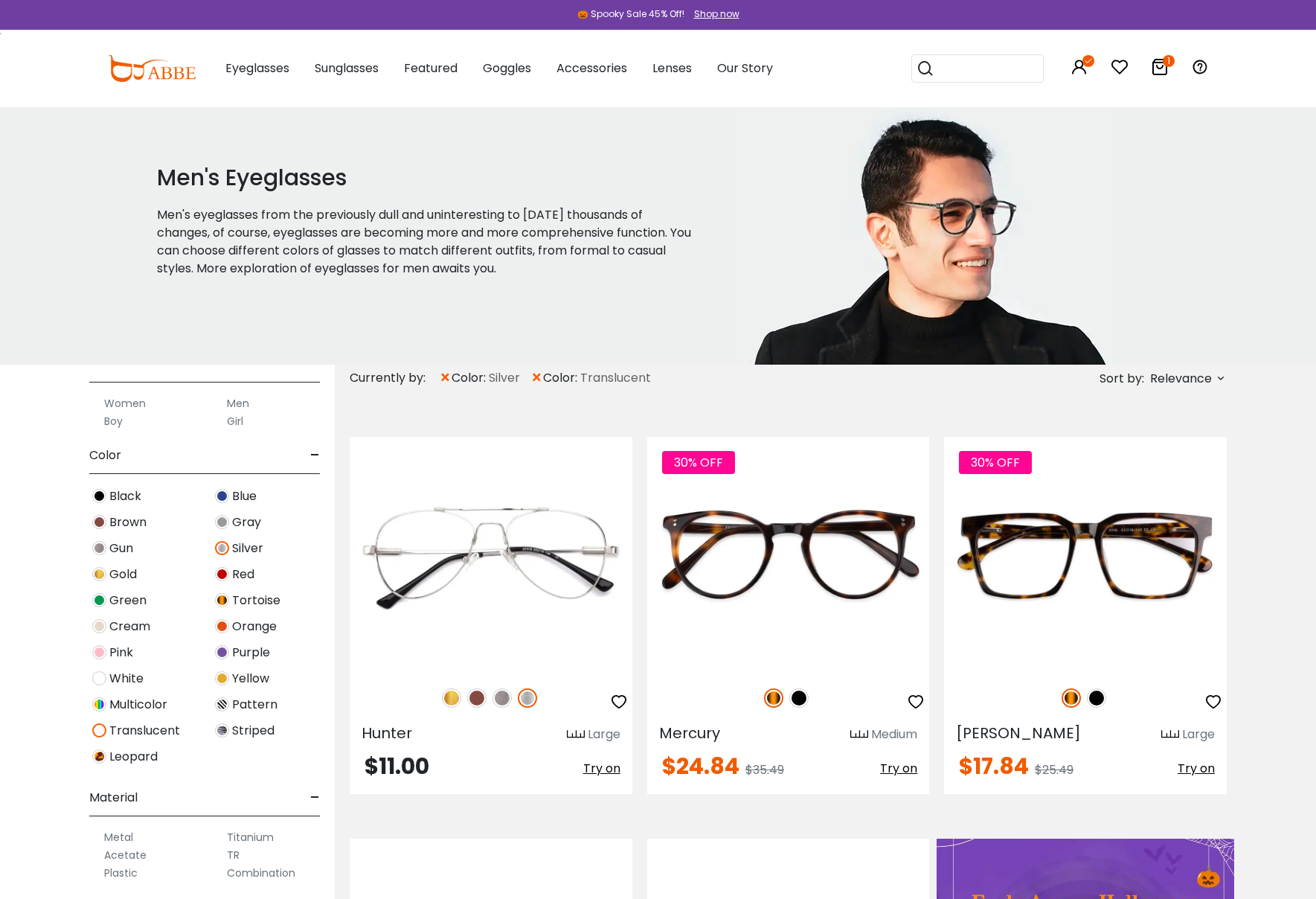
click at [100, 727] on img at bounding box center [99, 730] width 14 height 14
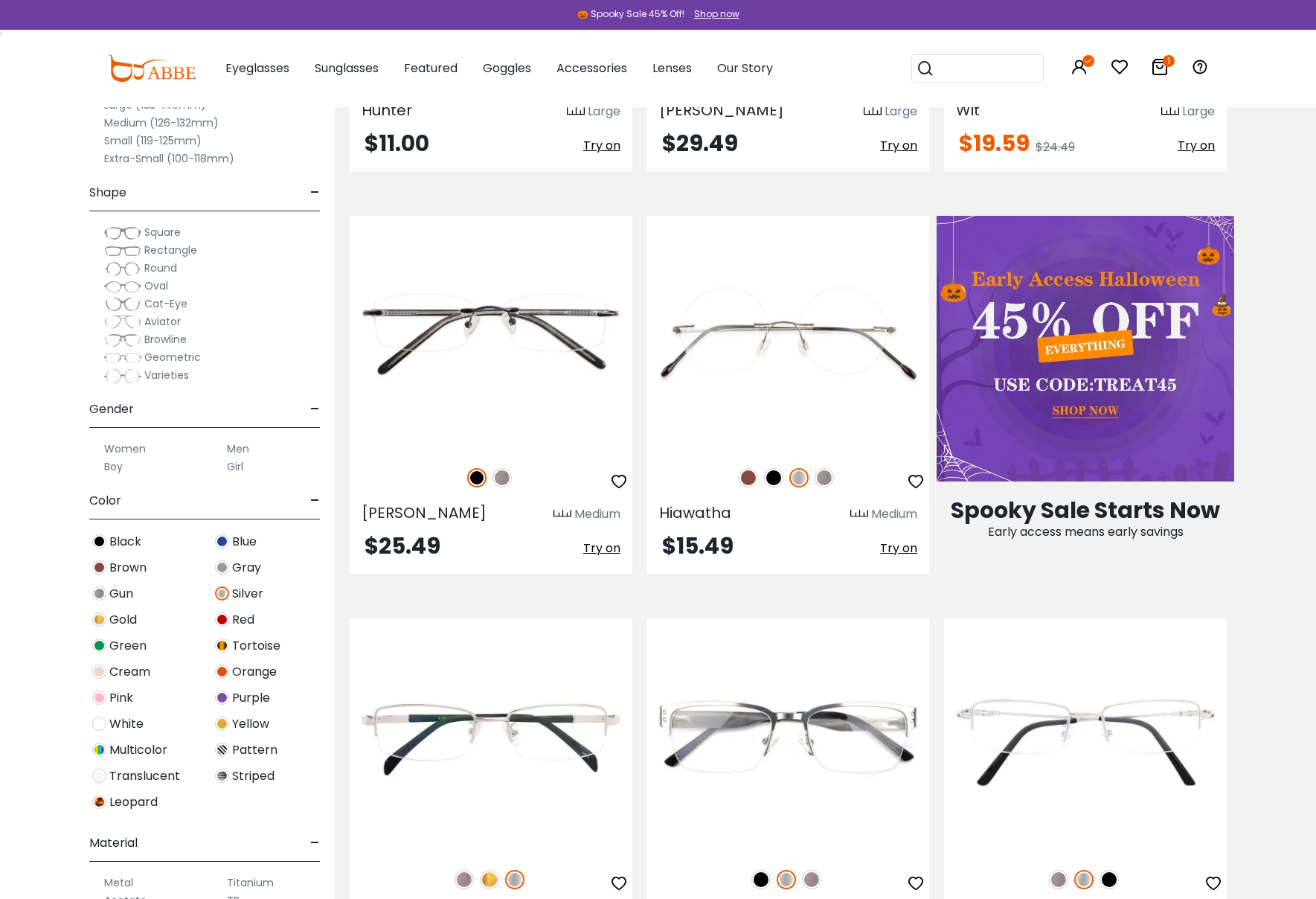
scroll to position [643, 0]
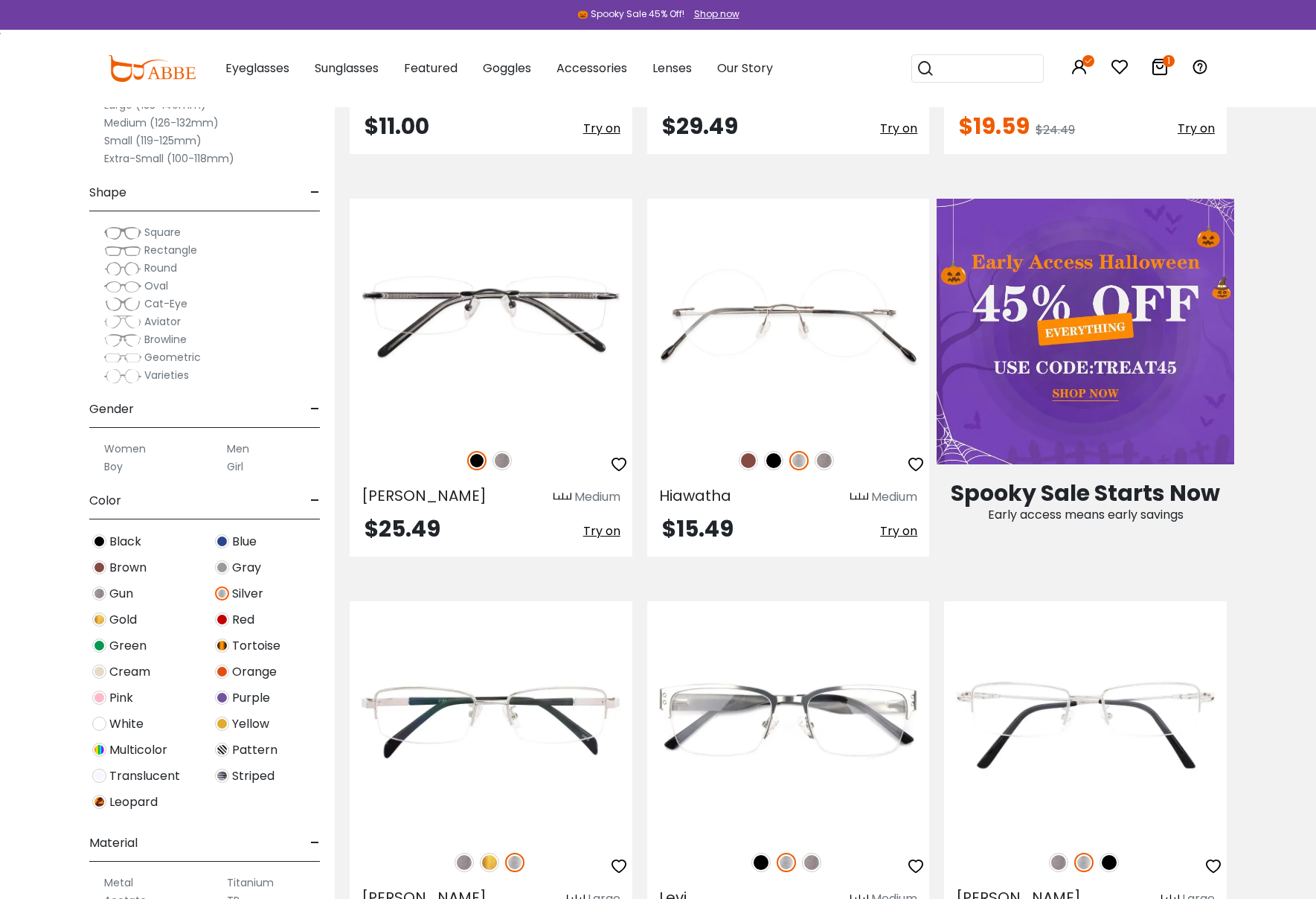
click at [221, 594] on img at bounding box center [221, 593] width 14 height 14
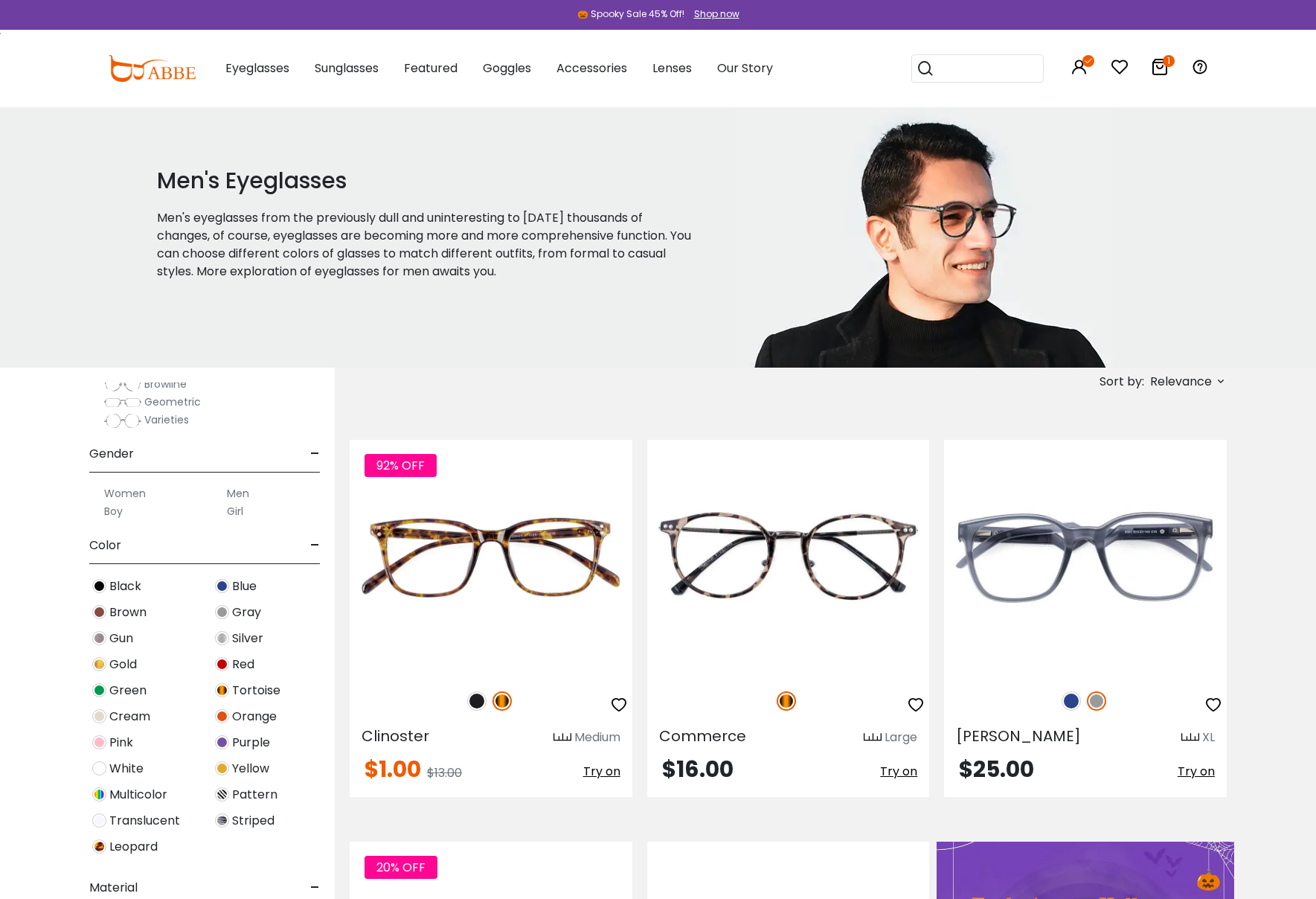
scroll to position [320, 0]
click at [225, 606] on img at bounding box center [221, 608] width 14 height 14
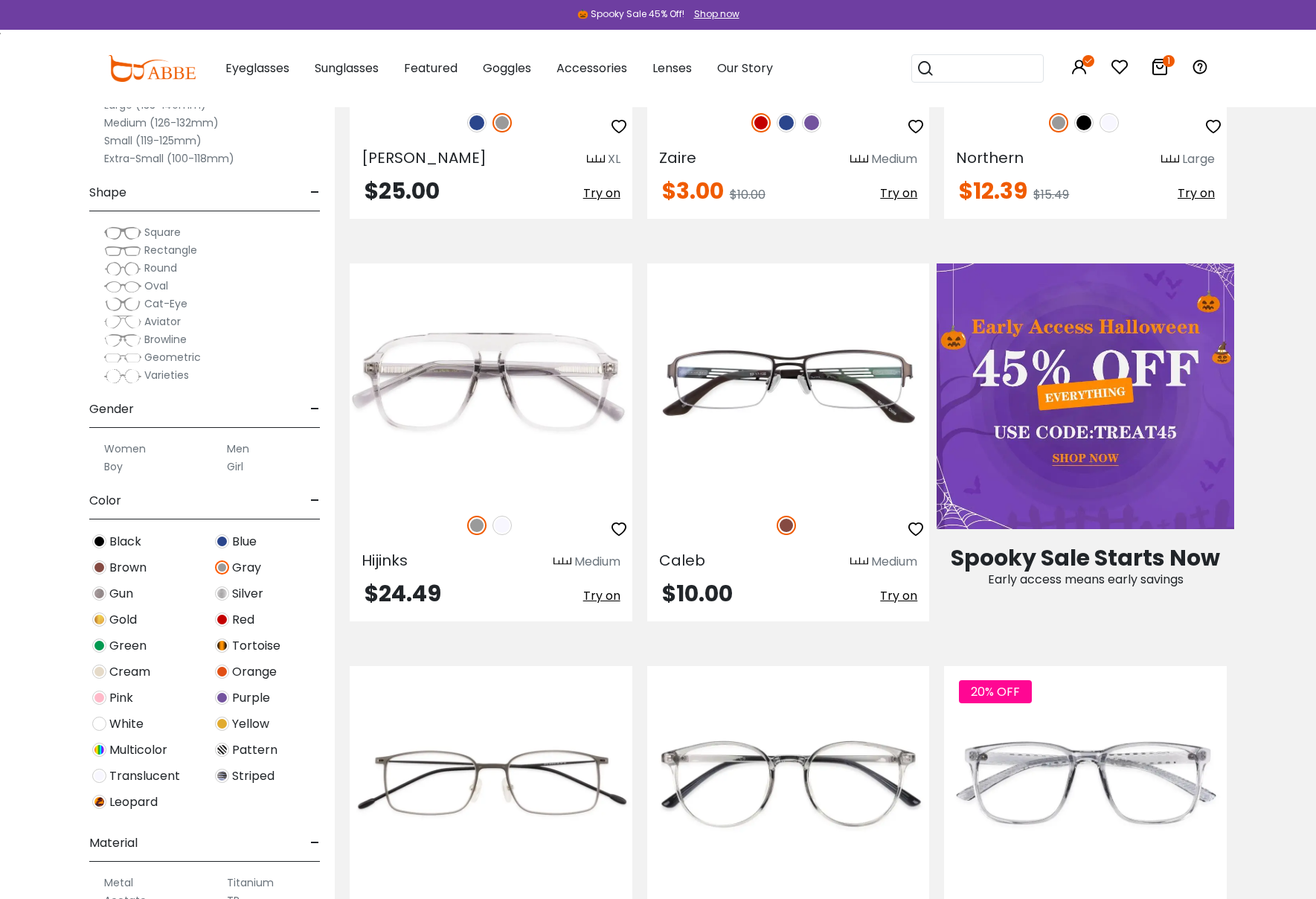
scroll to position [581, 0]
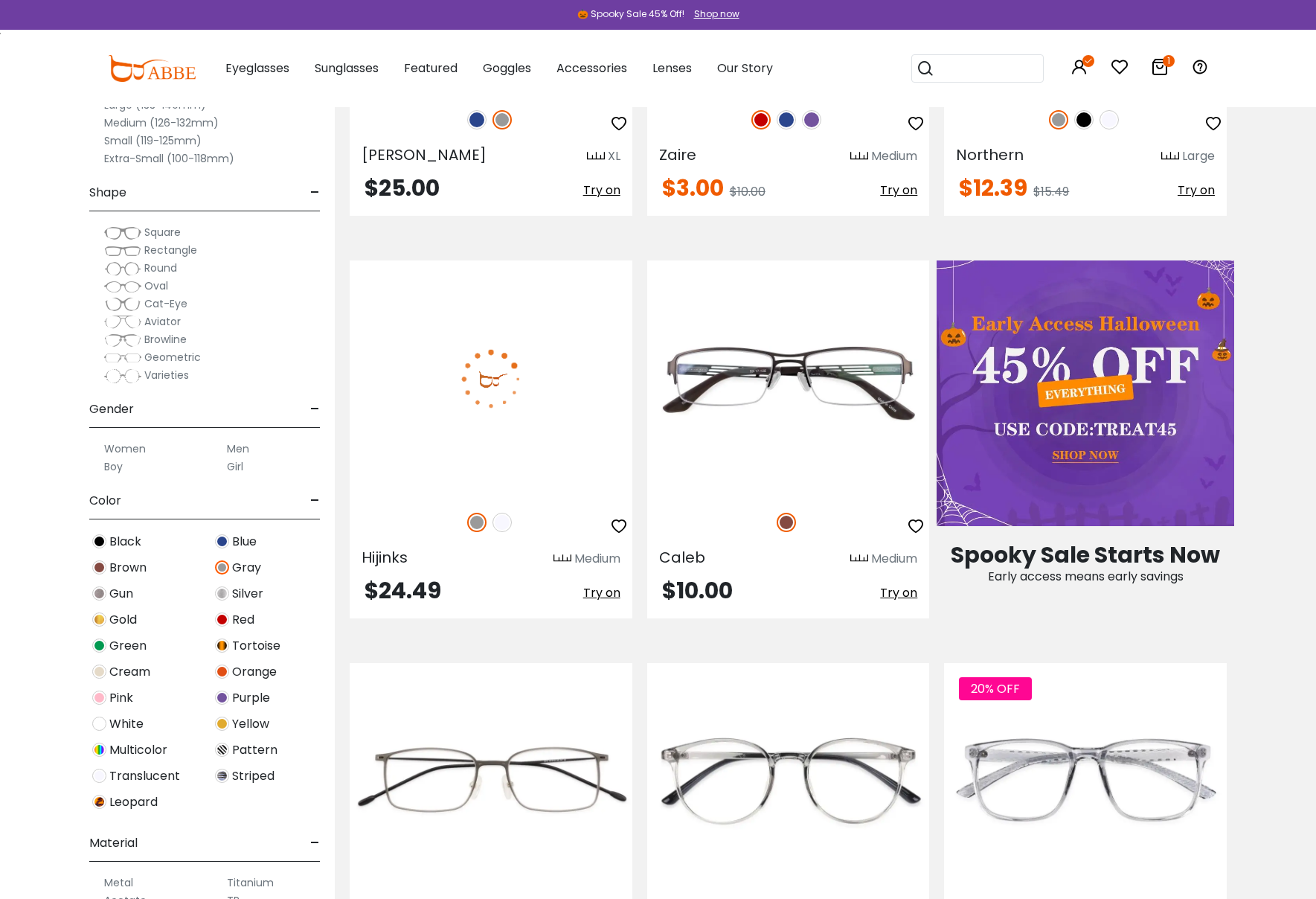
click at [565, 396] on img at bounding box center [491, 378] width 283 height 235
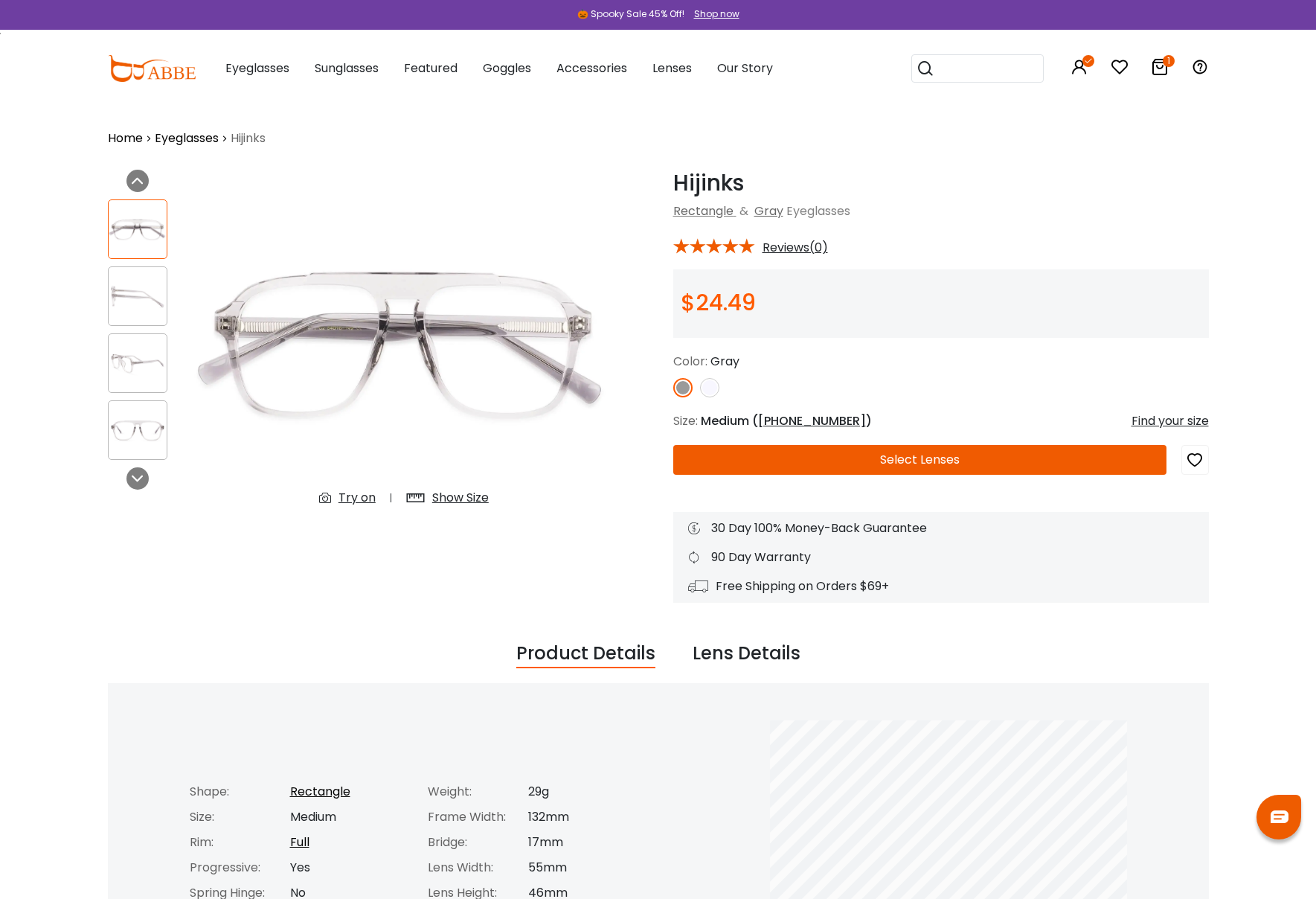
click at [358, 498] on div "Try on" at bounding box center [357, 498] width 38 height 18
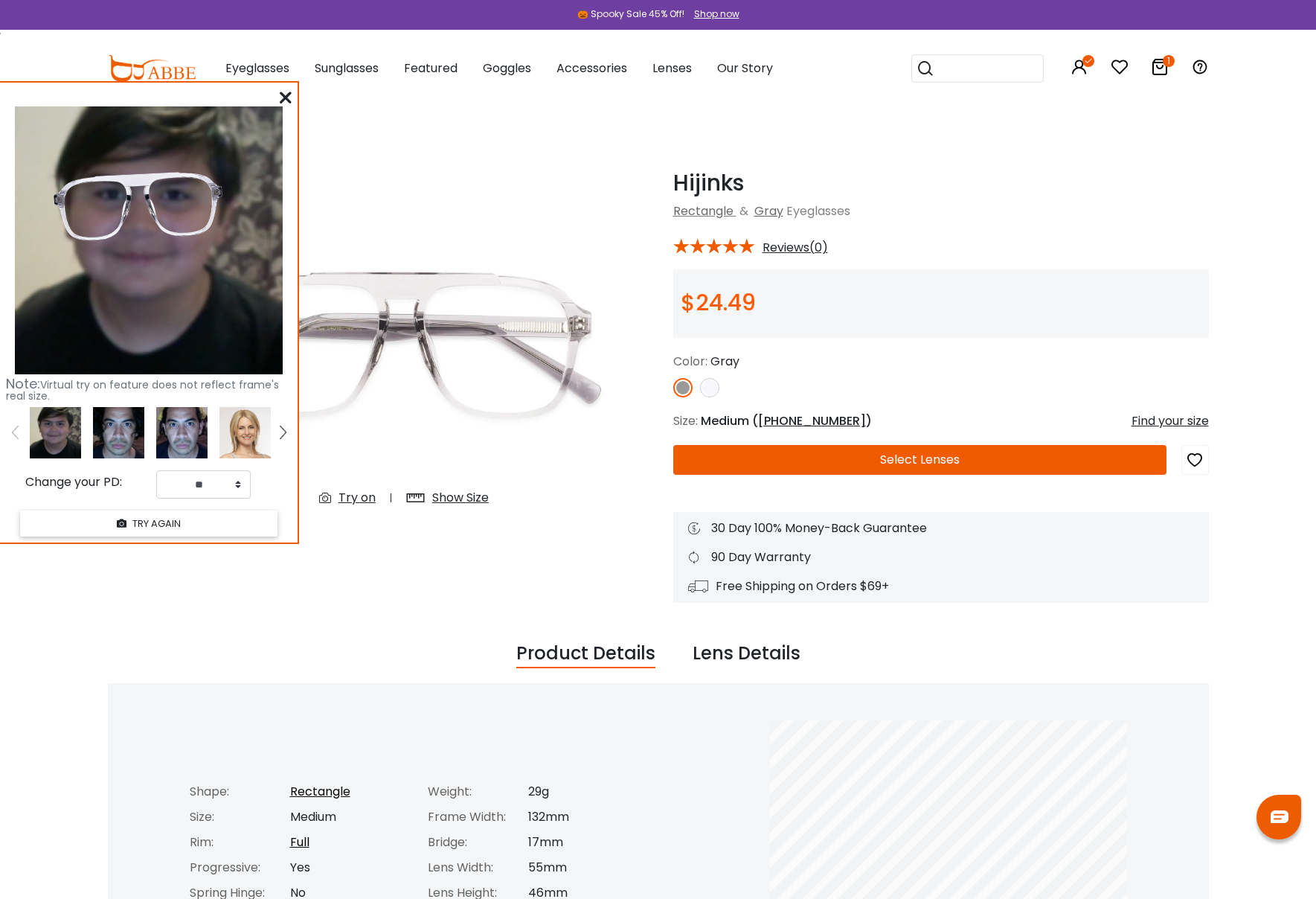
click at [282, 96] on icon at bounding box center [285, 97] width 12 height 12
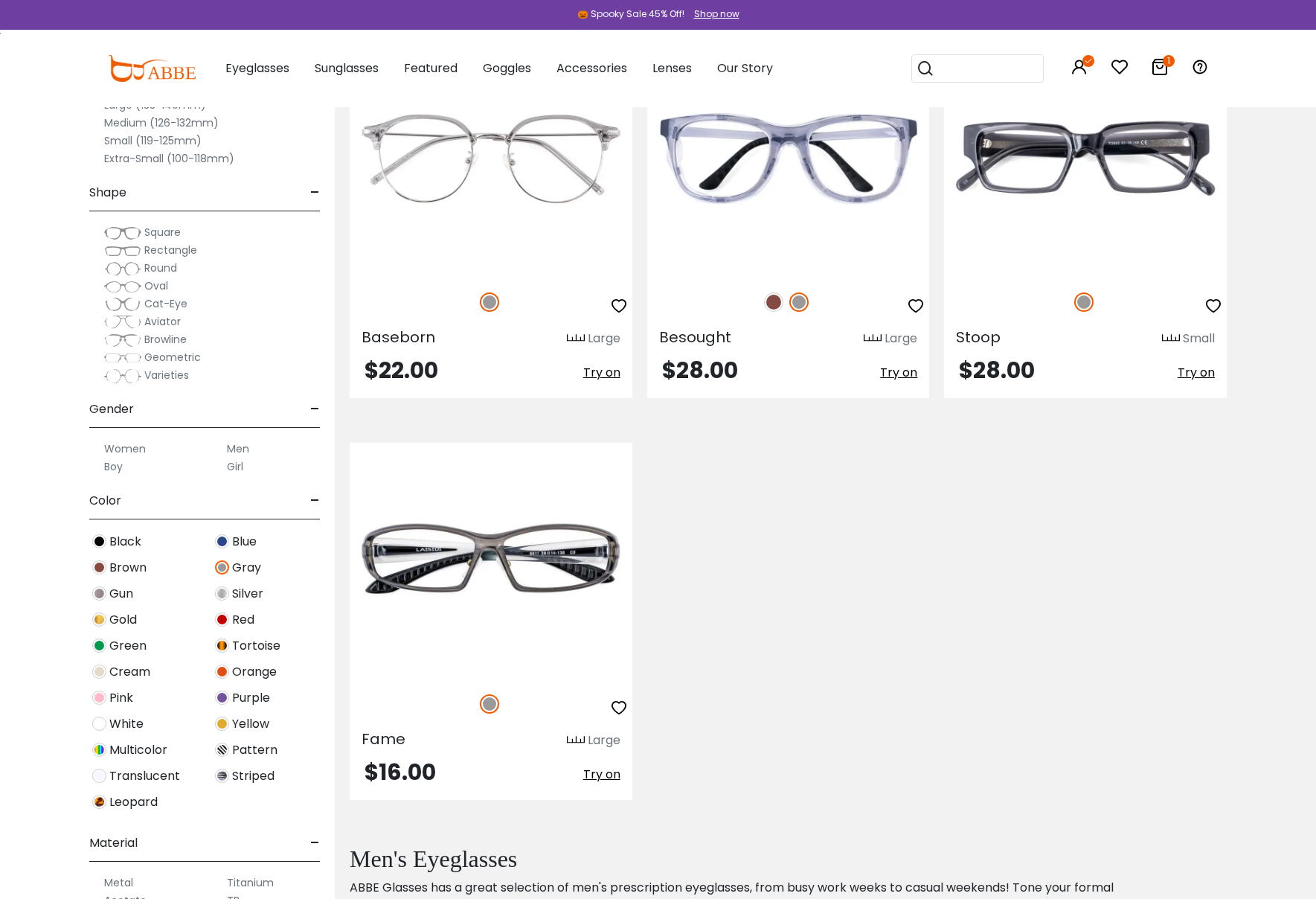
scroll to position [5228, 0]
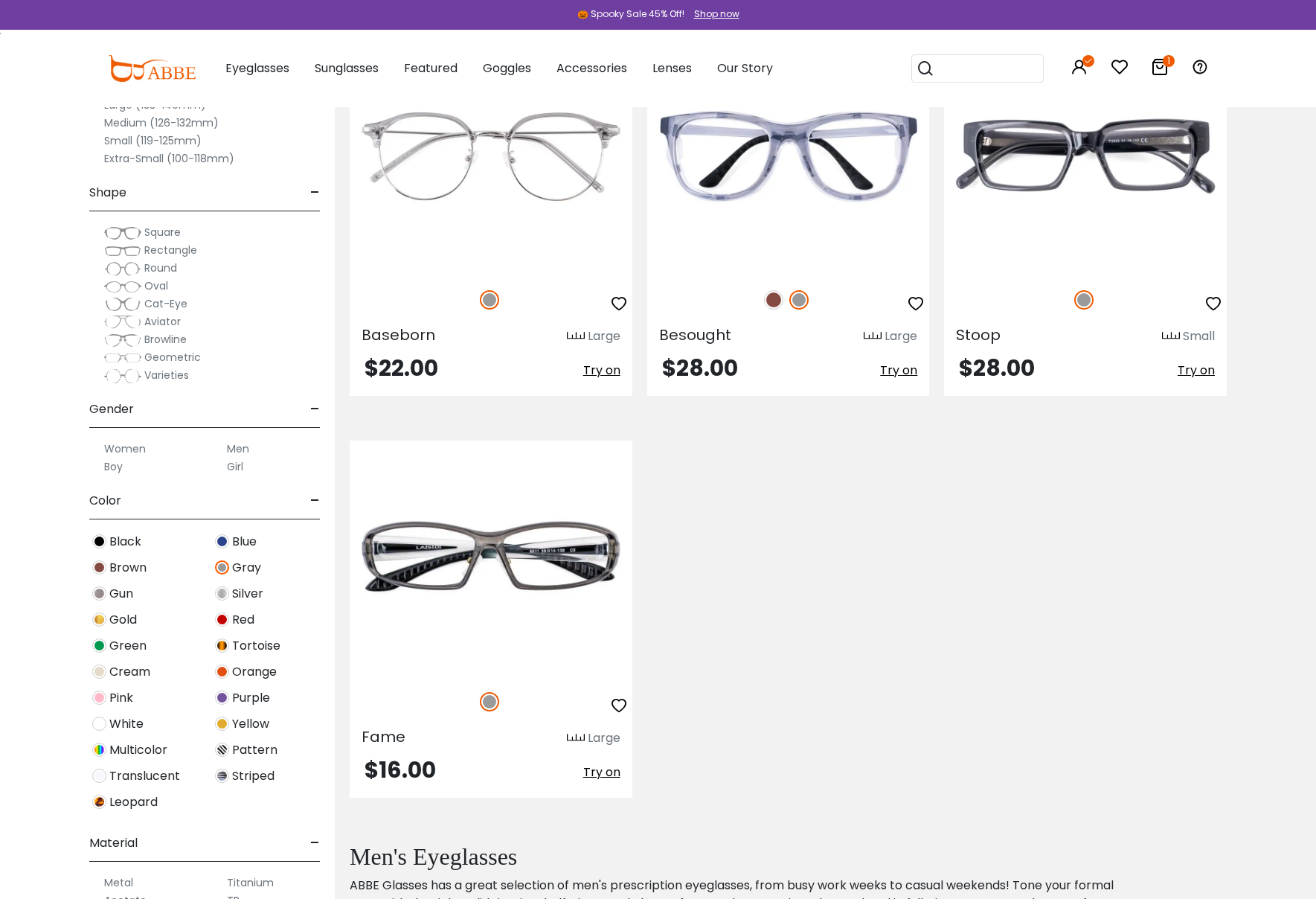
click at [220, 571] on img at bounding box center [221, 567] width 14 height 14
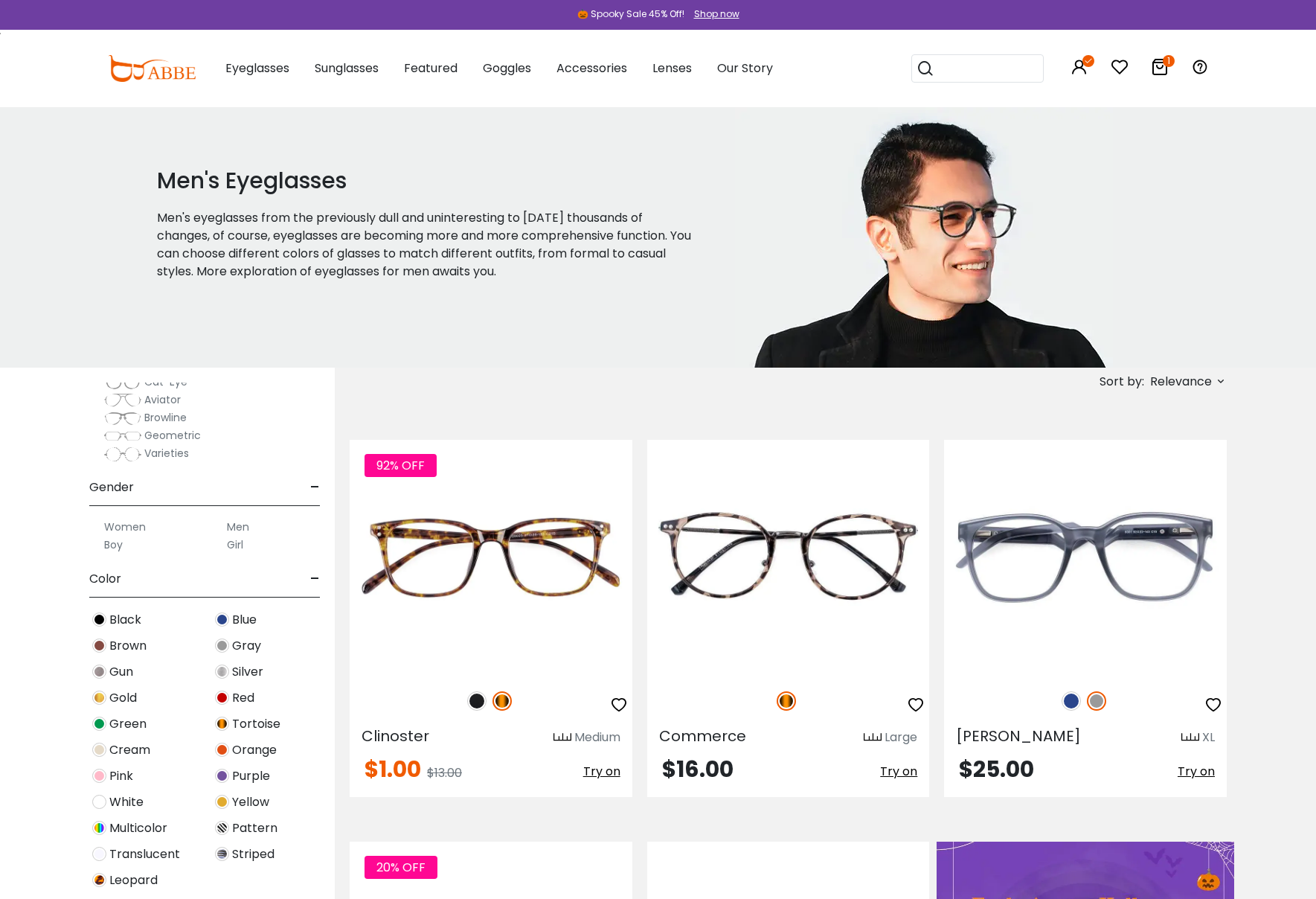
scroll to position [288, 0]
click at [222, 768] on img at bounding box center [221, 770] width 14 height 14
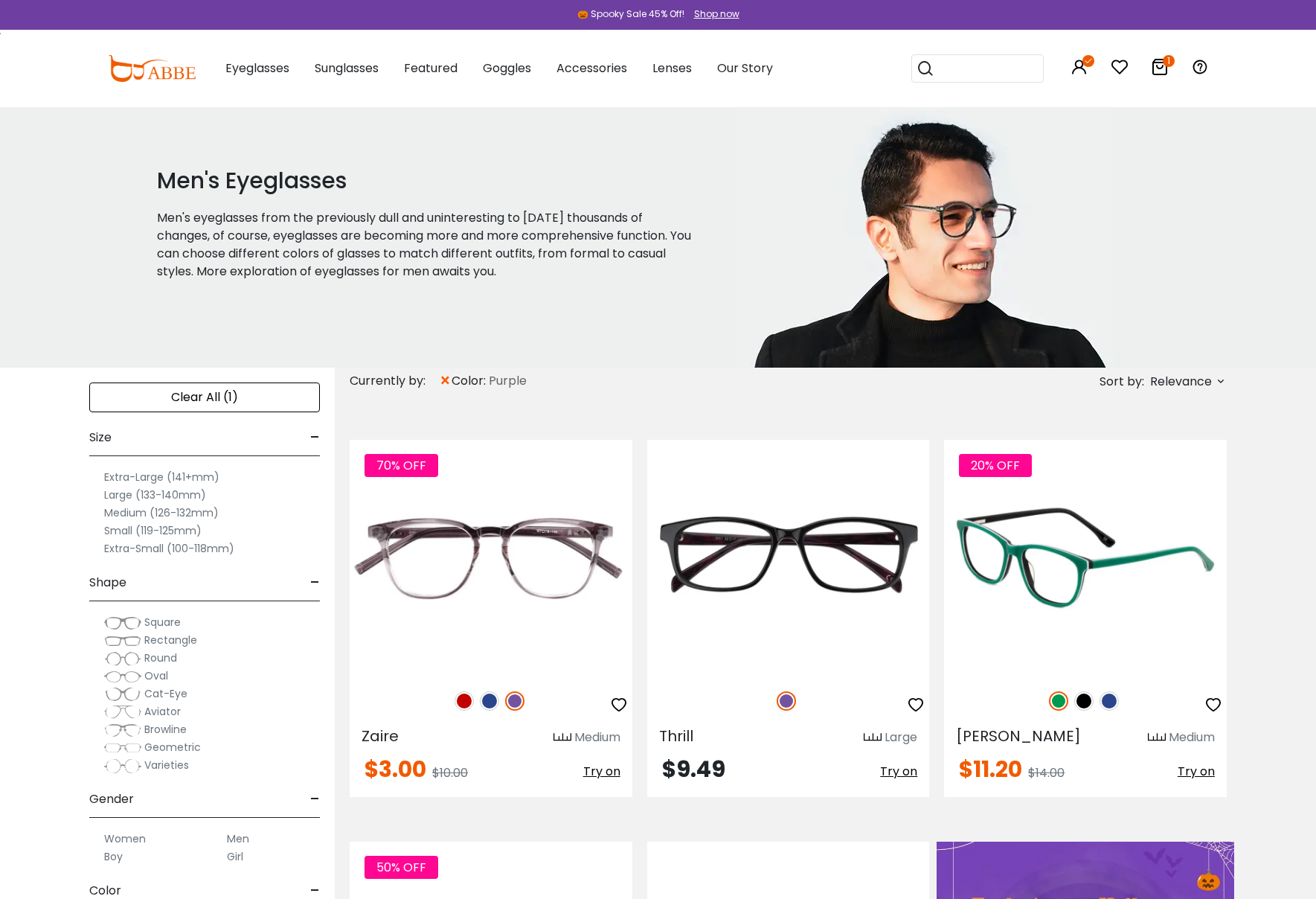
click at [1111, 702] on img at bounding box center [1109, 701] width 20 height 20
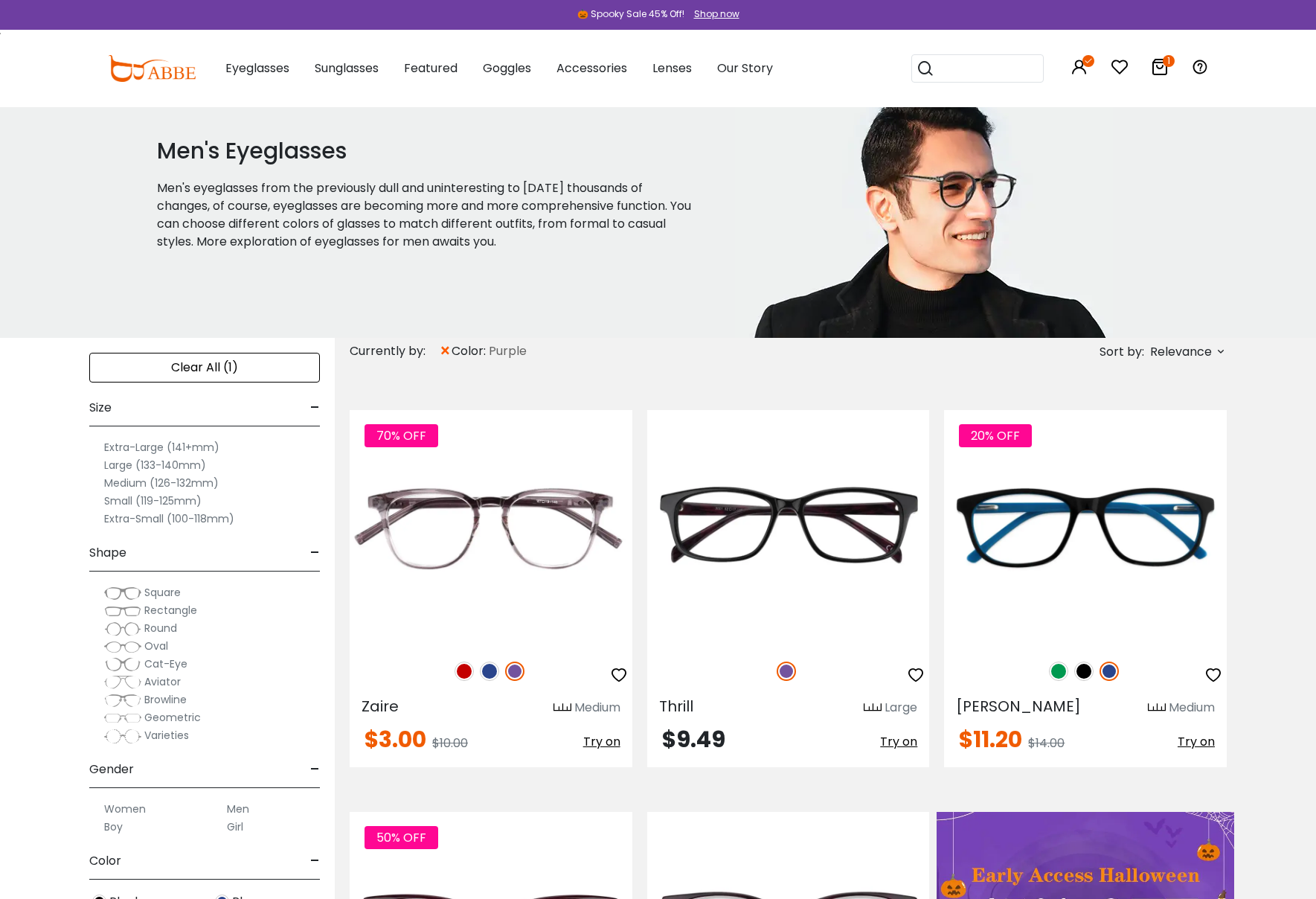
scroll to position [32, 0]
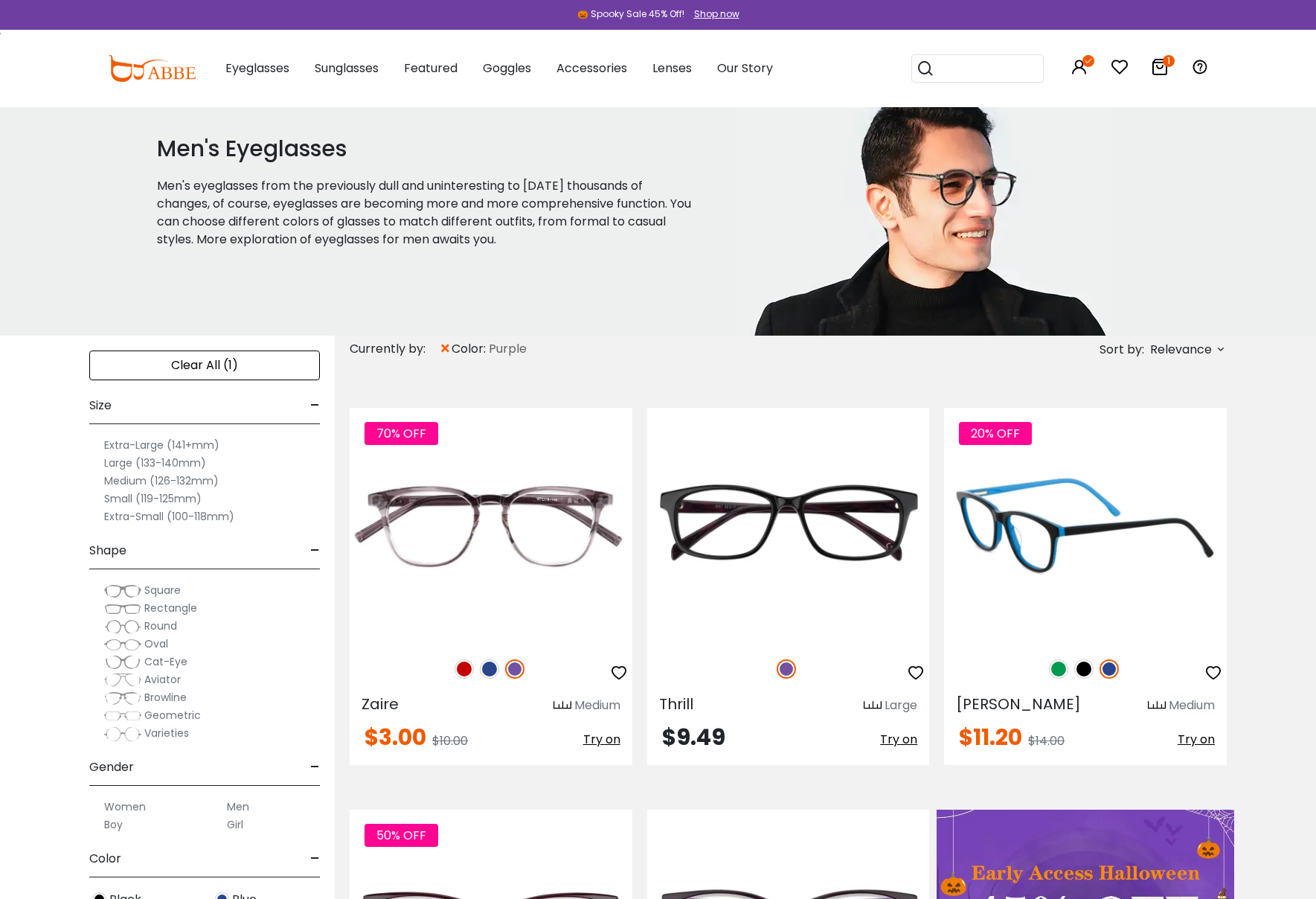
click at [1084, 673] on img at bounding box center [1084, 669] width 20 height 20
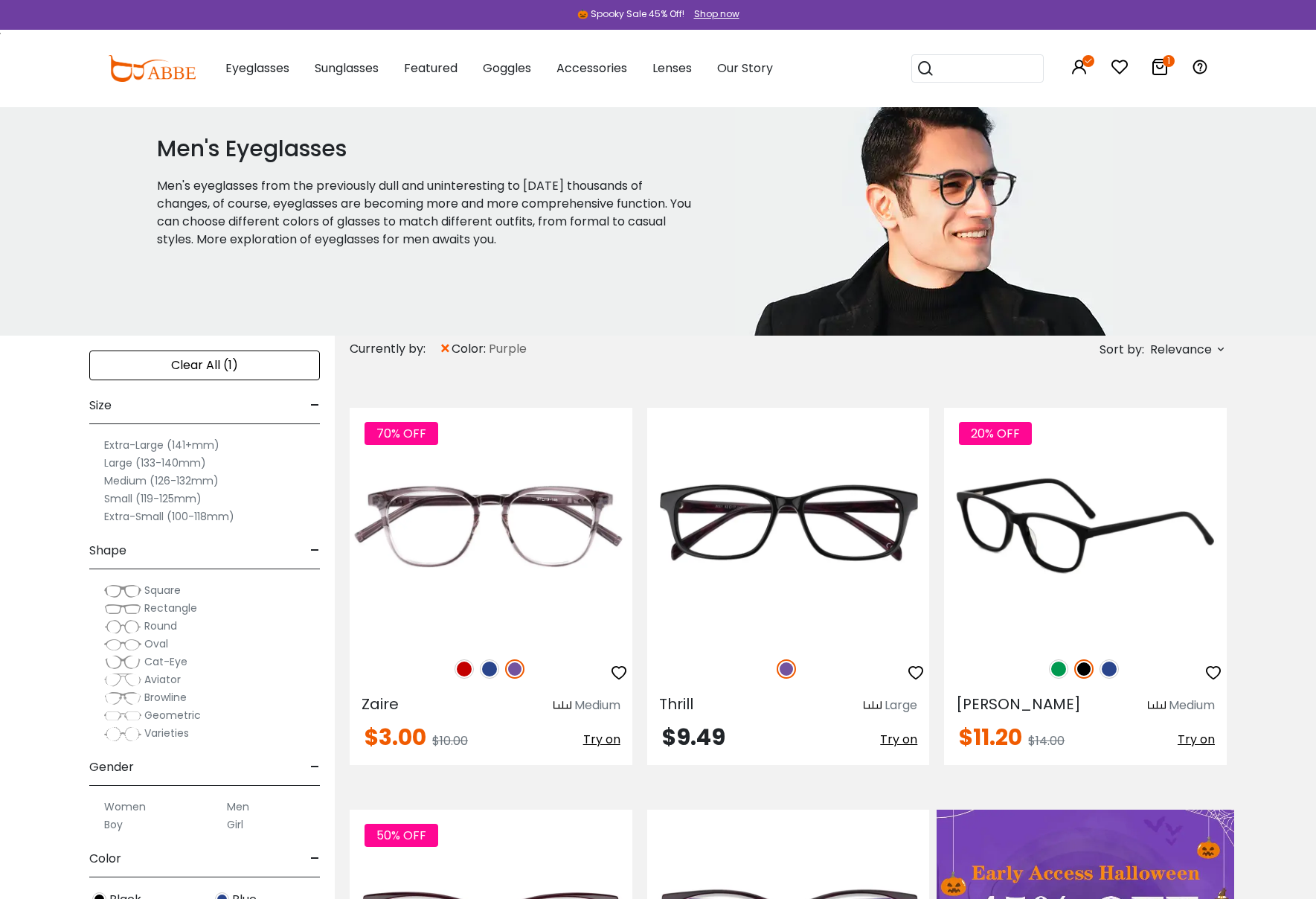
click at [1060, 673] on img at bounding box center [1059, 669] width 20 height 20
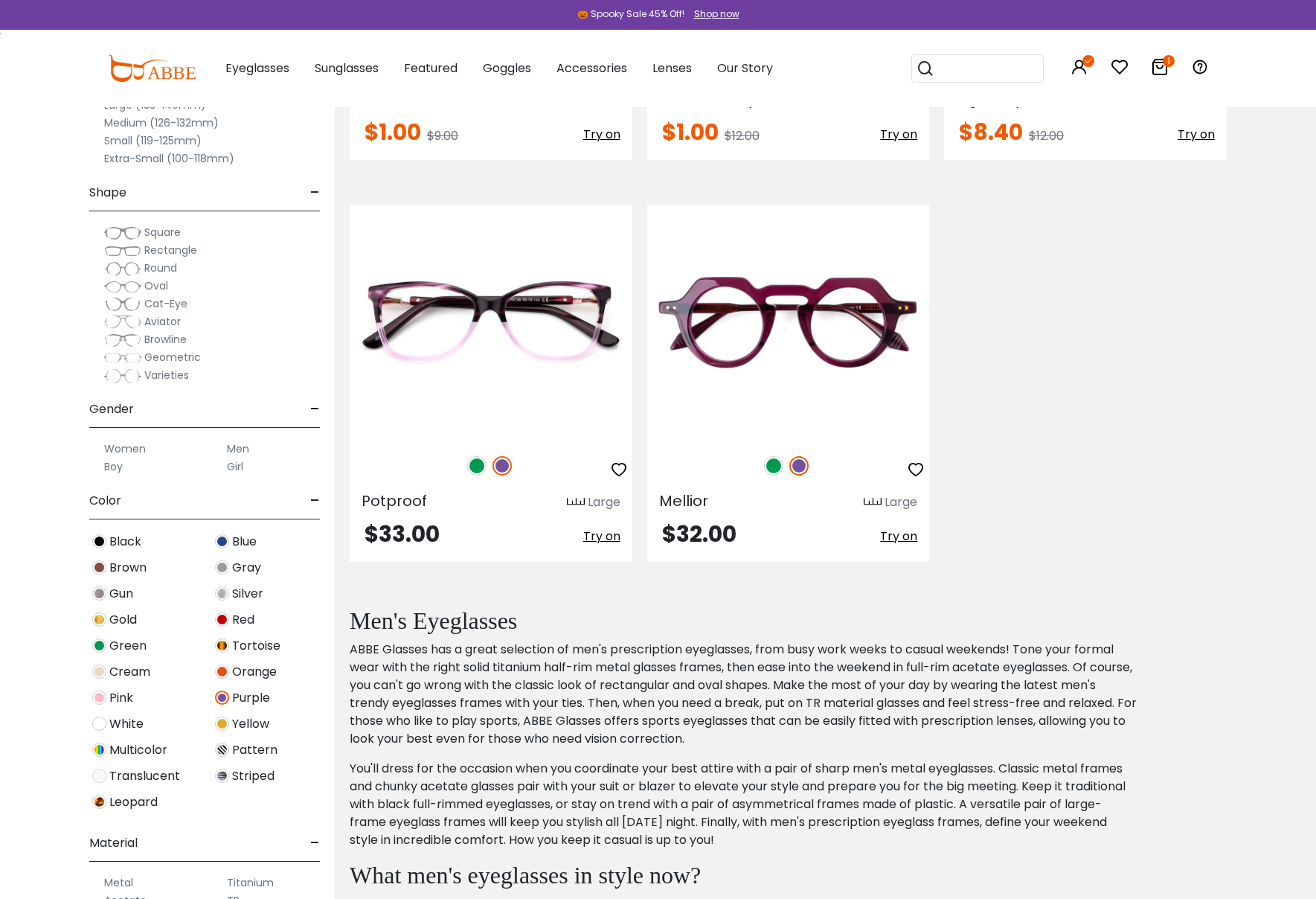
scroll to position [3052, 0]
click at [217, 698] on img at bounding box center [221, 697] width 14 height 14
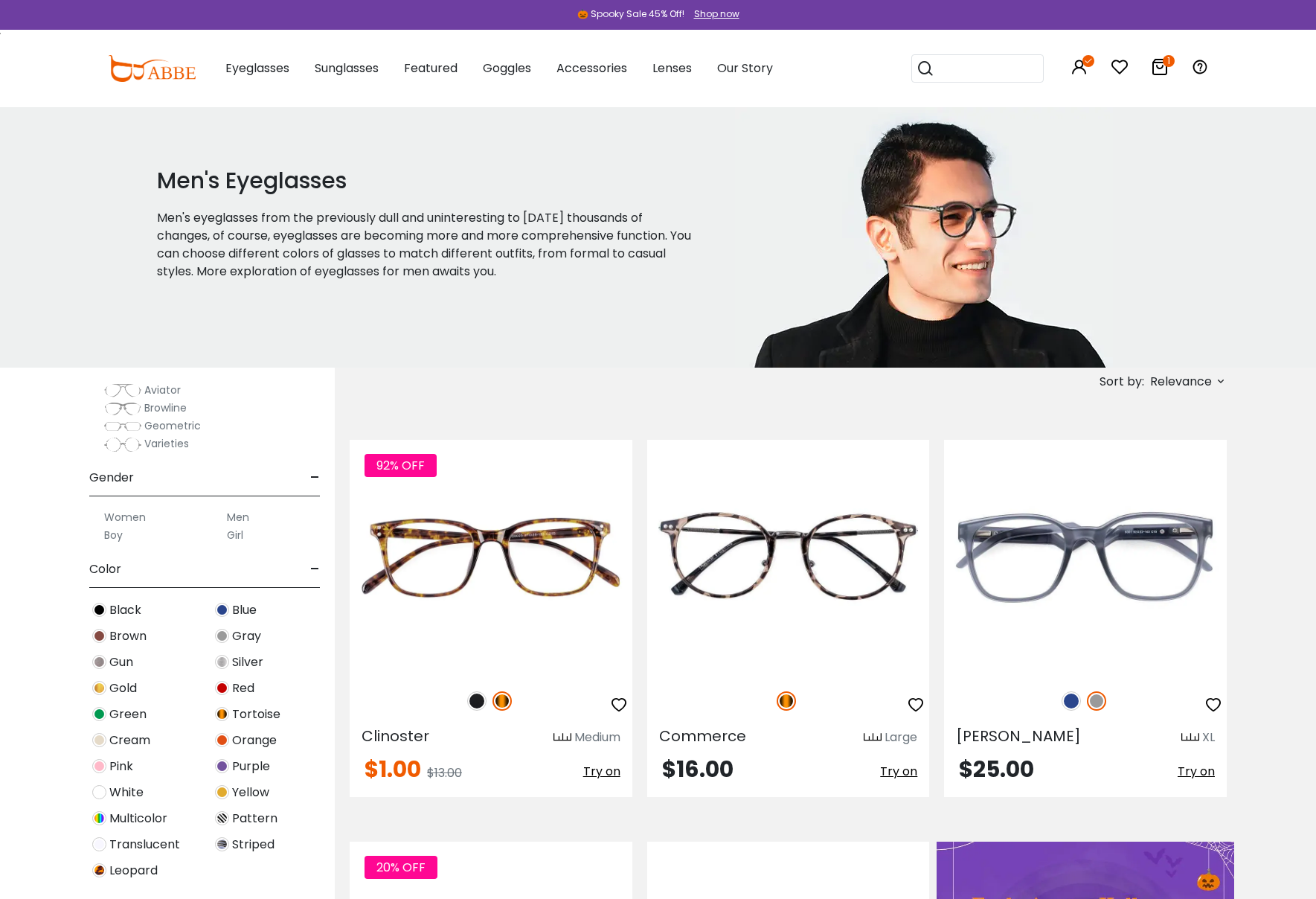
scroll to position [304, 0]
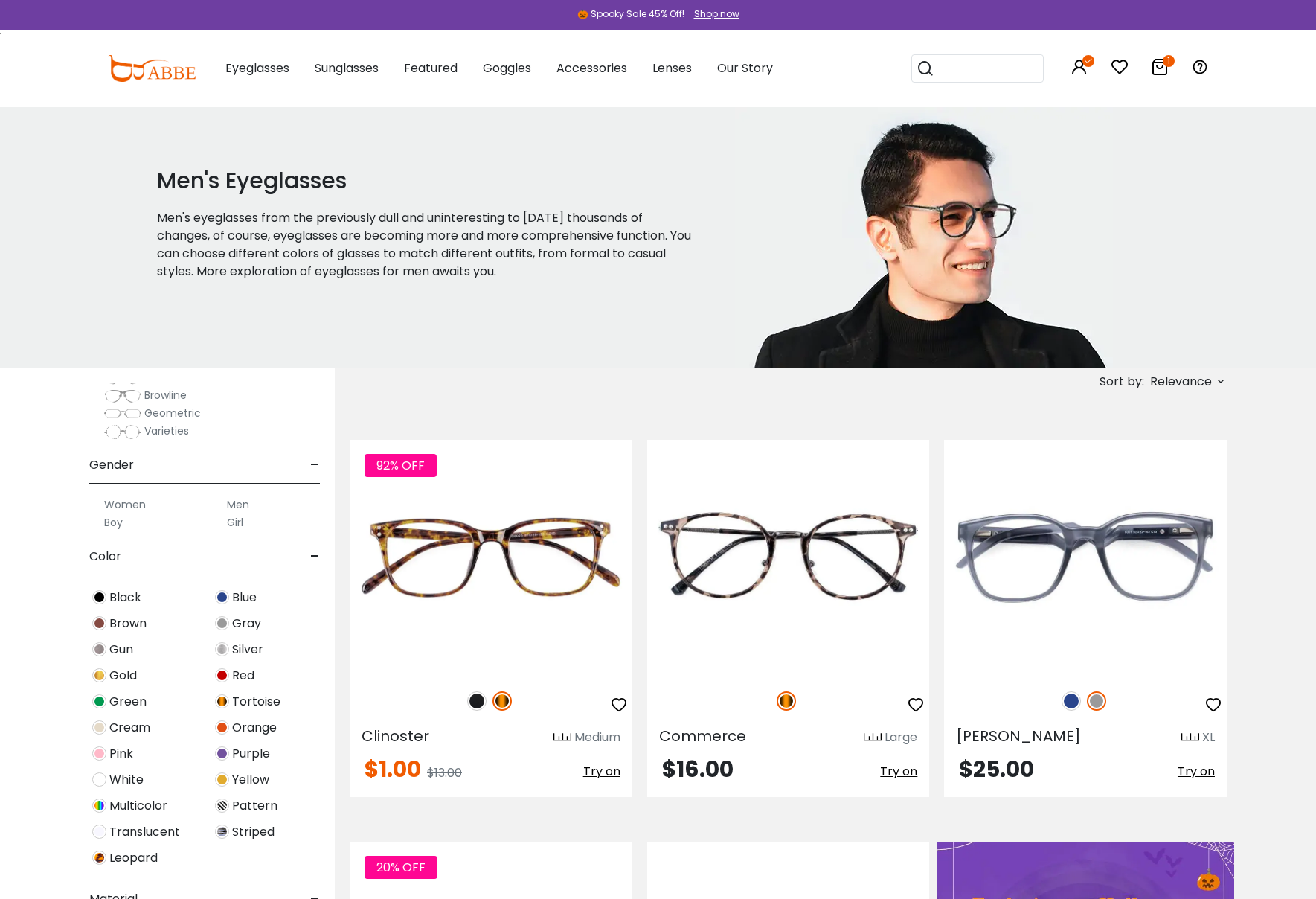
click at [98, 778] on img at bounding box center [99, 779] width 14 height 14
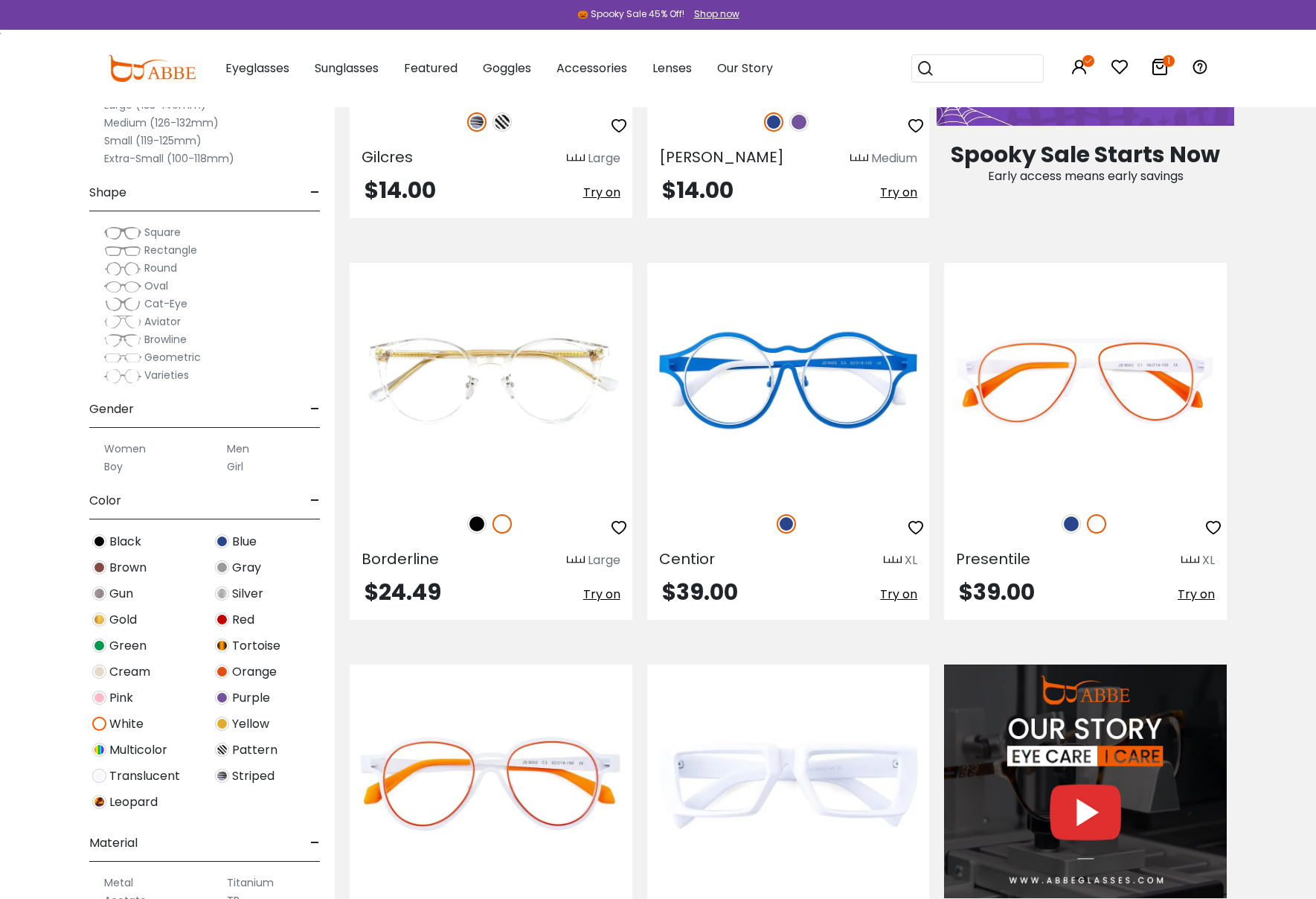
scroll to position [985, 0]
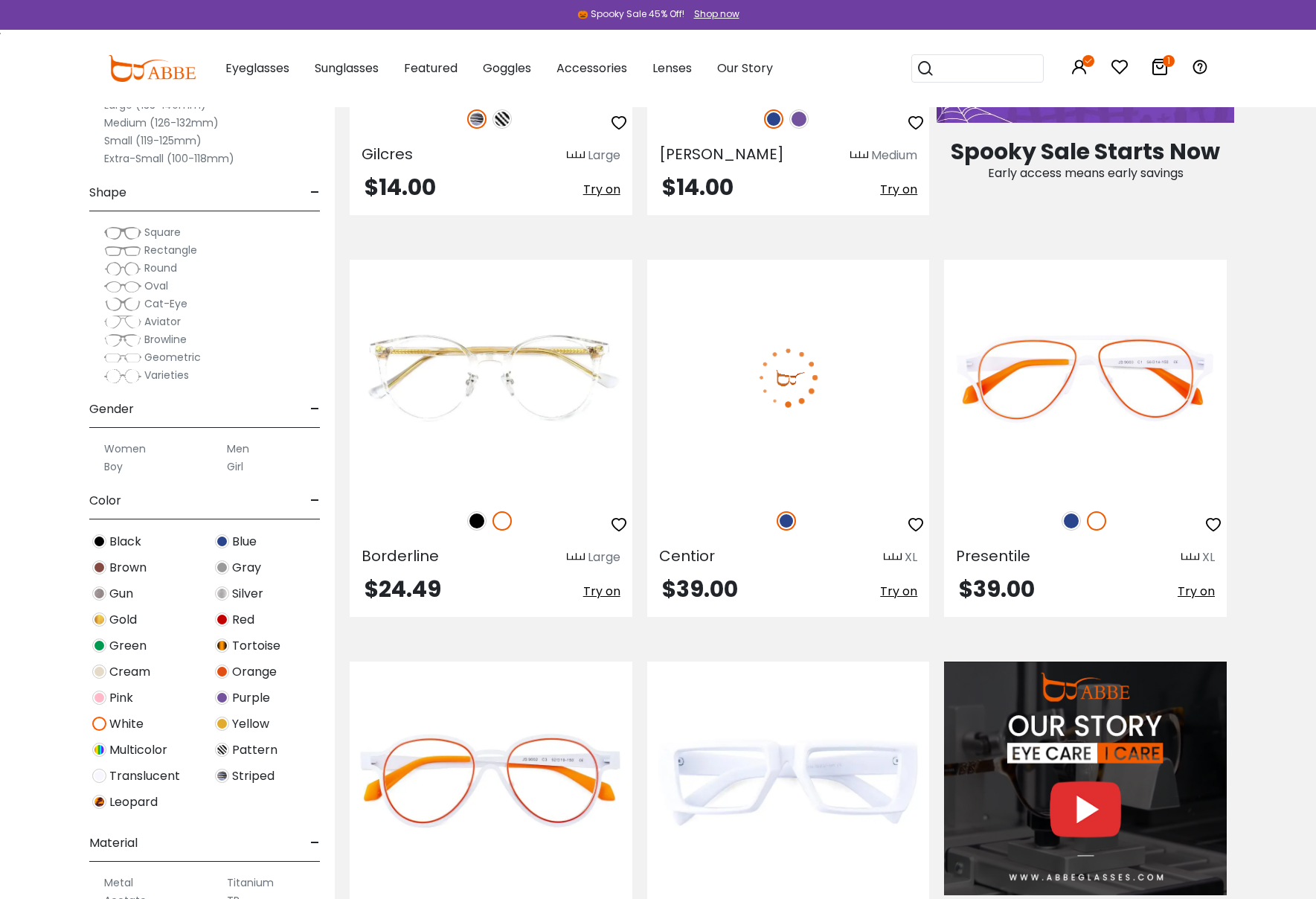
click at [809, 366] on img at bounding box center [788, 378] width 283 height 235
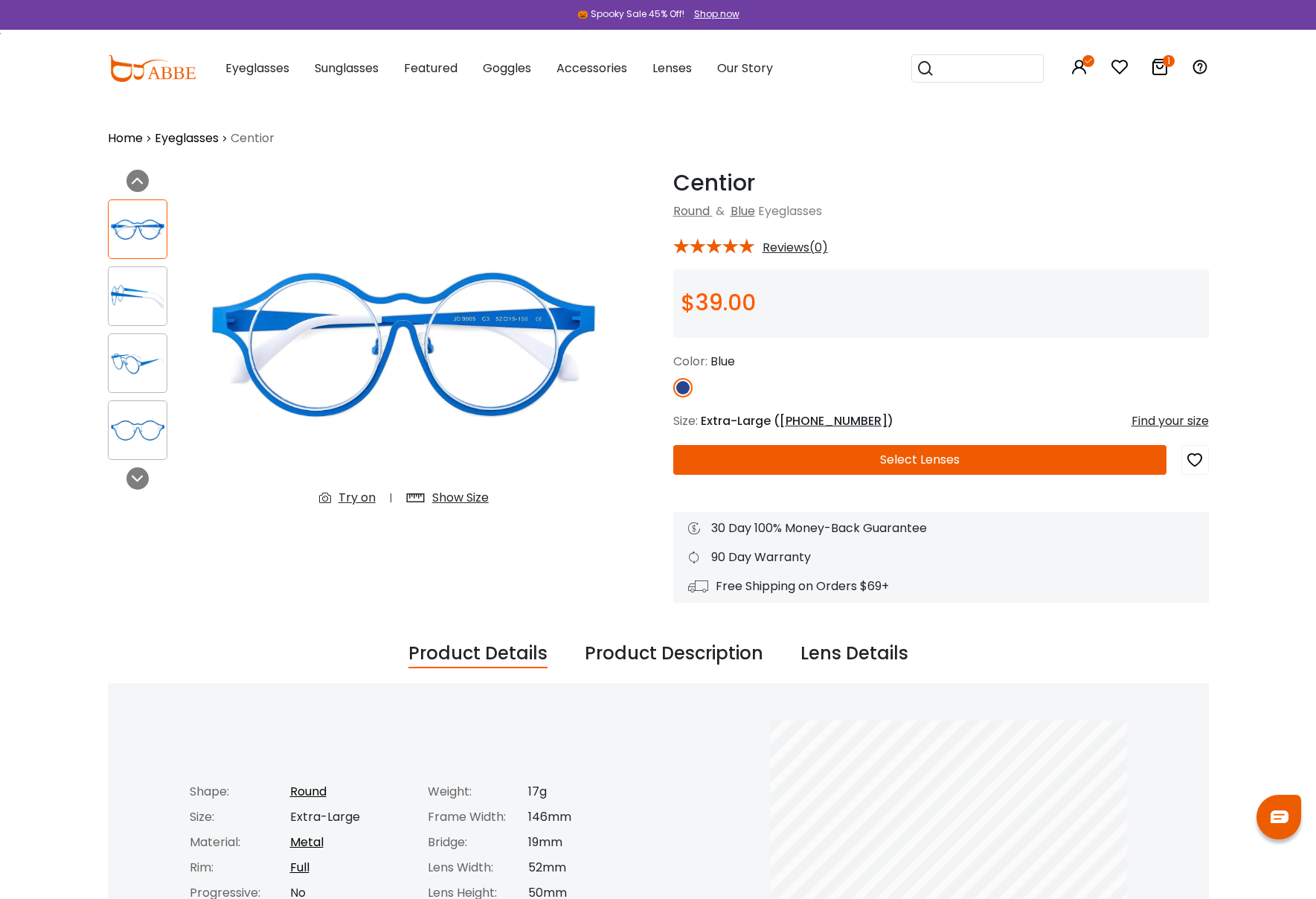
click at [355, 496] on div "Try on" at bounding box center [357, 498] width 38 height 18
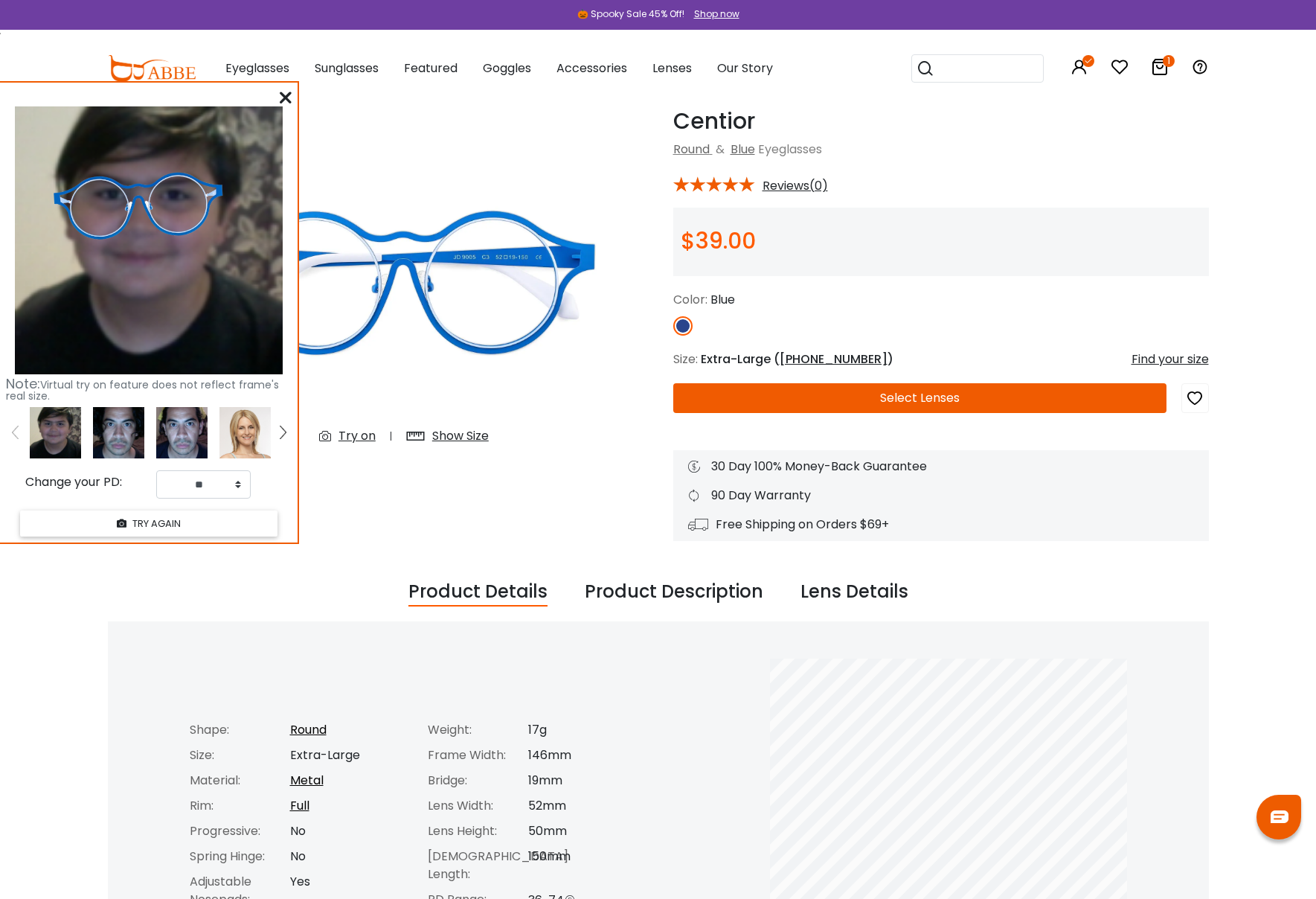
scroll to position [78, 0]
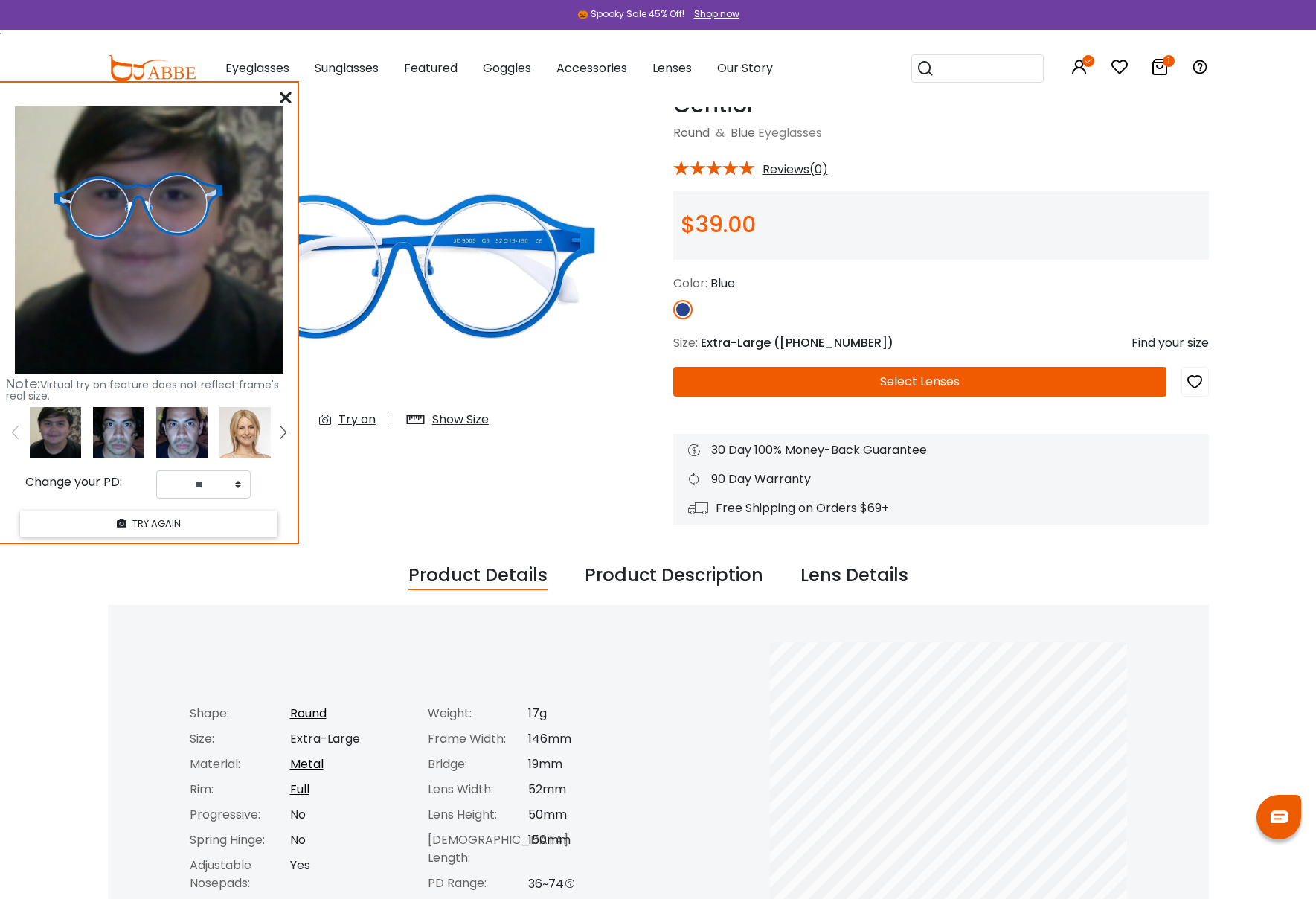
click at [282, 93] on icon at bounding box center [285, 97] width 12 height 12
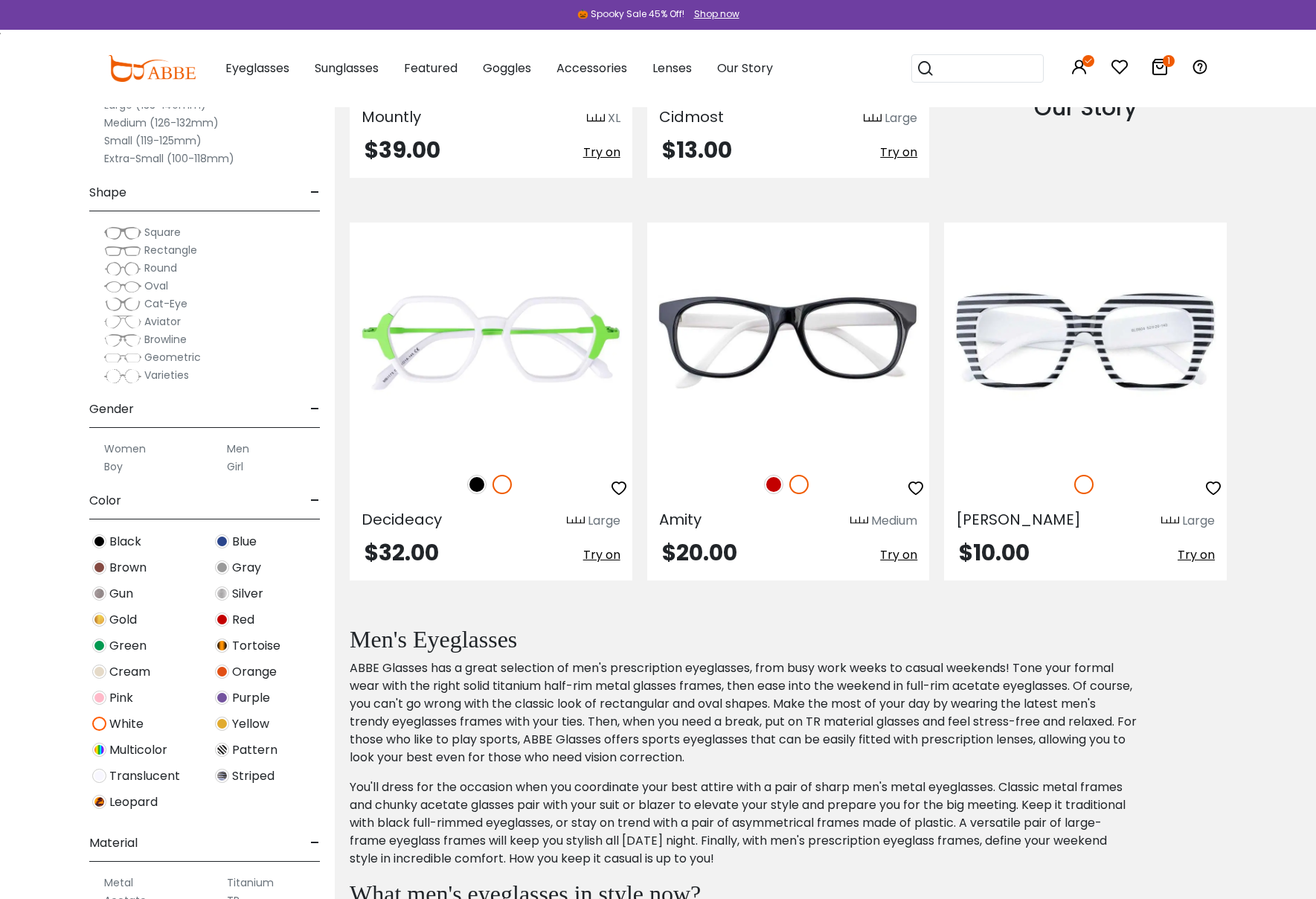
scroll to position [1832, 0]
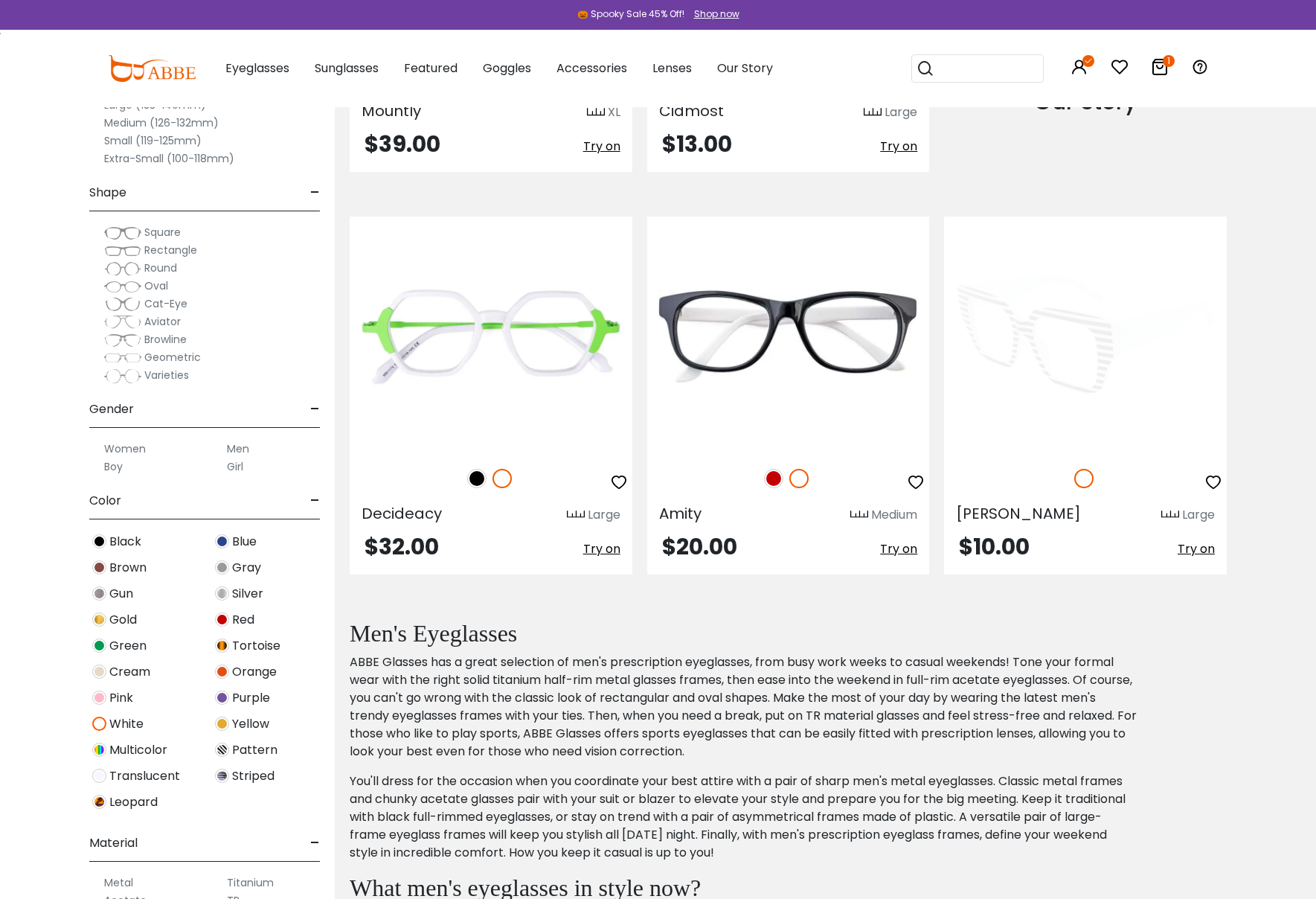
click at [1001, 317] on img at bounding box center [1086, 334] width 283 height 235
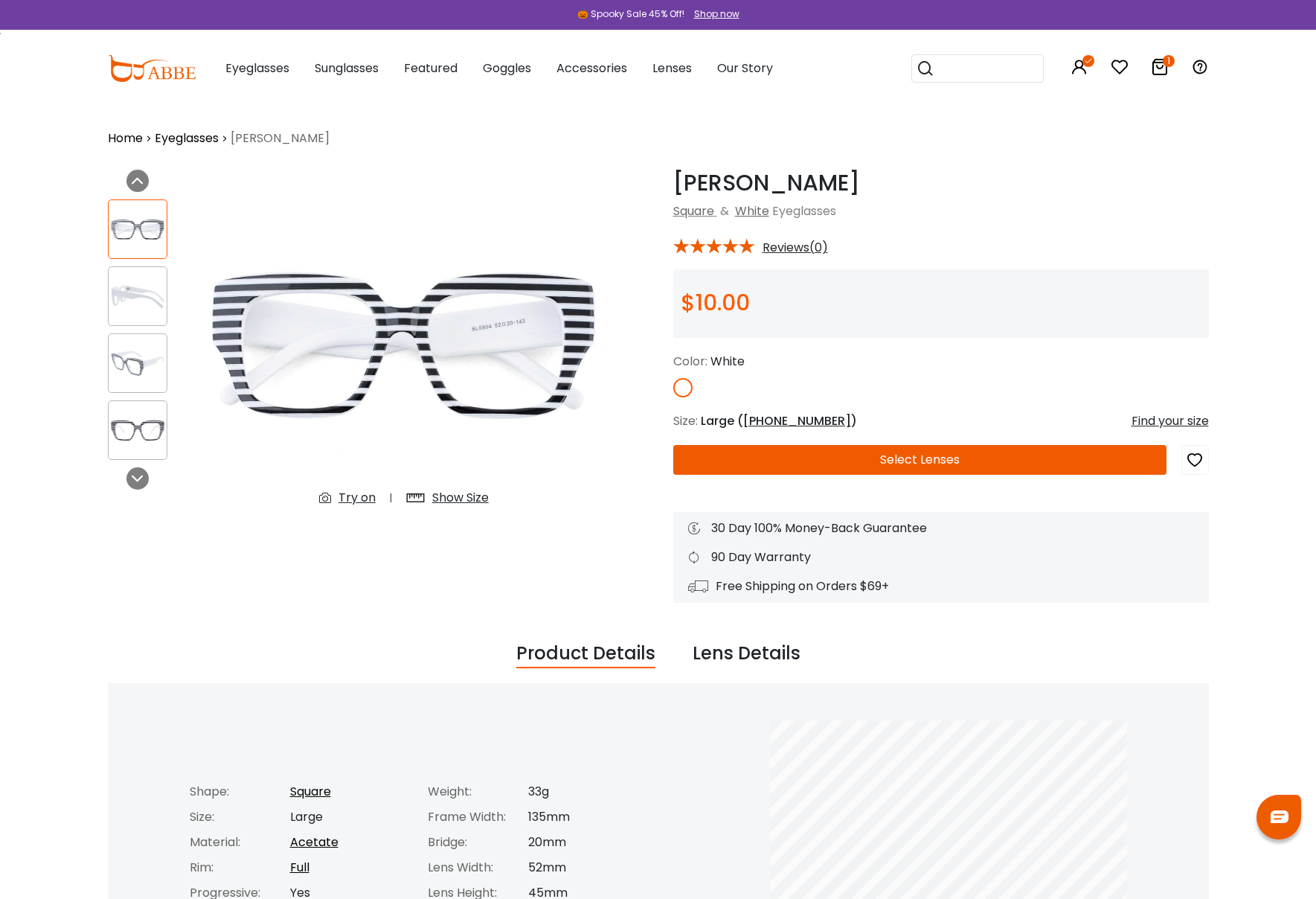
click at [360, 494] on div "Try on" at bounding box center [357, 498] width 38 height 18
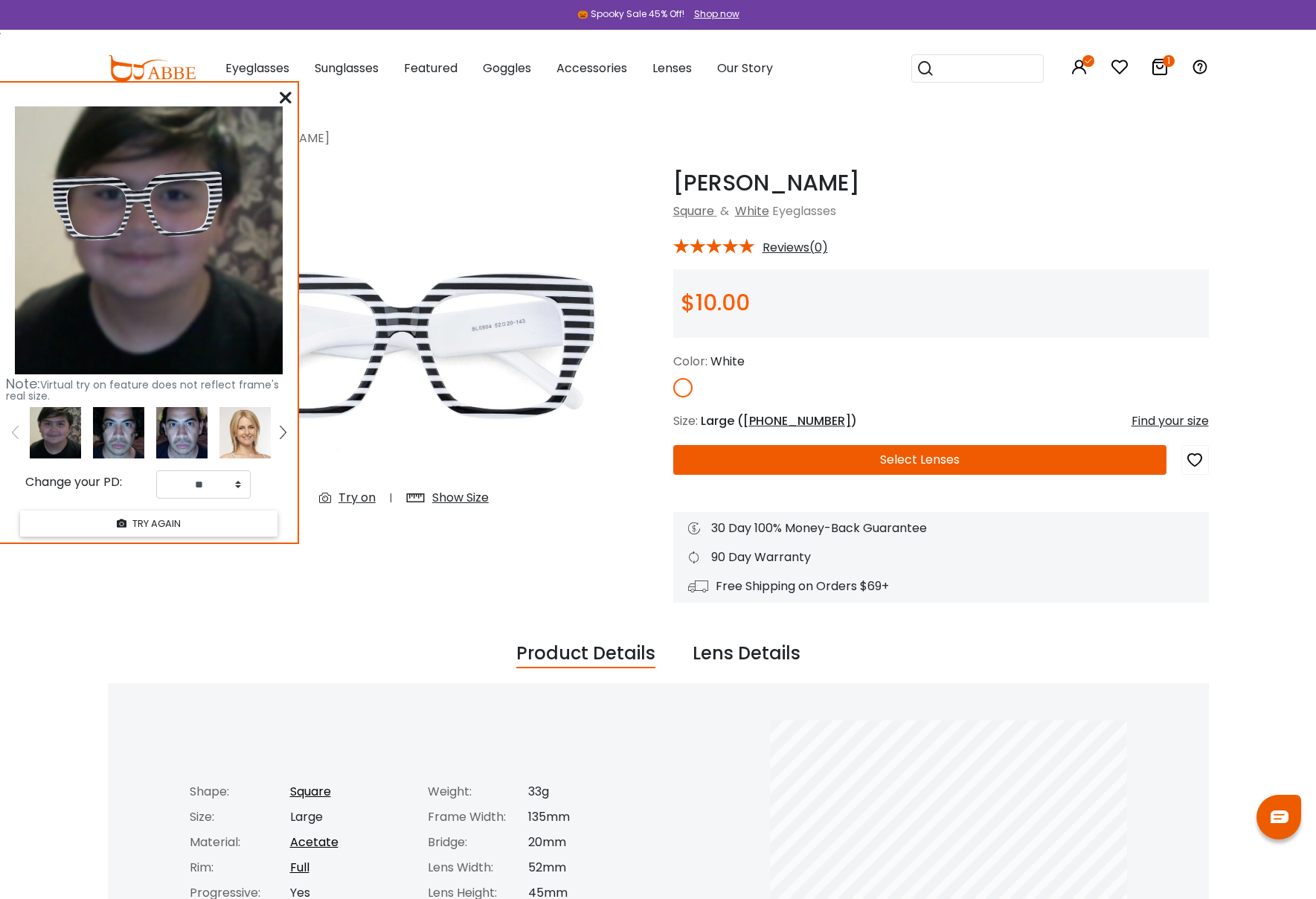
click at [282, 96] on icon at bounding box center [285, 97] width 12 height 12
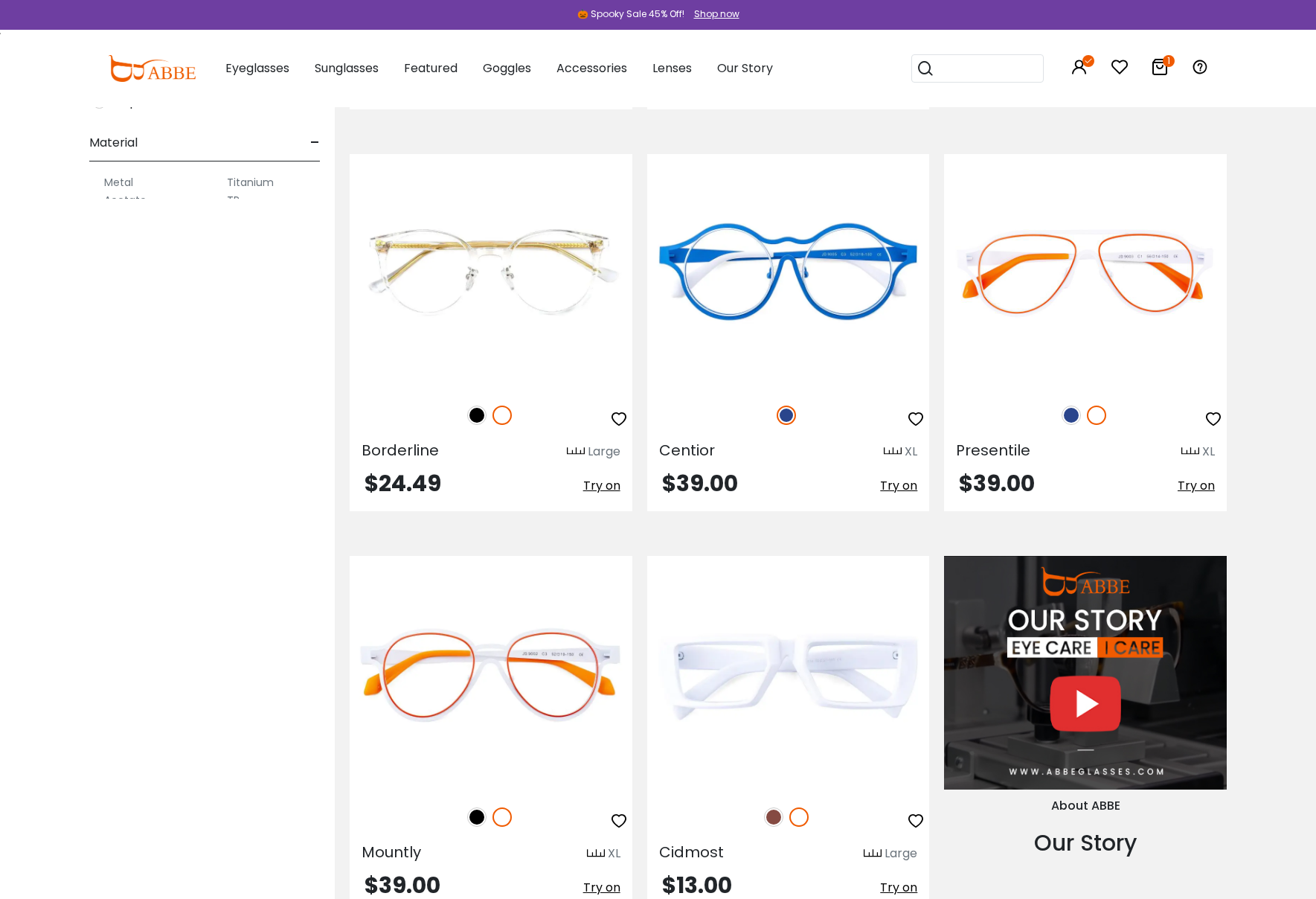
scroll to position [206, 0]
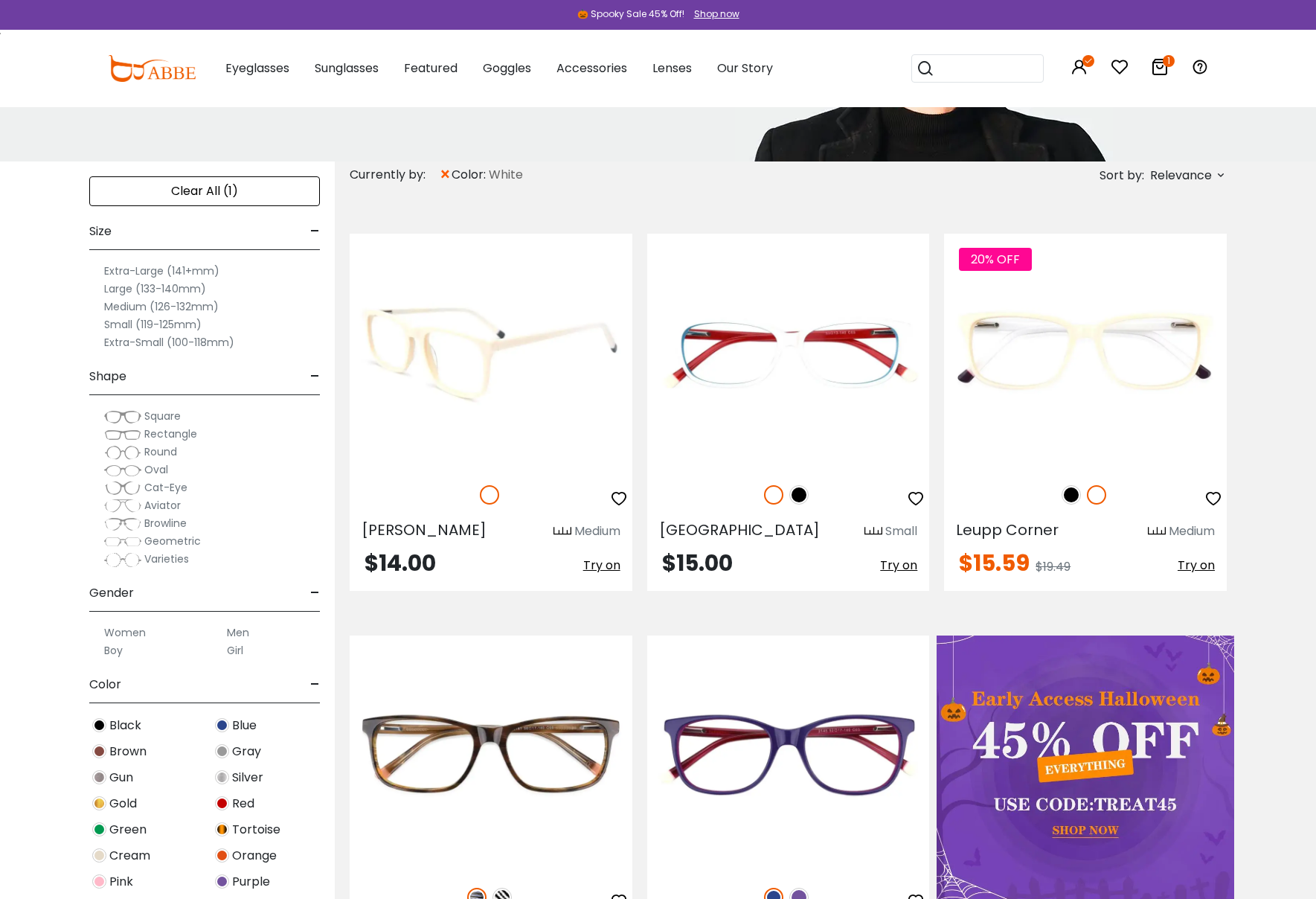
click at [506, 312] on img at bounding box center [491, 351] width 283 height 235
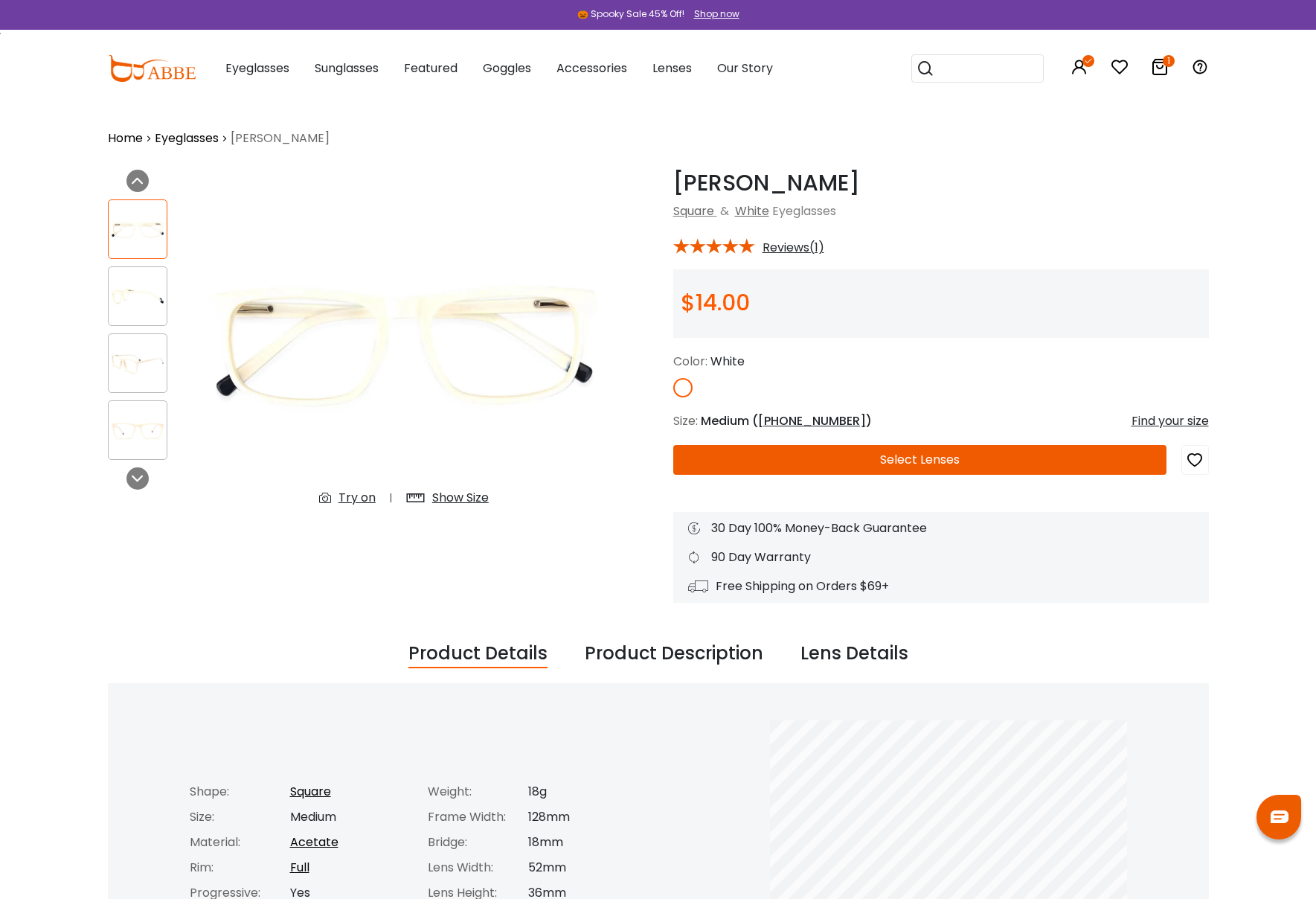
click at [355, 489] on div "Try on" at bounding box center [357, 498] width 38 height 18
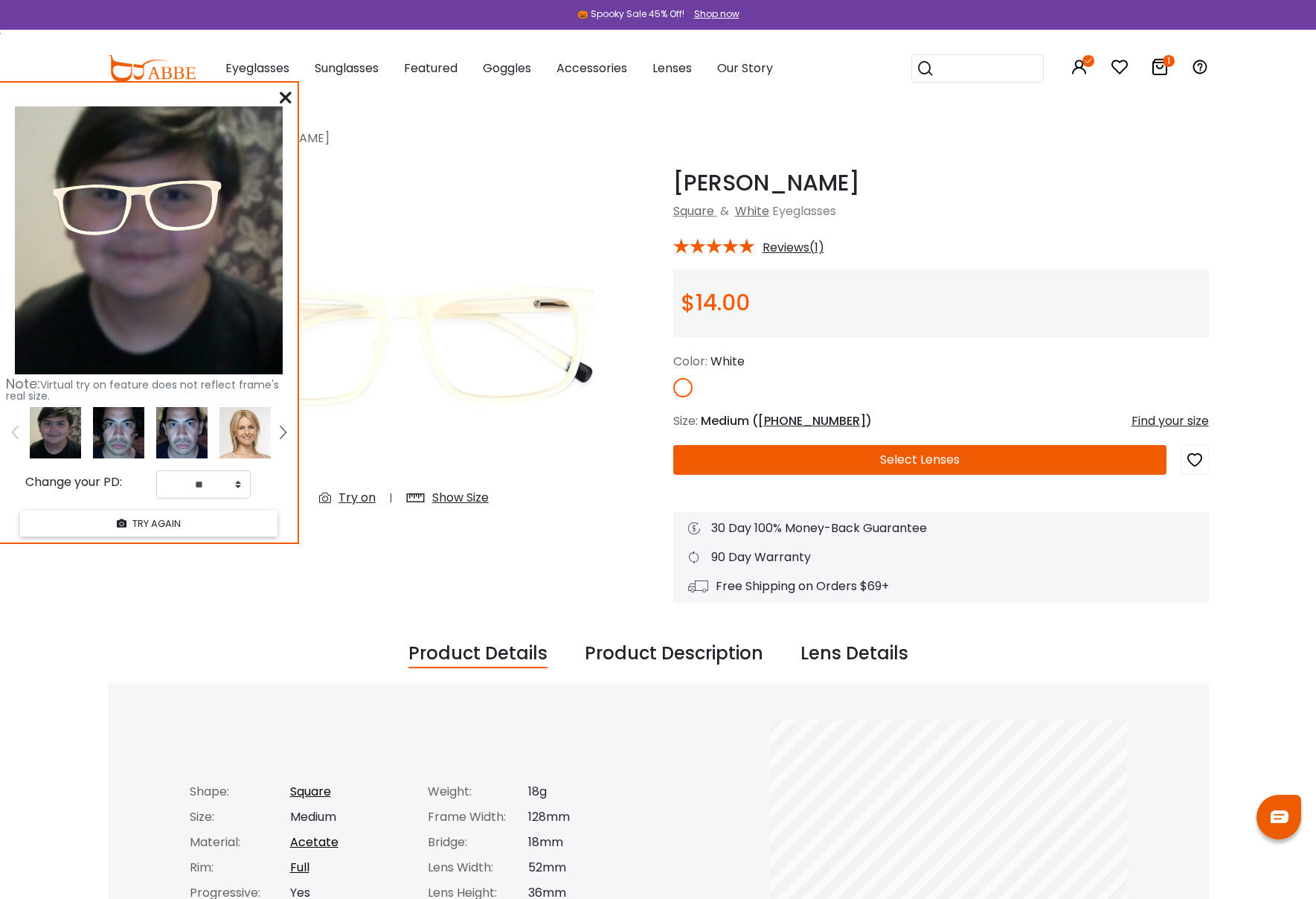
click at [287, 93] on icon at bounding box center [285, 97] width 12 height 12
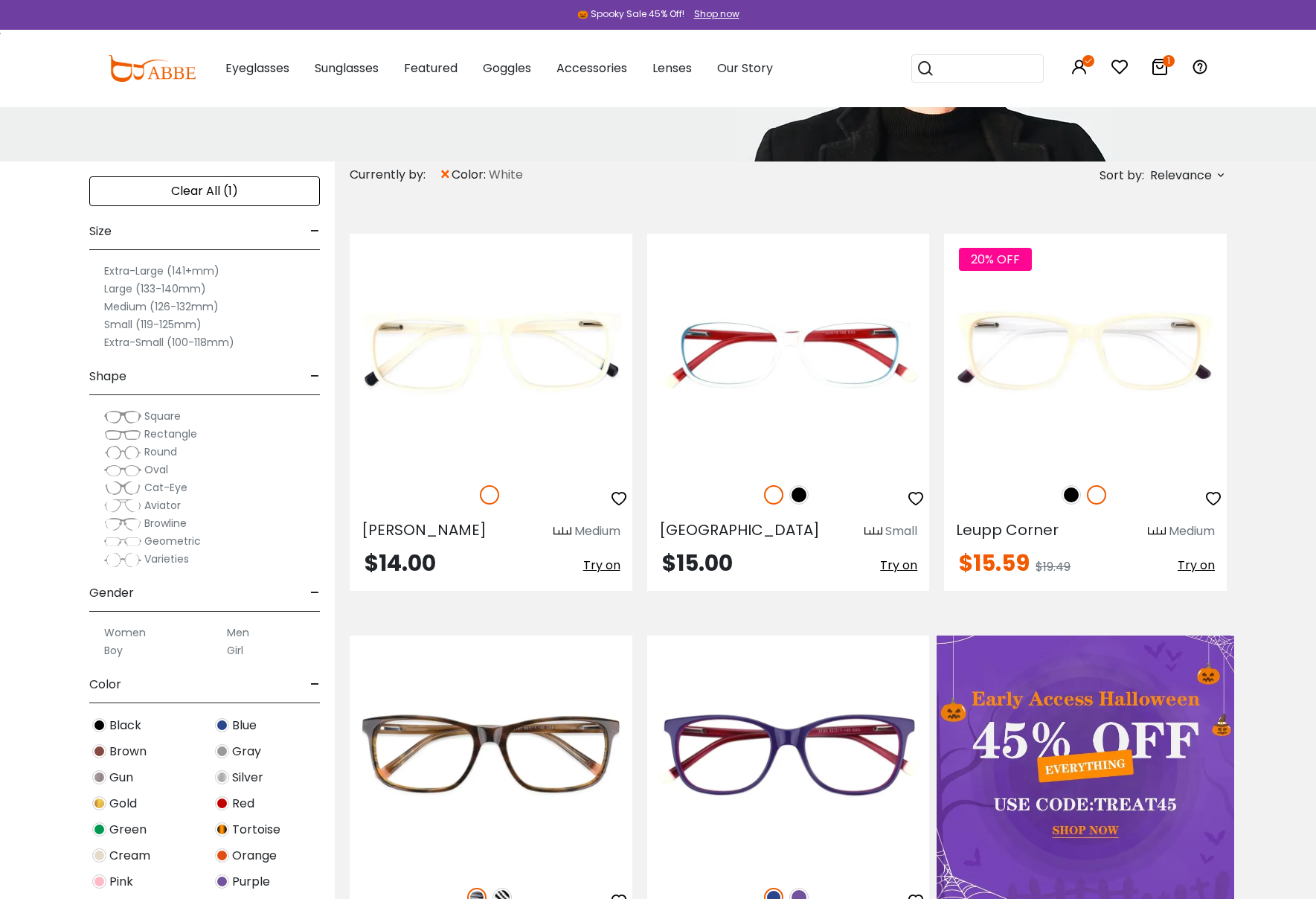
click at [162, 506] on span "Aviator" at bounding box center [163, 505] width 37 height 15
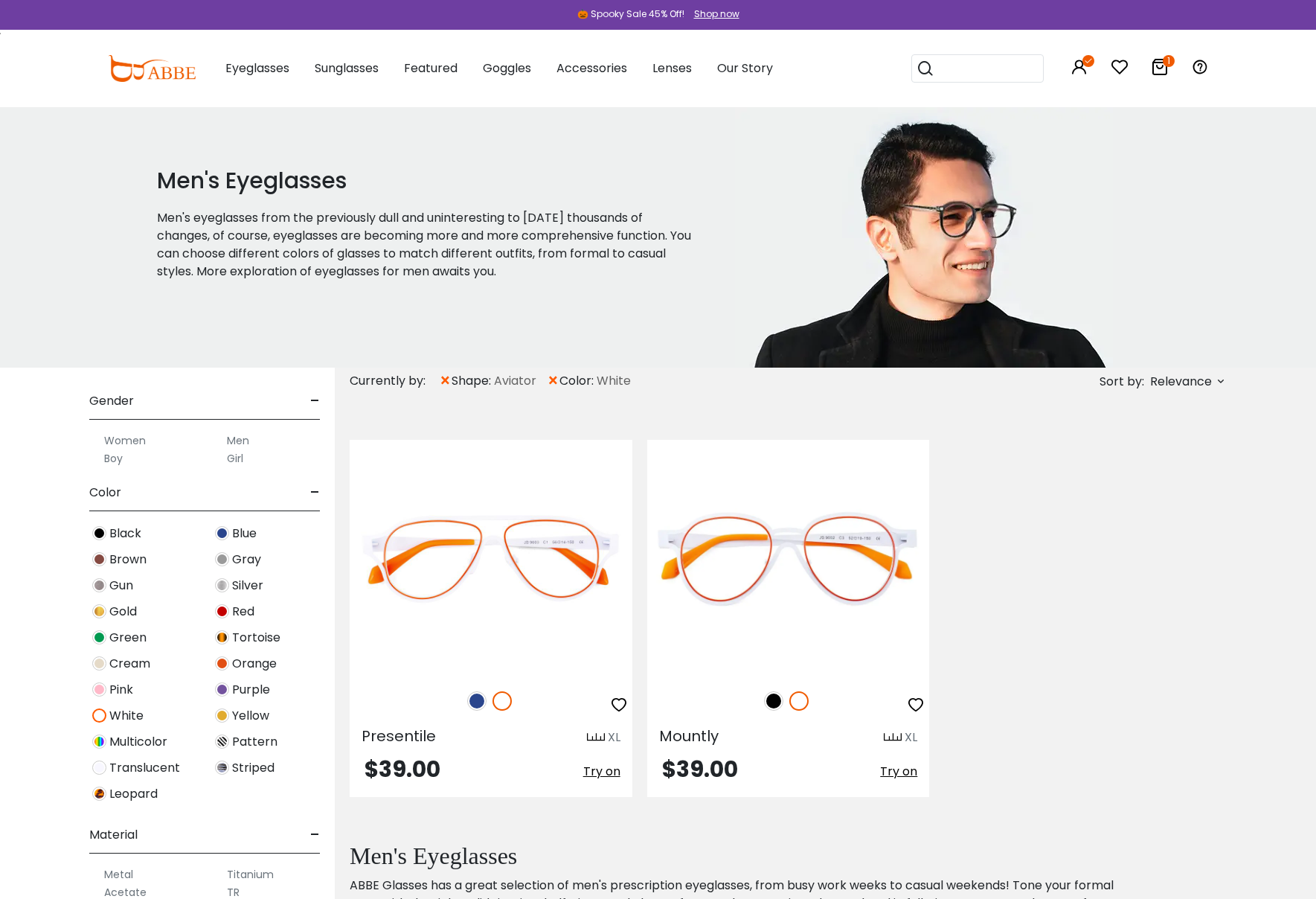
scroll to position [390, 0]
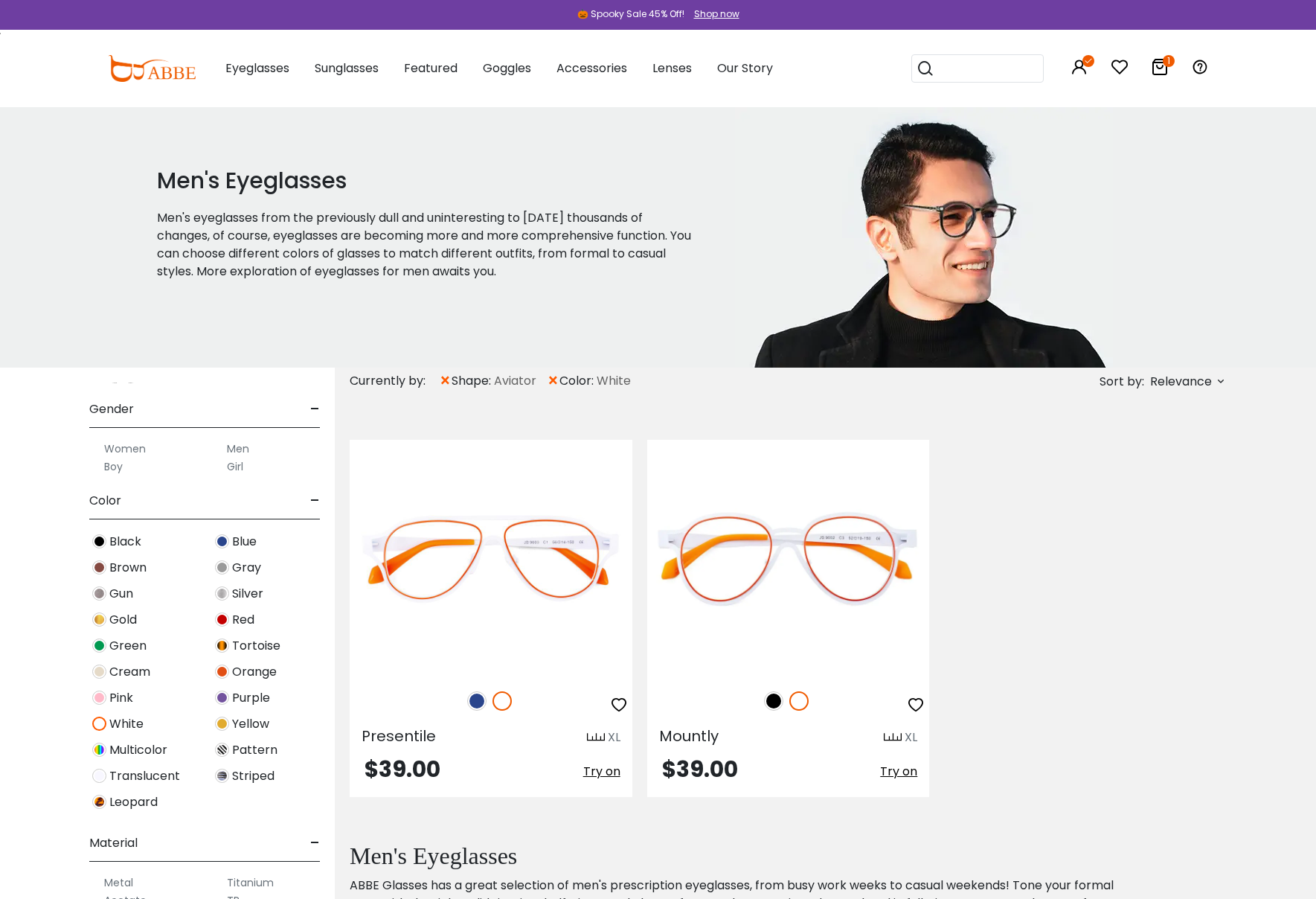
click at [114, 721] on span "White" at bounding box center [127, 724] width 34 height 18
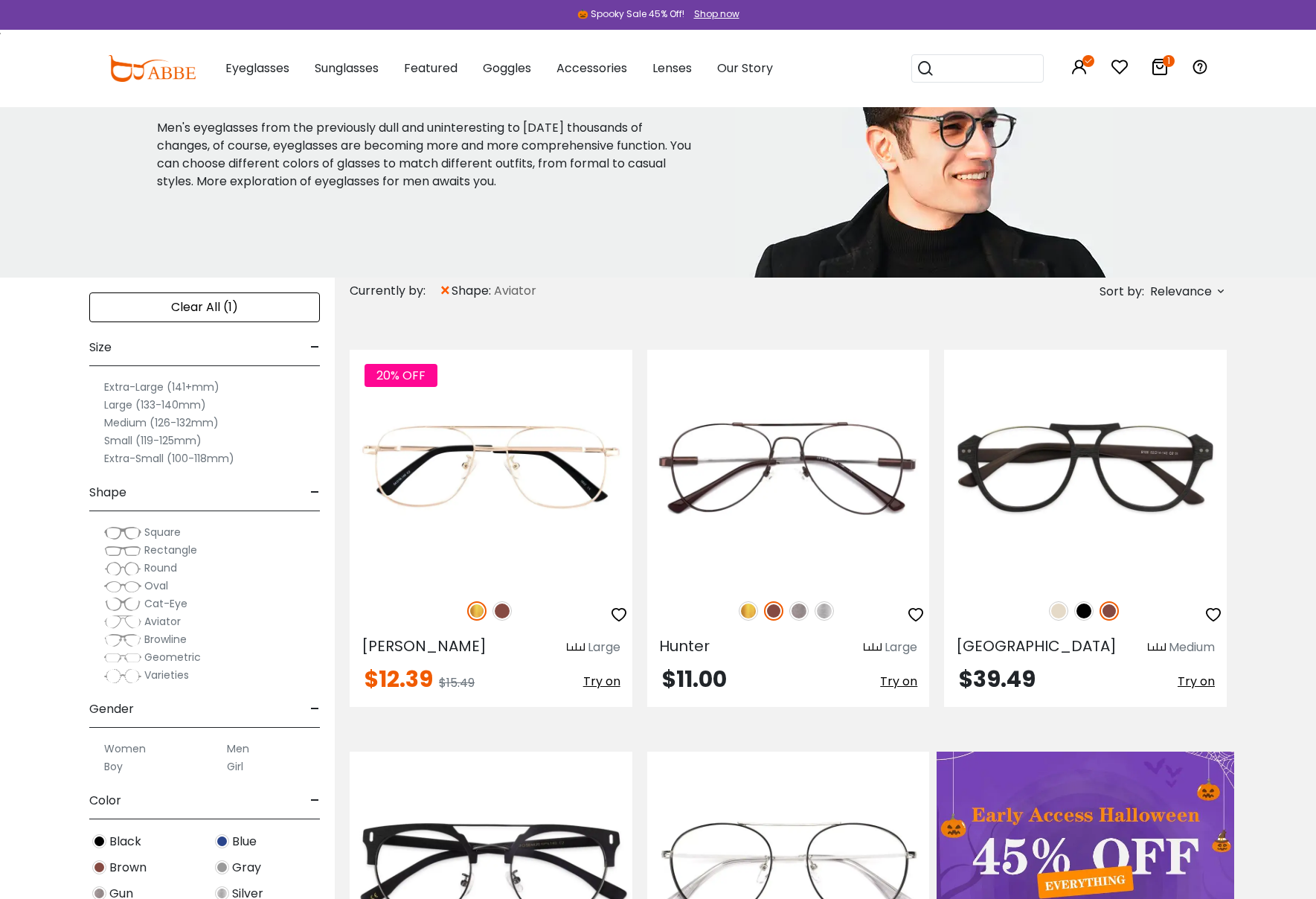
scroll to position [95, 0]
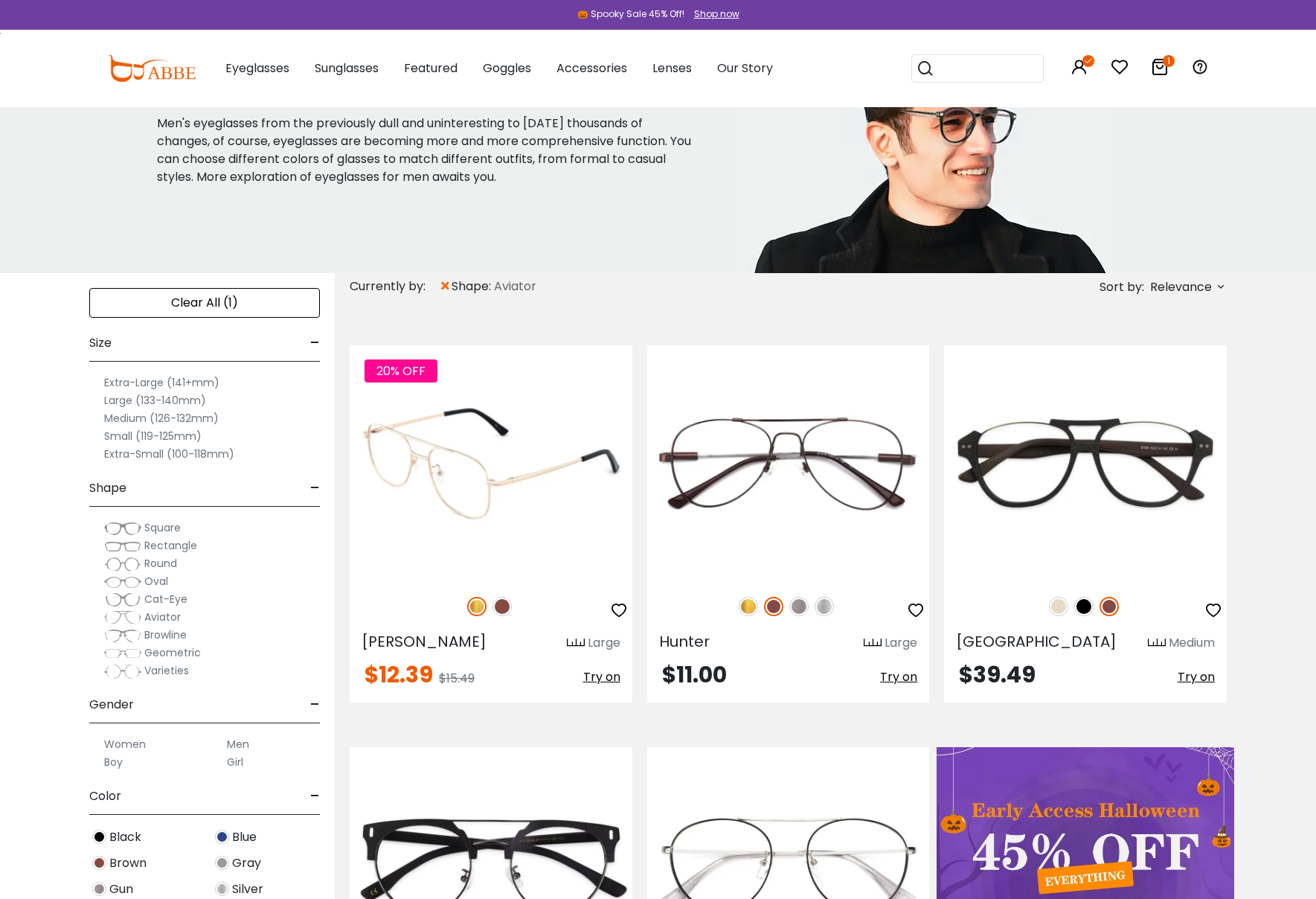
click at [523, 485] on img at bounding box center [491, 463] width 283 height 235
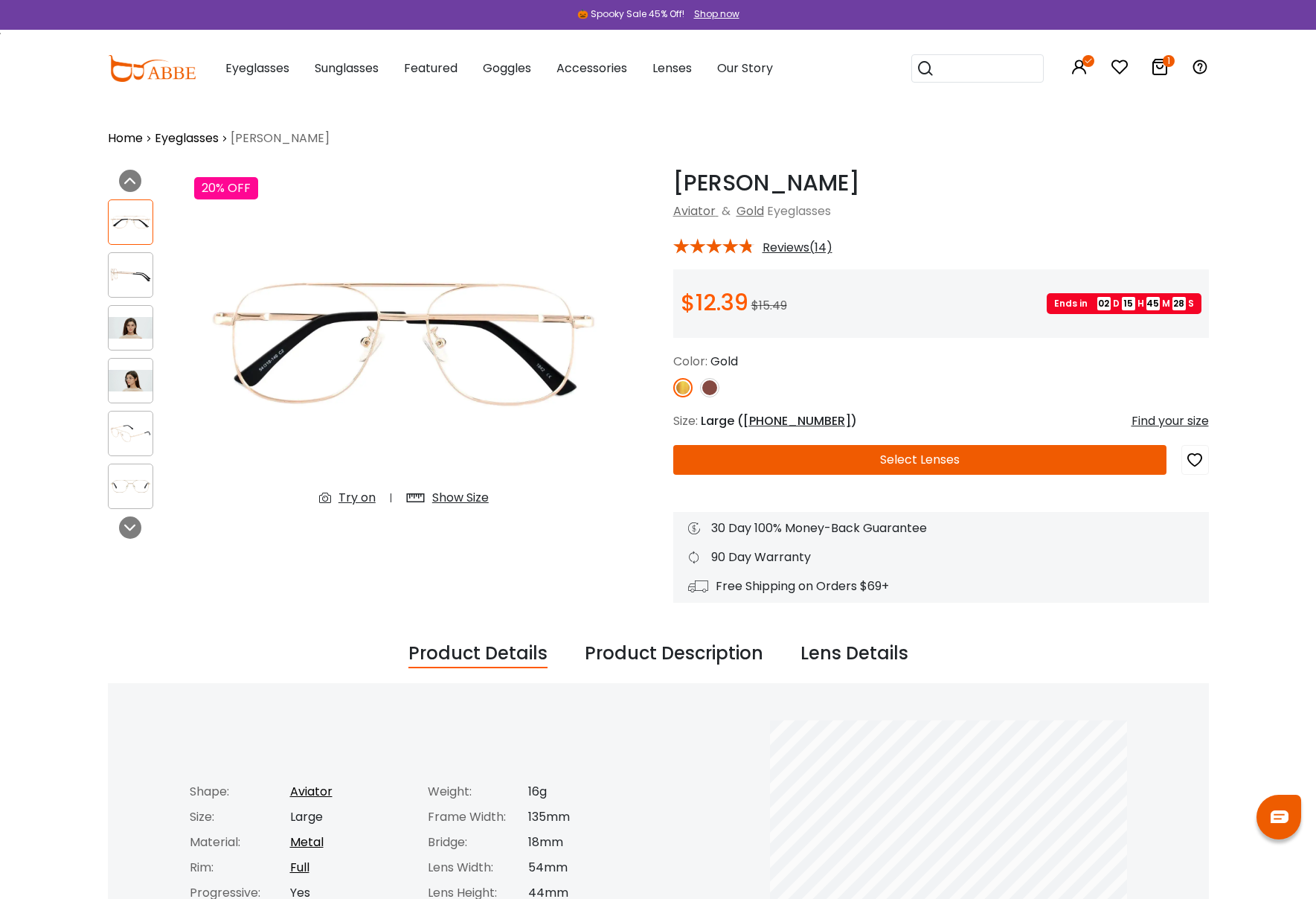
click at [707, 391] on img at bounding box center [710, 388] width 20 height 20
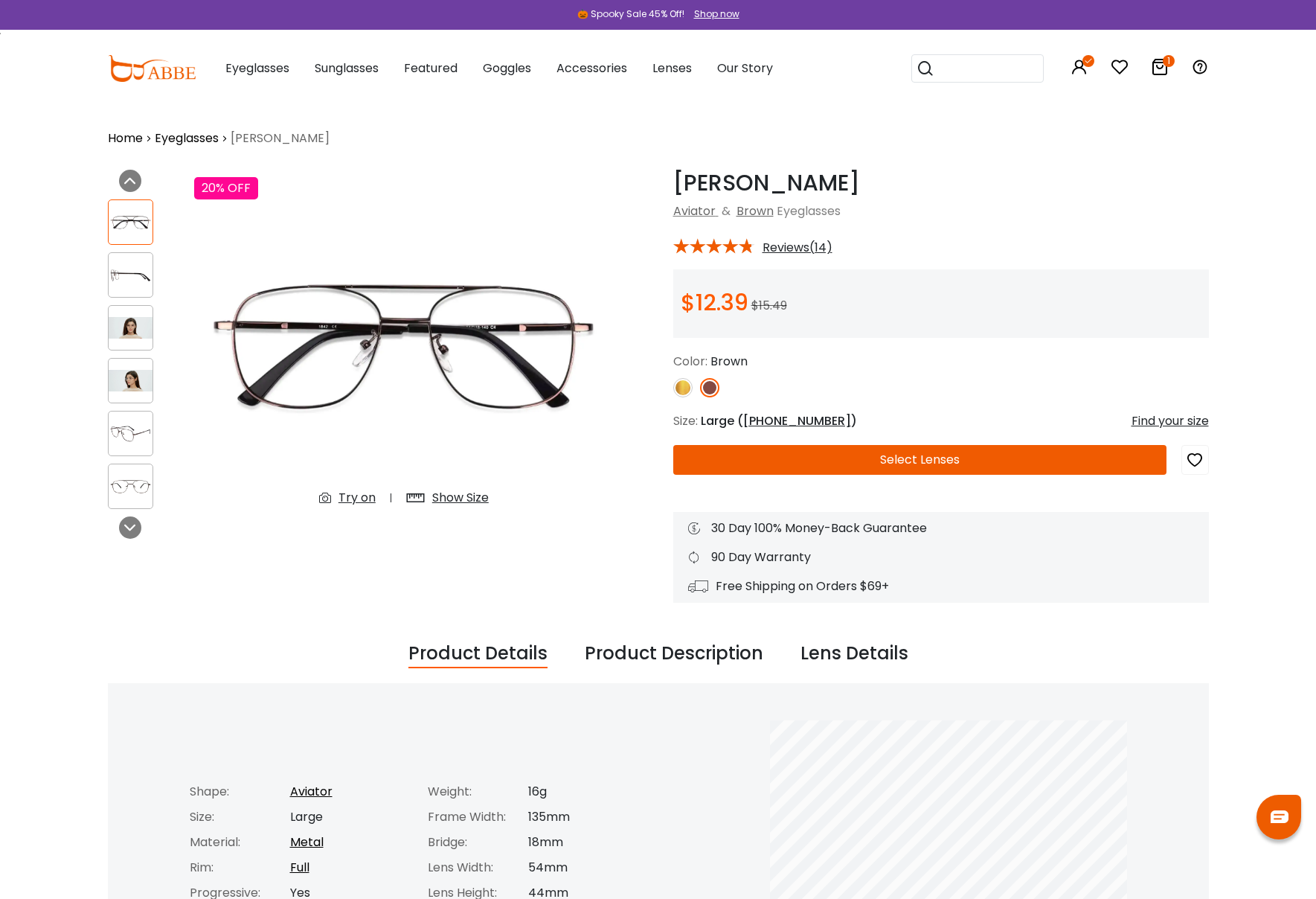
click at [676, 390] on img at bounding box center [683, 388] width 20 height 20
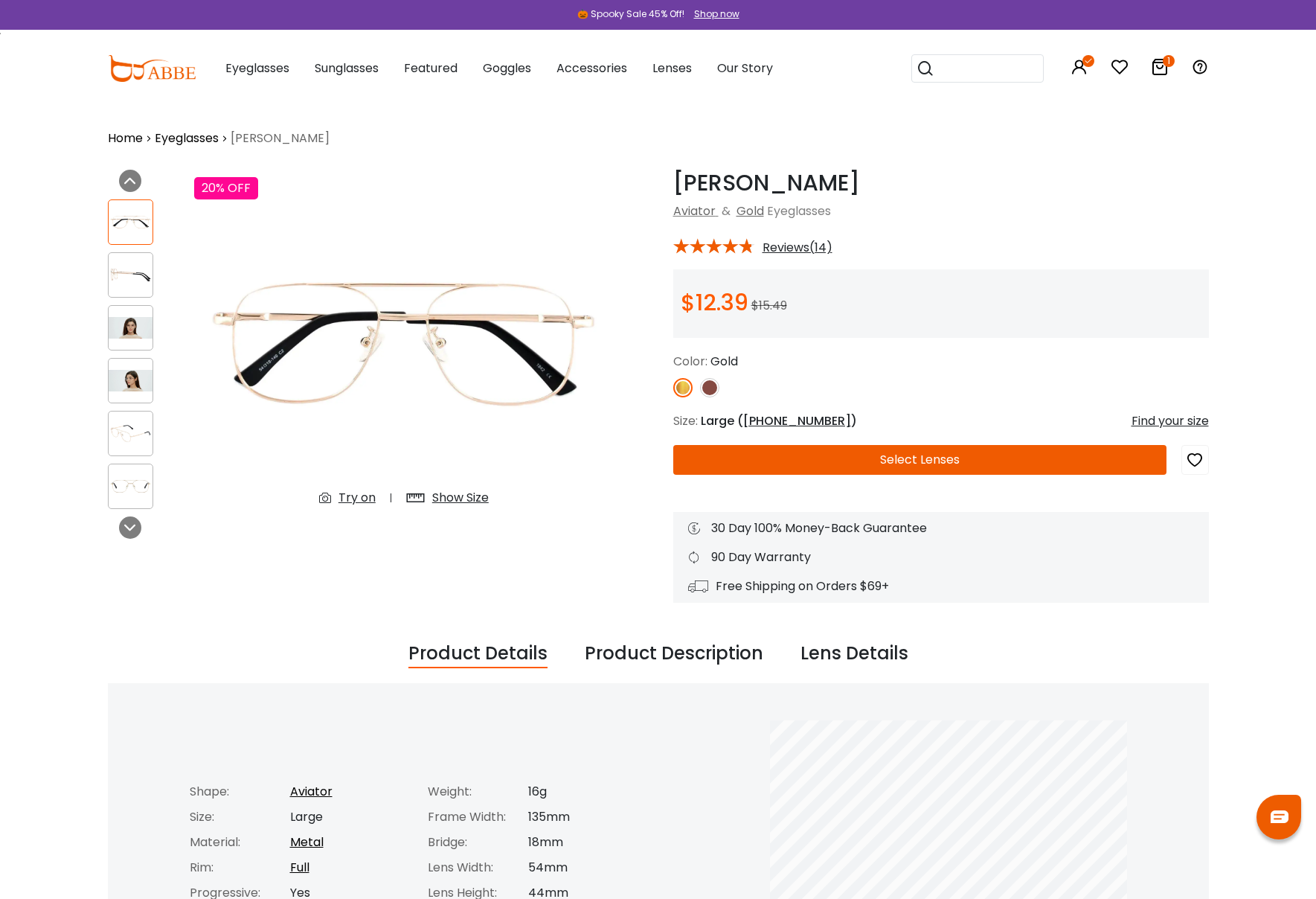
click at [136, 274] on img at bounding box center [131, 275] width 44 height 22
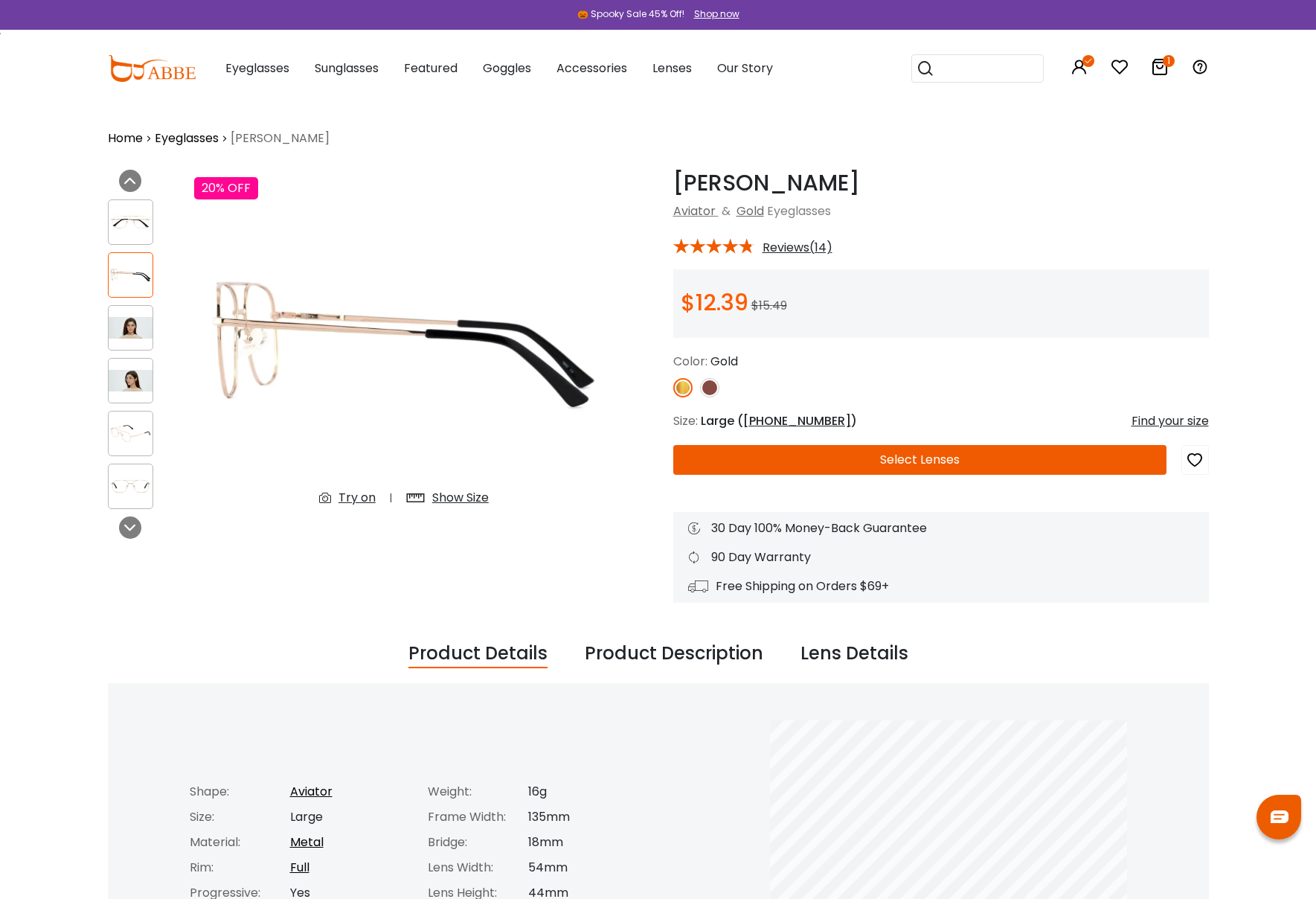
click at [134, 424] on img at bounding box center [131, 433] width 44 height 22
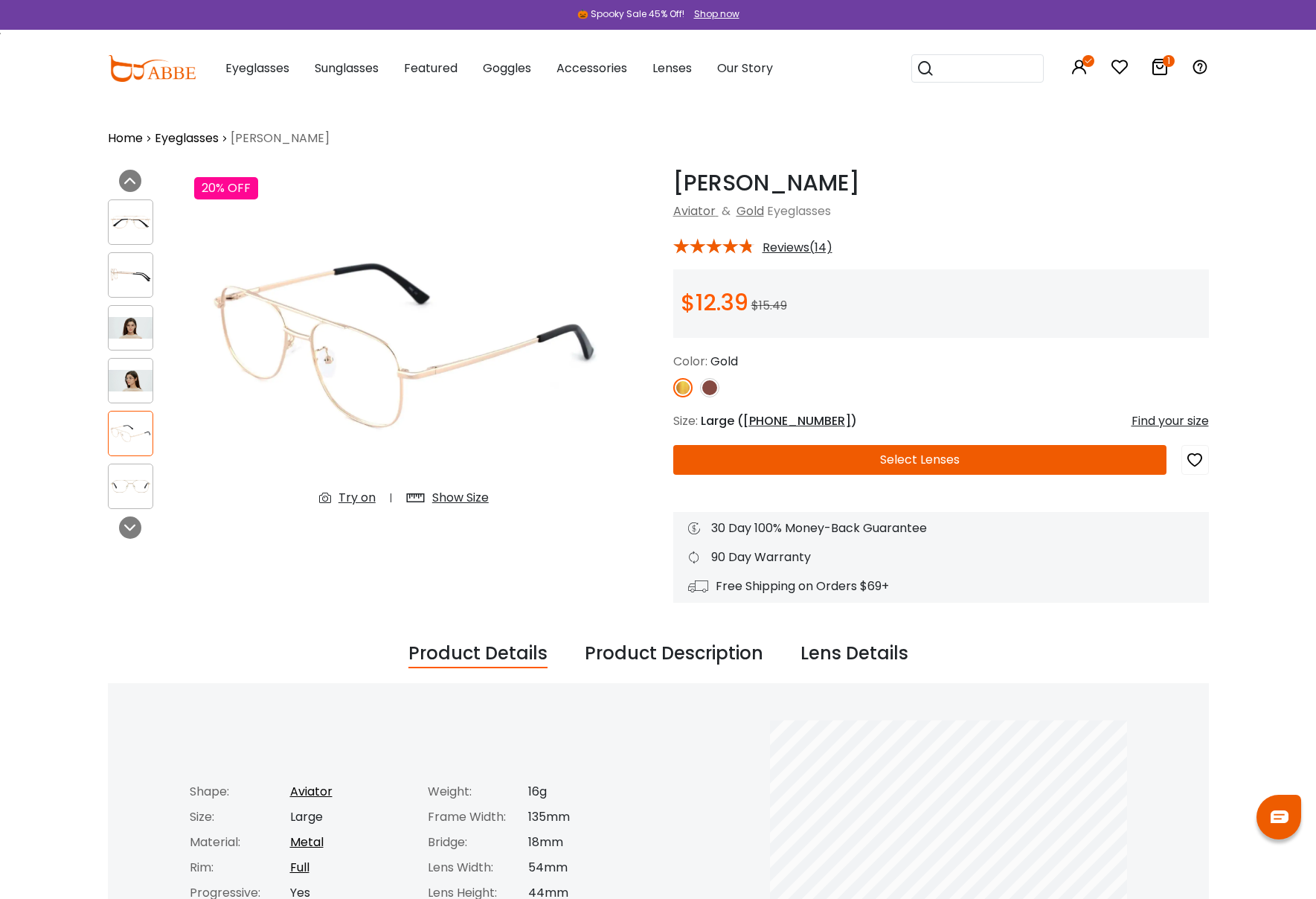
click at [139, 476] on img at bounding box center [131, 486] width 44 height 22
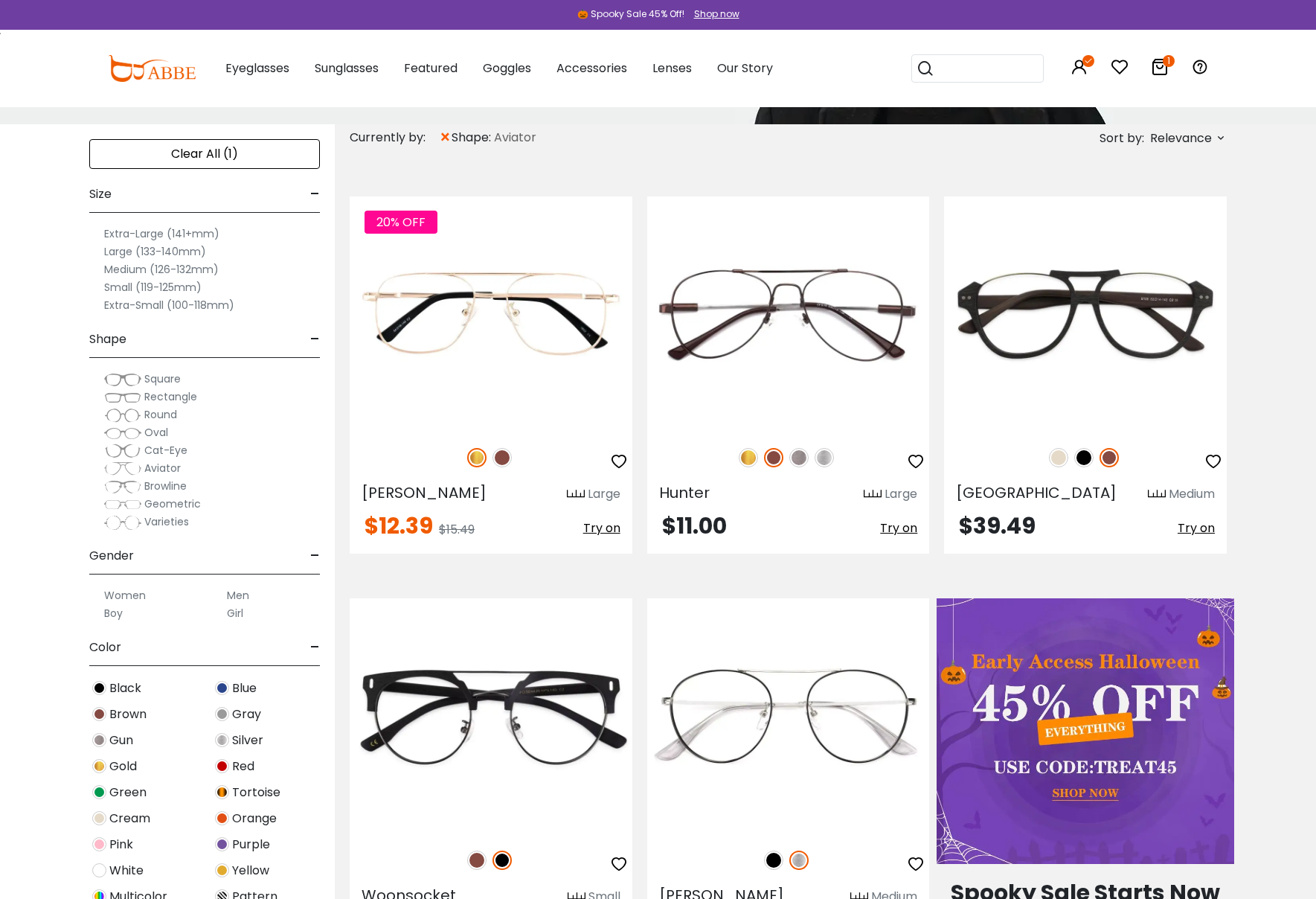
scroll to position [222, 0]
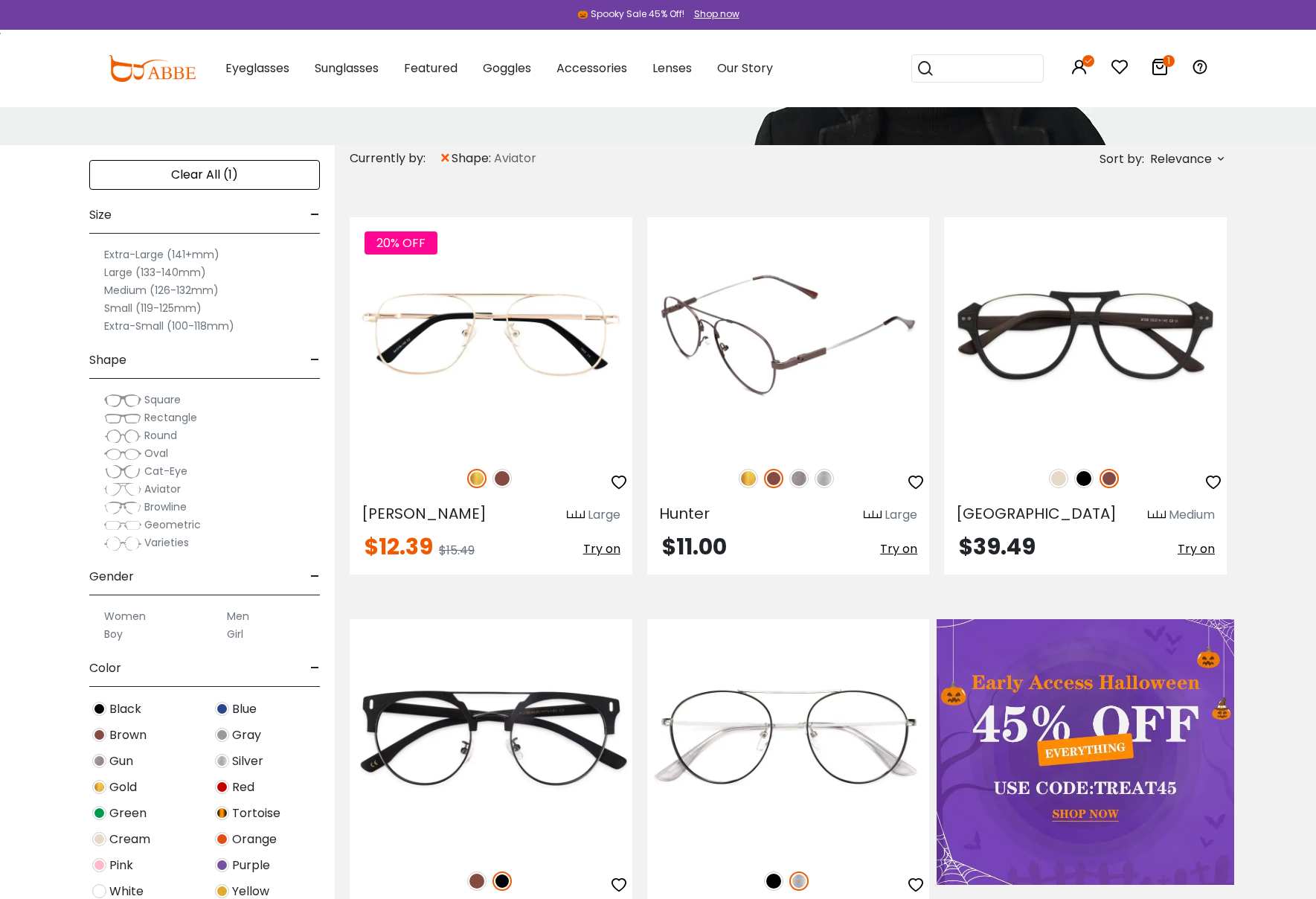
click at [747, 480] on img at bounding box center [748, 479] width 20 height 20
click at [795, 475] on img at bounding box center [799, 479] width 20 height 20
click at [828, 476] on img at bounding box center [824, 479] width 20 height 20
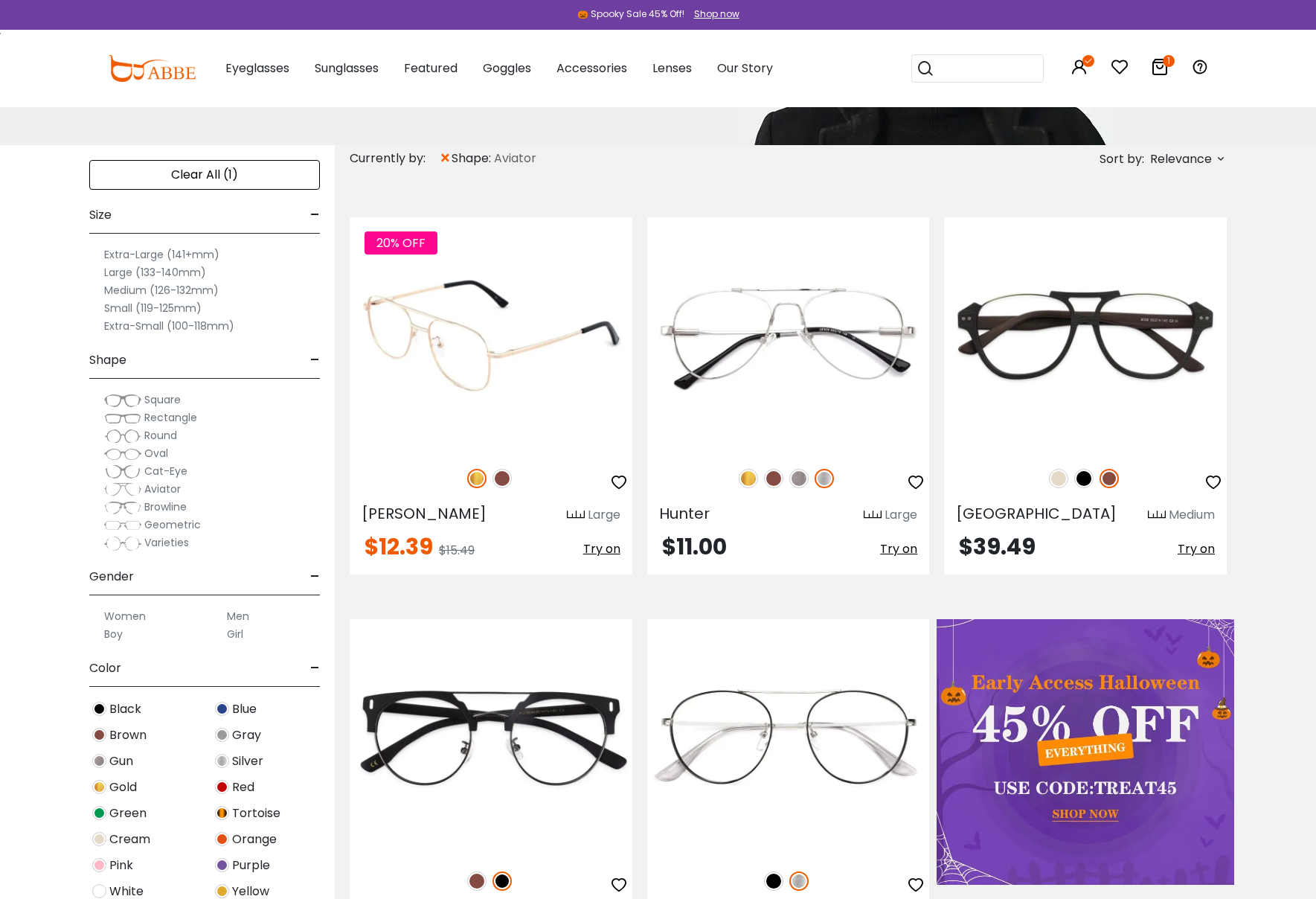
click at [470, 365] on img at bounding box center [491, 335] width 283 height 235
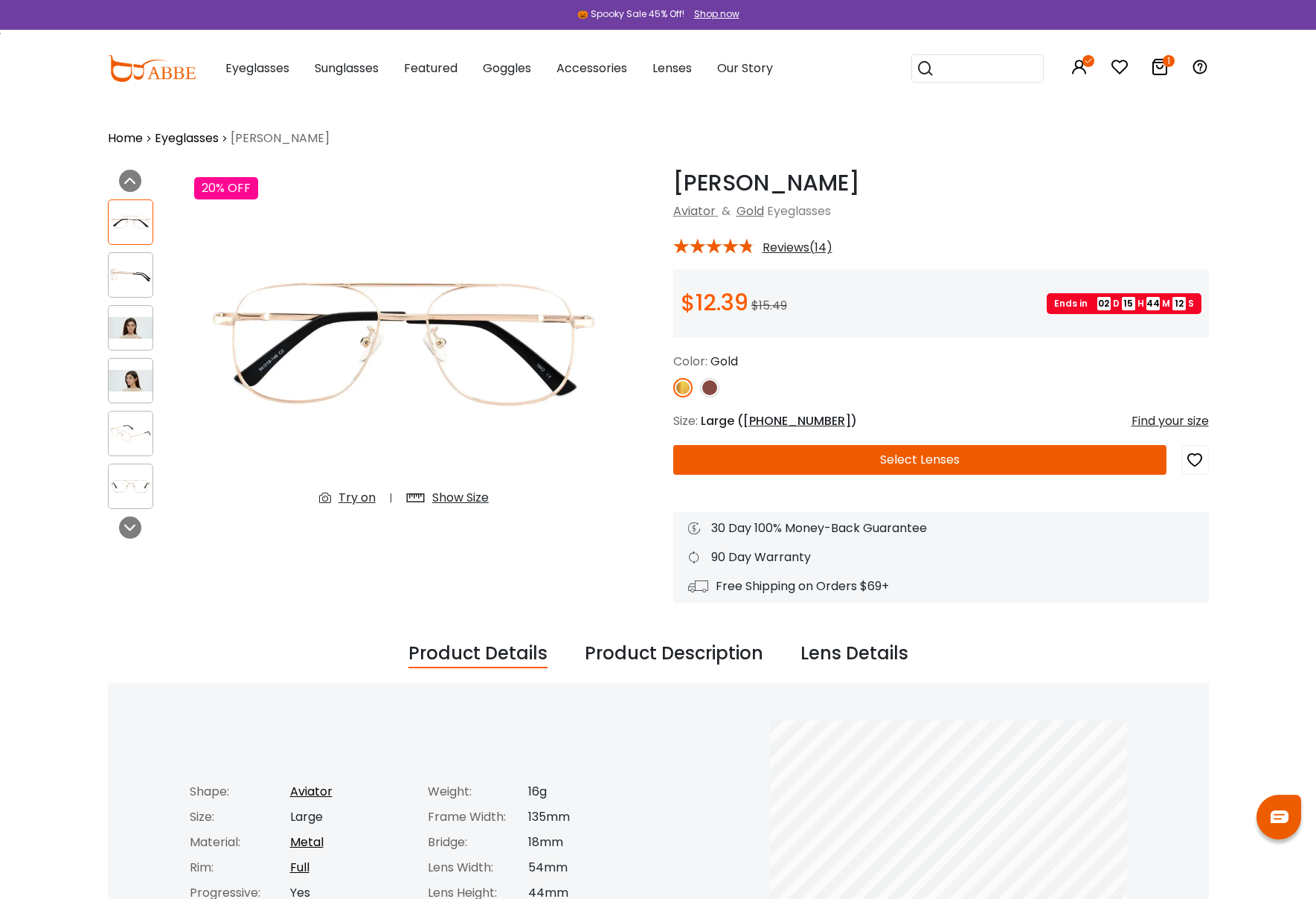
click at [713, 390] on img at bounding box center [710, 388] width 20 height 20
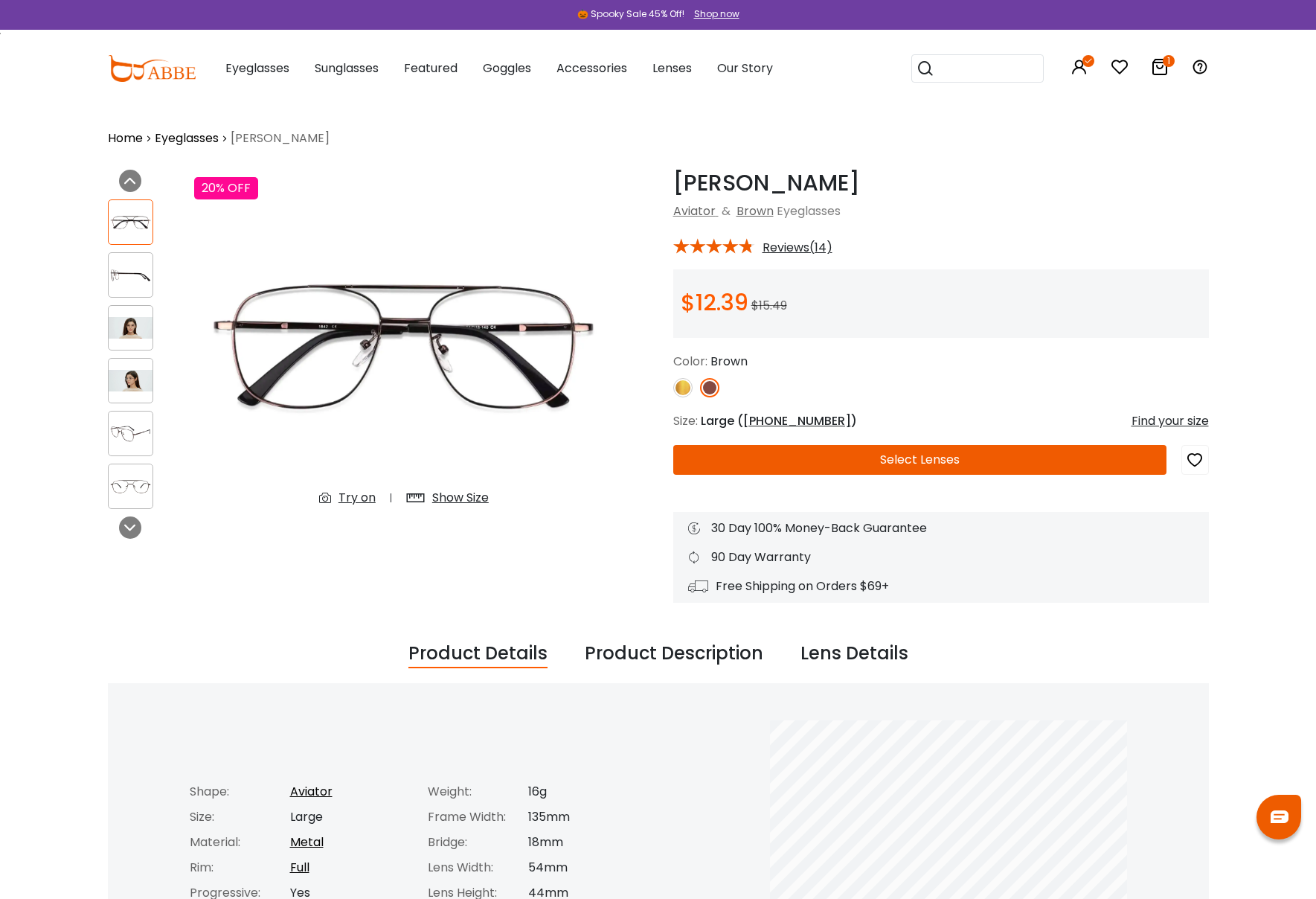
click at [687, 390] on img at bounding box center [683, 388] width 20 height 20
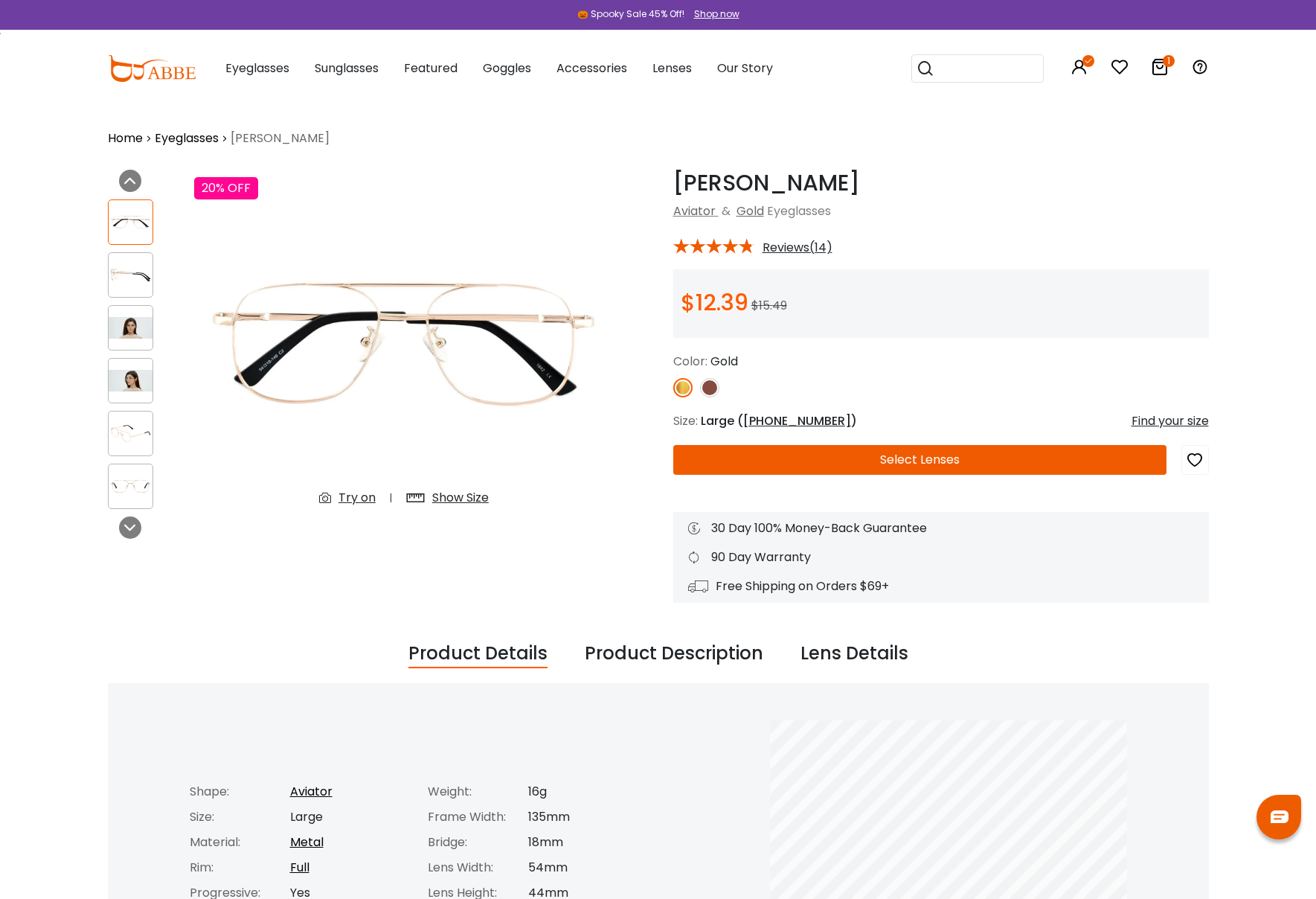
click at [360, 499] on div "Try on" at bounding box center [357, 498] width 38 height 18
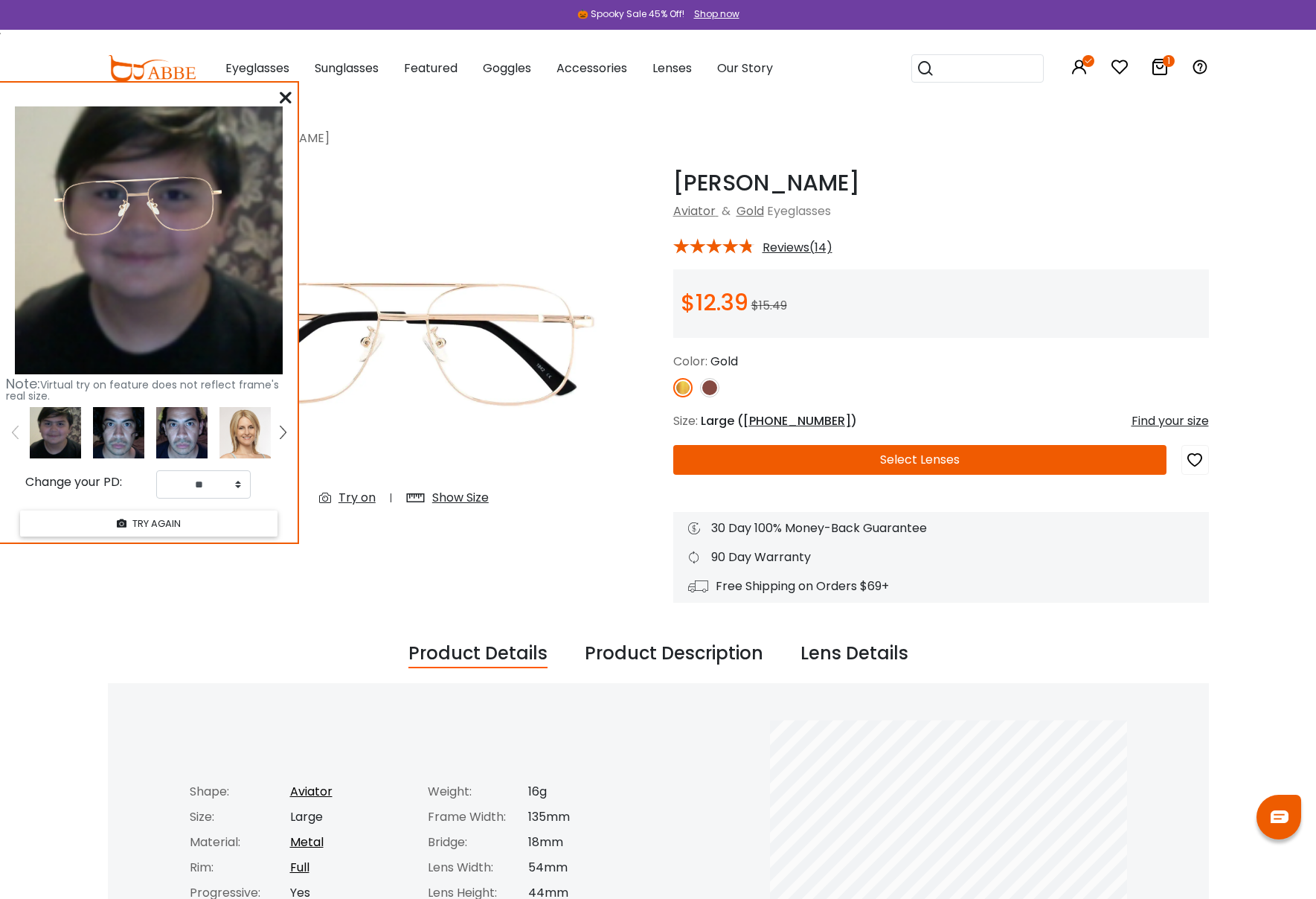
drag, startPoint x: 286, startPoint y: 96, endPoint x: 296, endPoint y: 105, distance: 13.5
click at [286, 96] on icon at bounding box center [285, 97] width 12 height 12
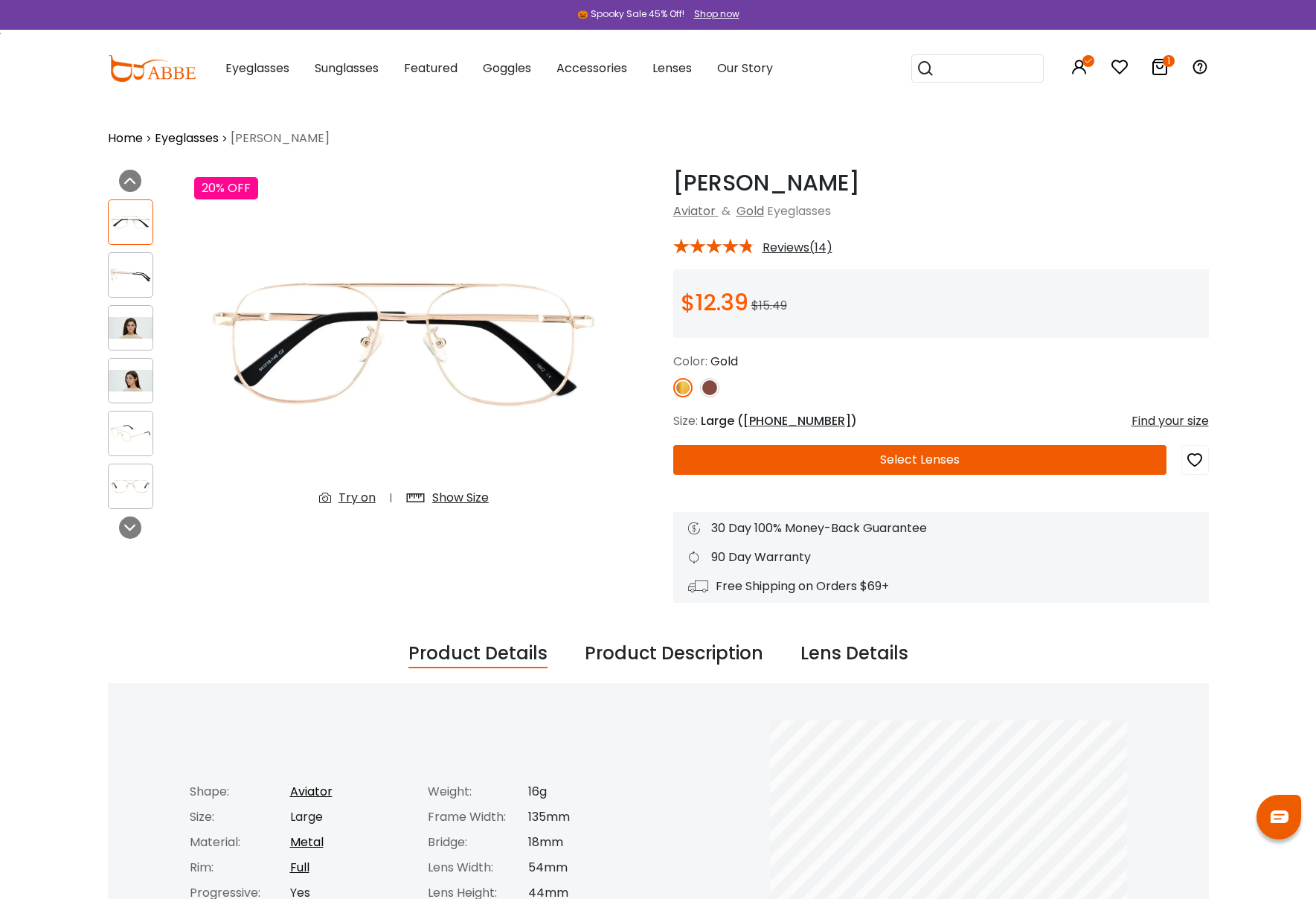
click at [703, 388] on img at bounding box center [710, 388] width 20 height 20
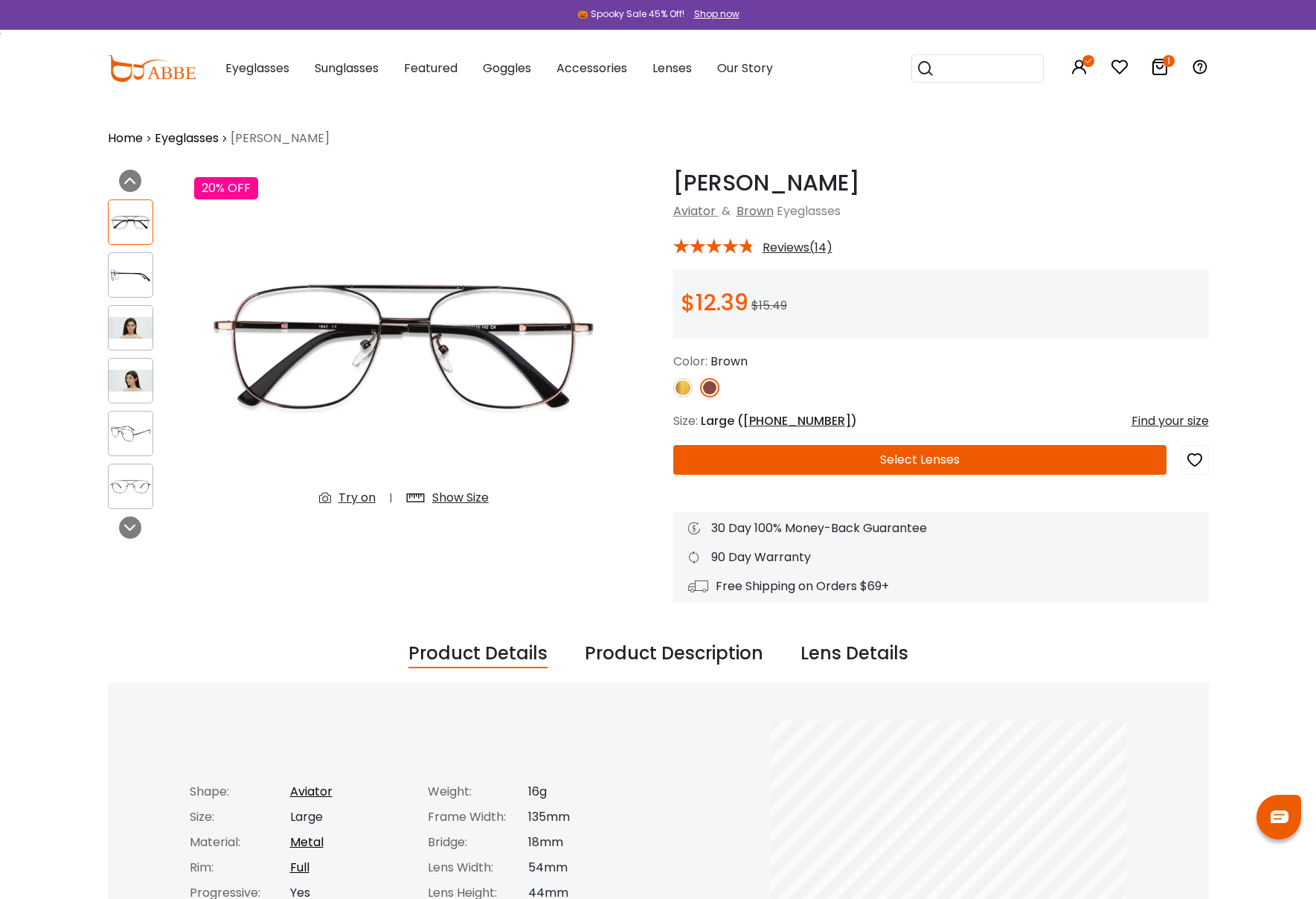
click at [355, 499] on div "Try on" at bounding box center [357, 498] width 38 height 18
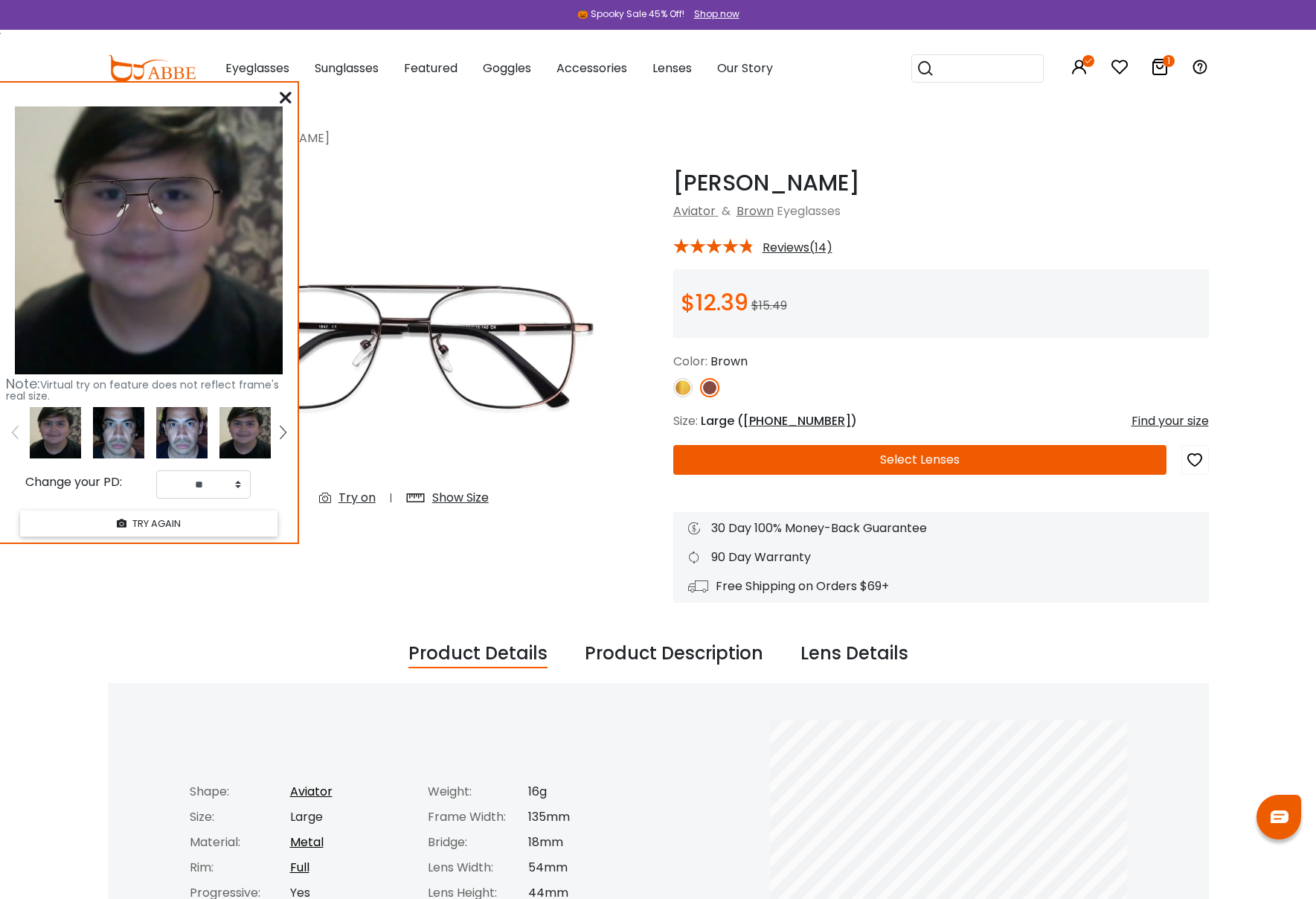
click at [286, 101] on icon at bounding box center [285, 97] width 12 height 12
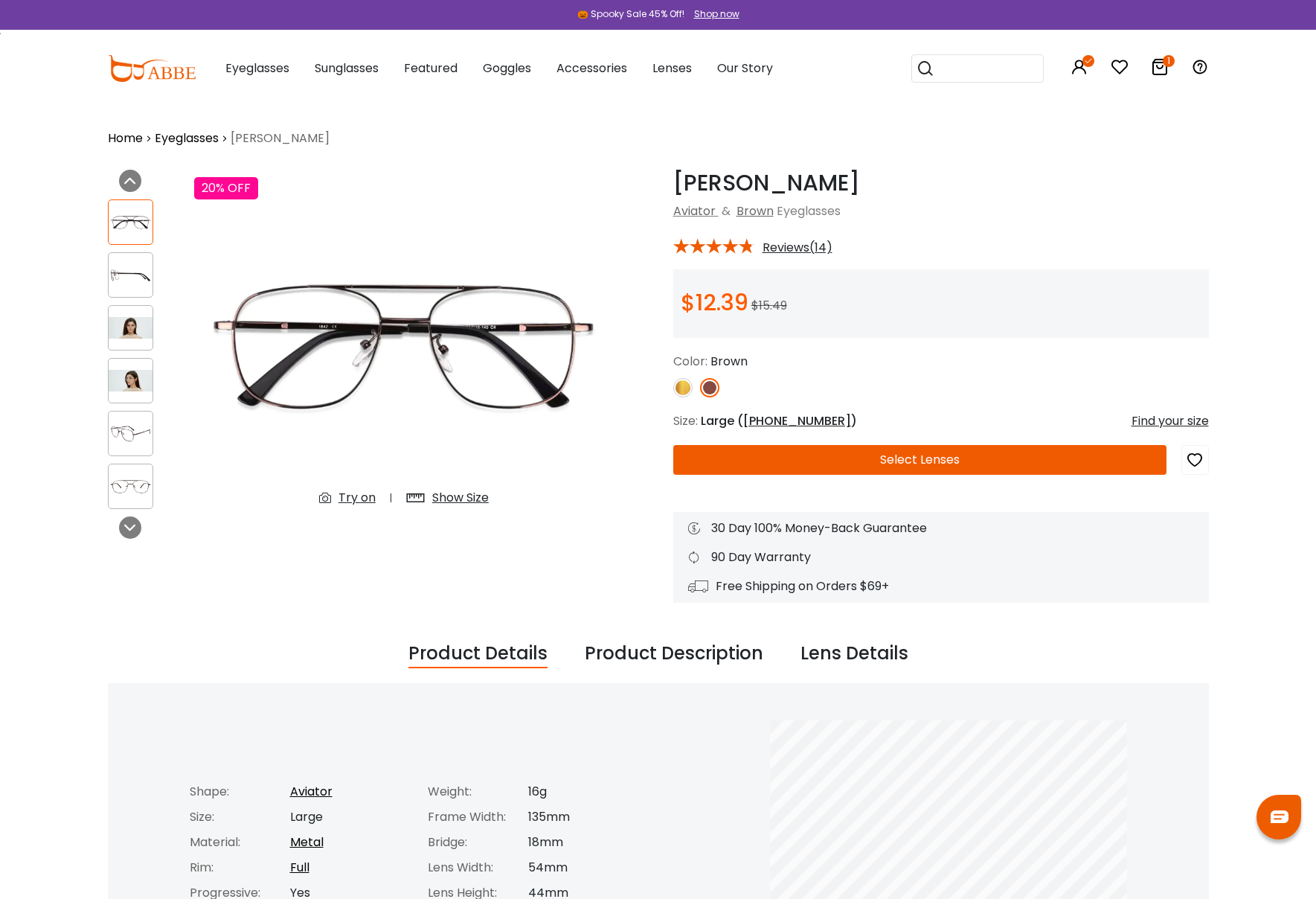
click at [825, 456] on button "Select Lenses" at bounding box center [920, 460] width 493 height 29
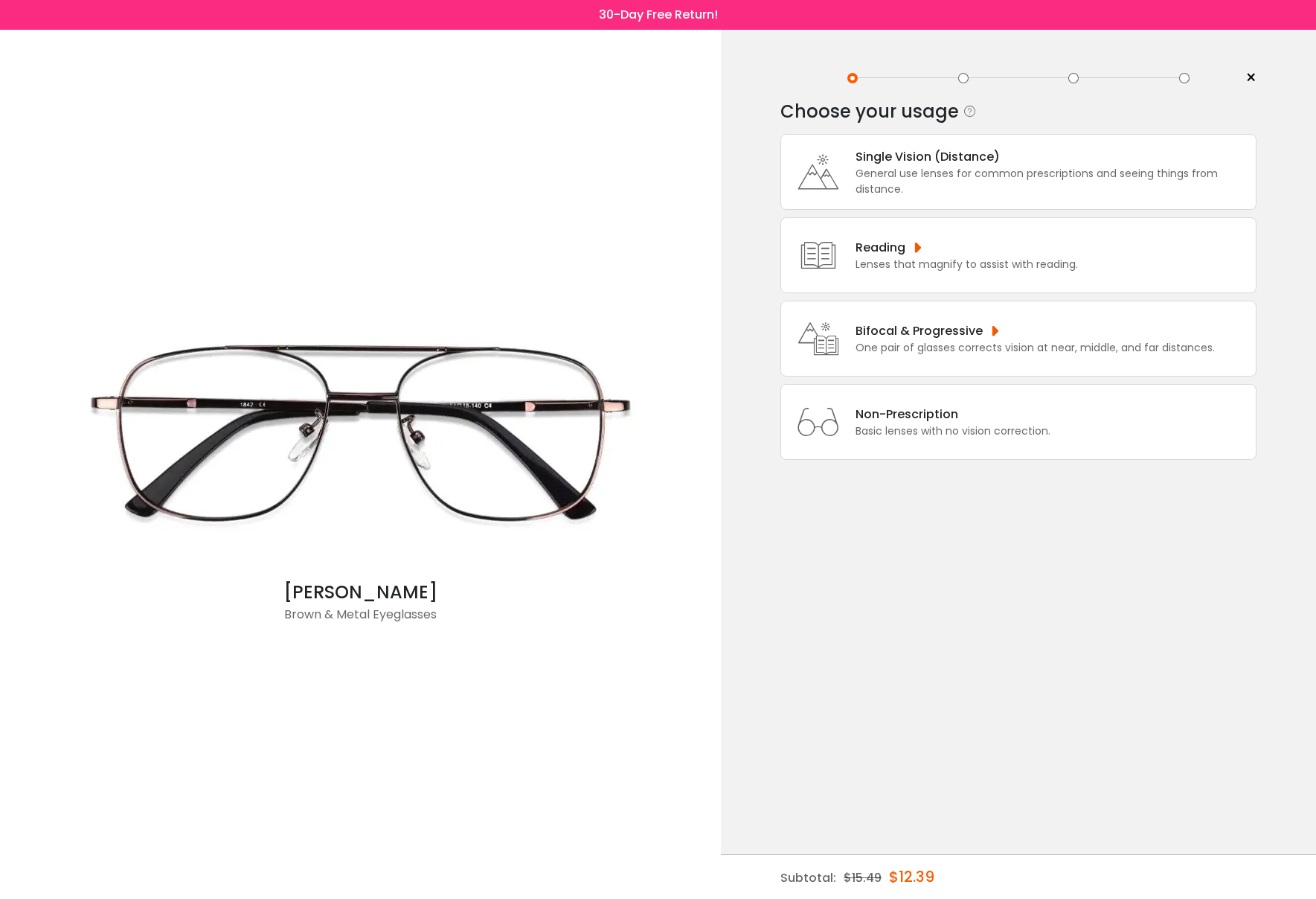
click at [943, 165] on div "Single Vision (Distance)" at bounding box center [1051, 156] width 393 height 19
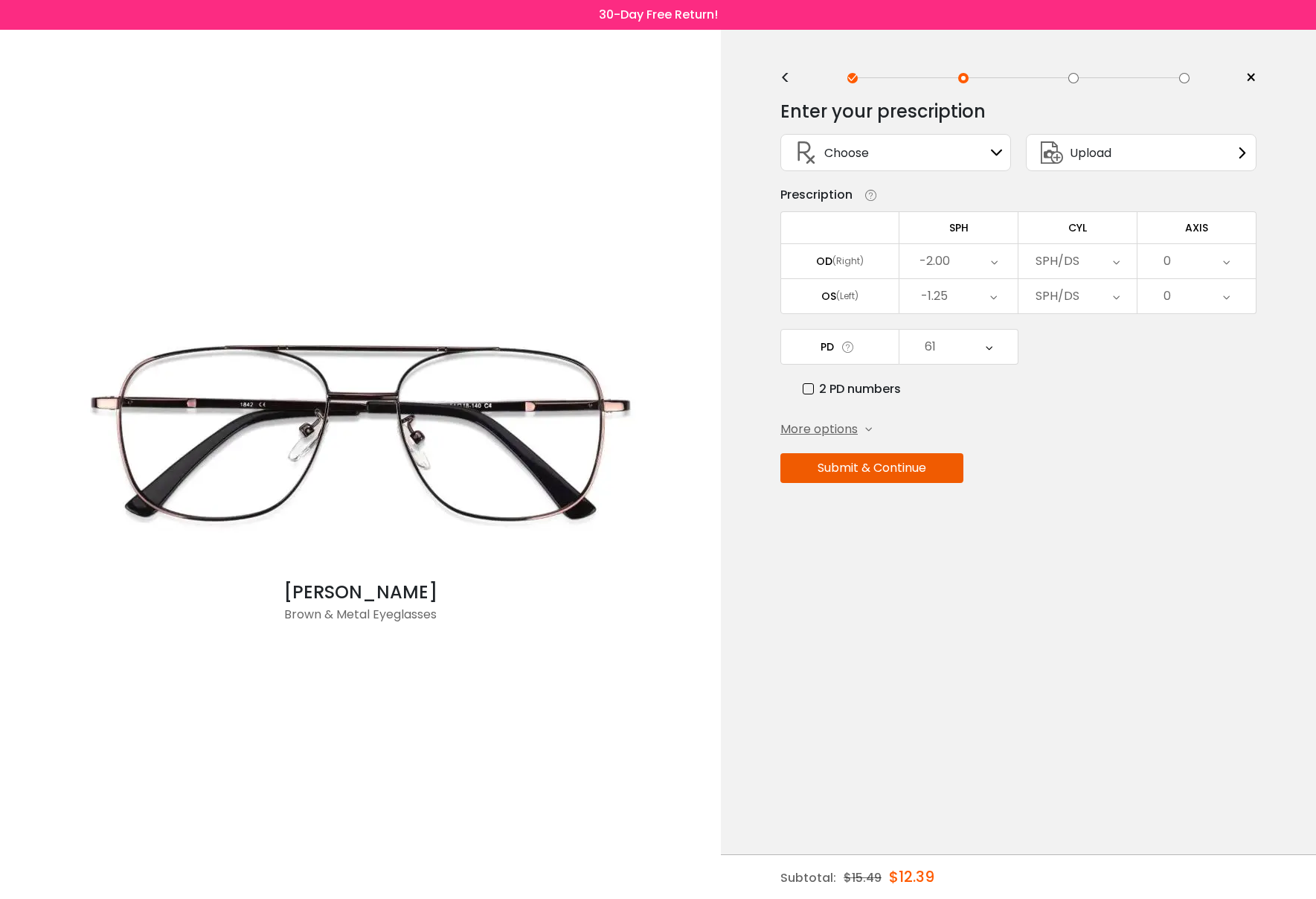
click at [886, 476] on button "Submit & Continue" at bounding box center [872, 468] width 183 height 29
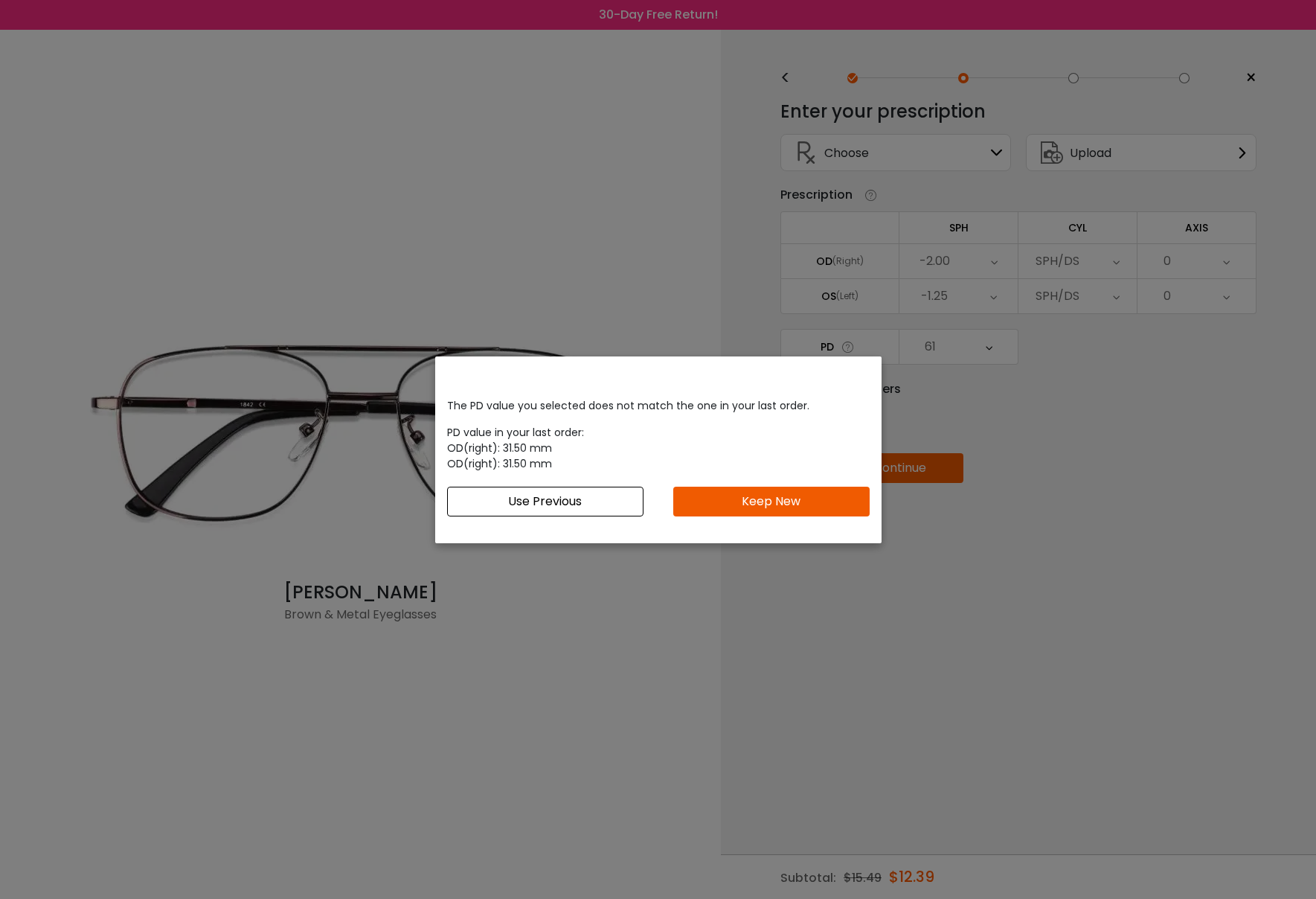
click at [732, 499] on button "Keep New" at bounding box center [771, 502] width 196 height 29
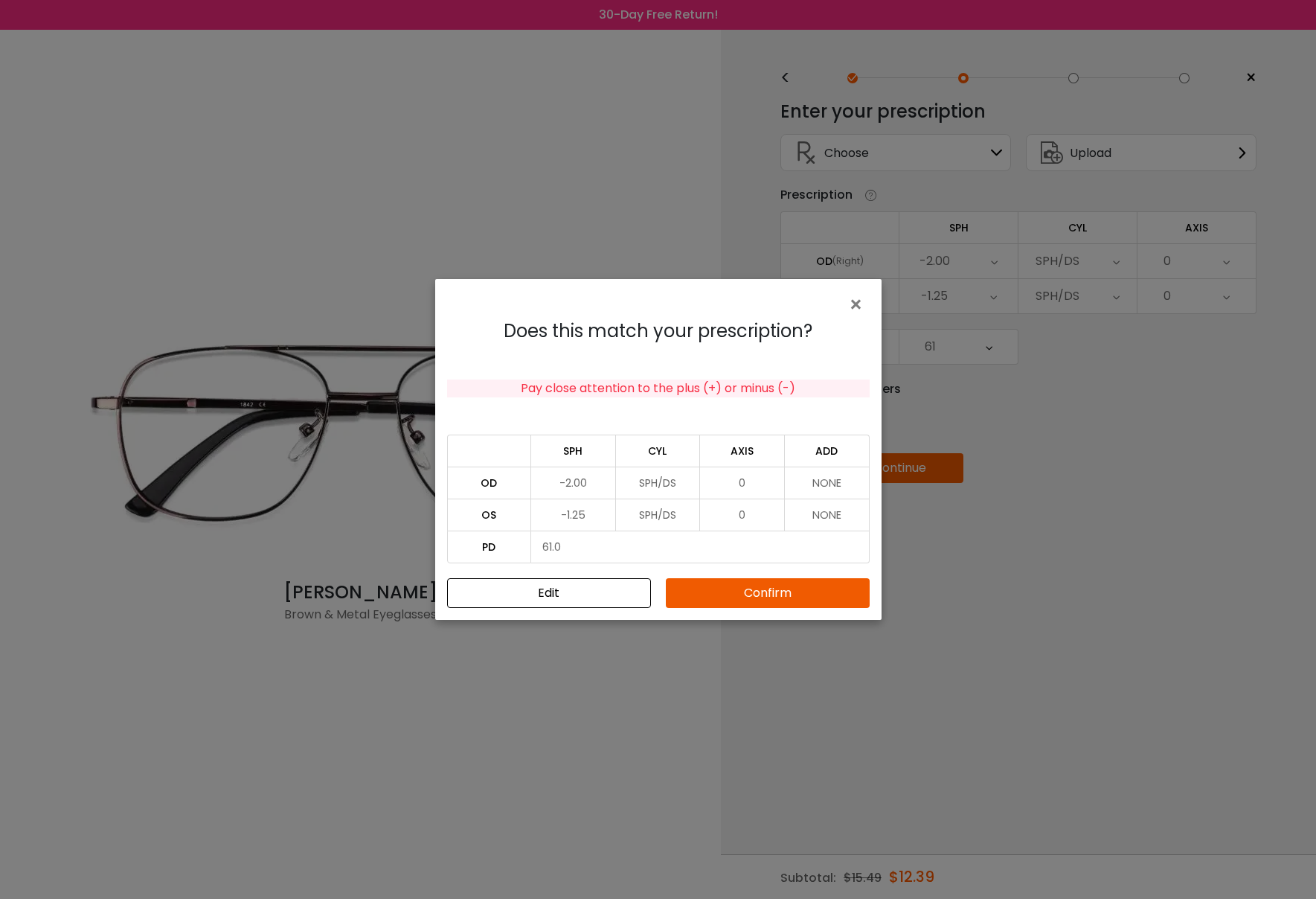
click at [750, 588] on button "Confirm" at bounding box center [768, 593] width 204 height 29
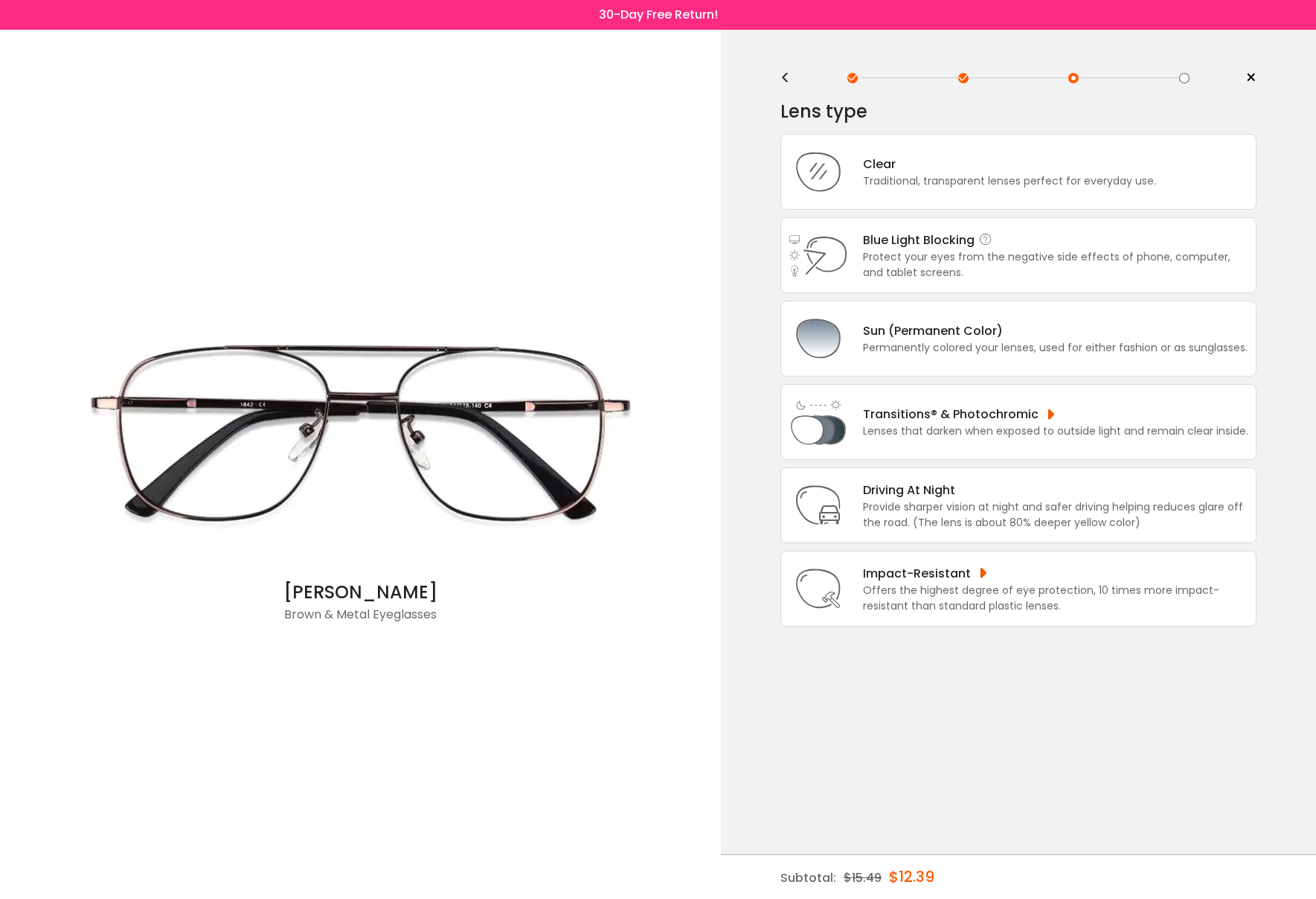
click at [921, 238] on div "Blue Light Blocking Blue Light Blocking Blue Light blocking lenses offer the be…" at bounding box center [1055, 239] width 386 height 19
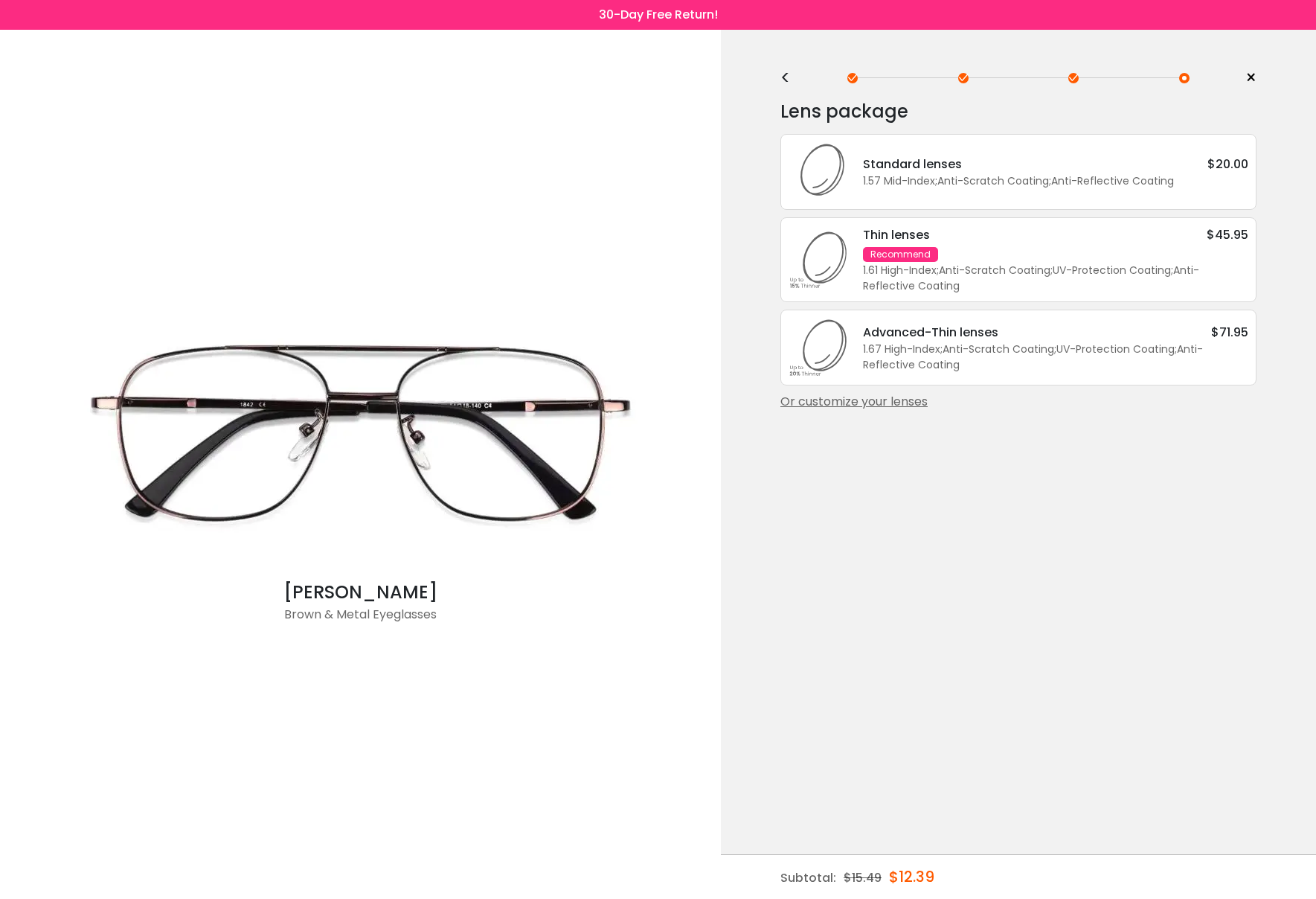
click at [784, 74] on div "<" at bounding box center [791, 78] width 22 height 12
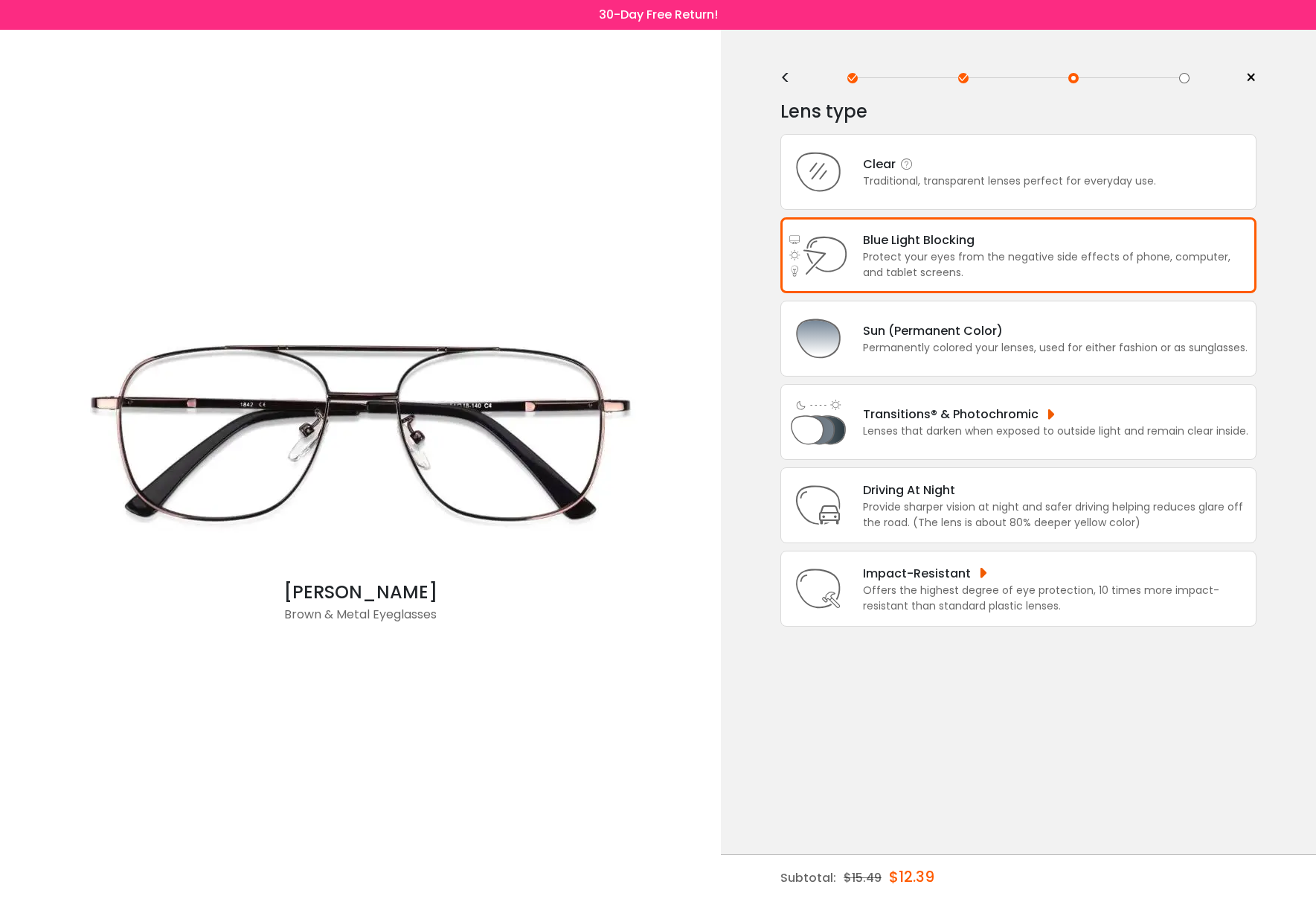
click at [898, 185] on div "Traditional, transparent lenses perfect for everyday use." at bounding box center [1009, 181] width 293 height 16
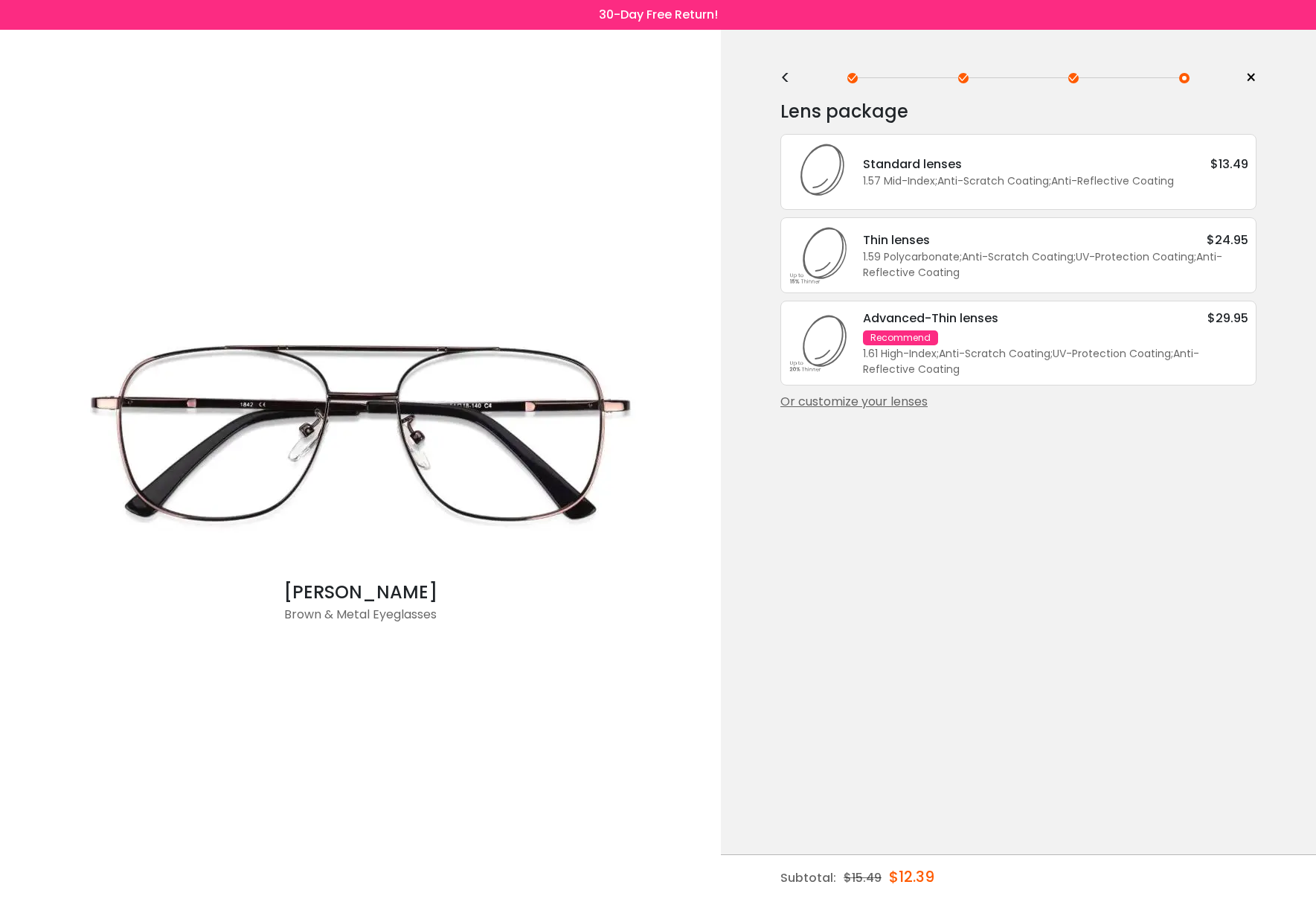
click at [1078, 173] on div "Standard lenses $13.49" at bounding box center [1055, 163] width 386 height 19
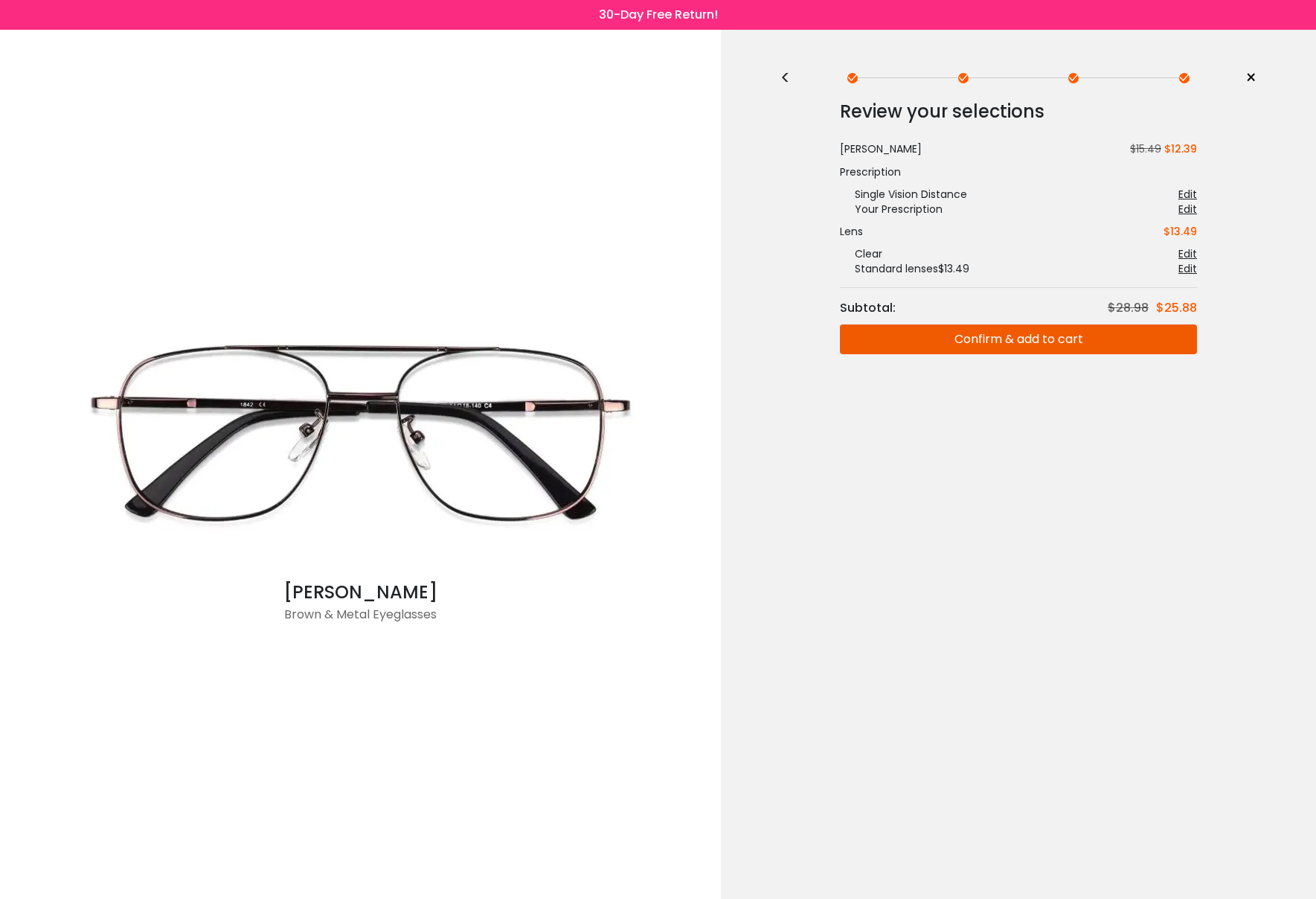
click at [1046, 338] on button "Confirm & add to cart" at bounding box center [1018, 339] width 357 height 29
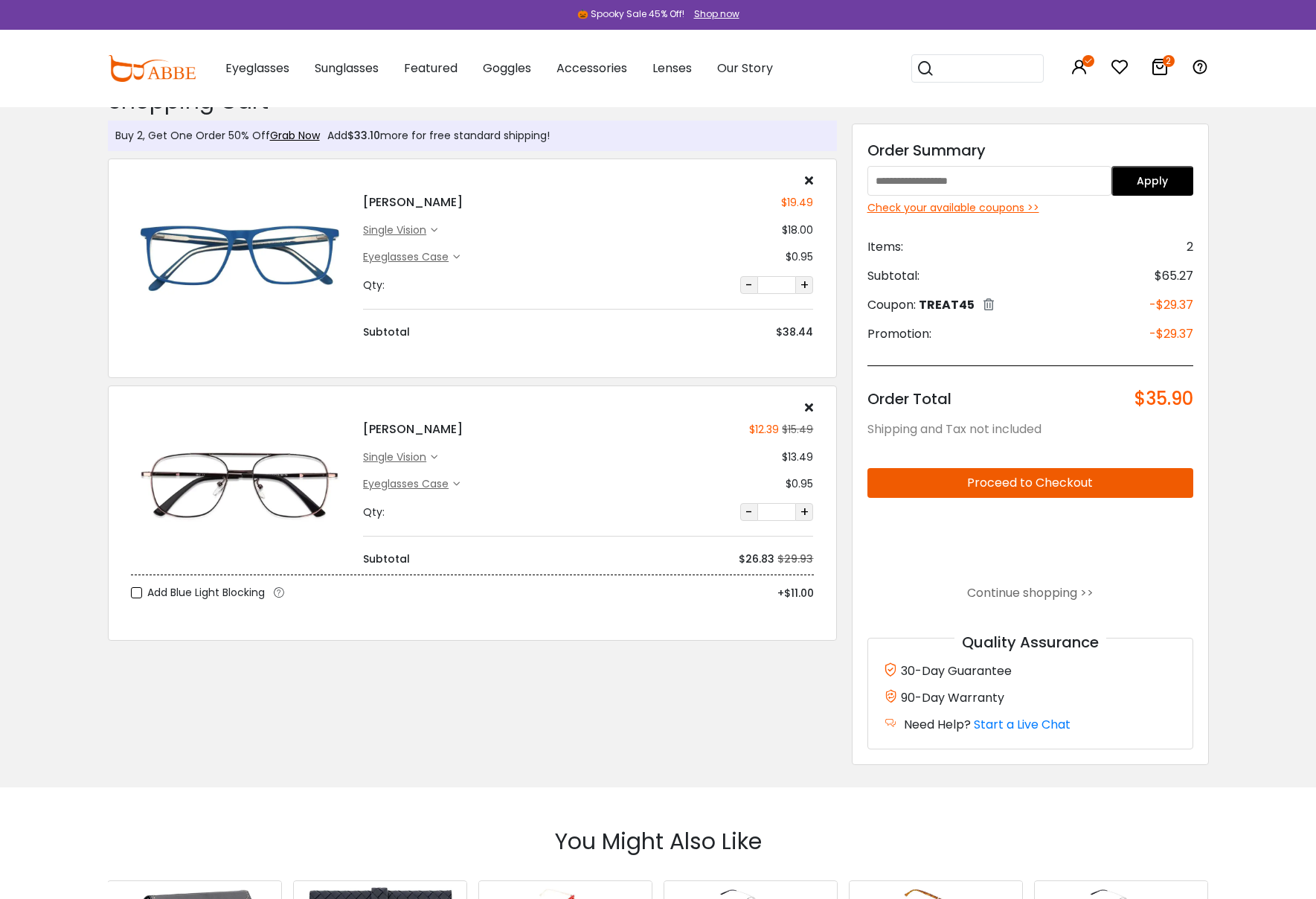
scroll to position [30, 0]
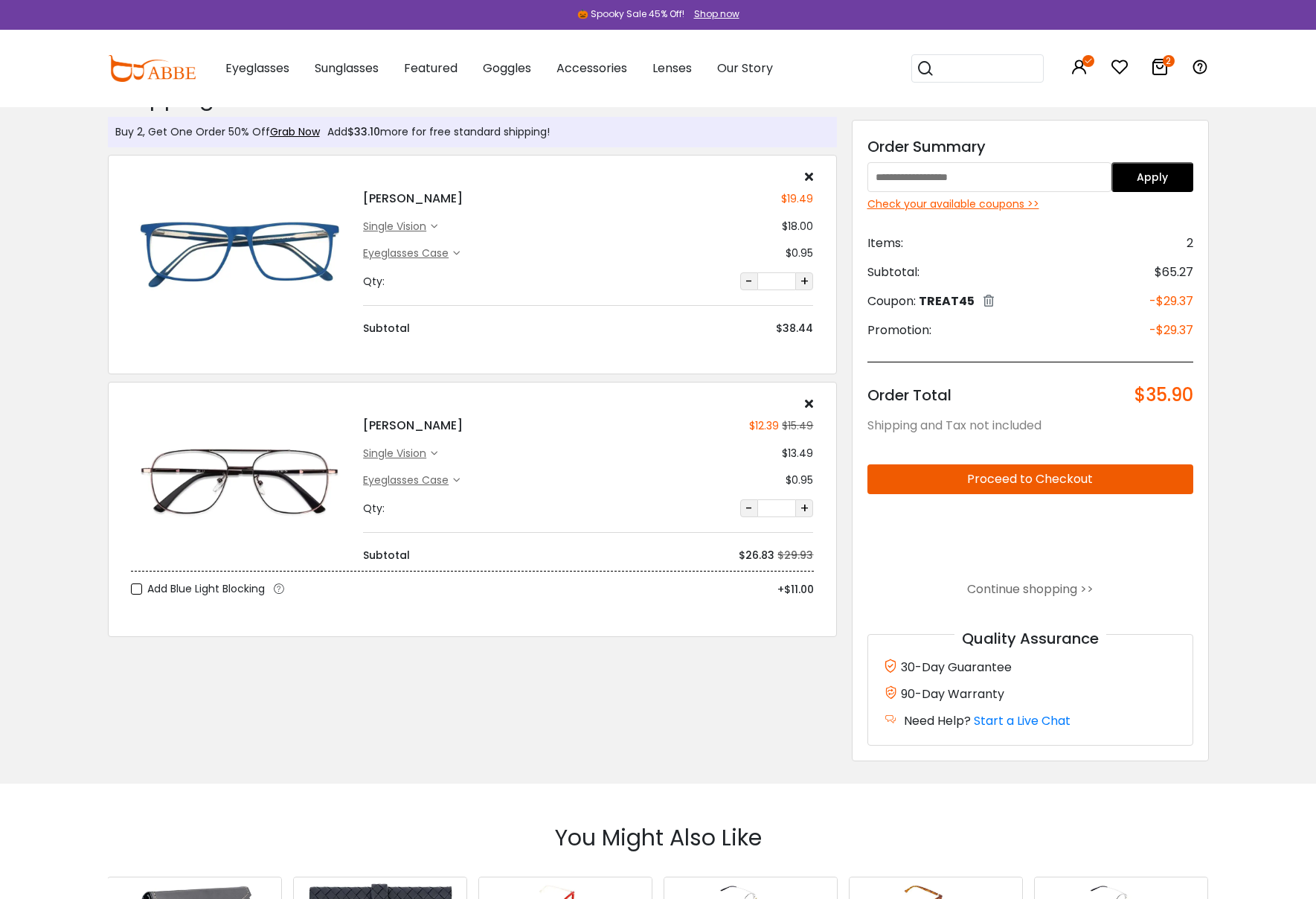
click at [138, 597] on label "Add Blue Light Blocking" at bounding box center [198, 588] width 134 height 19
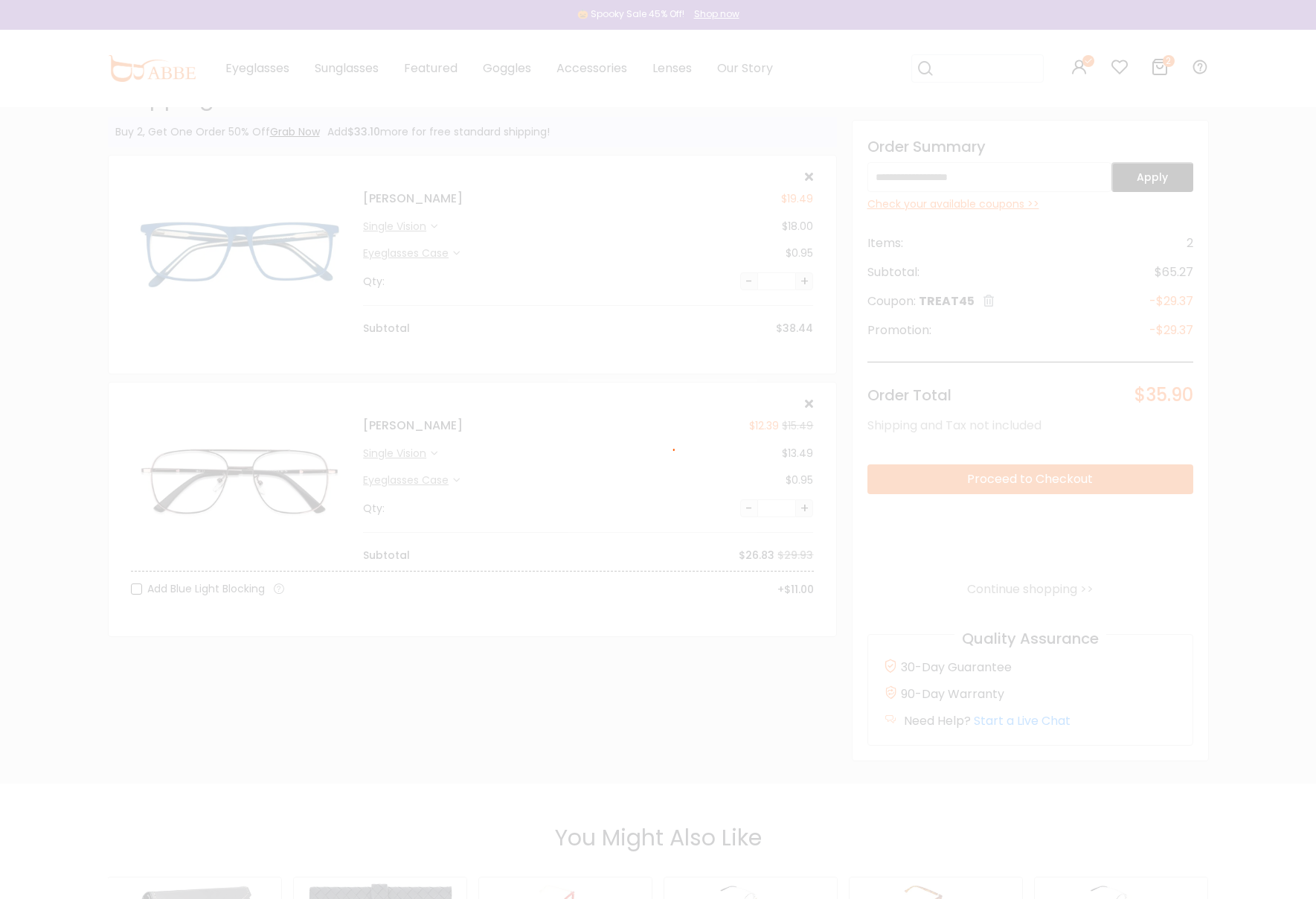
scroll to position [37, 0]
